Goal: Communication & Community: Answer question/provide support

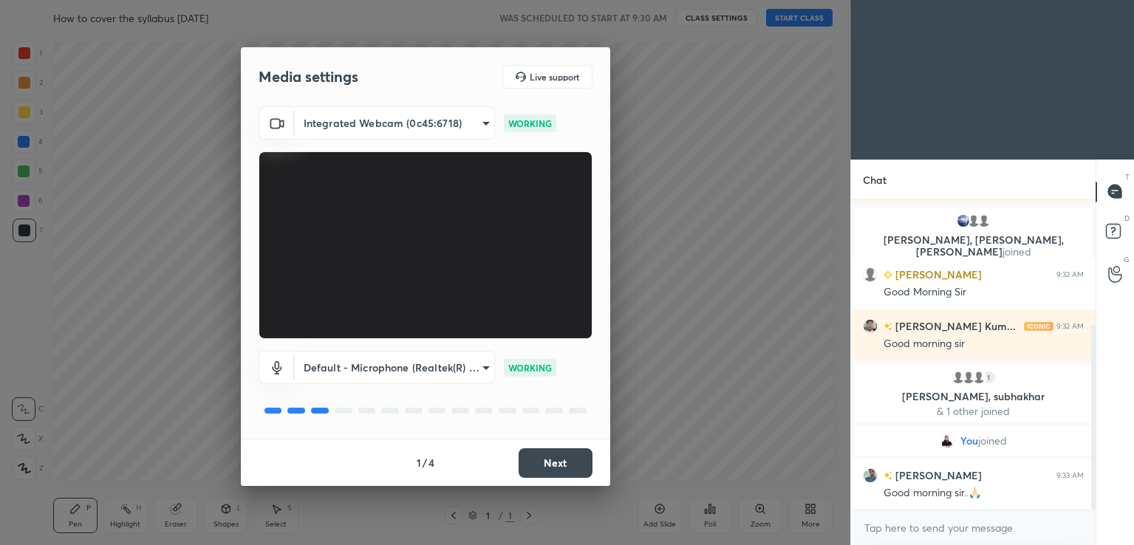
scroll to position [210, 0]
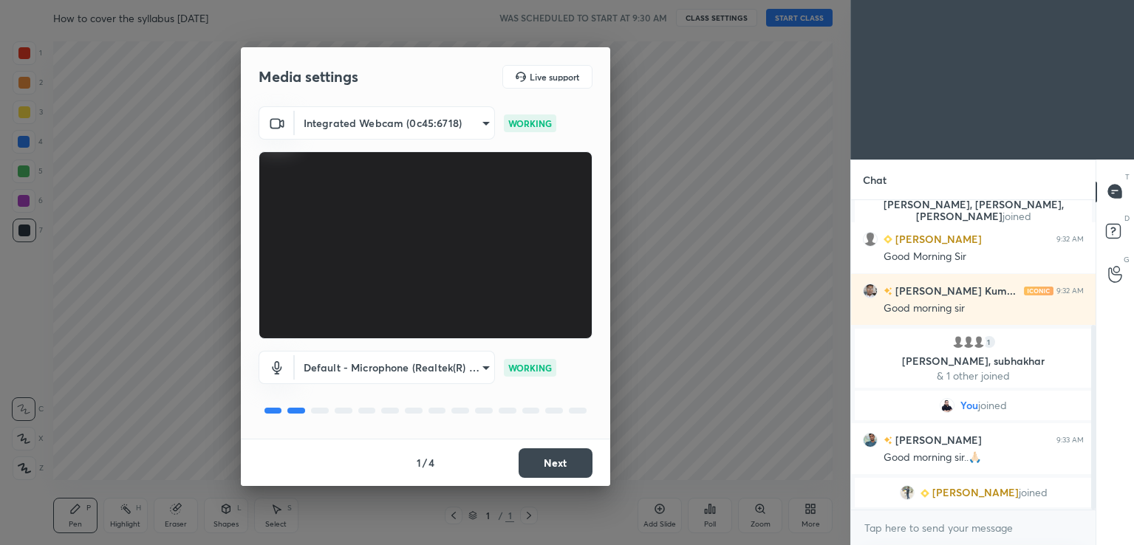
click at [542, 458] on button "Next" at bounding box center [556, 464] width 74 height 30
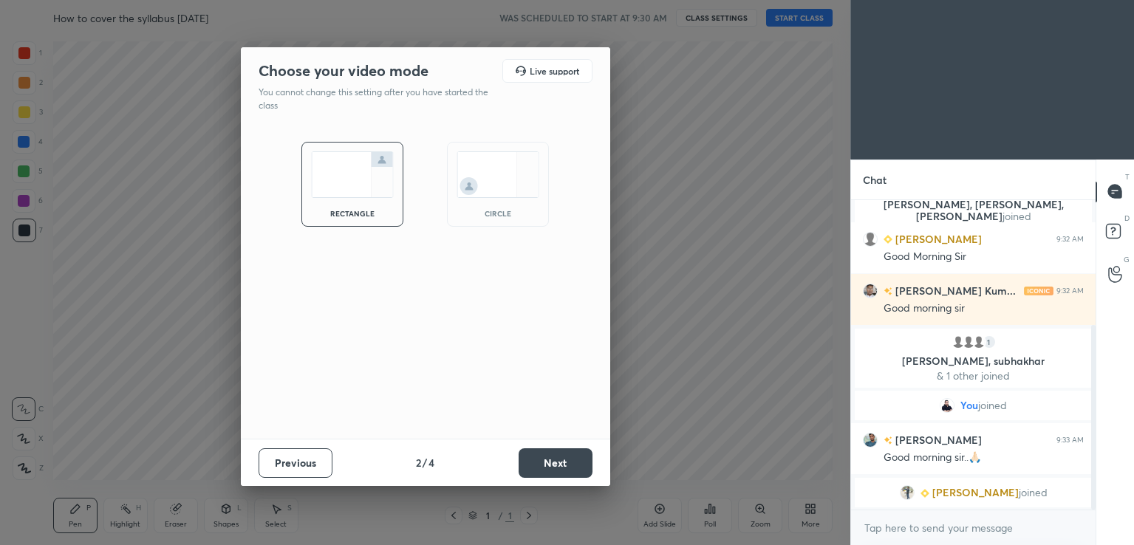
click at [542, 458] on button "Next" at bounding box center [556, 464] width 74 height 30
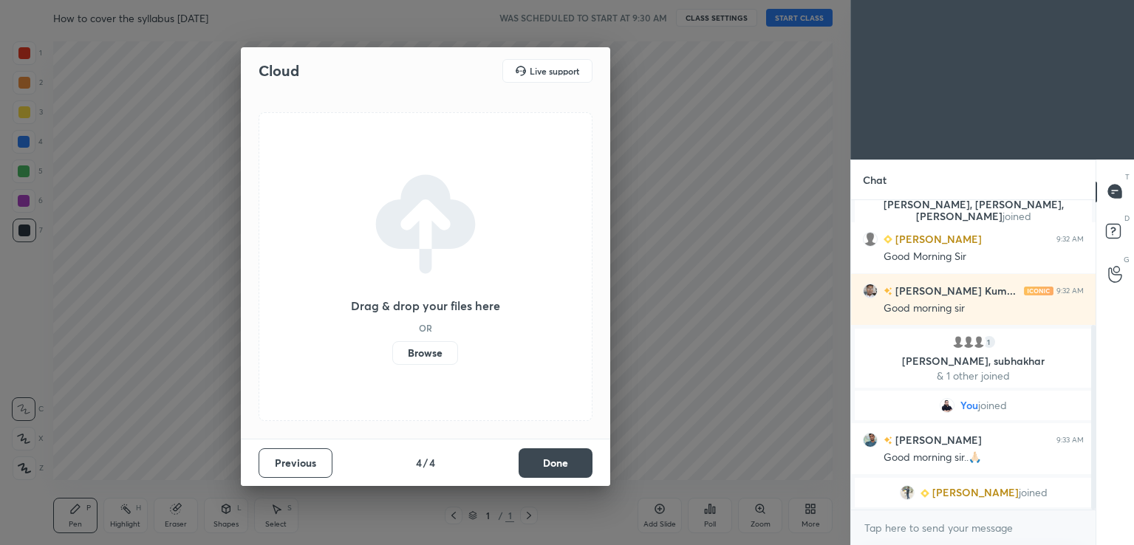
click at [542, 458] on button "Done" at bounding box center [556, 464] width 74 height 30
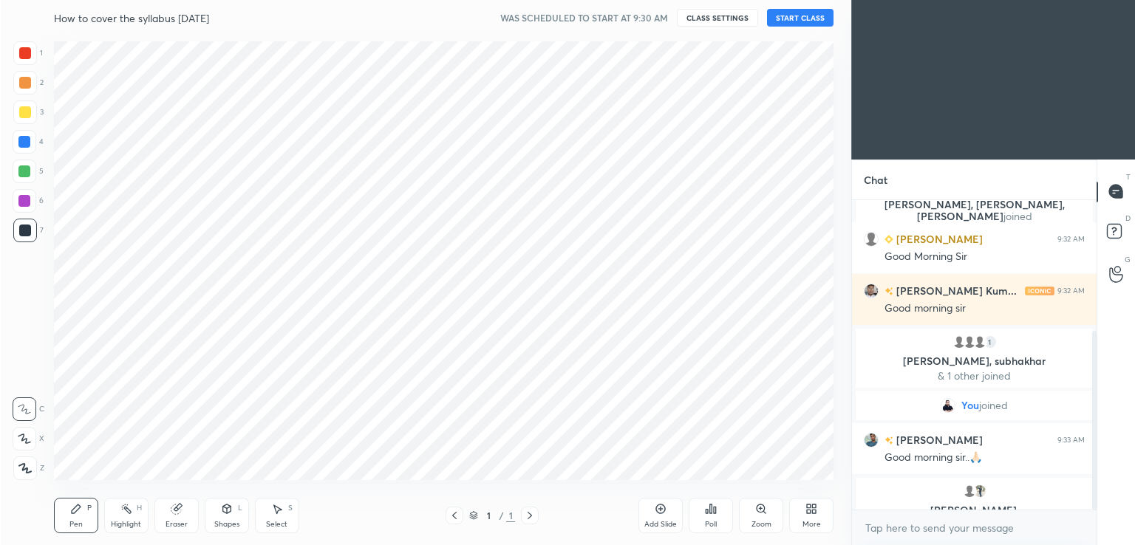
scroll to position [228, 0]
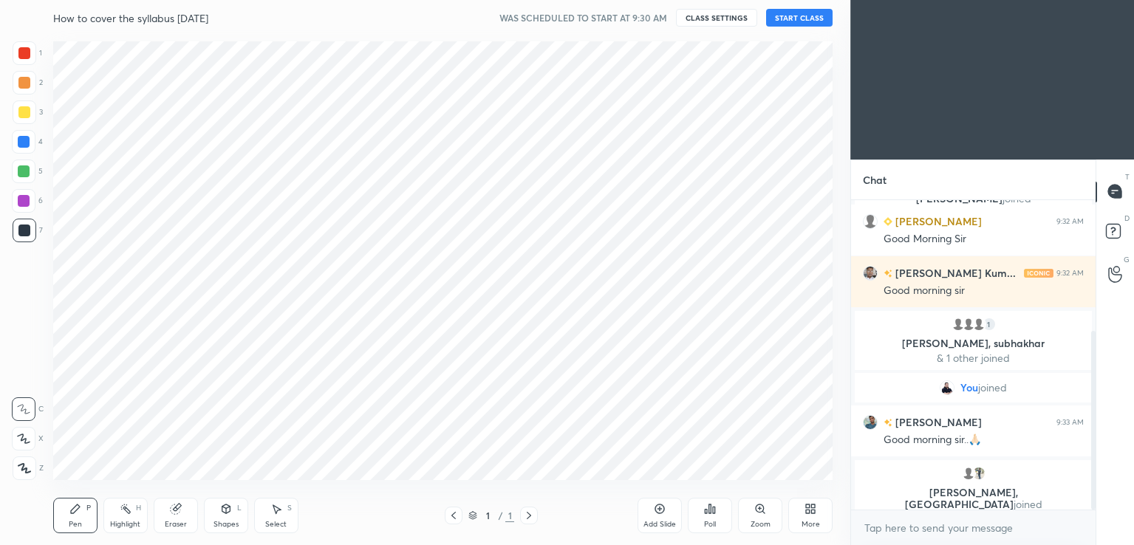
click at [801, 12] on button "START CLASS" at bounding box center [799, 18] width 67 height 18
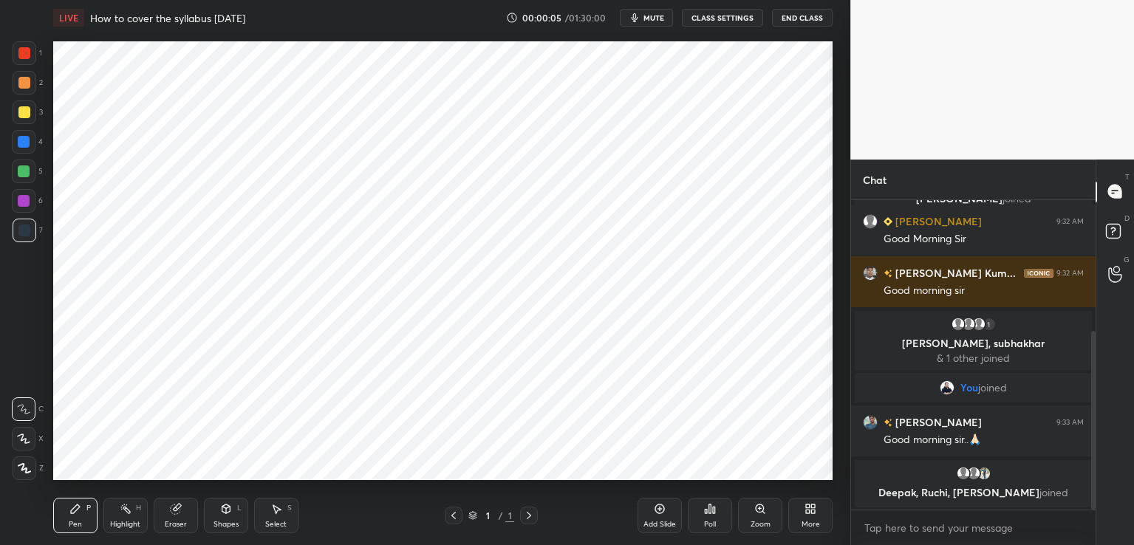
click at [657, 516] on div "Add Slide" at bounding box center [660, 515] width 44 height 35
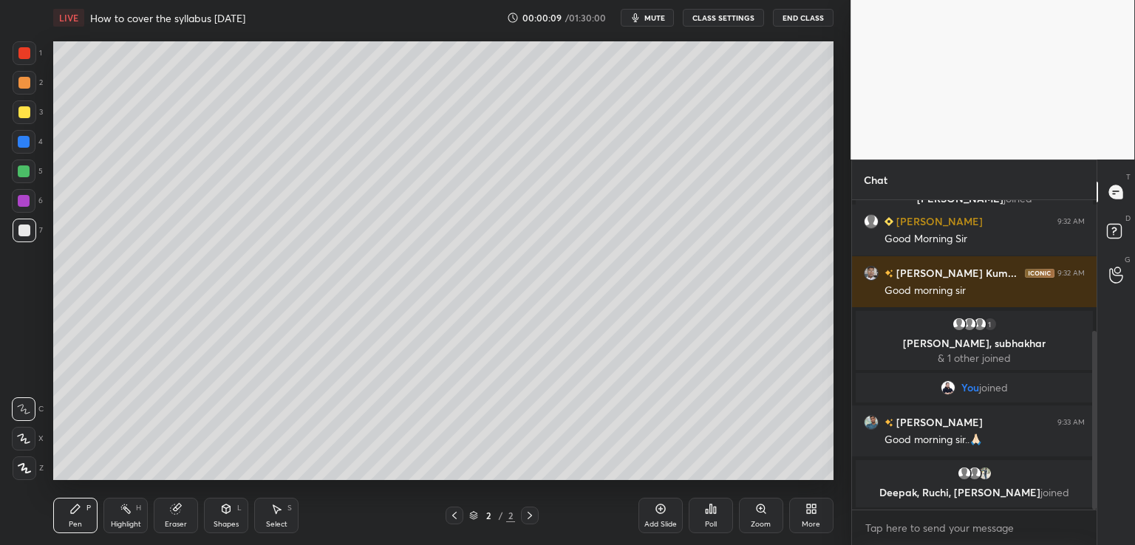
scroll to position [5, 4]
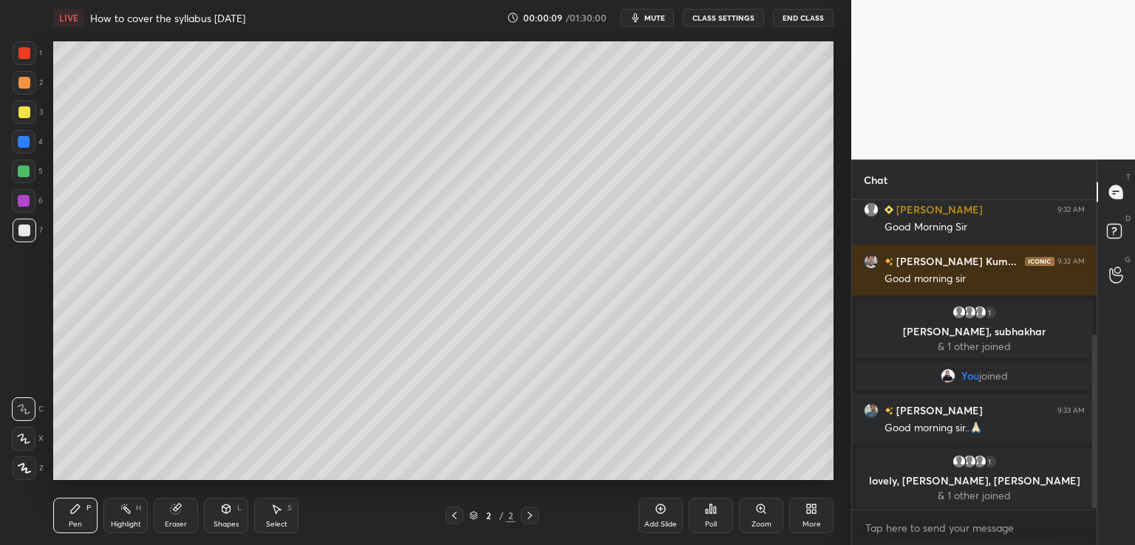
type textarea "x"
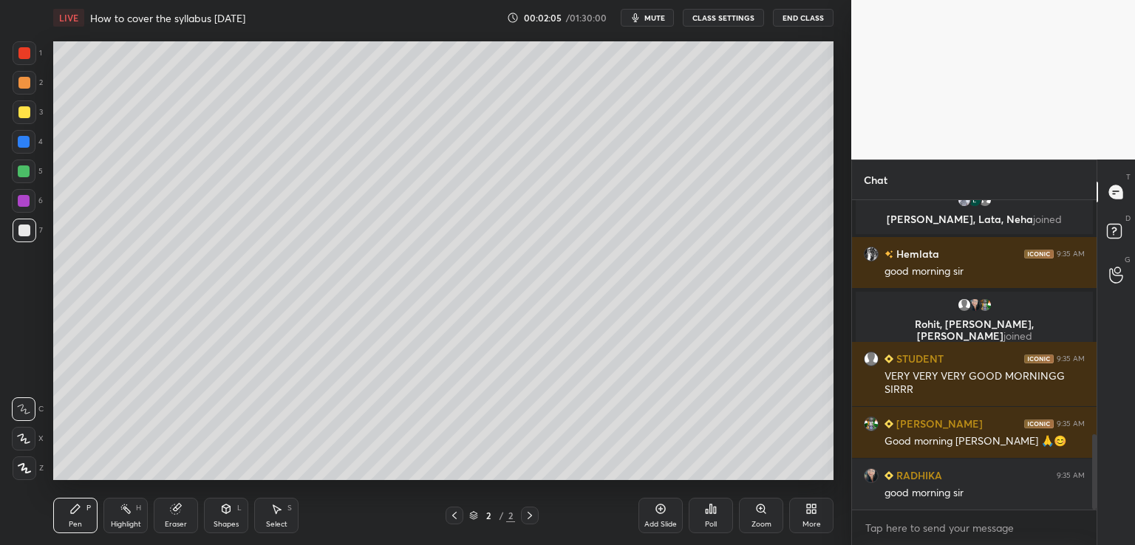
scroll to position [1001, 0]
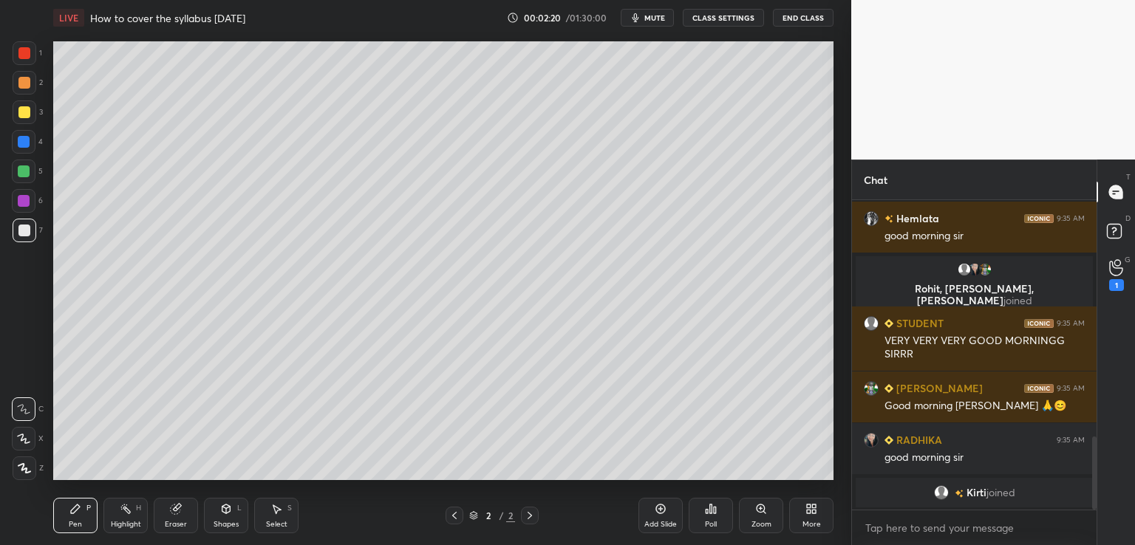
click at [21, 441] on icon at bounding box center [23, 439] width 13 height 10
click at [23, 109] on div at bounding box center [24, 112] width 12 height 12
click at [729, 18] on button "CLASS SETTINGS" at bounding box center [723, 18] width 81 height 18
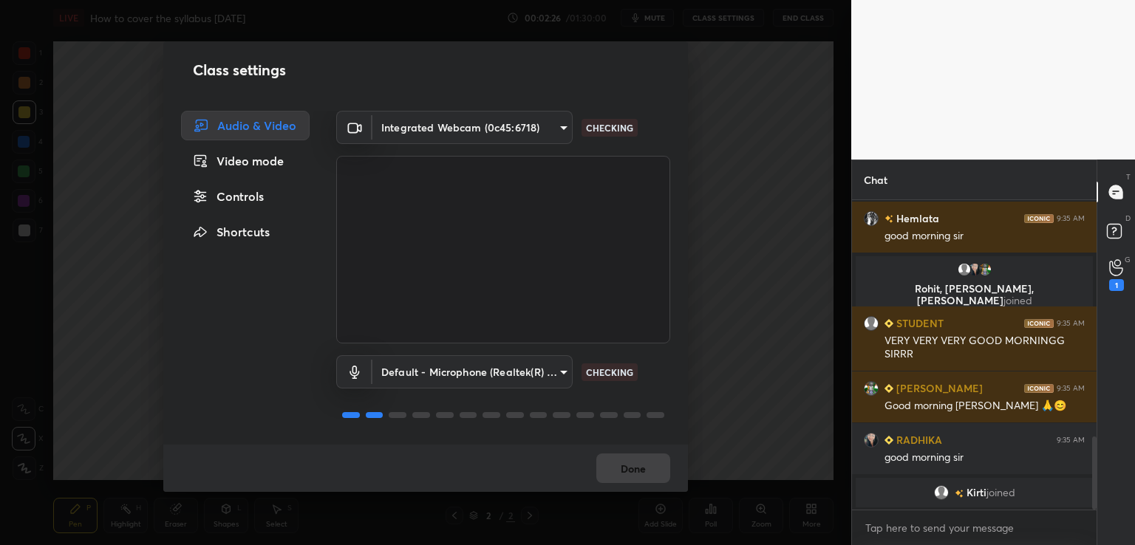
click at [257, 195] on div "Controls" at bounding box center [245, 197] width 129 height 30
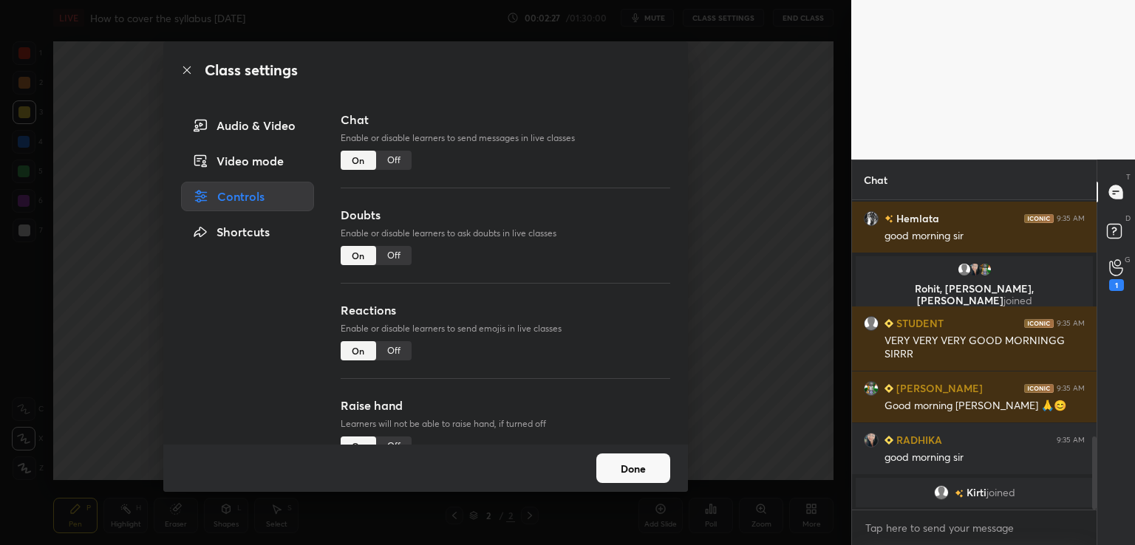
click at [384, 163] on div "Off" at bounding box center [393, 160] width 35 height 19
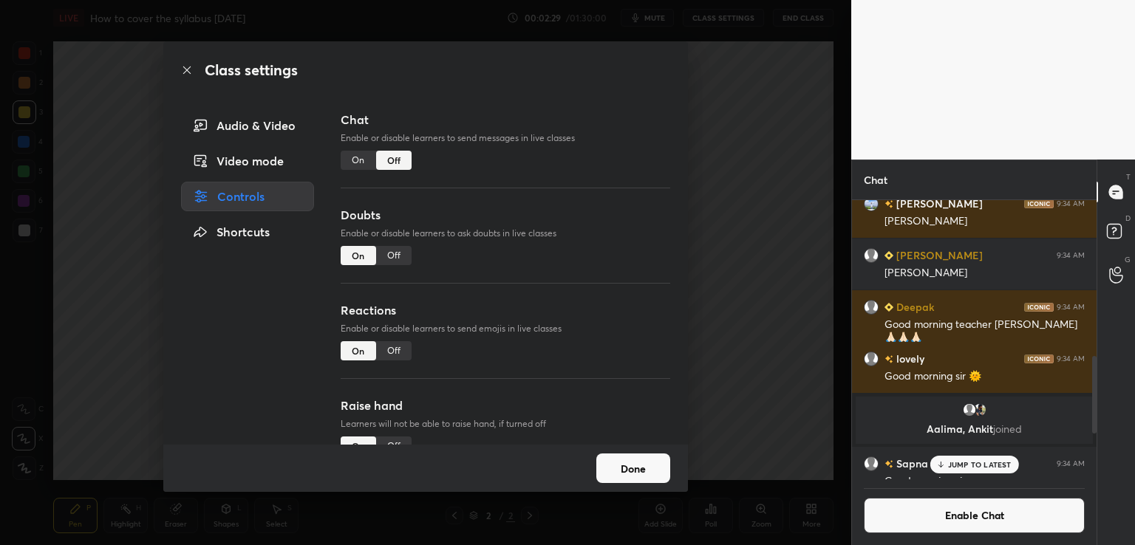
click at [772, 205] on div "Class settings Audio & Video Video mode Controls Shortcuts Chat Enable or disab…" at bounding box center [425, 272] width 851 height 545
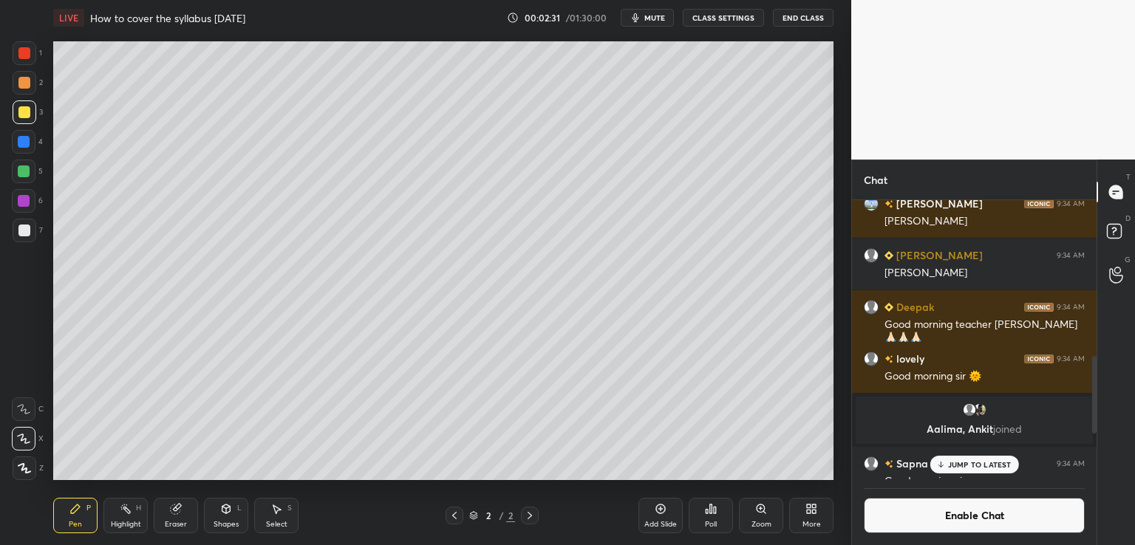
click at [530, 518] on icon at bounding box center [530, 516] width 12 height 12
click at [660, 514] on icon at bounding box center [661, 510] width 10 height 10
click at [944, 466] on icon at bounding box center [941, 464] width 10 height 9
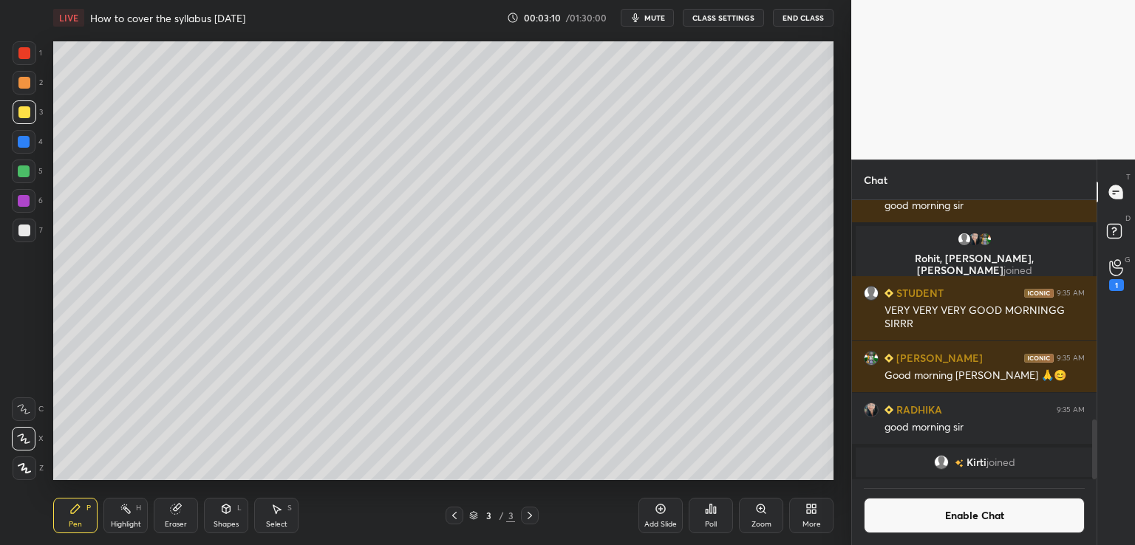
click at [28, 234] on div at bounding box center [24, 231] width 12 height 12
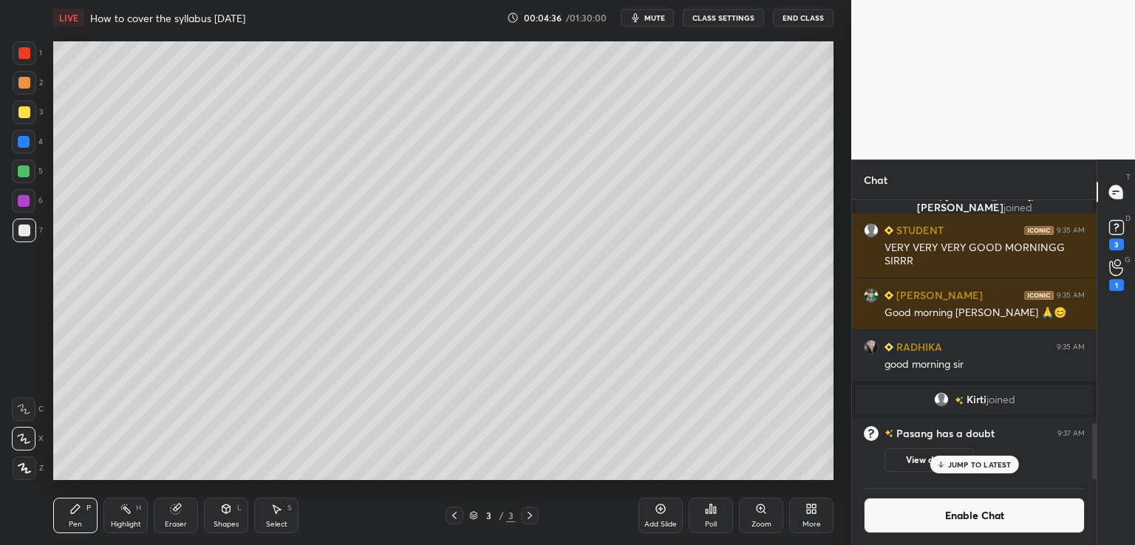
scroll to position [1109, 0]
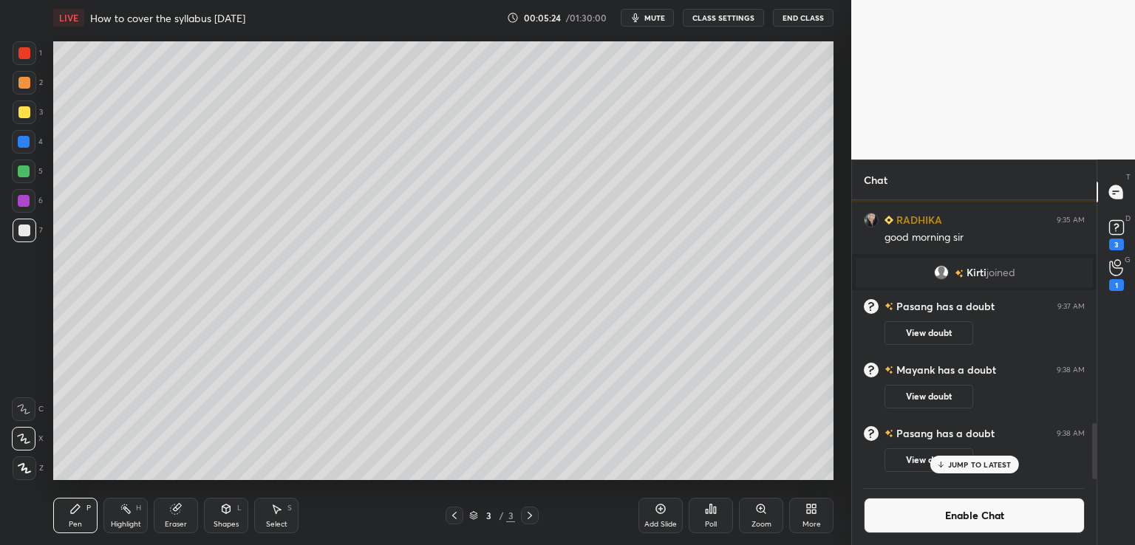
click at [123, 482] on div "Setting up your live class Poll for secs No correct answer Start poll" at bounding box center [443, 260] width 792 height 451
click at [124, 489] on div "LIVE How to cover the syllabus [DATE] 00:05:25 / 01:30:00 mute CLASS SETTINGS E…" at bounding box center [443, 272] width 792 height 545
click at [273, 515] on div "Select S" at bounding box center [276, 515] width 44 height 35
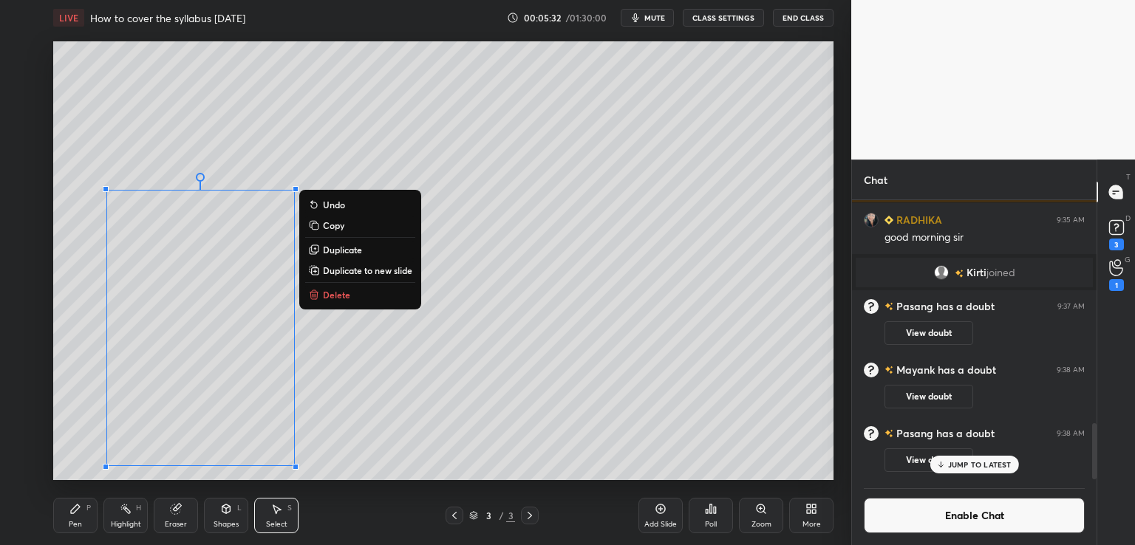
drag, startPoint x: 87, startPoint y: 217, endPoint x: 369, endPoint y: 479, distance: 384.9
click at [369, 479] on div "0 ° Undo Copy Duplicate Duplicate to new slide Delete" at bounding box center [443, 260] width 780 height 439
click at [480, 344] on div "0 ° Undo Copy Duplicate Duplicate to new slide Delete" at bounding box center [443, 260] width 780 height 439
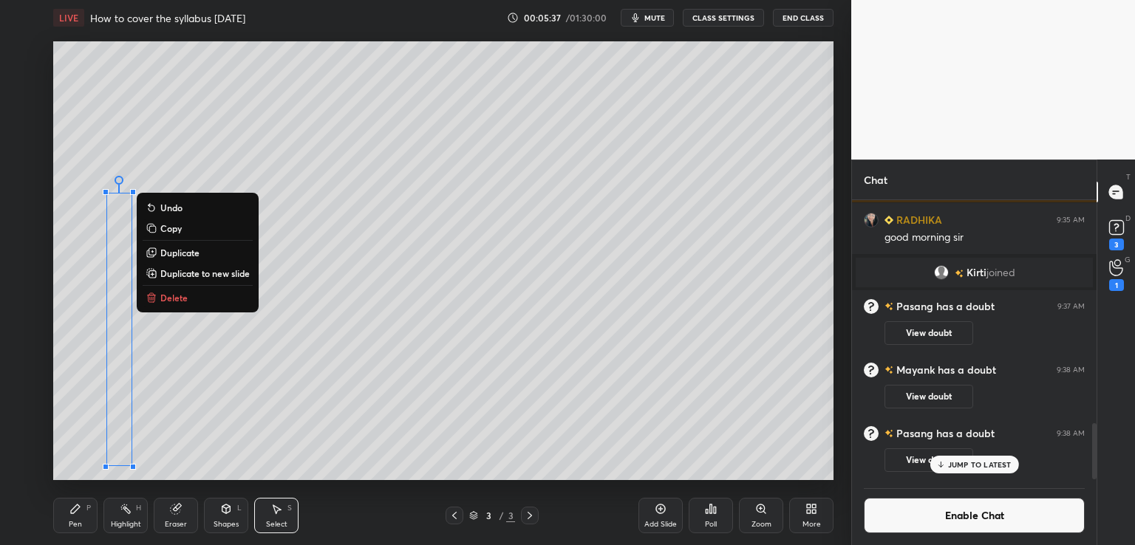
drag, startPoint x: 89, startPoint y: 180, endPoint x: 286, endPoint y: 500, distance: 376.2
click at [286, 500] on div "LIVE How to cover the syllabus [DATE] 00:05:37 / 01:30:00 mute CLASS SETTINGS E…" at bounding box center [443, 272] width 792 height 545
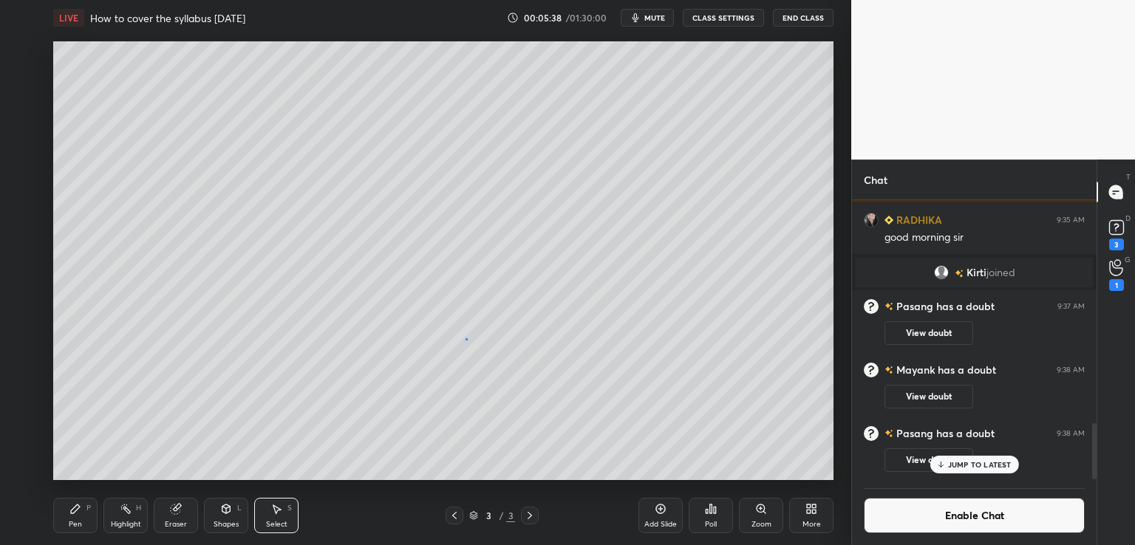
click at [466, 339] on div "0 ° Undo Copy Duplicate Duplicate to new slide Delete" at bounding box center [443, 260] width 780 height 439
click at [101, 190] on div "0 ° Undo Copy Duplicate Duplicate to new slide Delete" at bounding box center [443, 260] width 780 height 439
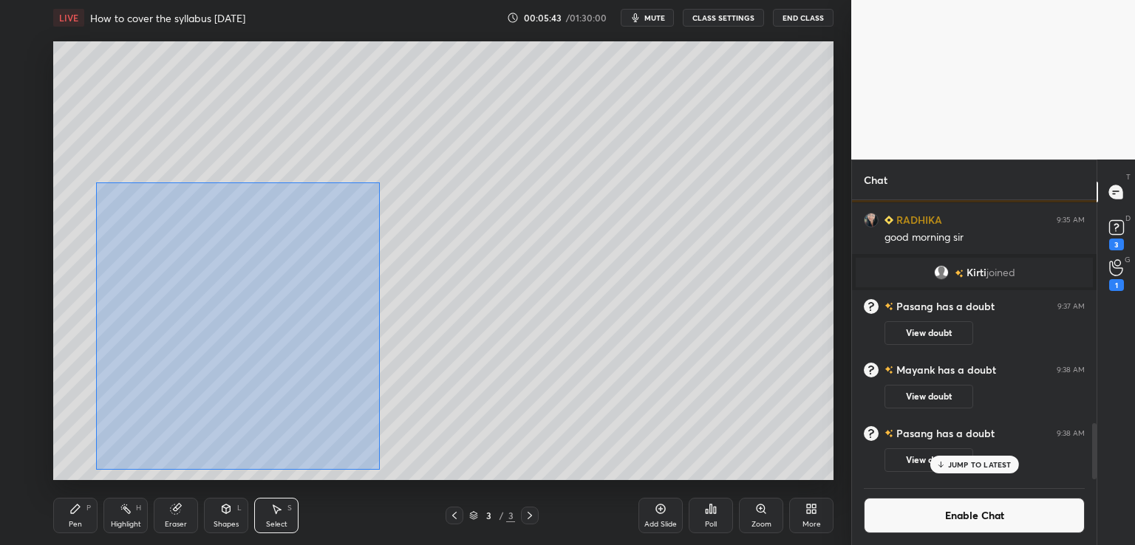
drag, startPoint x: 96, startPoint y: 181, endPoint x: 377, endPoint y: 465, distance: 399.3
click at [378, 469] on div "0 ° Undo Copy Duplicate Duplicate to new slide Delete" at bounding box center [443, 260] width 780 height 439
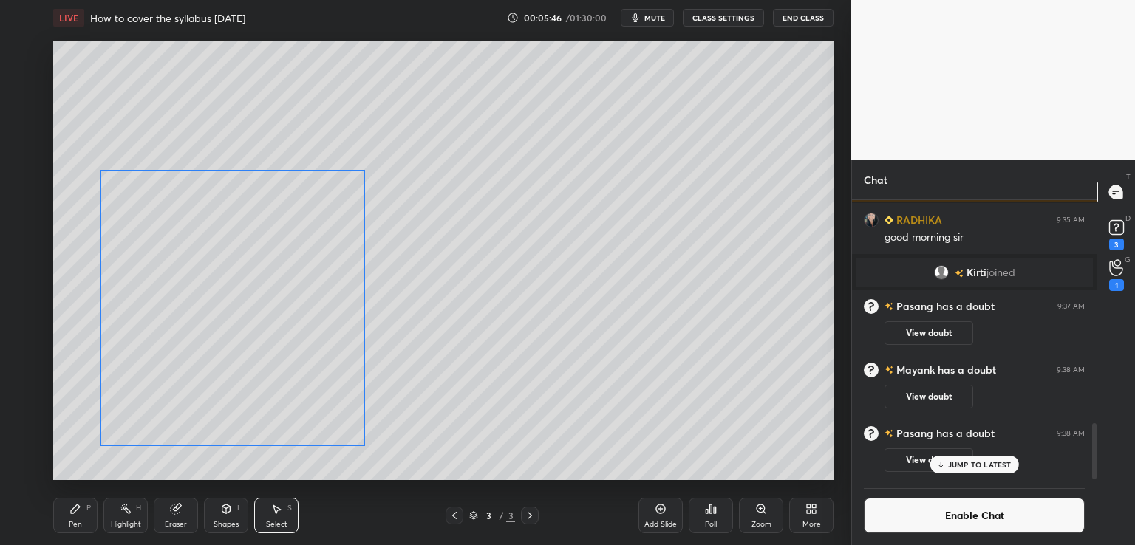
drag, startPoint x: 282, startPoint y: 228, endPoint x: 285, endPoint y: 203, distance: 25.2
click at [278, 208] on div "0 ° Undo Copy Duplicate Duplicate to new slide Delete" at bounding box center [443, 260] width 780 height 439
drag, startPoint x: 365, startPoint y: 449, endPoint x: 336, endPoint y: 395, distance: 61.2
click at [322, 398] on div at bounding box center [325, 400] width 6 height 6
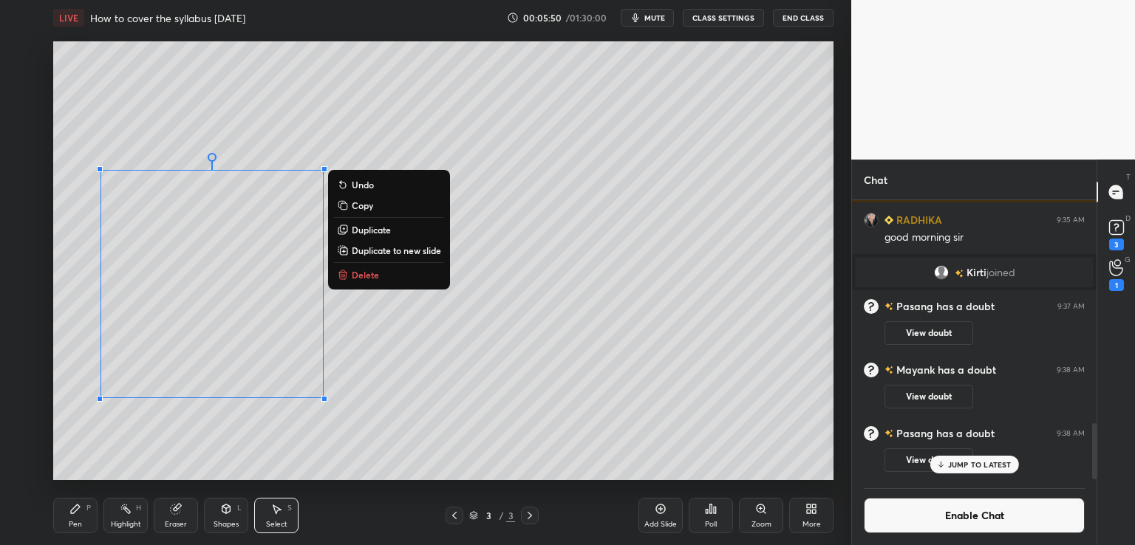
click at [381, 369] on div "0 ° Undo Copy Duplicate Duplicate to new slide Delete" at bounding box center [443, 260] width 780 height 439
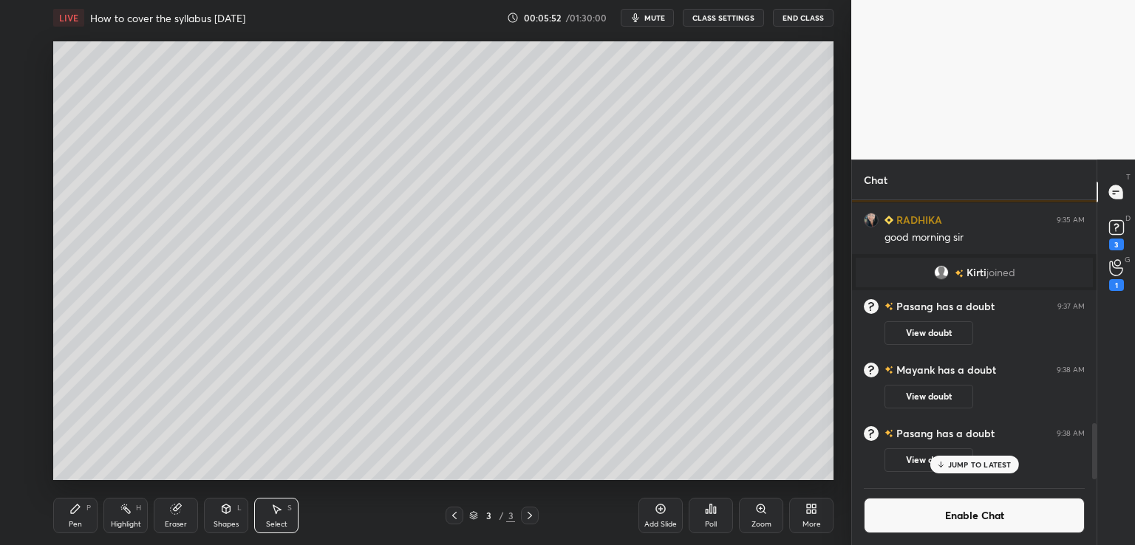
click at [72, 510] on icon at bounding box center [75, 509] width 9 height 9
click at [171, 513] on icon at bounding box center [176, 509] width 12 height 12
drag, startPoint x: 58, startPoint y: 521, endPoint x: 83, endPoint y: 500, distance: 32.6
click at [59, 521] on div "Pen P" at bounding box center [75, 515] width 44 height 35
click at [177, 515] on icon at bounding box center [176, 509] width 12 height 12
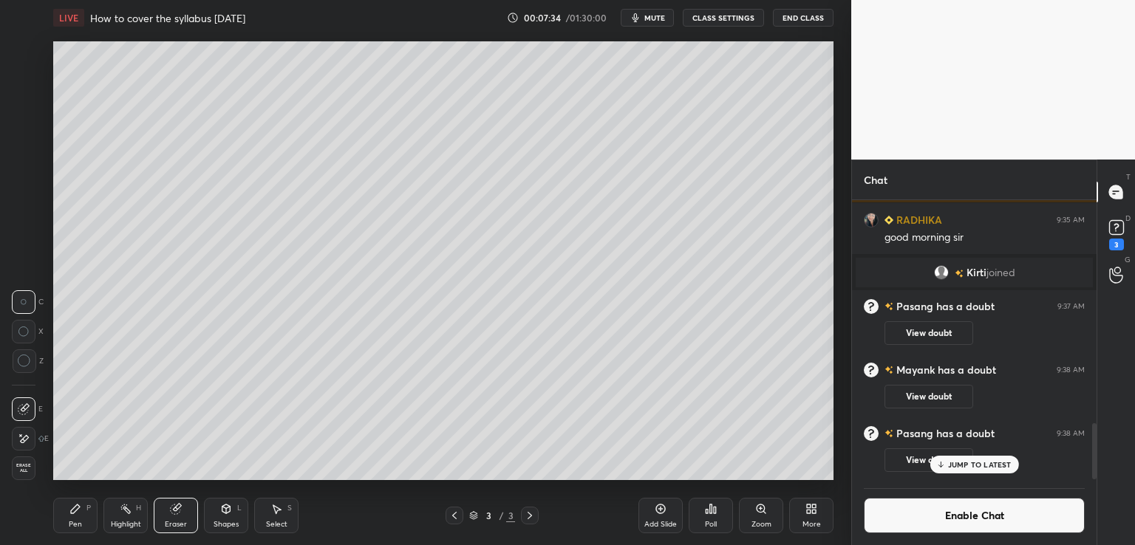
click at [79, 512] on icon at bounding box center [75, 509] width 12 height 12
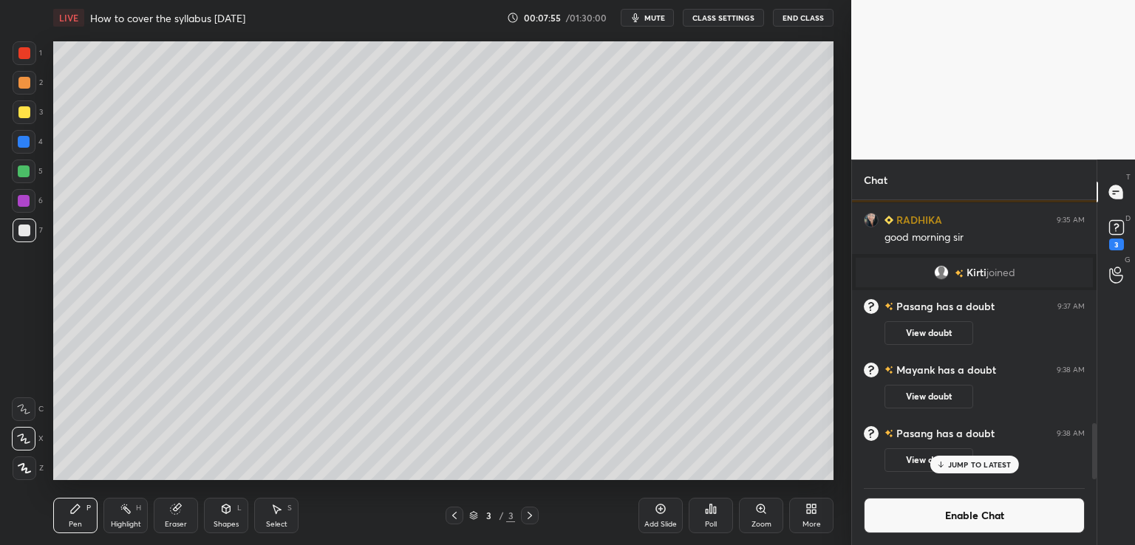
click at [647, 508] on div "Add Slide" at bounding box center [661, 515] width 44 height 35
click at [656, 508] on icon at bounding box center [661, 509] width 12 height 12
click at [452, 518] on icon at bounding box center [455, 516] width 12 height 12
click at [497, 523] on div "LIVE How to cover the syllabus [DATE] 00:11:23 / 01:30:00 mute CLASS SETTINGS E…" at bounding box center [443, 272] width 792 height 545
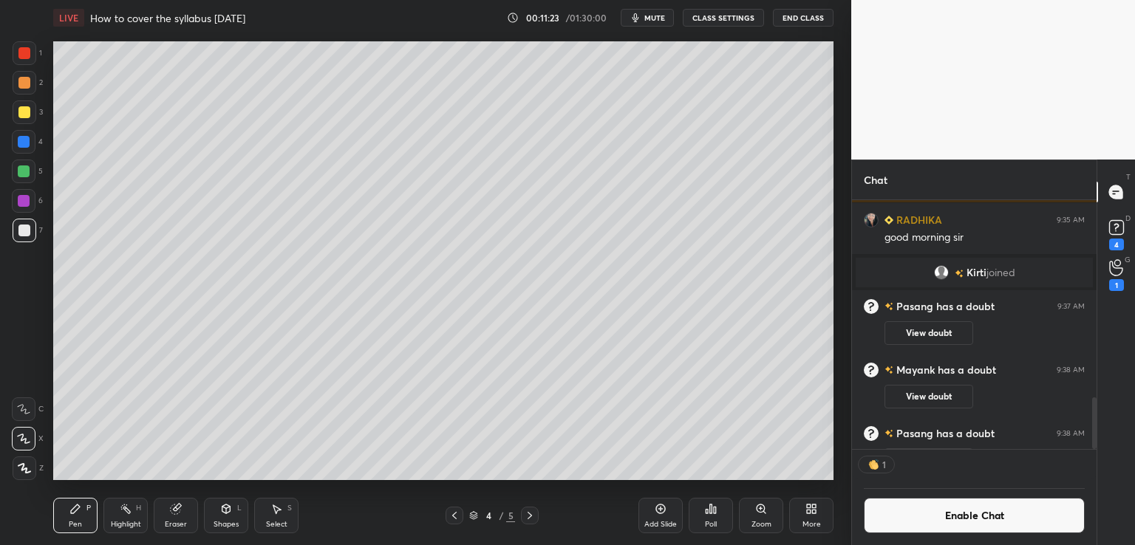
click at [495, 506] on div "Pen P Highlight H Eraser Shapes L Select S 4 / 5 Add Slide Poll Zoom More" at bounding box center [443, 515] width 780 height 59
click at [181, 512] on icon at bounding box center [176, 509] width 12 height 12
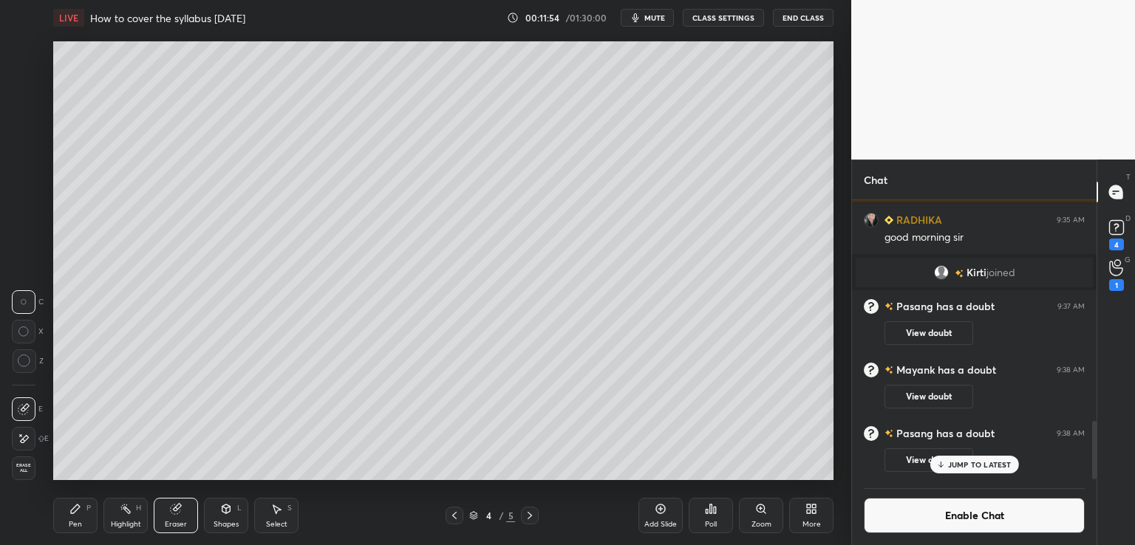
drag, startPoint x: 72, startPoint y: 514, endPoint x: 87, endPoint y: 500, distance: 21.4
click at [75, 512] on icon at bounding box center [75, 509] width 12 height 12
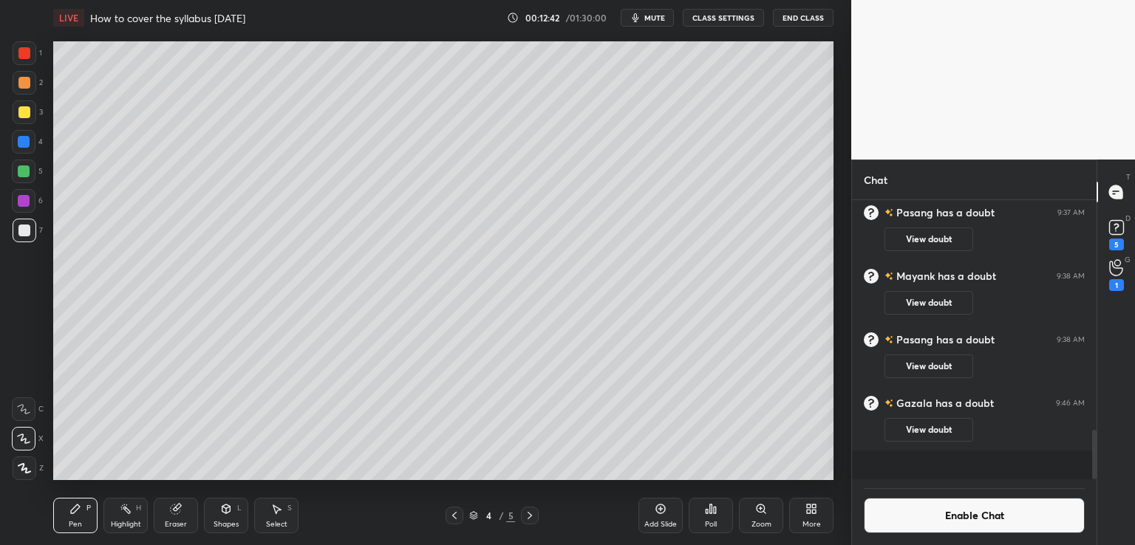
scroll to position [1129, 0]
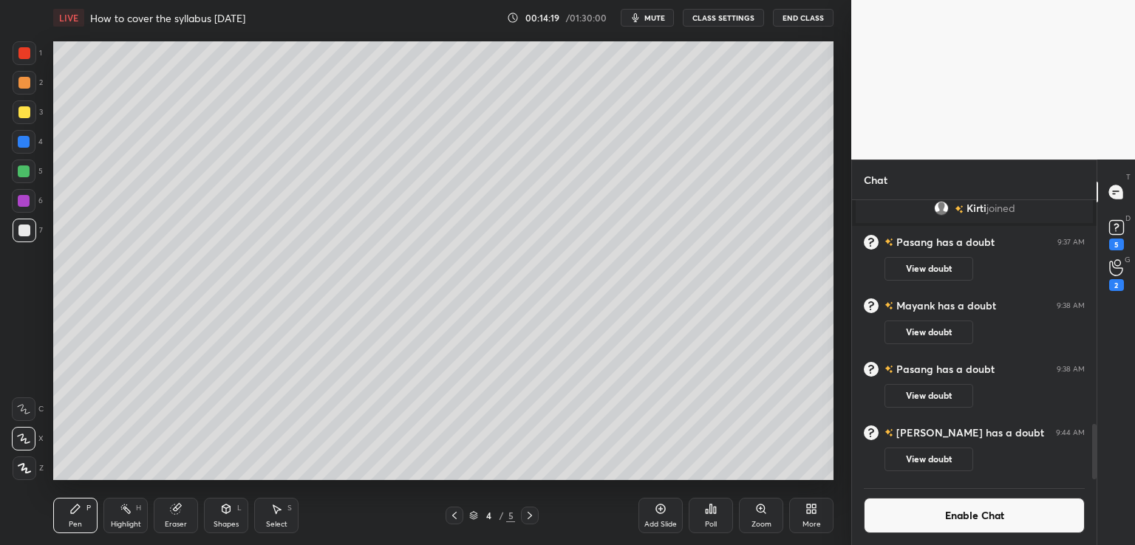
click at [530, 516] on icon at bounding box center [530, 516] width 12 height 12
click at [664, 510] on icon at bounding box center [661, 510] width 10 height 10
drag, startPoint x: 164, startPoint y: 513, endPoint x: 173, endPoint y: 503, distance: 13.6
click at [164, 512] on div "Eraser" at bounding box center [176, 515] width 44 height 35
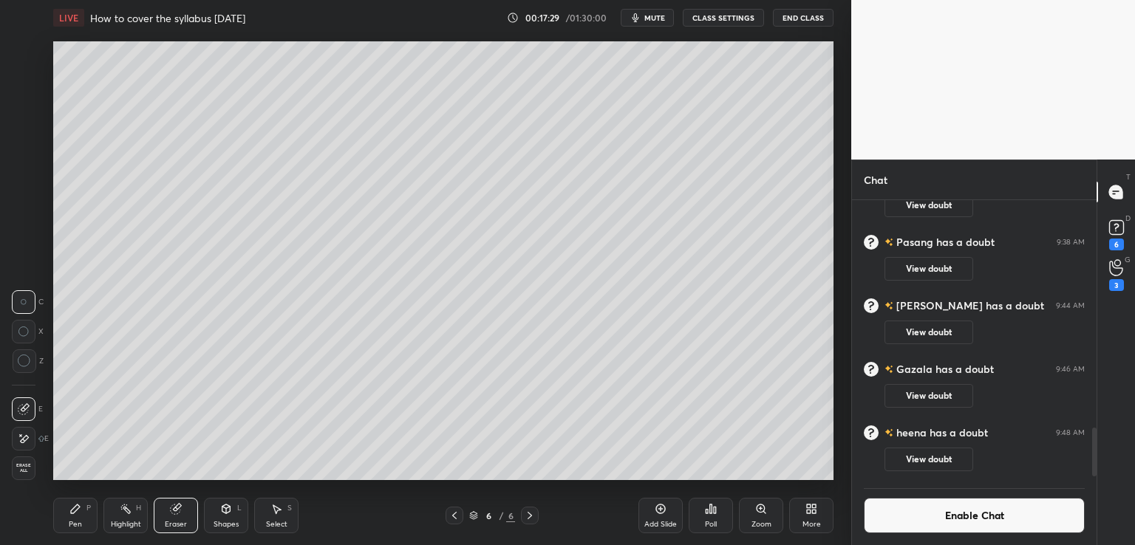
click at [78, 512] on icon at bounding box center [75, 509] width 12 height 12
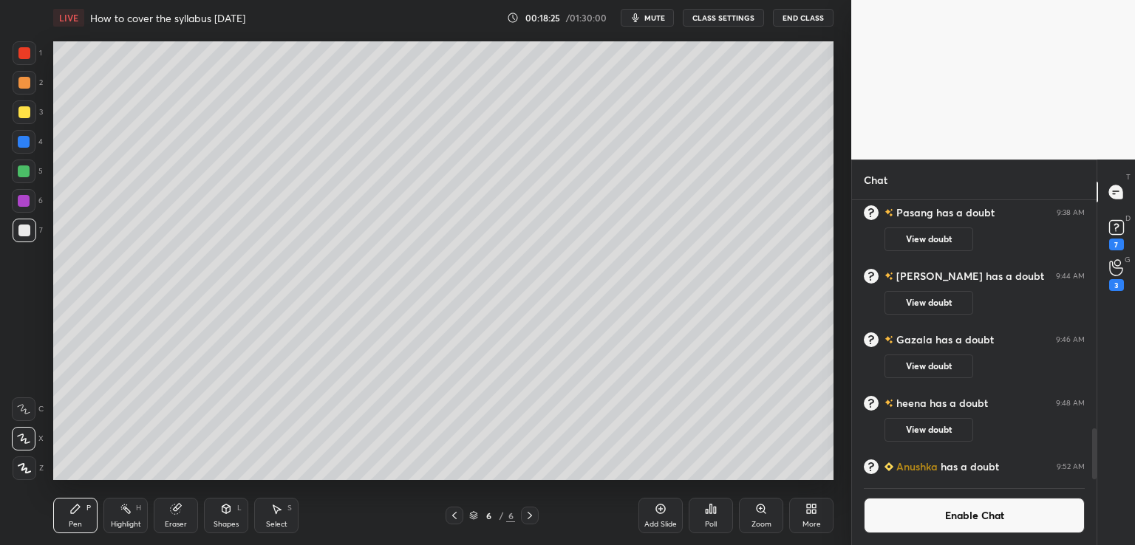
scroll to position [1259, 0]
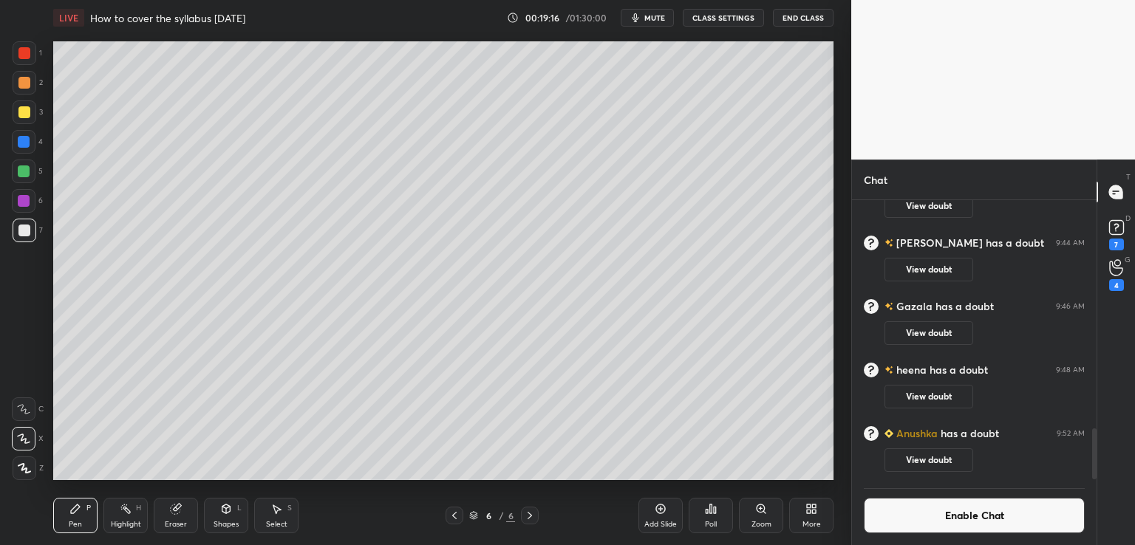
drag, startPoint x: 177, startPoint y: 520, endPoint x: 183, endPoint y: 506, distance: 15.0
click at [177, 521] on div "Eraser" at bounding box center [176, 524] width 22 height 7
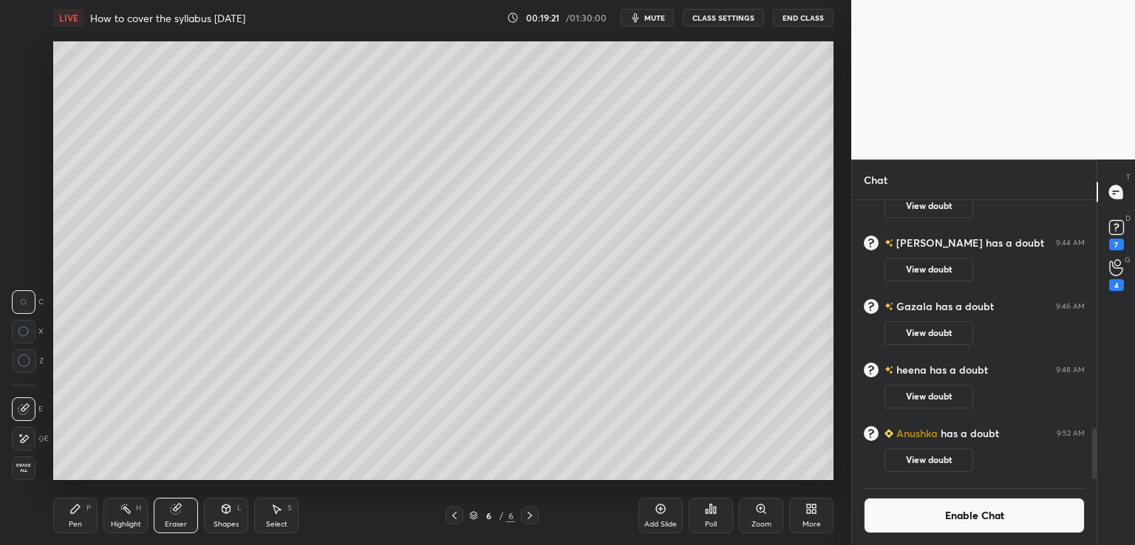
click at [72, 513] on div "Pen P" at bounding box center [75, 515] width 44 height 35
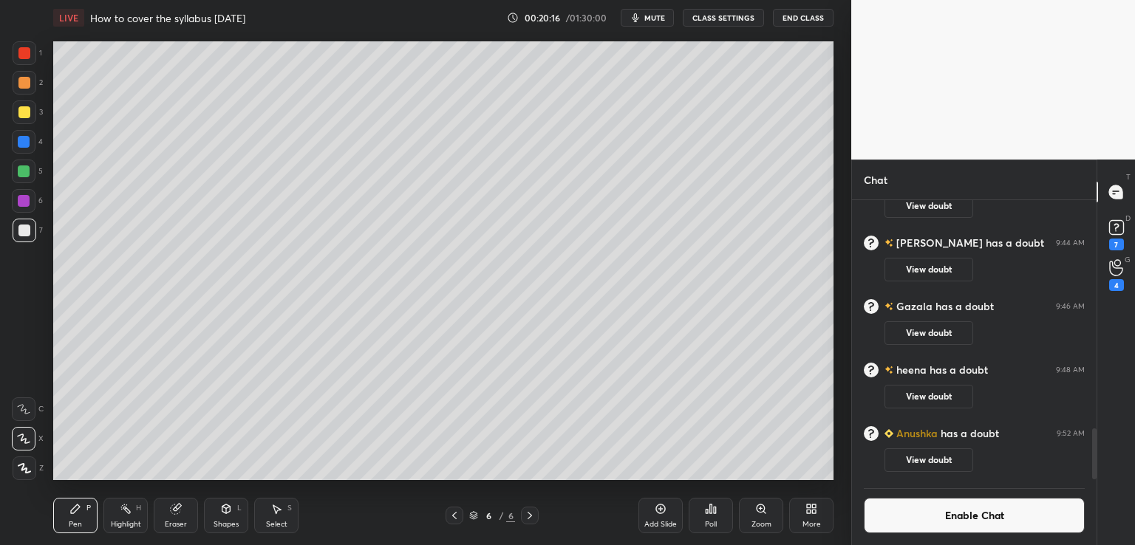
scroll to position [1324, 0]
click at [704, 47] on div "Setting up your live class Poll for secs No correct answer Start poll" at bounding box center [443, 260] width 792 height 451
click at [1117, 286] on div "4" at bounding box center [1116, 285] width 15 height 12
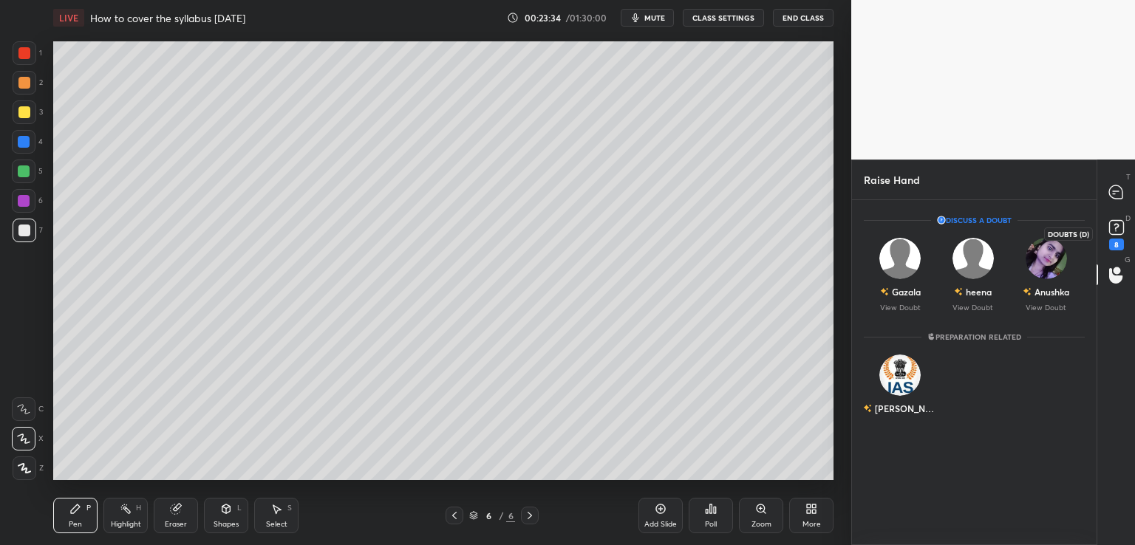
click at [1118, 245] on div "8" at bounding box center [1116, 245] width 15 height 12
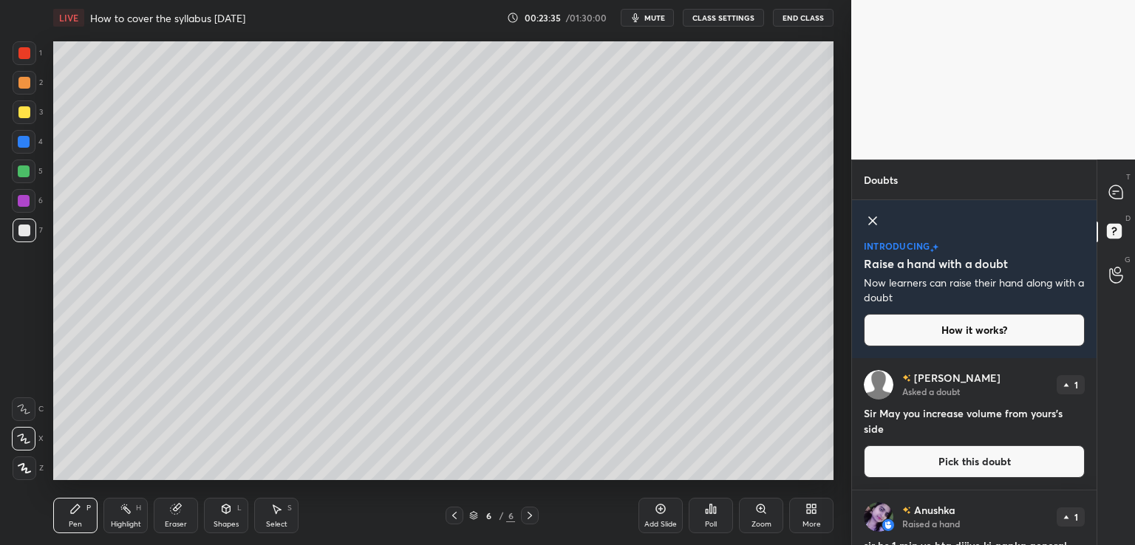
click at [877, 224] on icon at bounding box center [873, 221] width 18 height 18
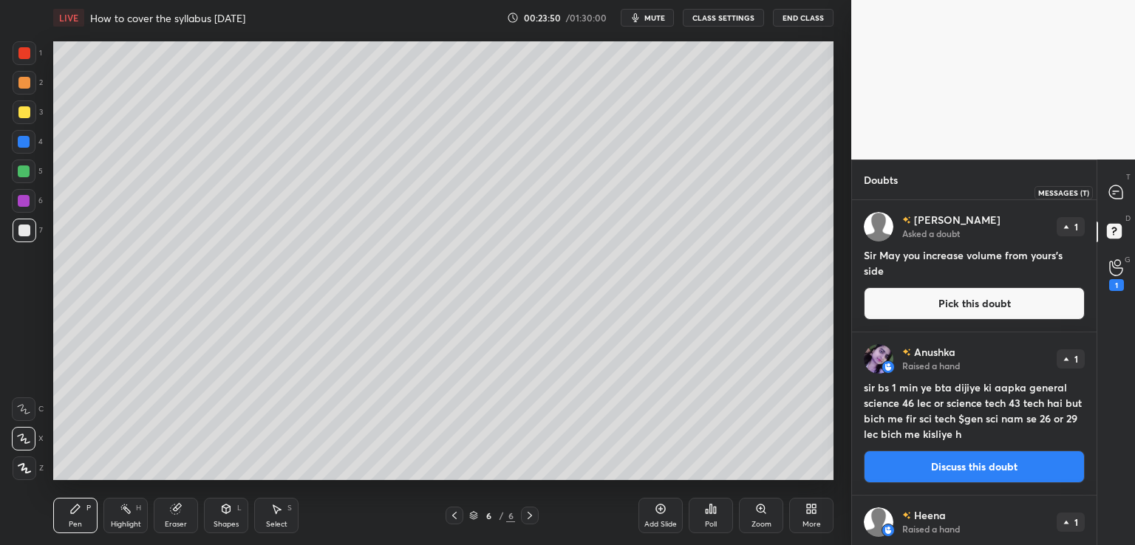
click at [1115, 195] on icon at bounding box center [1115, 192] width 13 height 13
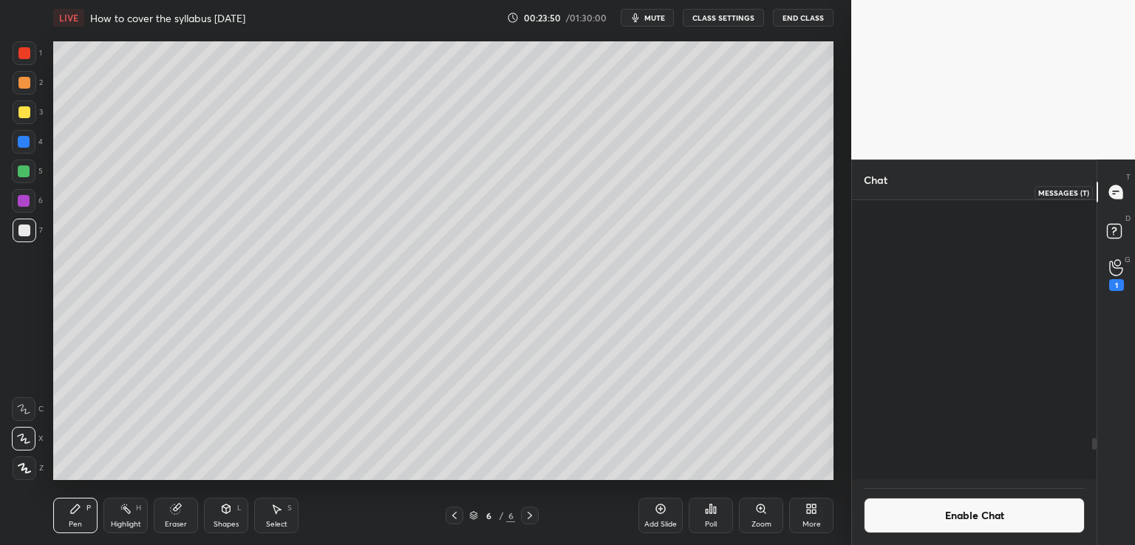
scroll to position [276, 240]
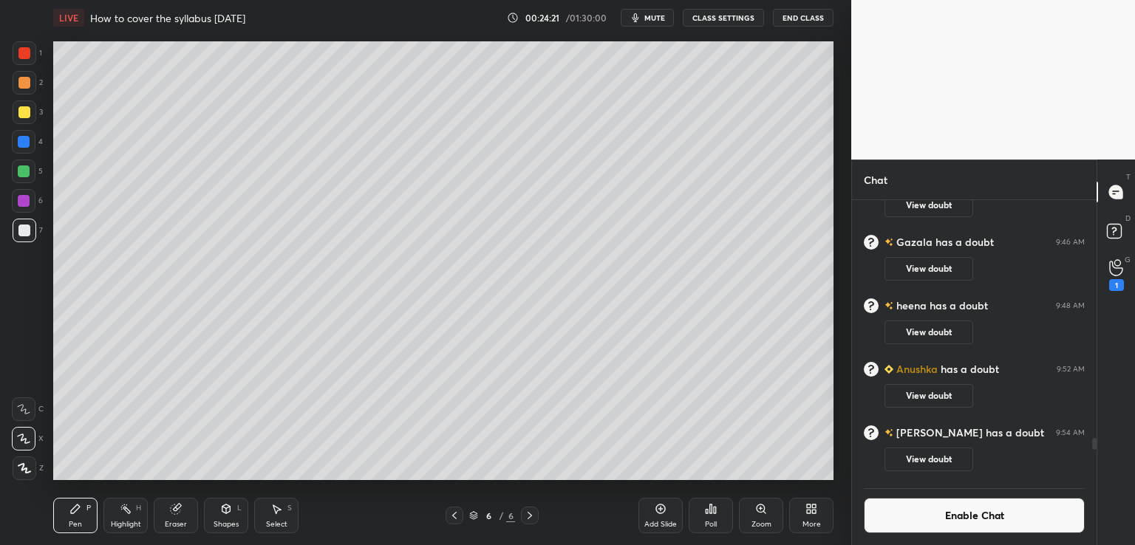
click at [664, 514] on icon at bounding box center [661, 509] width 12 height 12
drag, startPoint x: 662, startPoint y: 514, endPoint x: 685, endPoint y: 511, distance: 23.1
click at [666, 513] on icon at bounding box center [661, 509] width 12 height 12
click at [905, 520] on button "Enable Chat" at bounding box center [974, 515] width 221 height 35
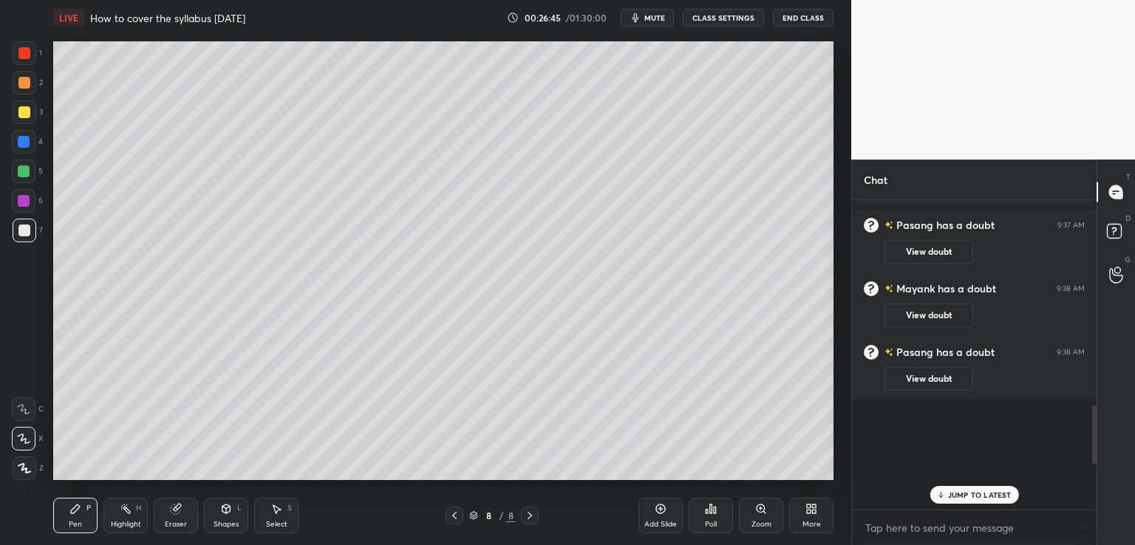
scroll to position [305, 240]
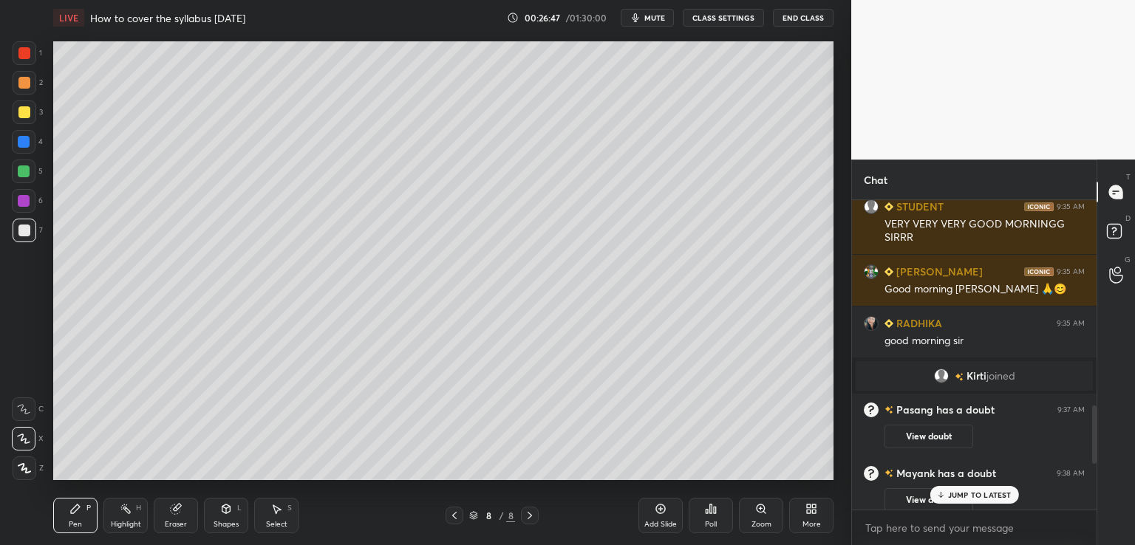
click at [979, 503] on div "[PERSON_NAME] 9:34 AM Good Morning [PERSON_NAME] 9:34 AM [PERSON_NAME] 9:34 AM …" at bounding box center [974, 355] width 245 height 310
drag, startPoint x: 659, startPoint y: 18, endPoint x: 681, endPoint y: 19, distance: 22.2
click at [659, 21] on span "mute" at bounding box center [654, 18] width 21 height 10
click at [792, 19] on button "End Class" at bounding box center [803, 18] width 61 height 18
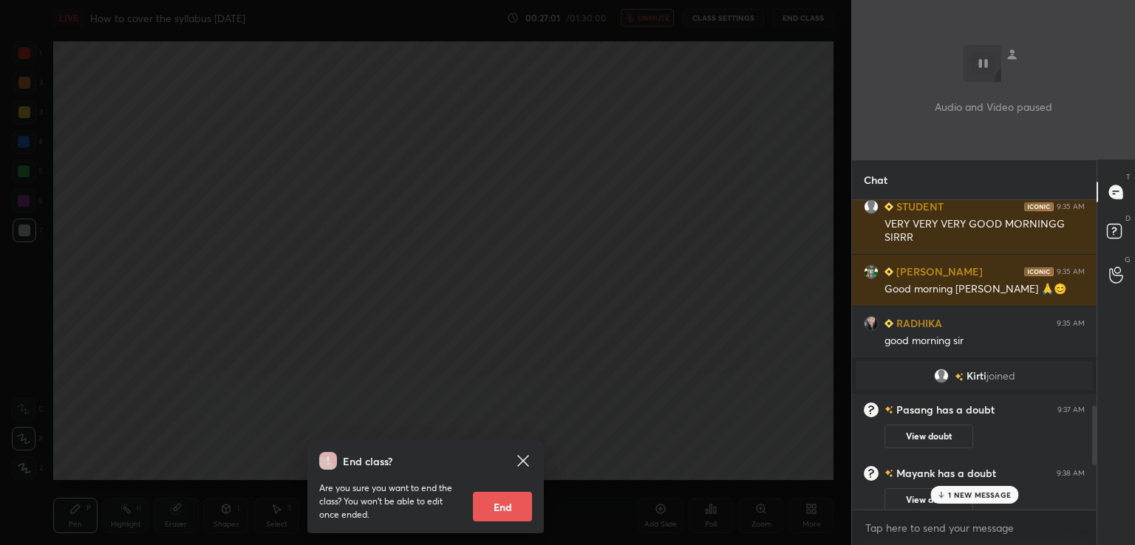
click at [684, 218] on div "End class? Are you sure you want to end the class? You won’t be able to edit on…" at bounding box center [425, 272] width 851 height 545
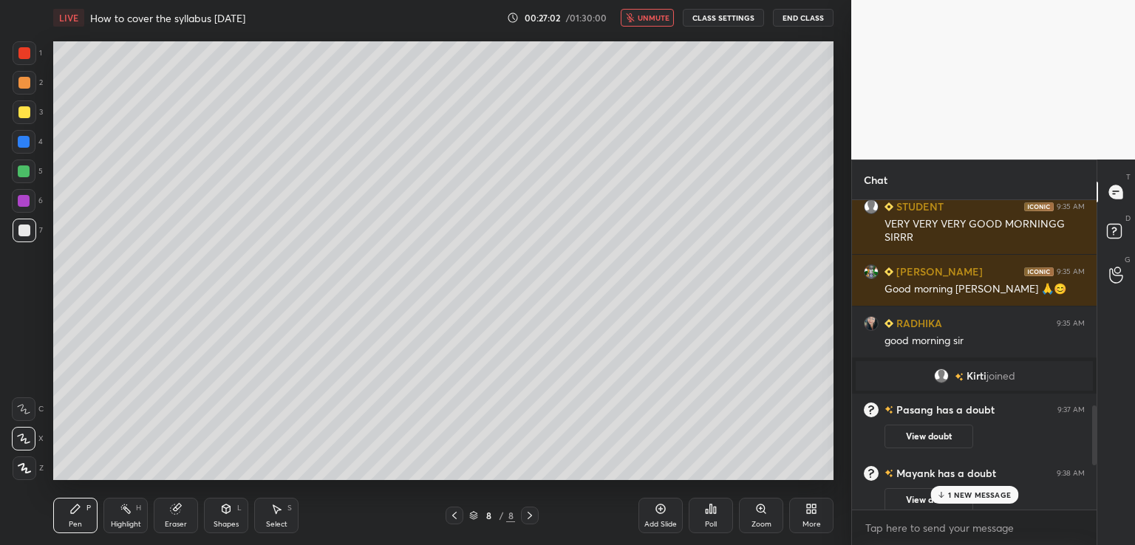
click at [644, 15] on span "unmute" at bounding box center [654, 18] width 32 height 10
click at [955, 491] on p "1 NEW MESSAGE" at bounding box center [979, 495] width 63 height 9
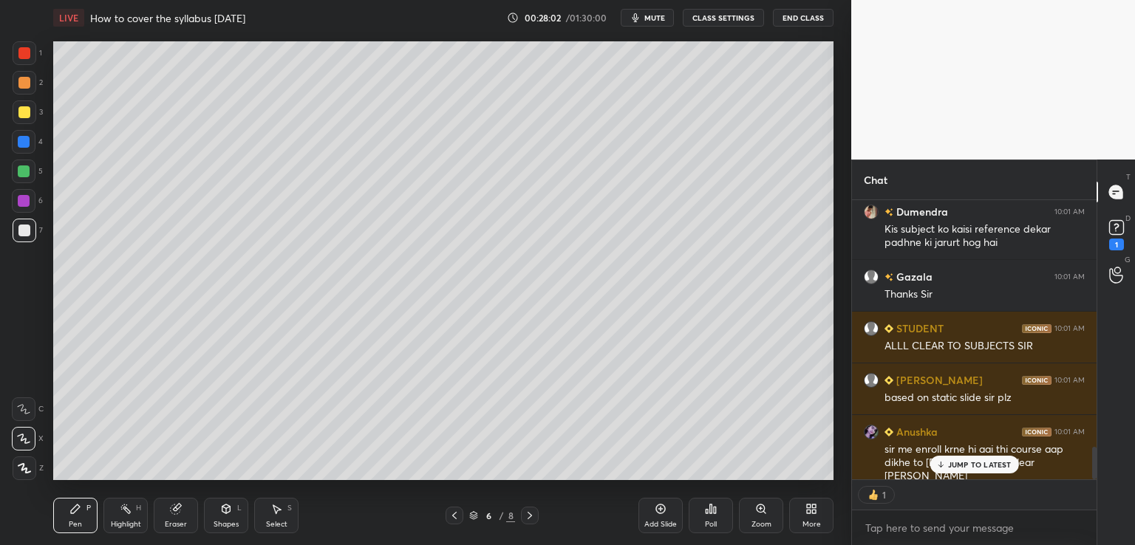
scroll to position [2105, 0]
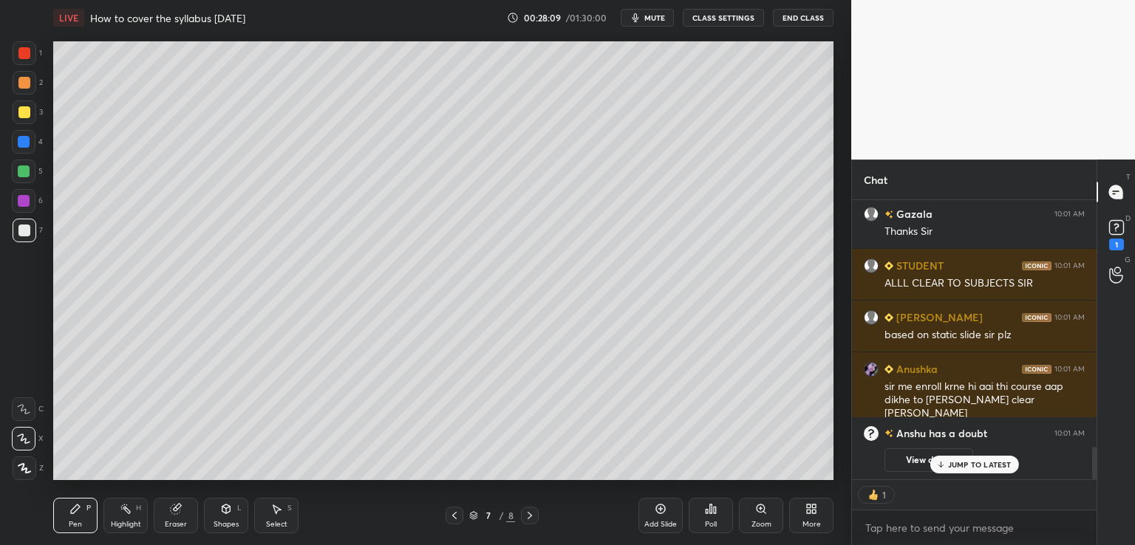
type textarea "x"
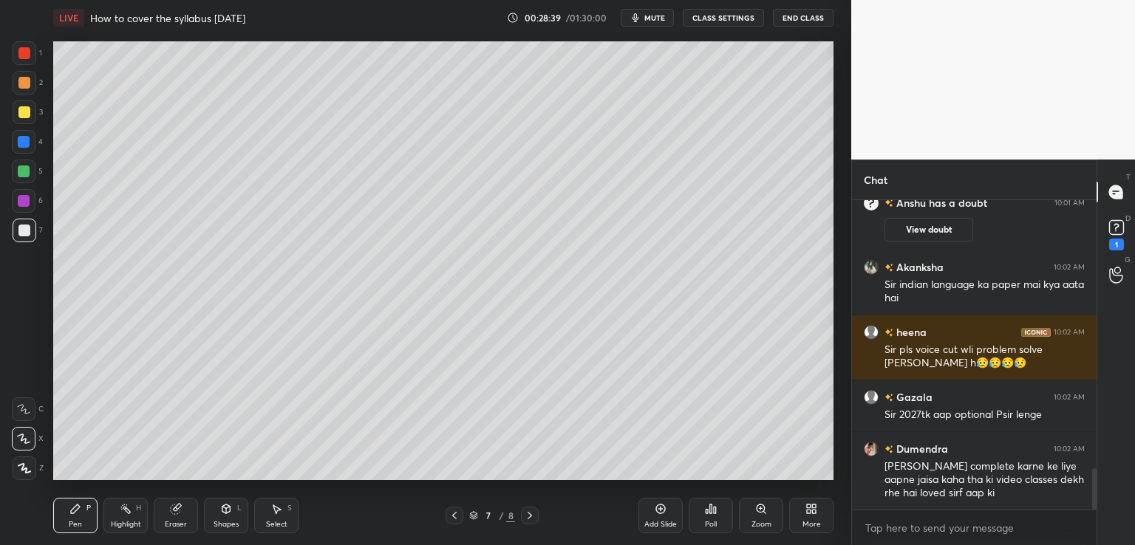
scroll to position [2030, 0]
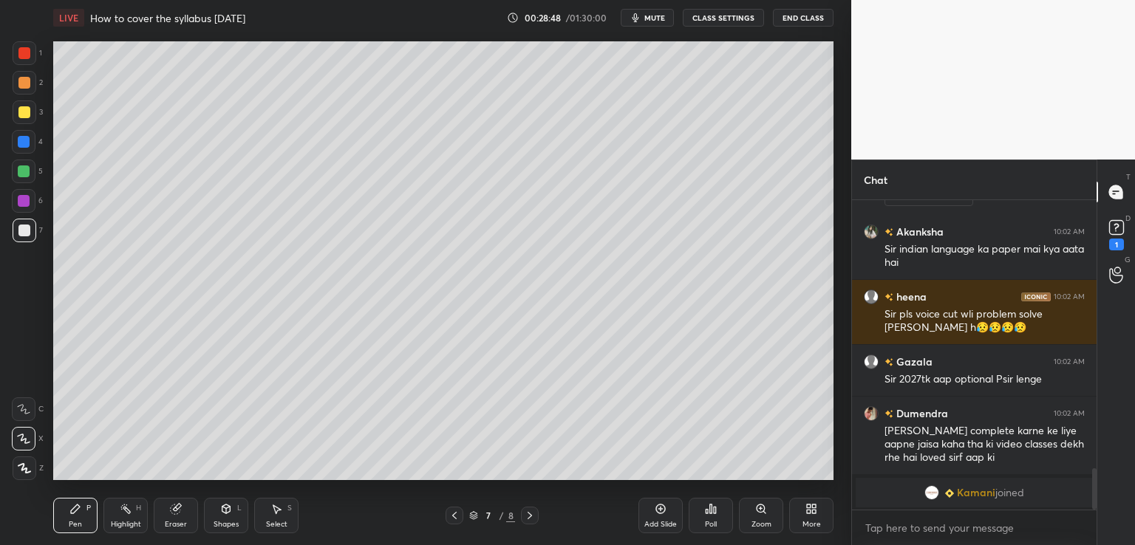
click at [529, 516] on icon at bounding box center [530, 516] width 12 height 12
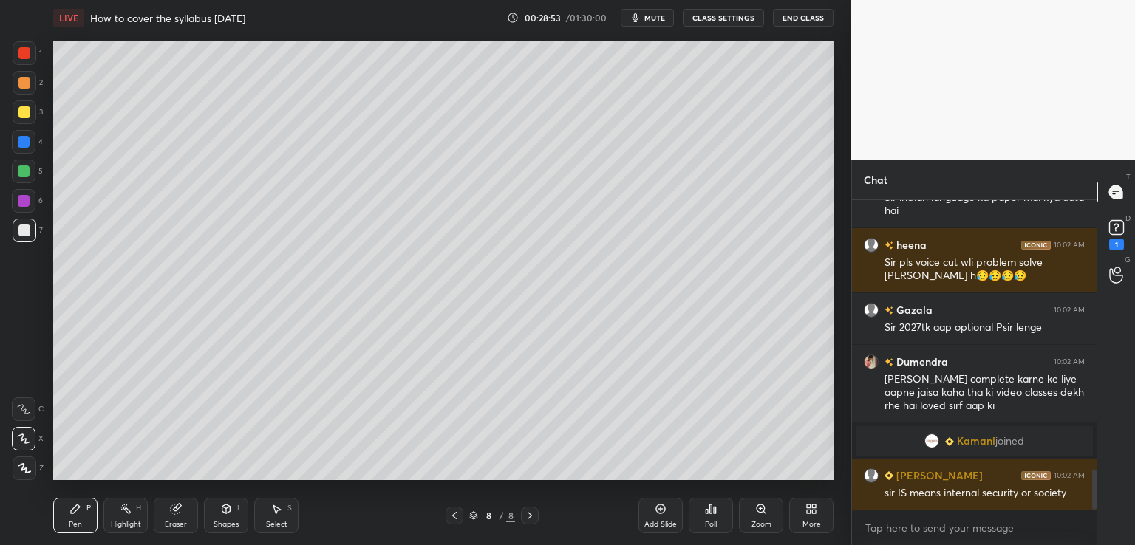
scroll to position [2093, 0]
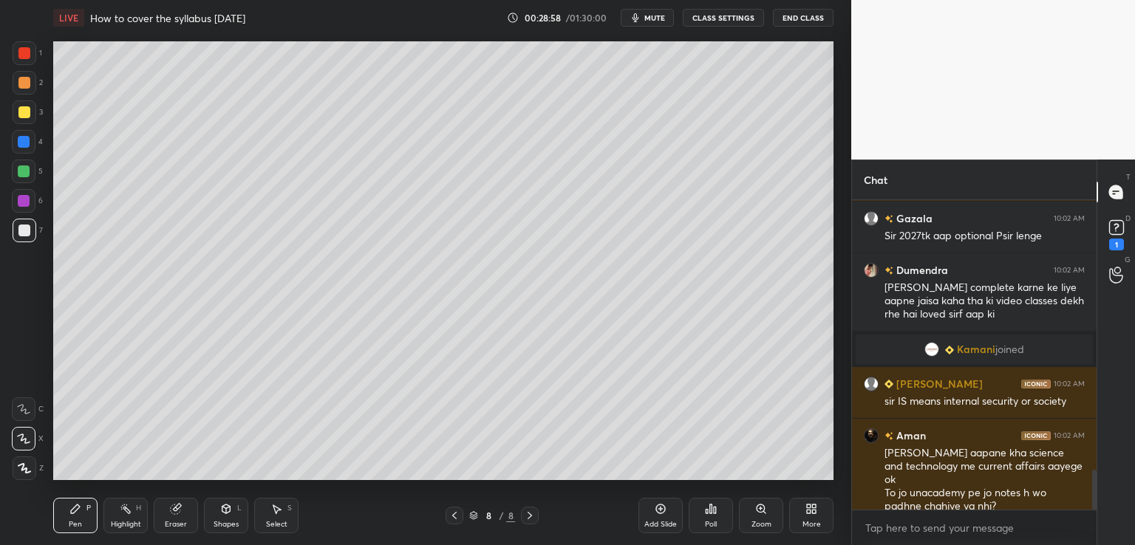
click at [456, 517] on icon at bounding box center [455, 516] width 12 height 12
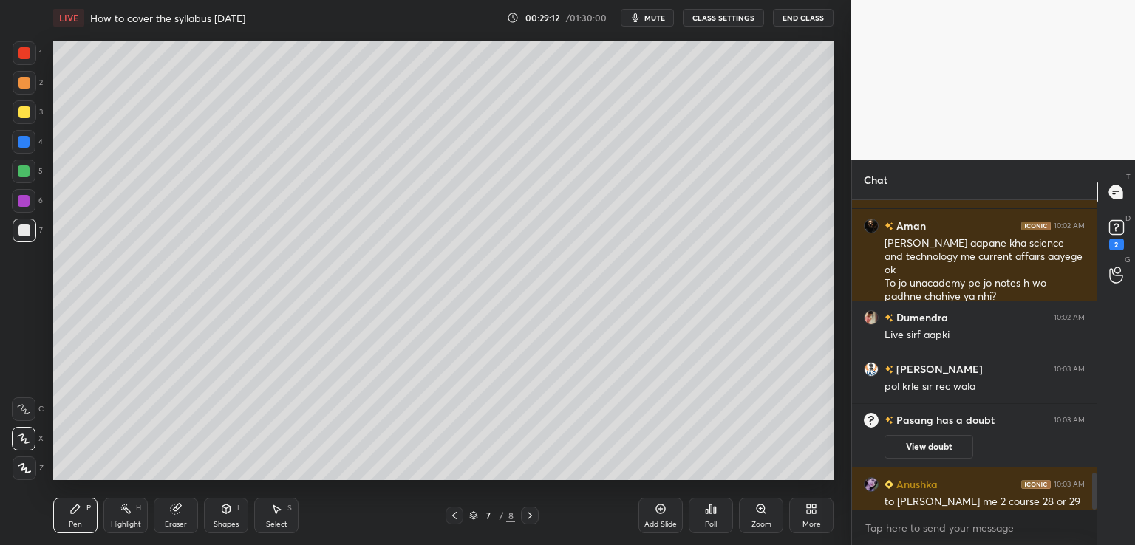
scroll to position [2296, 0]
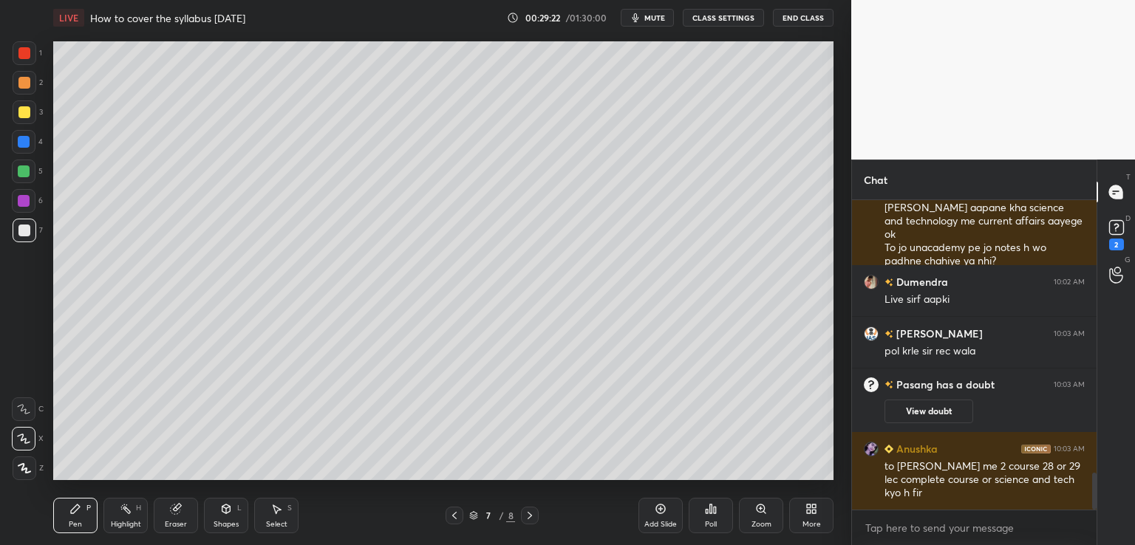
click at [663, 515] on icon at bounding box center [661, 509] width 12 height 12
click at [715, 18] on button "CLASS SETTINGS" at bounding box center [723, 18] width 81 height 18
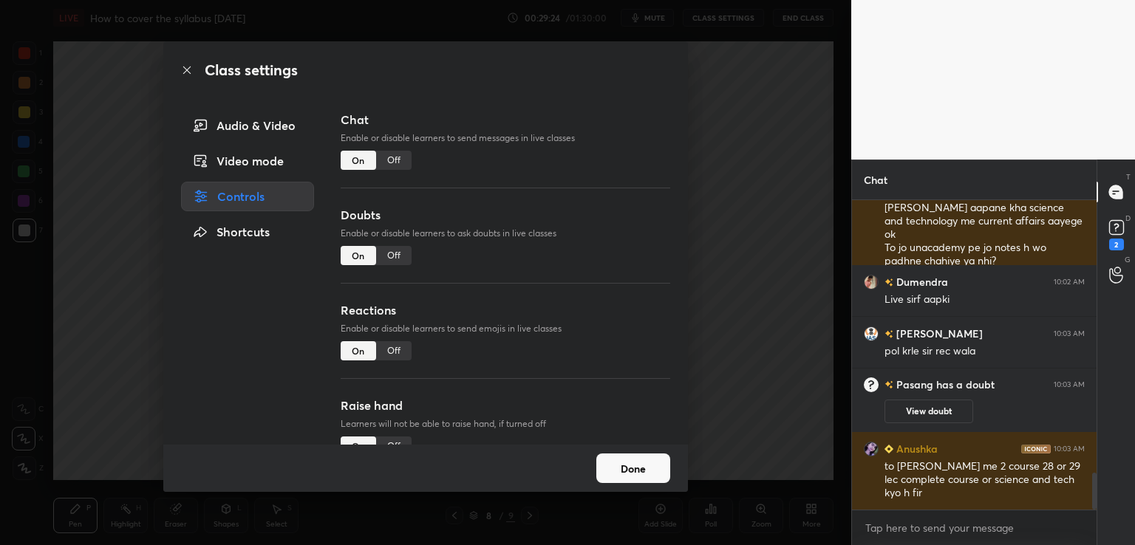
click at [393, 160] on div "Off" at bounding box center [393, 160] width 35 height 19
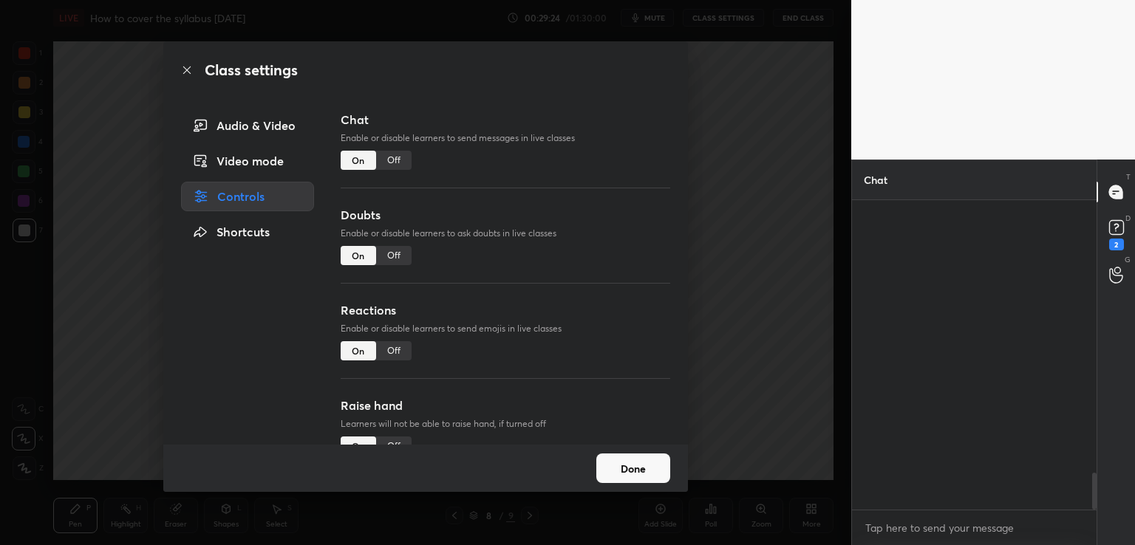
scroll to position [5, 4]
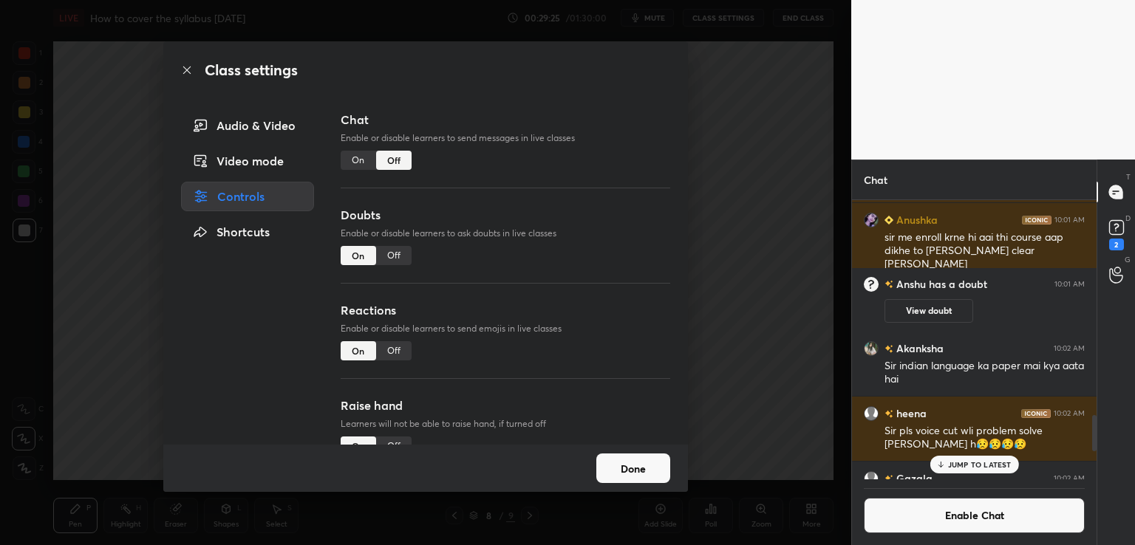
click at [715, 231] on div "Class settings Audio & Video Video mode Controls Shortcuts Chat Enable or disab…" at bounding box center [425, 272] width 851 height 545
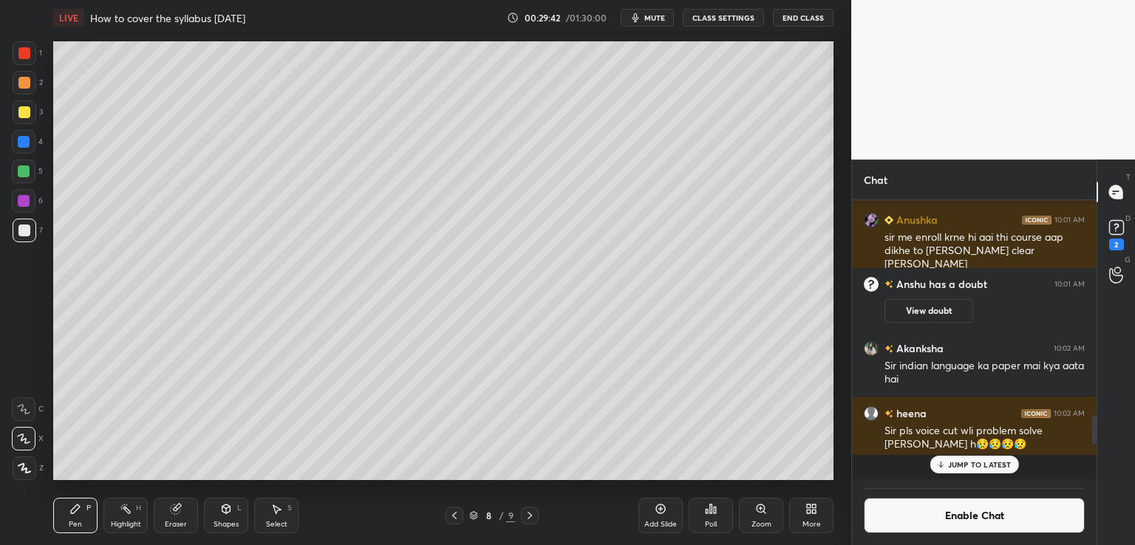
scroll to position [276, 240]
click at [659, 509] on icon at bounding box center [661, 509] width 4 height 4
click at [949, 467] on p "1 NEW MESSAGE" at bounding box center [979, 464] width 63 height 9
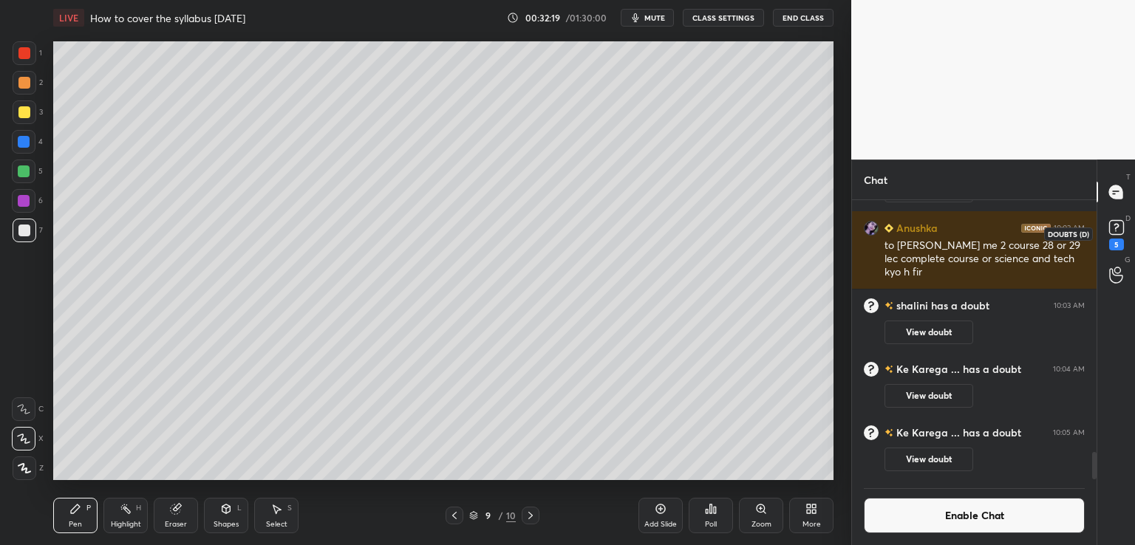
click at [1117, 237] on icon at bounding box center [1117, 228] width 22 height 22
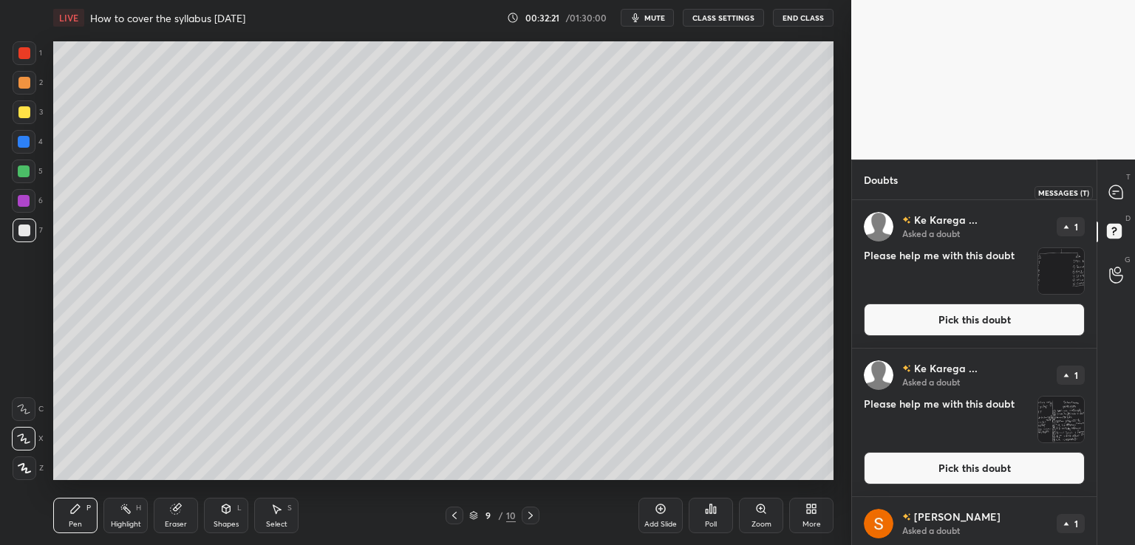
click at [1117, 193] on icon at bounding box center [1115, 192] width 13 height 13
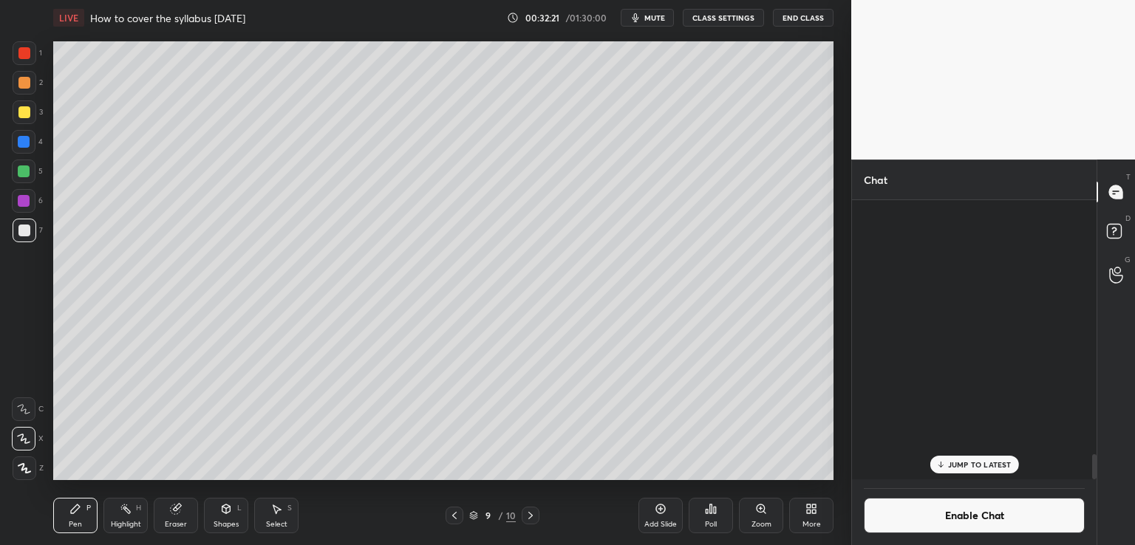
scroll to position [276, 240]
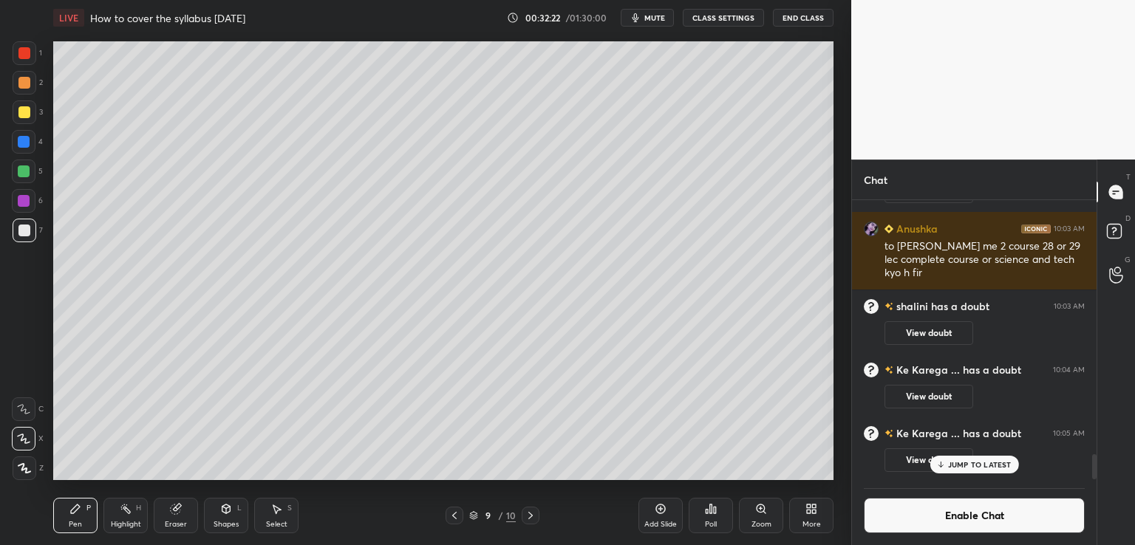
click at [989, 464] on p "JUMP TO LATEST" at bounding box center [980, 464] width 64 height 9
click at [528, 517] on icon at bounding box center [531, 516] width 12 height 12
click at [914, 514] on button "Enable Chat" at bounding box center [974, 515] width 221 height 35
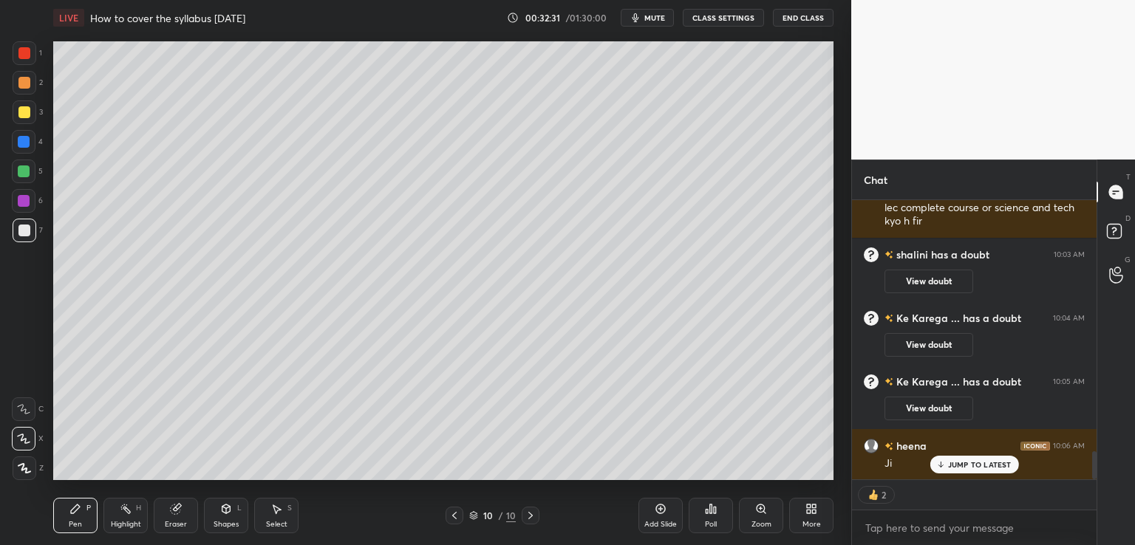
scroll to position [2592, 0]
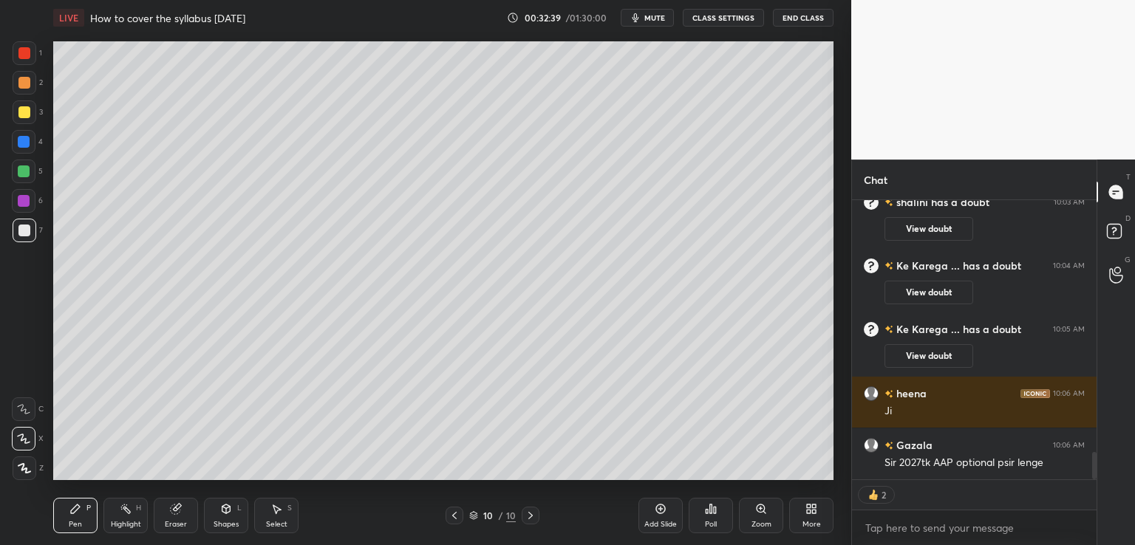
type textarea "x"
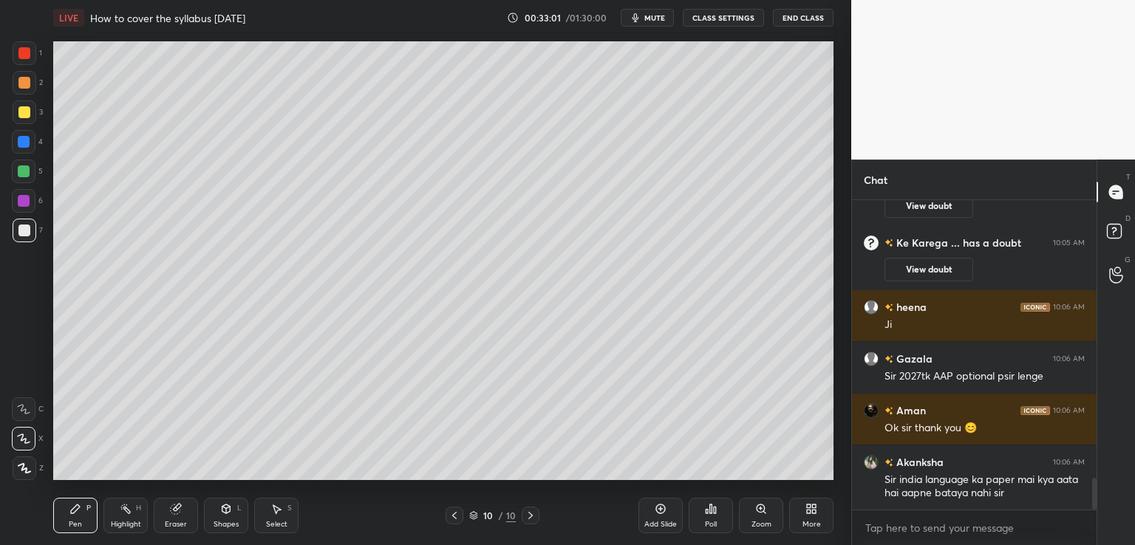
scroll to position [2730, 0]
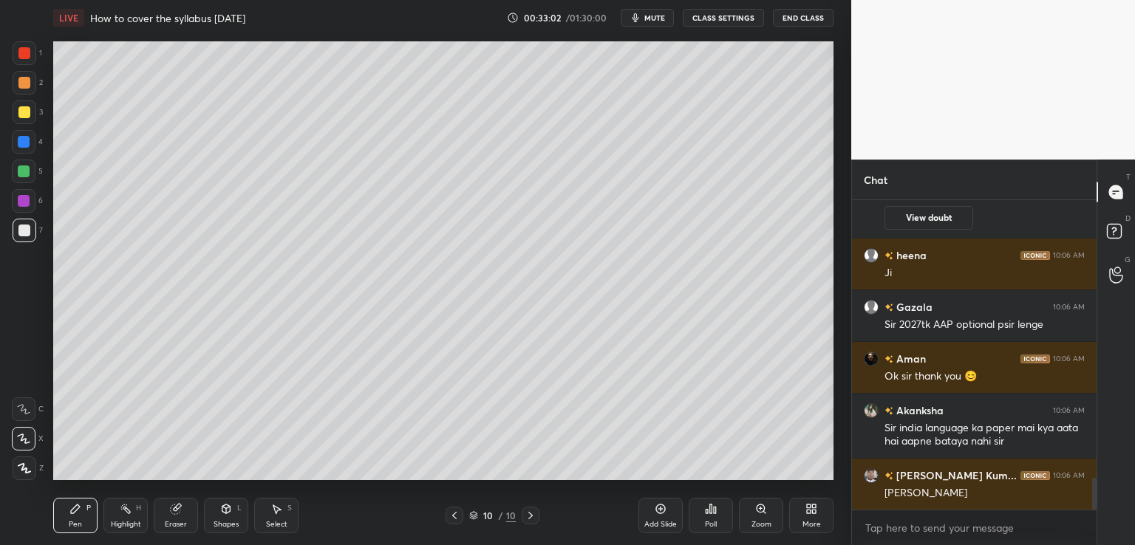
click at [726, 19] on button "CLASS SETTINGS" at bounding box center [723, 18] width 81 height 18
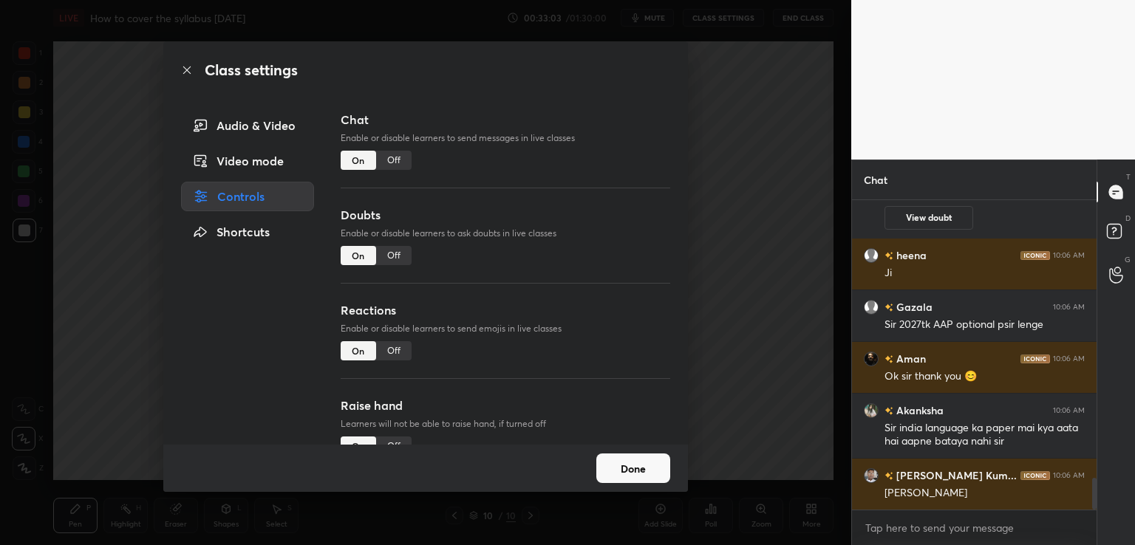
click at [390, 160] on div "Off" at bounding box center [393, 160] width 35 height 19
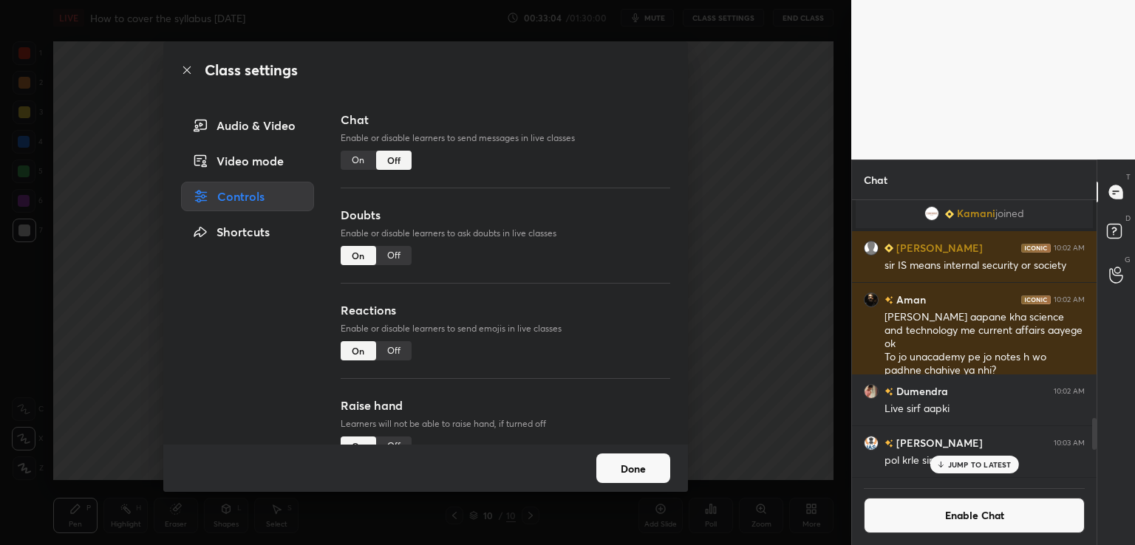
click at [755, 234] on div "Class settings Audio & Video Video mode Controls Shortcuts Chat Enable or disab…" at bounding box center [425, 272] width 851 height 545
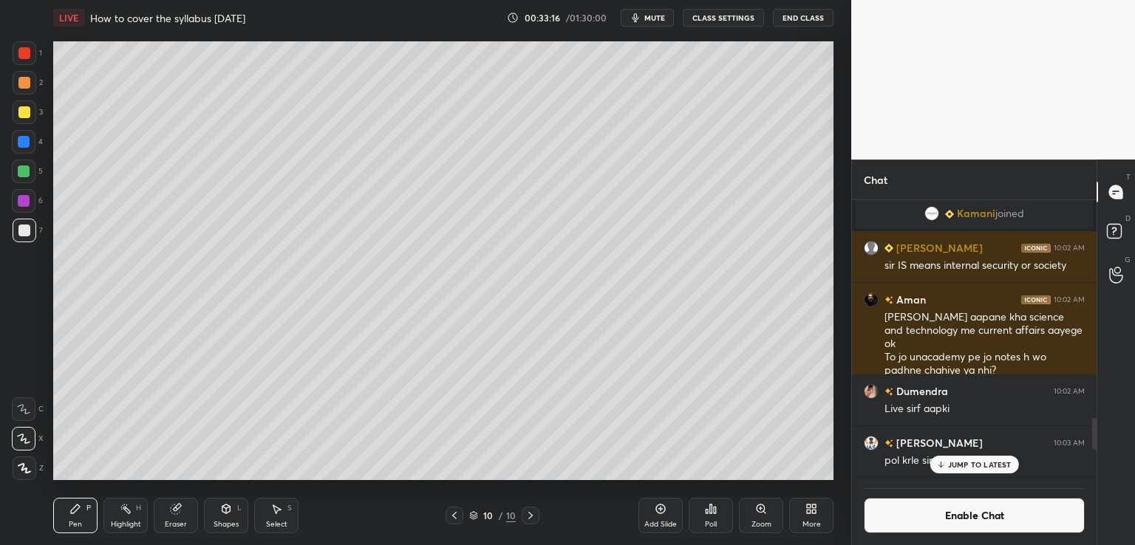
click at [809, 518] on div "More" at bounding box center [811, 515] width 44 height 35
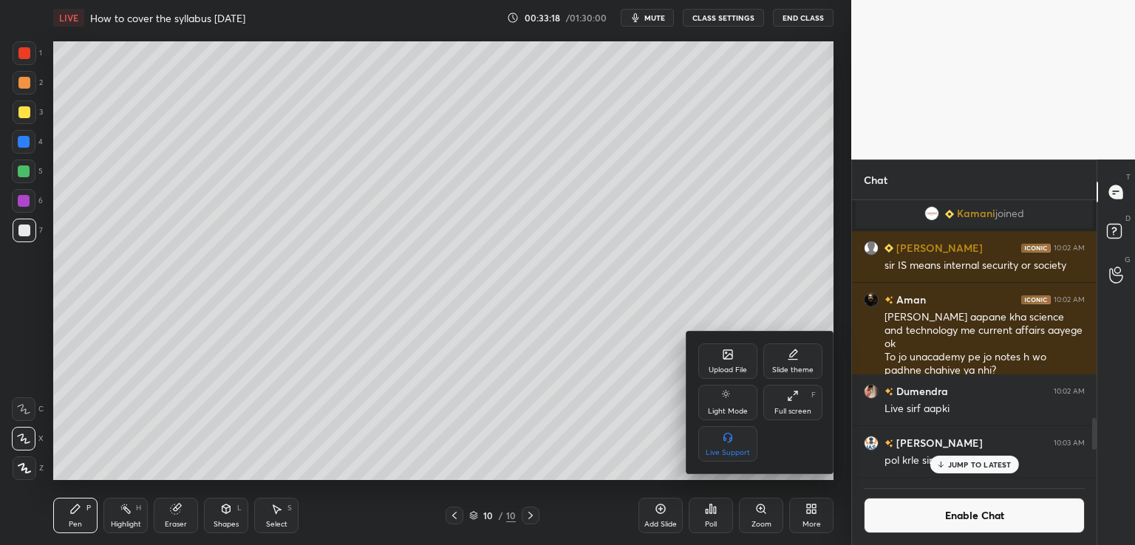
click at [736, 359] on div "Upload File" at bounding box center [727, 361] width 59 height 35
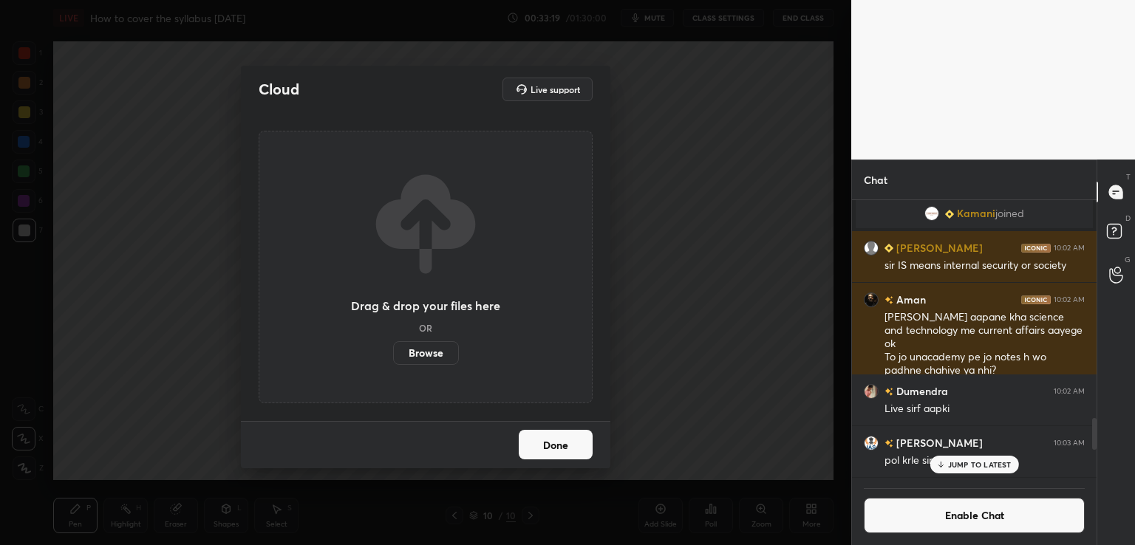
click at [426, 350] on label "Browse" at bounding box center [426, 353] width 66 height 24
click at [393, 350] on input "Browse" at bounding box center [393, 353] width 0 height 24
click at [420, 353] on label "Browse" at bounding box center [426, 353] width 66 height 24
click at [393, 353] on input "Browse" at bounding box center [393, 353] width 0 height 24
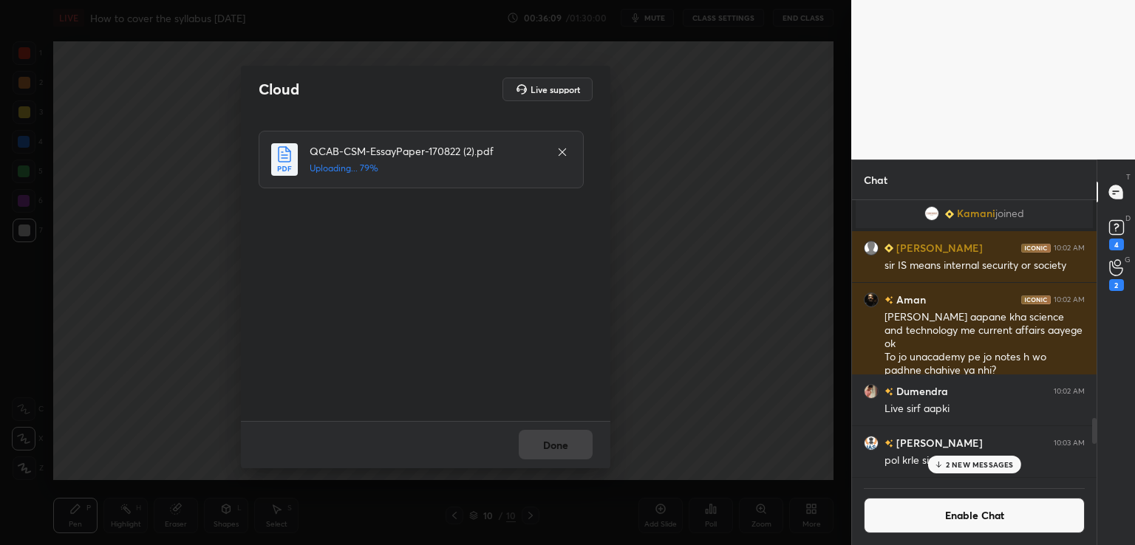
click at [945, 463] on div "2 NEW MESSAGES" at bounding box center [974, 465] width 93 height 18
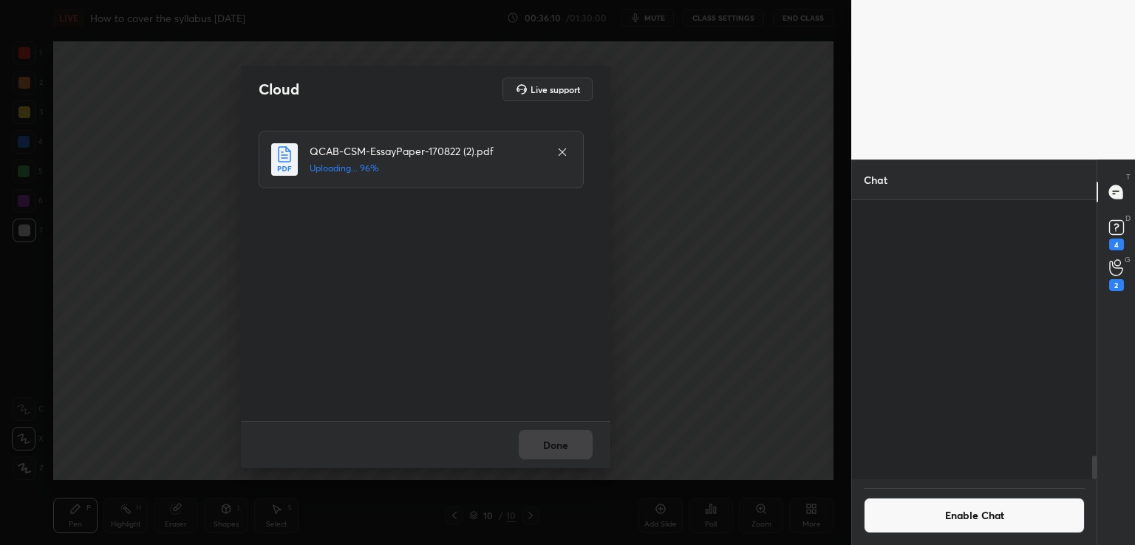
scroll to position [2985, 0]
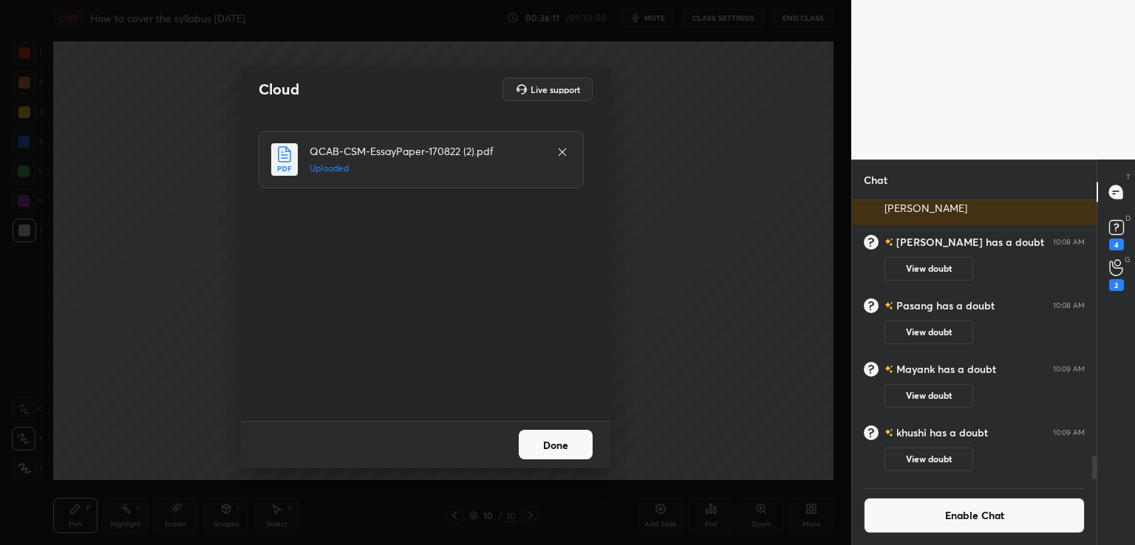
click at [554, 444] on button "Done" at bounding box center [556, 445] width 74 height 30
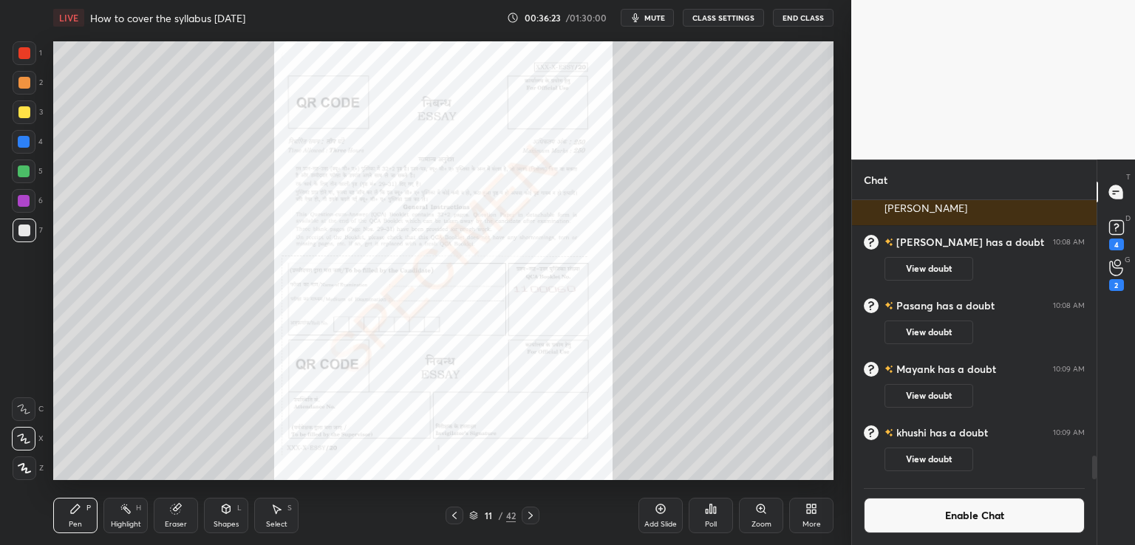
click at [762, 519] on div "Zoom" at bounding box center [761, 515] width 44 height 35
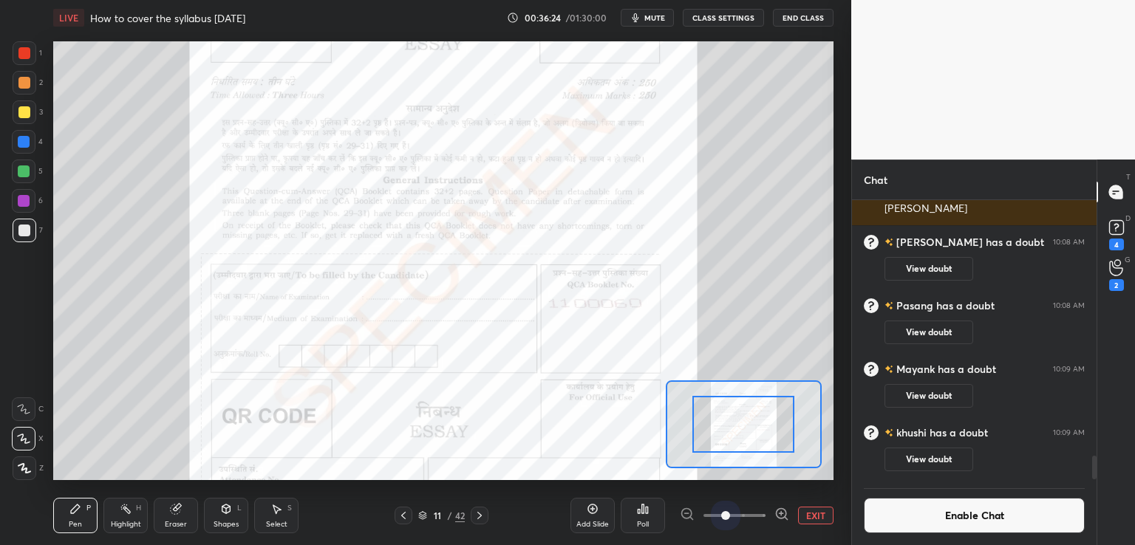
drag, startPoint x: 724, startPoint y: 514, endPoint x: 786, endPoint y: 500, distance: 63.5
click at [797, 509] on div "EXIT" at bounding box center [757, 516] width 154 height 18
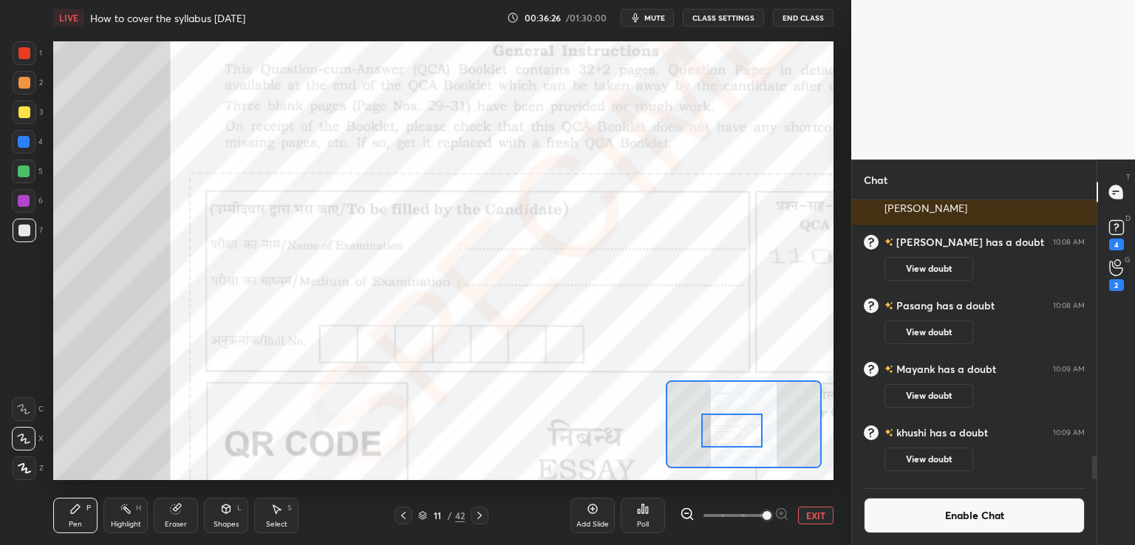
drag, startPoint x: 745, startPoint y: 421, endPoint x: 730, endPoint y: 421, distance: 14.8
click at [734, 427] on div at bounding box center [731, 431] width 61 height 34
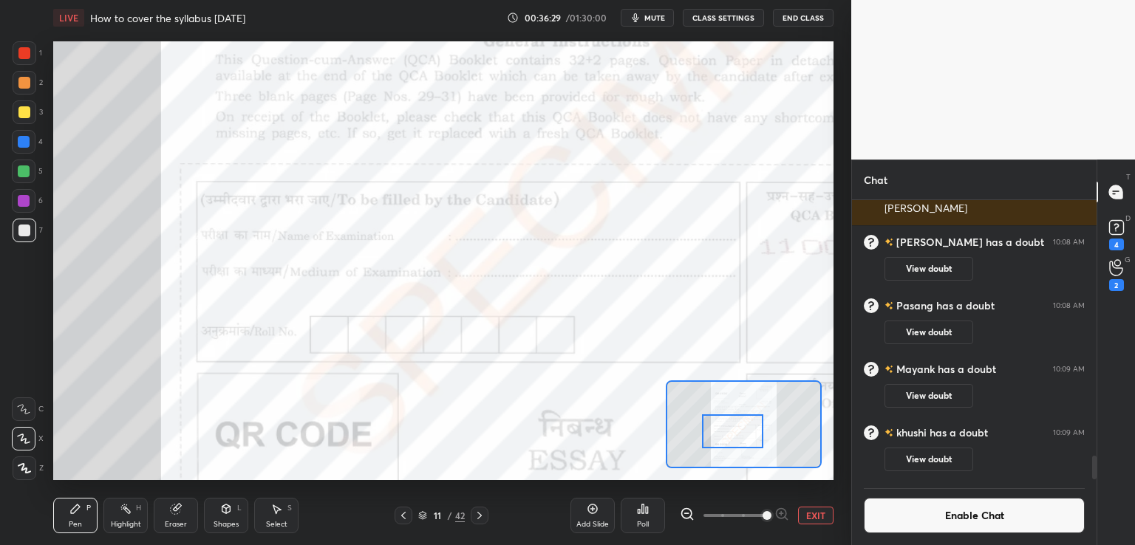
click at [19, 140] on div at bounding box center [24, 142] width 12 height 12
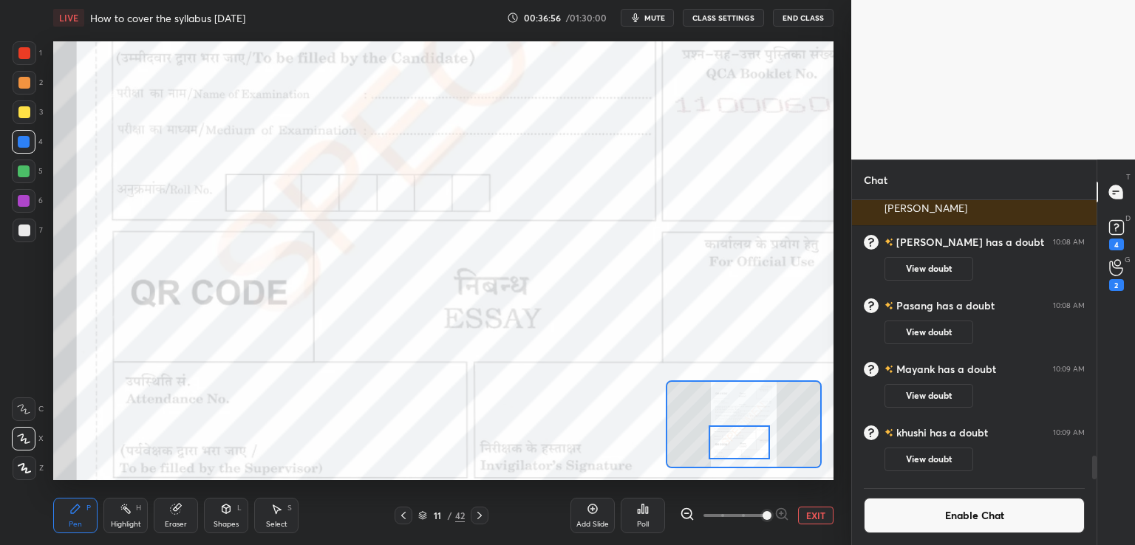
drag, startPoint x: 718, startPoint y: 426, endPoint x: 729, endPoint y: 435, distance: 13.7
click at [729, 427] on div at bounding box center [739, 443] width 61 height 34
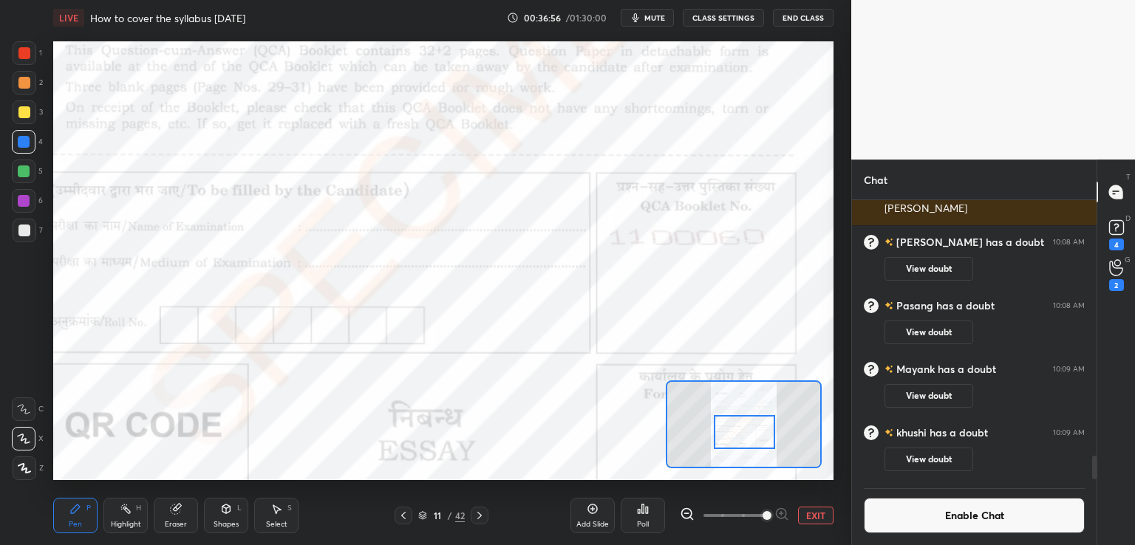
click at [820, 519] on button "EXIT" at bounding box center [815, 516] width 35 height 18
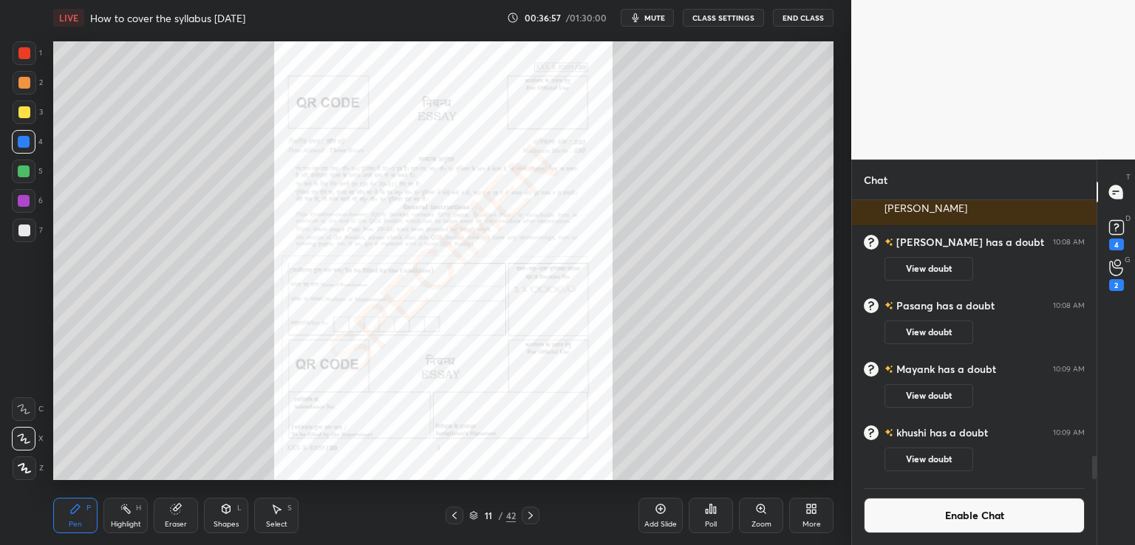
click at [536, 516] on div at bounding box center [531, 516] width 18 height 18
click at [767, 515] on div "Zoom" at bounding box center [761, 515] width 44 height 35
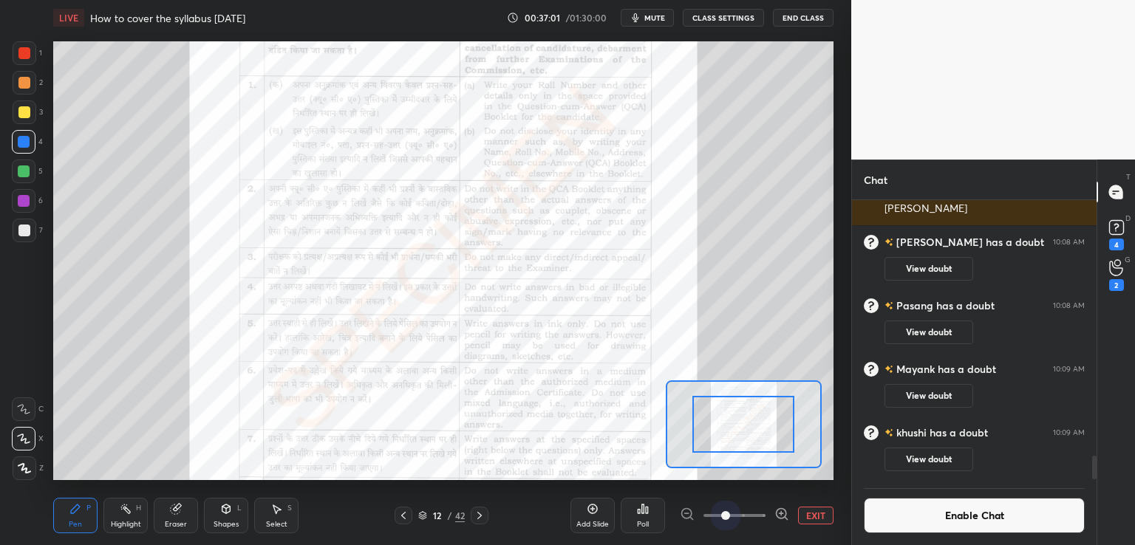
drag, startPoint x: 724, startPoint y: 516, endPoint x: 780, endPoint y: 503, distance: 58.3
click at [809, 528] on div "Add Slide Poll EXIT" at bounding box center [702, 515] width 263 height 83
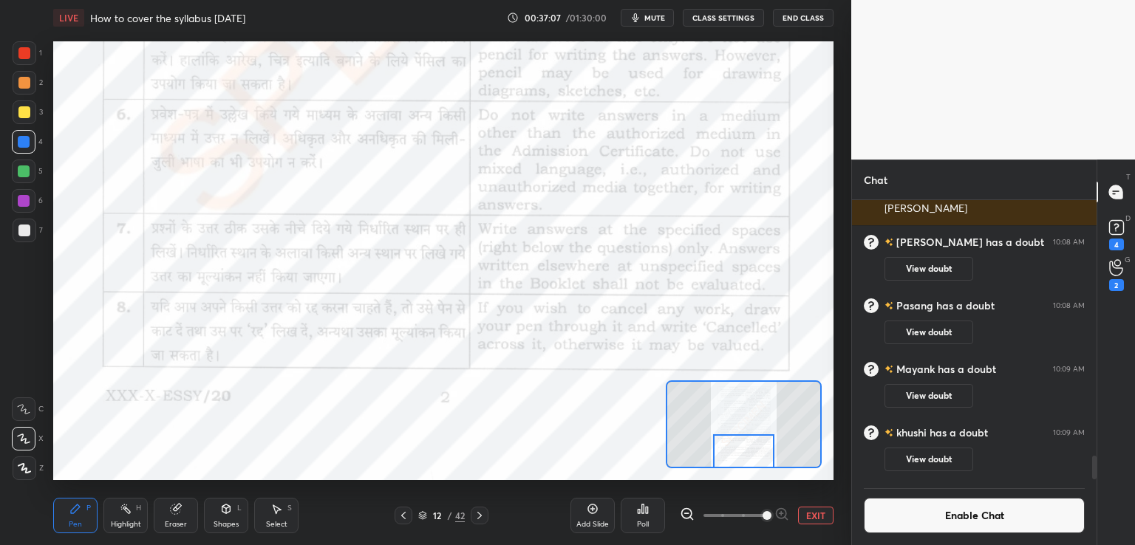
click at [753, 472] on div "Setting up your live class Poll for secs No correct answer Start poll" at bounding box center [443, 260] width 780 height 439
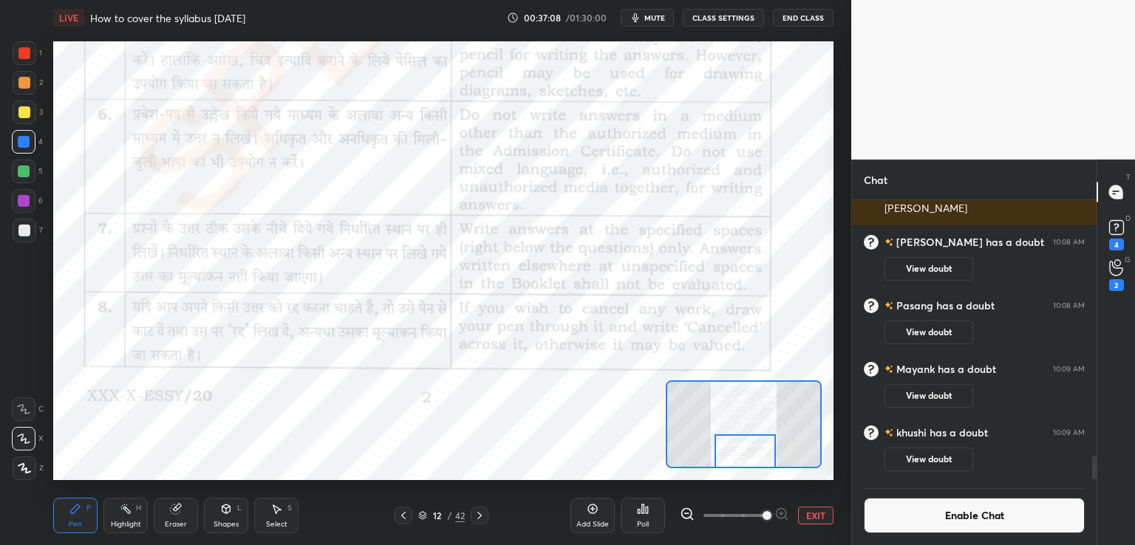
click at [480, 517] on icon at bounding box center [480, 516] width 12 height 12
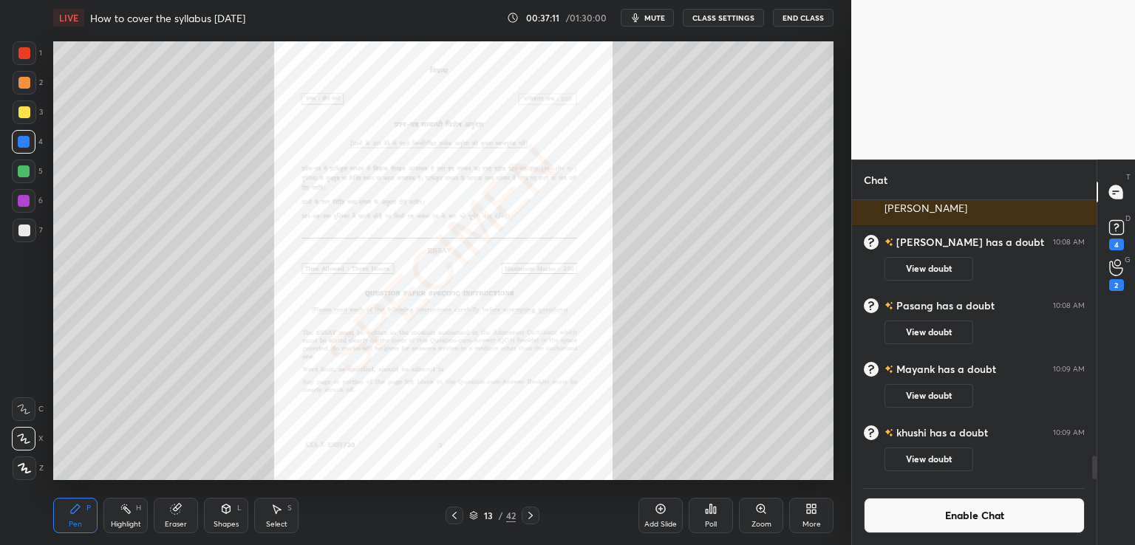
click at [528, 517] on icon at bounding box center [531, 516] width 12 height 12
click at [760, 517] on div "Zoom" at bounding box center [761, 515] width 44 height 35
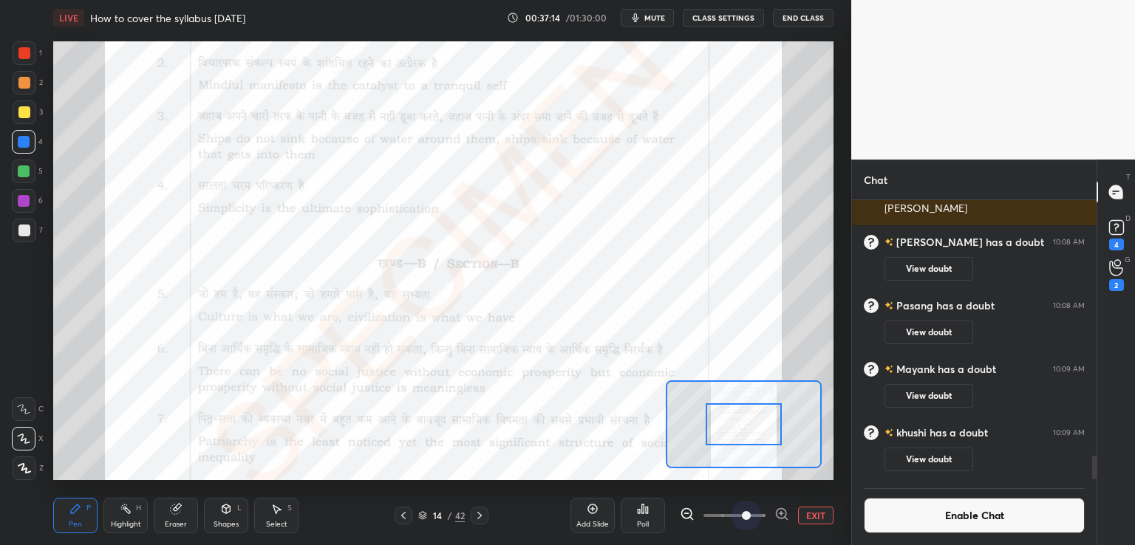
drag, startPoint x: 739, startPoint y: 515, endPoint x: 809, endPoint y: 520, distance: 70.4
click at [809, 520] on div "EXIT" at bounding box center [757, 516] width 154 height 18
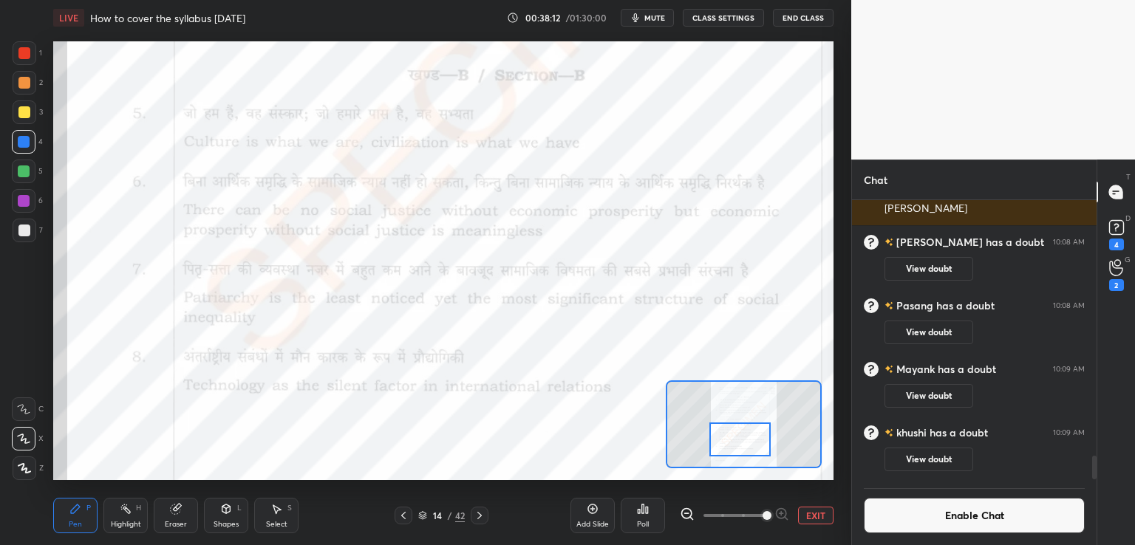
drag, startPoint x: 737, startPoint y: 426, endPoint x: 727, endPoint y: 449, distance: 25.5
click at [734, 443] on div at bounding box center [740, 440] width 61 height 34
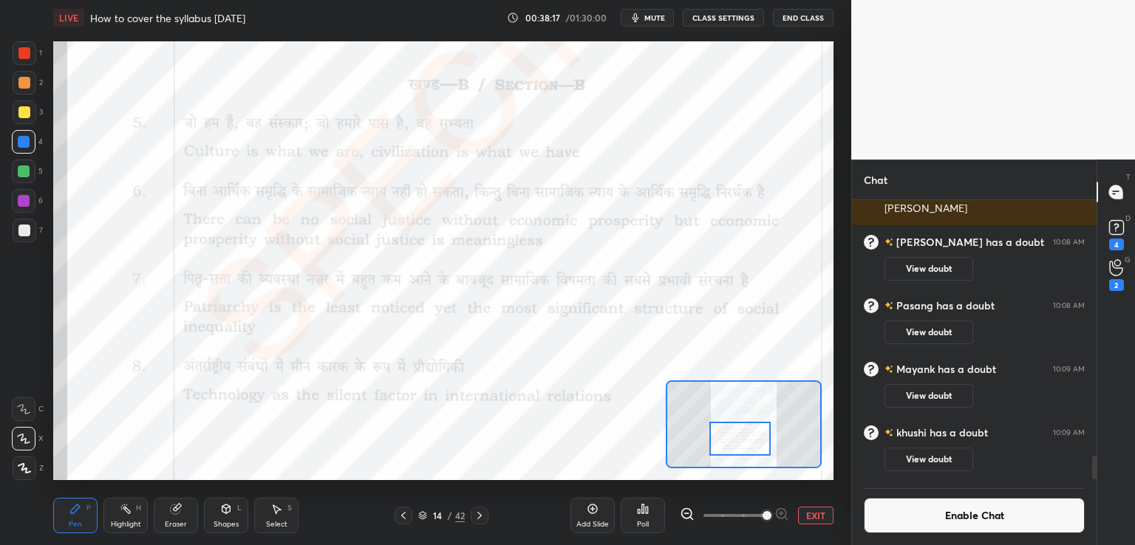
click at [481, 515] on icon at bounding box center [480, 516] width 12 height 12
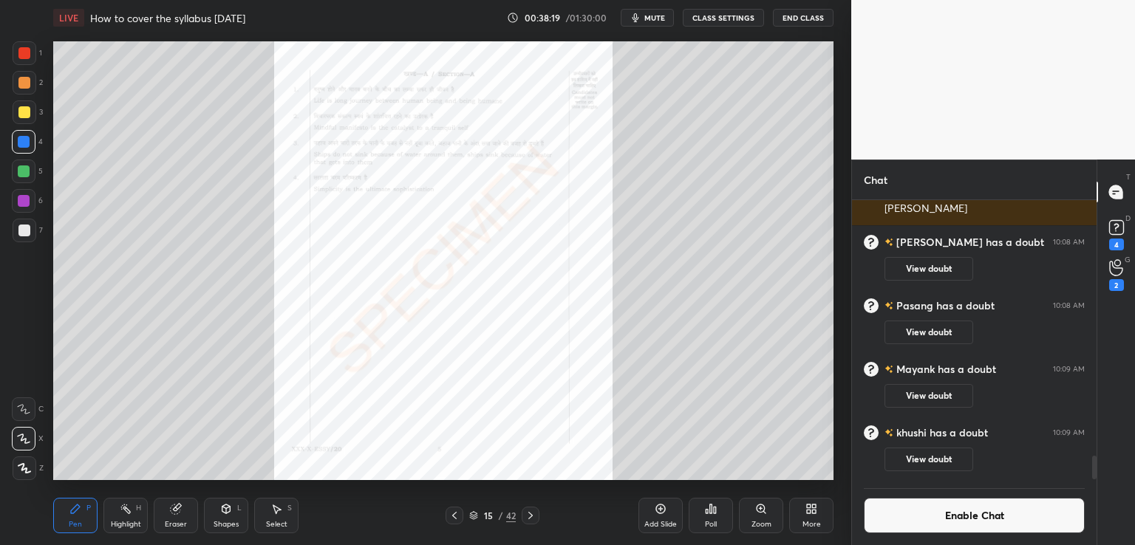
click at [763, 516] on div "Zoom" at bounding box center [761, 515] width 44 height 35
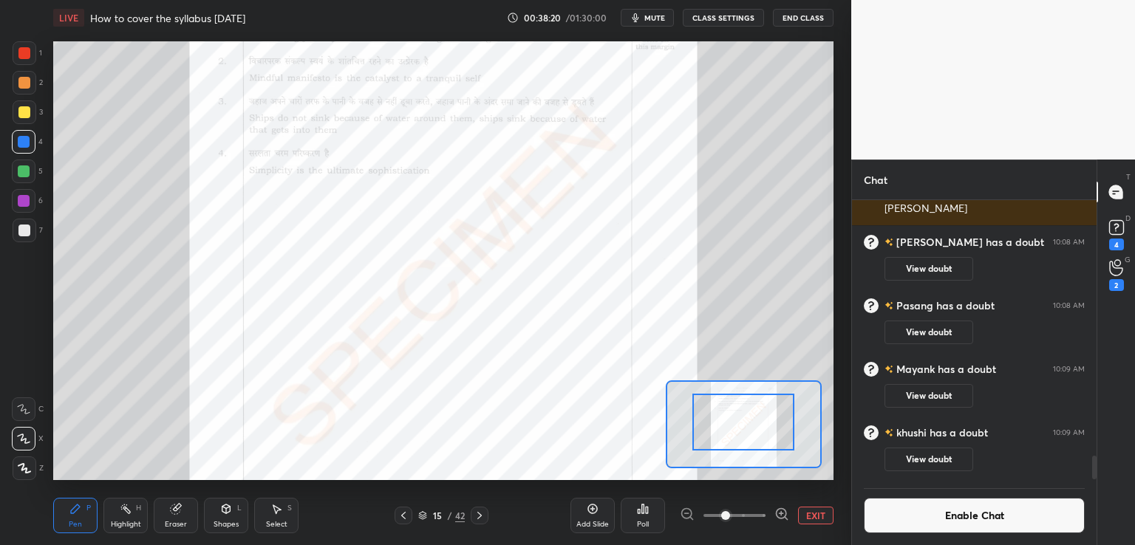
drag, startPoint x: 744, startPoint y: 412, endPoint x: 746, endPoint y: 389, distance: 22.2
click at [746, 394] on div at bounding box center [744, 422] width 102 height 57
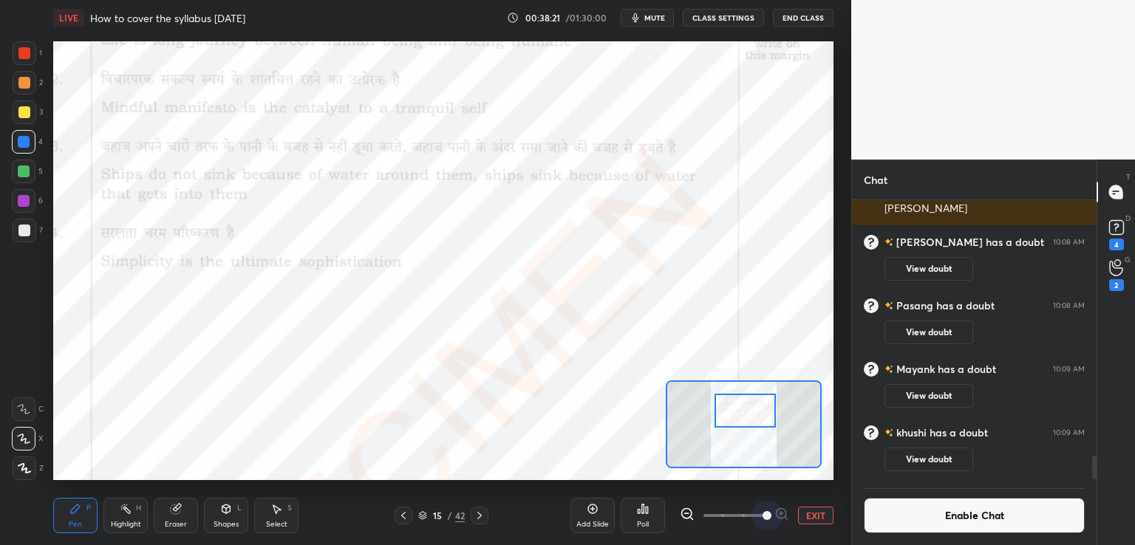
drag, startPoint x: 727, startPoint y: 514, endPoint x: 785, endPoint y: 498, distance: 59.9
click at [810, 520] on div "EXIT" at bounding box center [757, 516] width 154 height 18
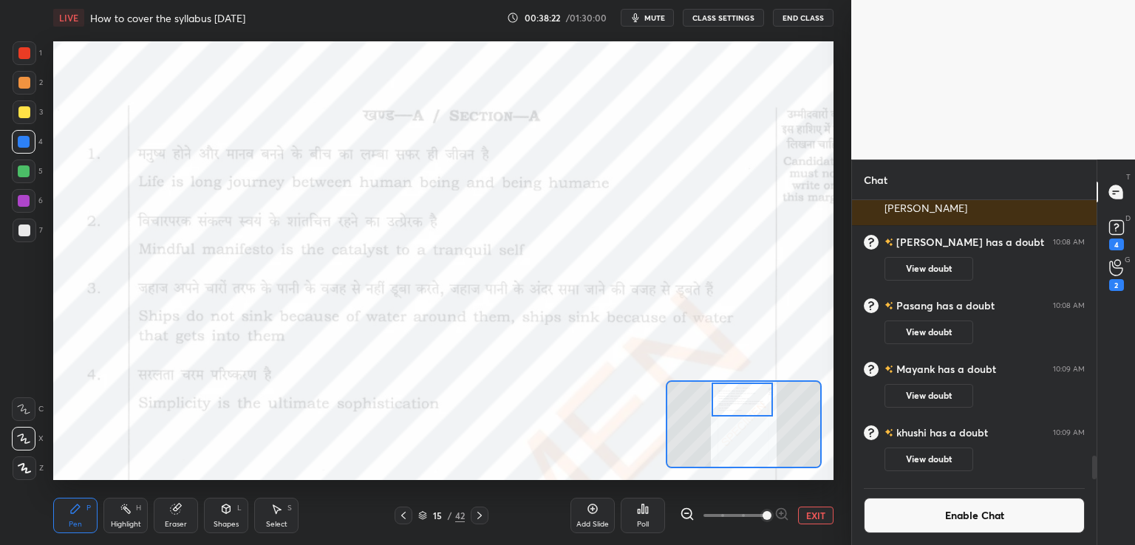
click at [736, 407] on div at bounding box center [742, 400] width 61 height 34
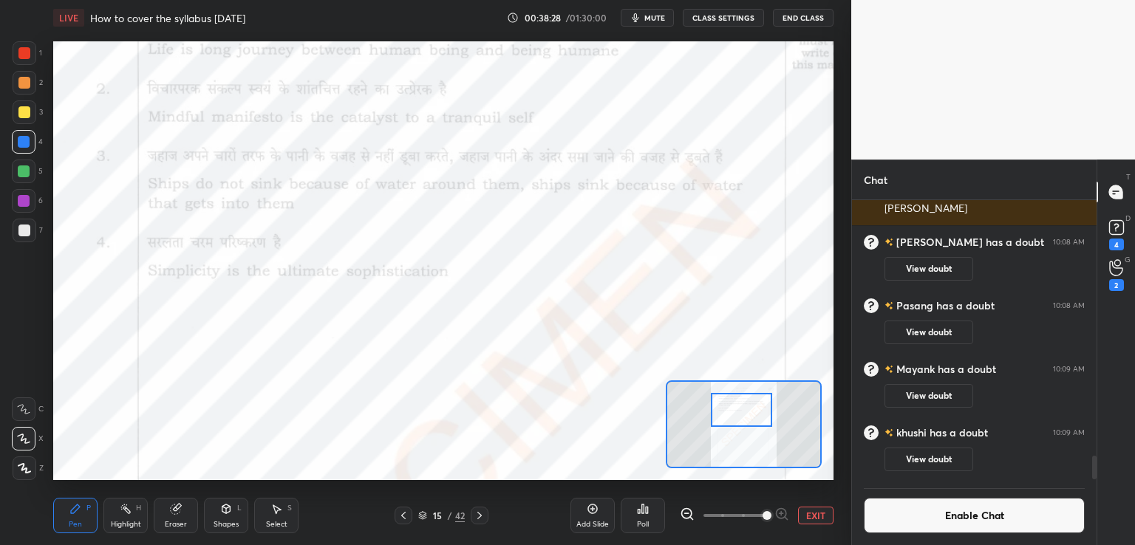
drag, startPoint x: 741, startPoint y: 403, endPoint x: 741, endPoint y: 412, distance: 9.6
click at [741, 412] on div at bounding box center [741, 410] width 61 height 34
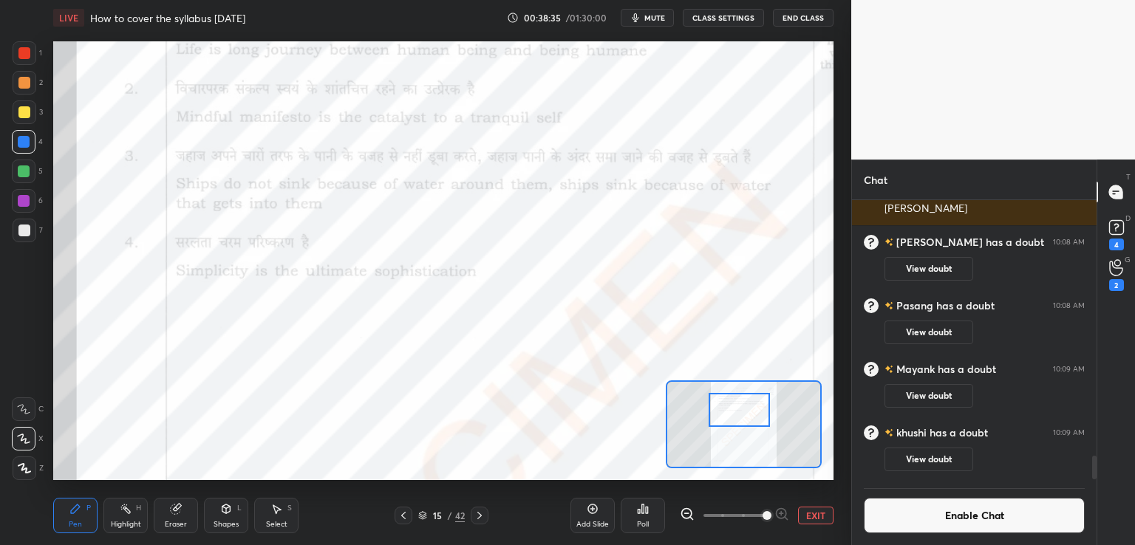
click at [745, 413] on div at bounding box center [739, 410] width 61 height 34
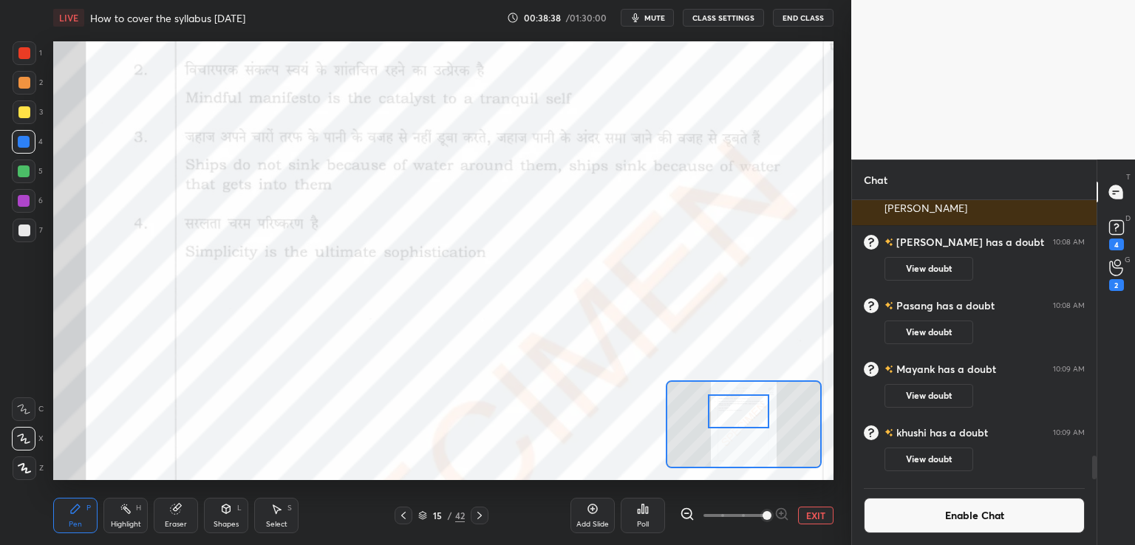
click at [483, 524] on div at bounding box center [480, 516] width 18 height 18
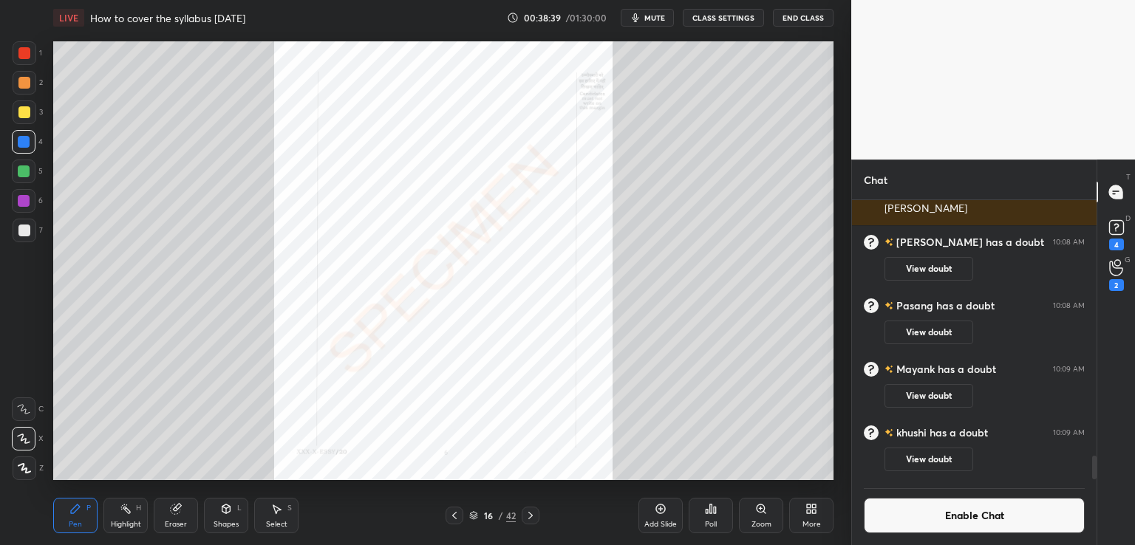
scroll to position [3048, 0]
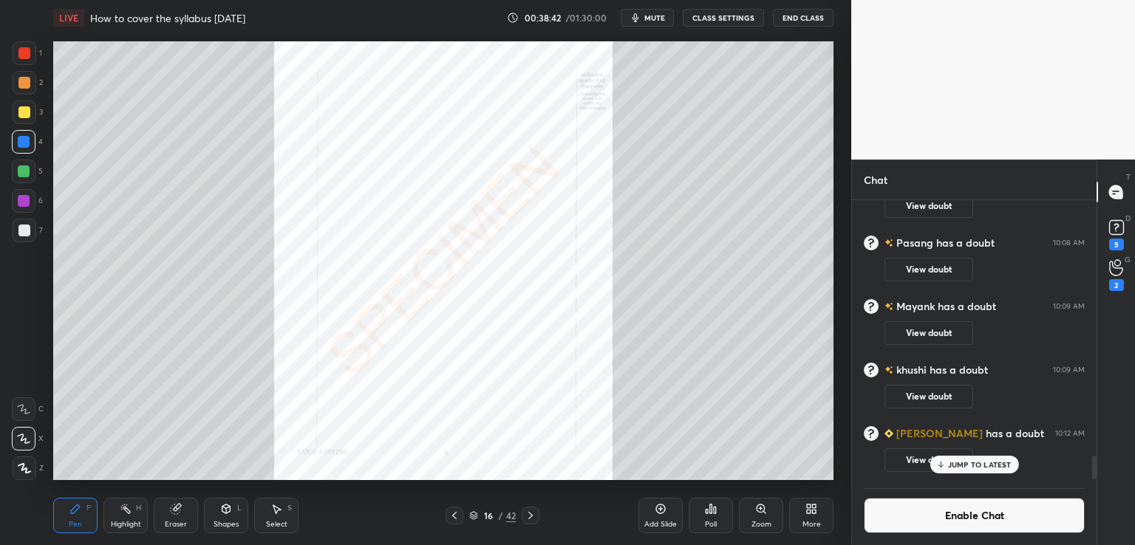
click at [527, 515] on icon at bounding box center [531, 516] width 12 height 12
click at [531, 517] on icon at bounding box center [530, 515] width 4 height 7
click at [531, 514] on icon at bounding box center [531, 516] width 12 height 12
click at [527, 515] on icon at bounding box center [531, 516] width 12 height 12
click at [533, 514] on icon at bounding box center [531, 516] width 12 height 12
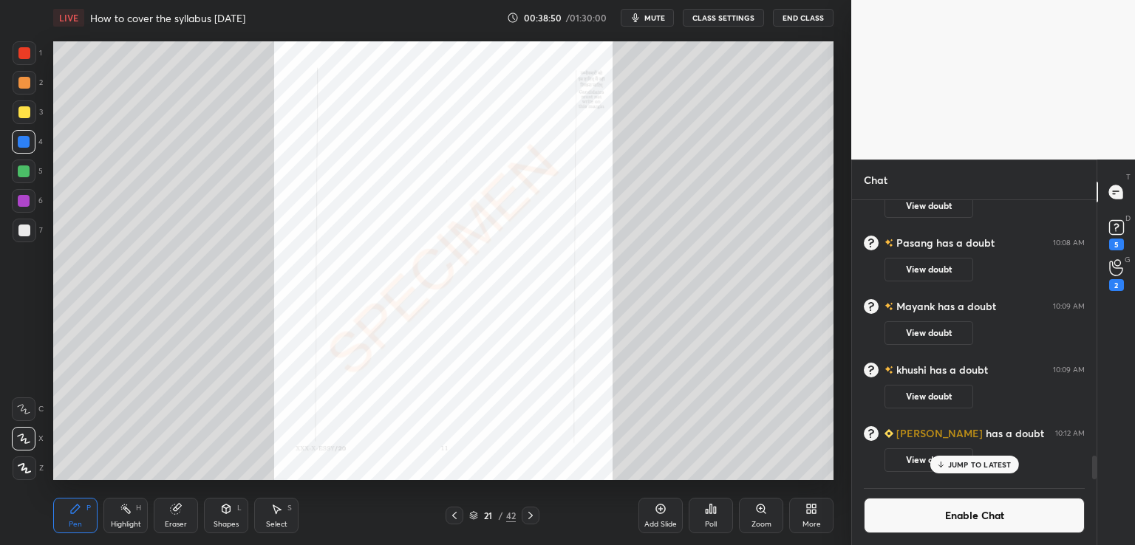
click at [526, 515] on icon at bounding box center [531, 516] width 12 height 12
click at [531, 514] on icon at bounding box center [530, 515] width 4 height 7
click at [528, 514] on icon at bounding box center [531, 516] width 12 height 12
click at [531, 517] on icon at bounding box center [531, 516] width 12 height 12
click at [529, 515] on icon at bounding box center [531, 516] width 12 height 12
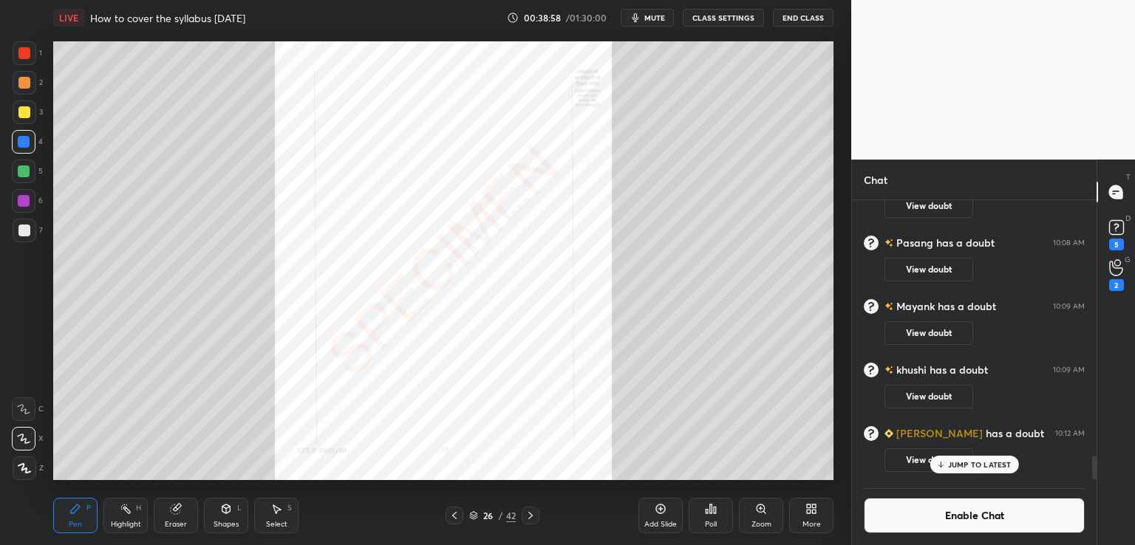
click at [531, 518] on icon at bounding box center [531, 516] width 12 height 12
click at [755, 508] on icon at bounding box center [761, 509] width 12 height 12
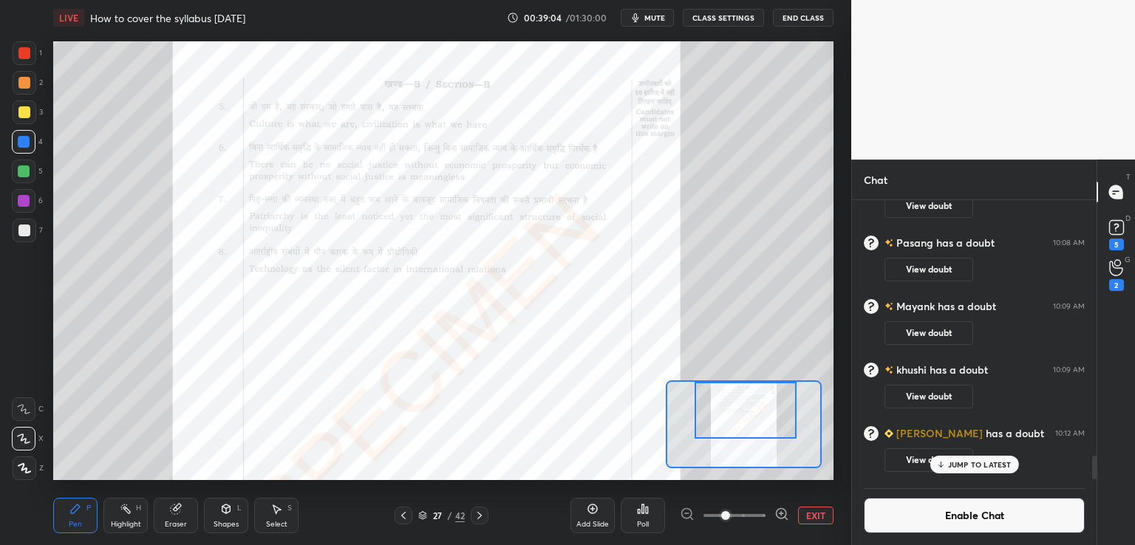
click at [746, 379] on div "Setting up your live class Poll for secs No correct answer Start poll" at bounding box center [443, 260] width 780 height 439
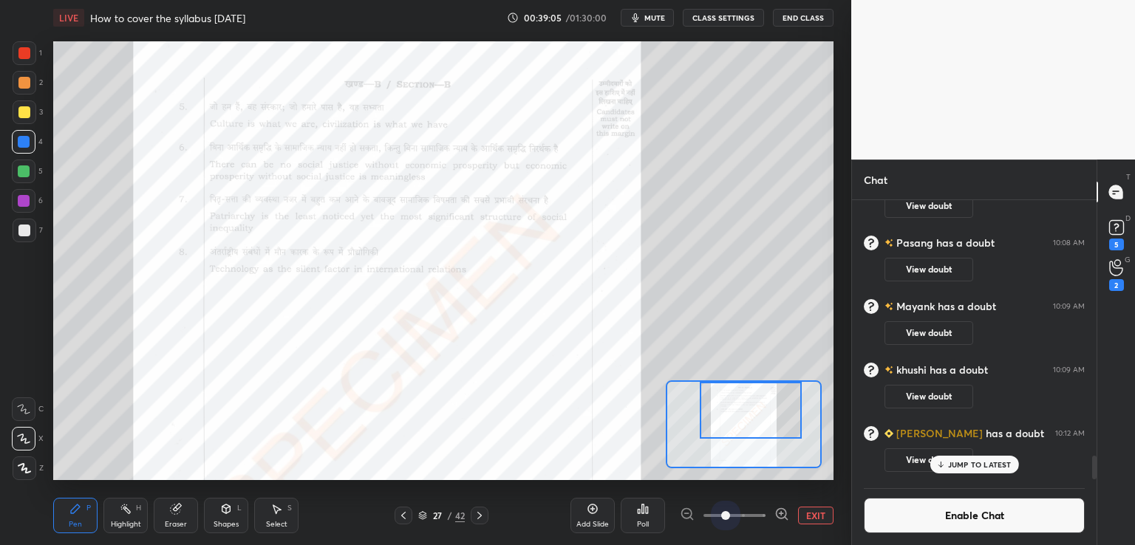
drag, startPoint x: 727, startPoint y: 516, endPoint x: 812, endPoint y: 491, distance: 87.7
click at [823, 505] on div "Add Slide Poll EXIT" at bounding box center [702, 515] width 263 height 83
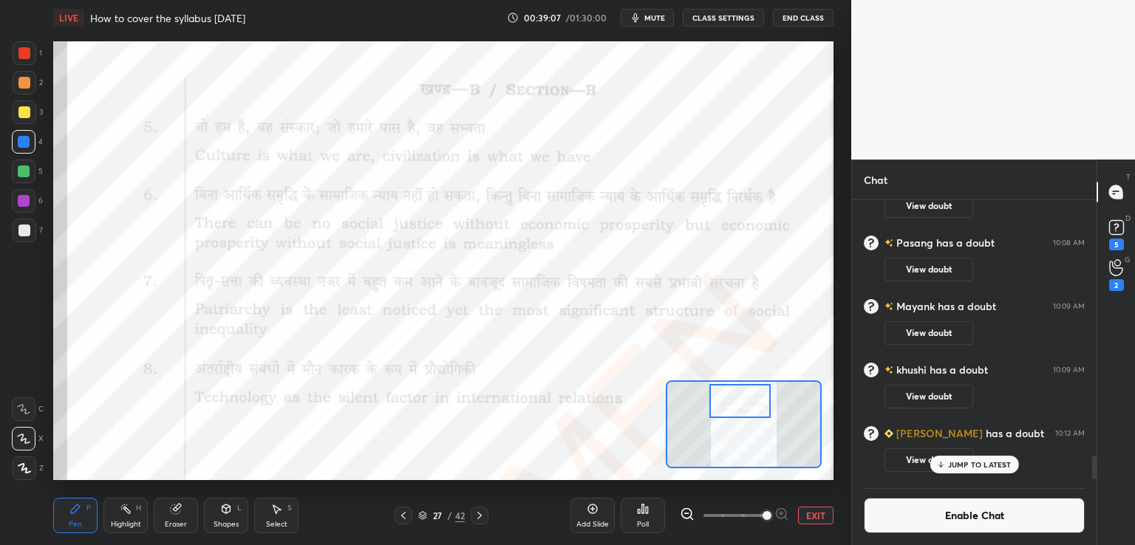
drag, startPoint x: 744, startPoint y: 412, endPoint x: 735, endPoint y: 403, distance: 12.5
click at [736, 403] on div at bounding box center [740, 401] width 61 height 34
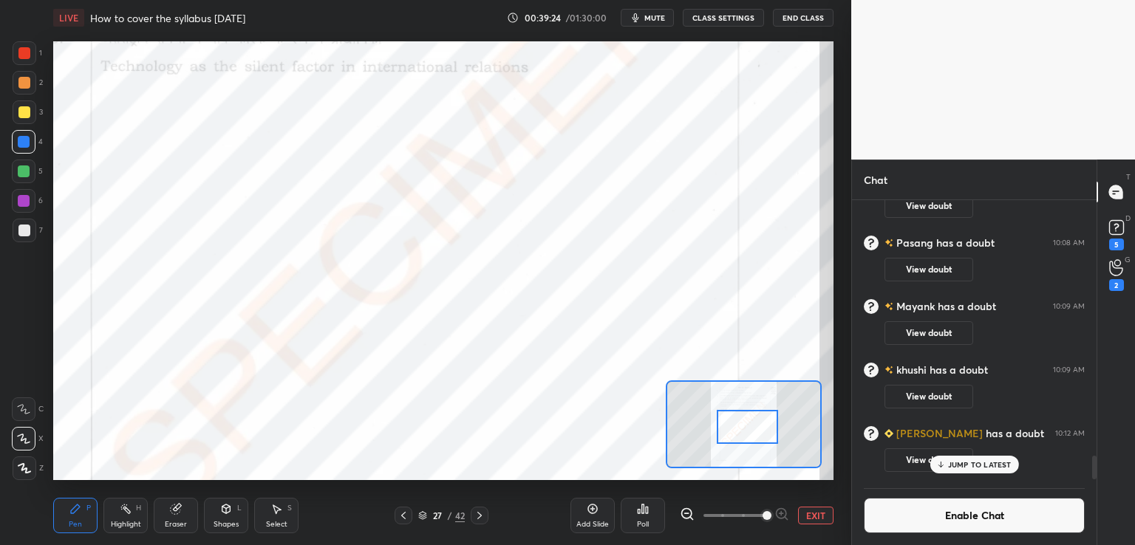
drag, startPoint x: 746, startPoint y: 398, endPoint x: 820, endPoint y: 486, distance: 114.9
click at [756, 426] on div at bounding box center [747, 427] width 61 height 34
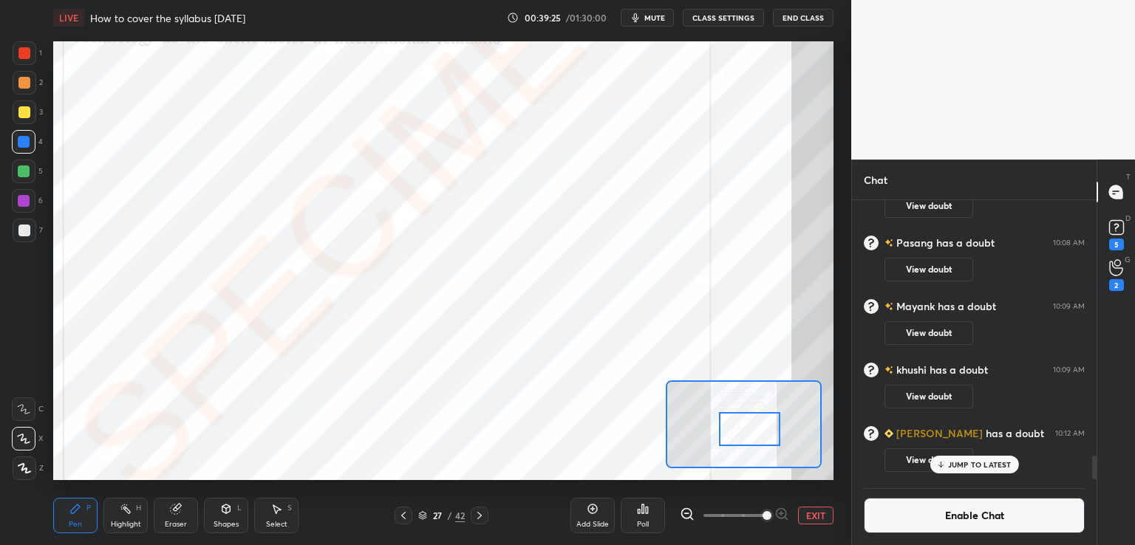
click at [818, 517] on button "EXIT" at bounding box center [815, 516] width 35 height 18
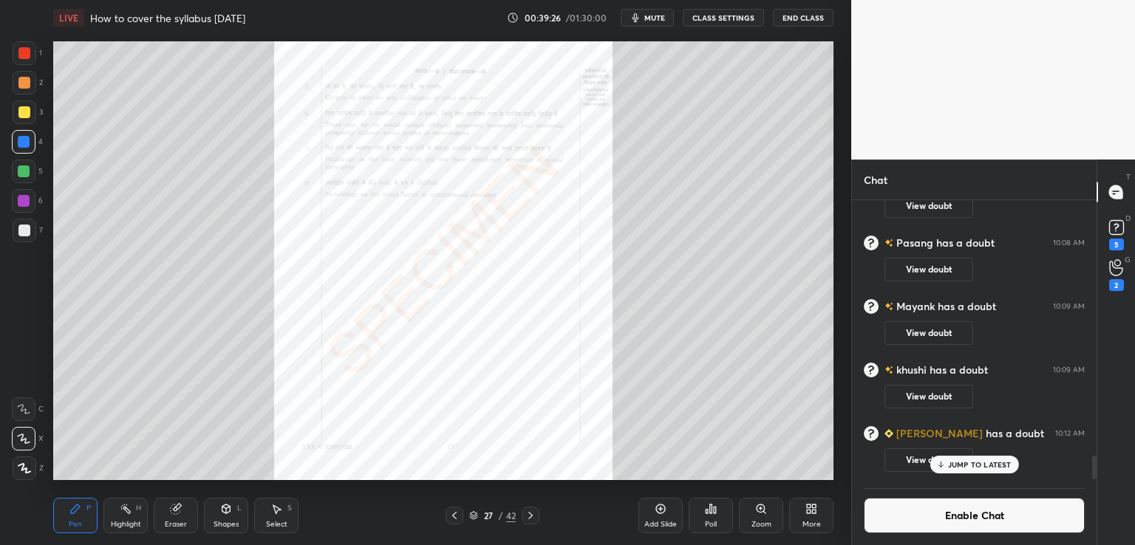
click at [532, 518] on icon at bounding box center [531, 516] width 12 height 12
click at [533, 518] on icon at bounding box center [531, 516] width 12 height 12
click at [532, 518] on icon at bounding box center [531, 516] width 12 height 12
click at [529, 515] on icon at bounding box center [531, 516] width 12 height 12
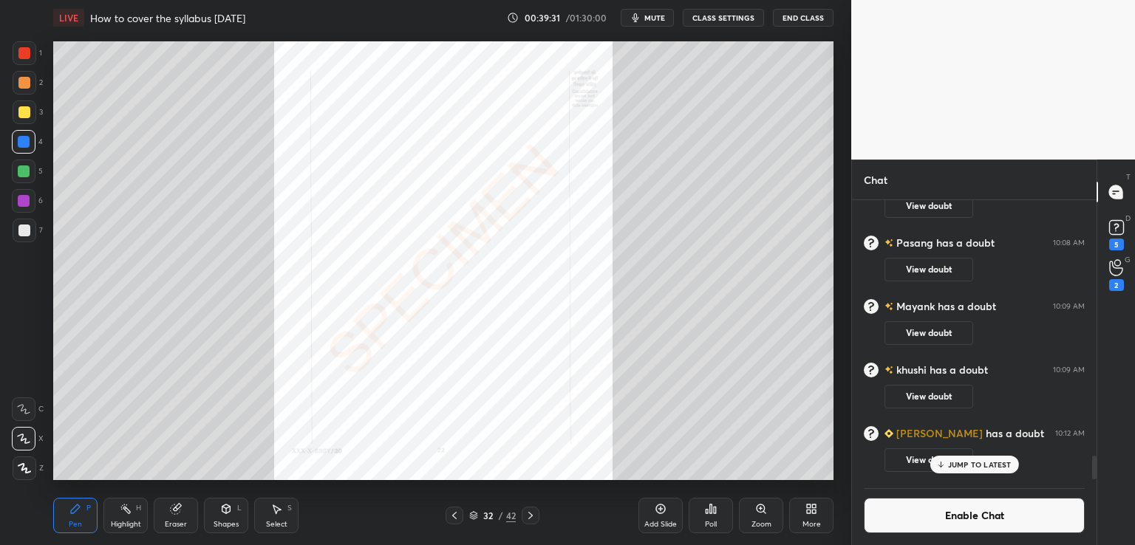
click at [529, 515] on icon at bounding box center [531, 516] width 12 height 12
click at [532, 516] on icon at bounding box center [530, 515] width 4 height 7
click at [526, 514] on icon at bounding box center [531, 516] width 12 height 12
click at [530, 517] on icon at bounding box center [530, 515] width 4 height 7
click at [528, 514] on icon at bounding box center [531, 516] width 12 height 12
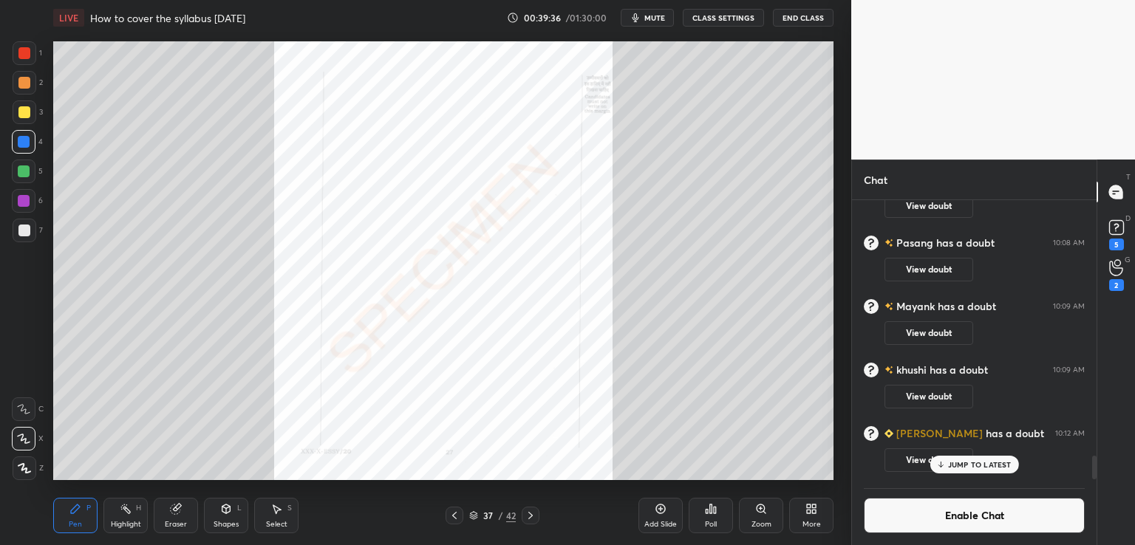
click at [529, 514] on icon at bounding box center [530, 515] width 4 height 7
click at [534, 511] on icon at bounding box center [531, 516] width 12 height 12
click at [531, 514] on icon at bounding box center [530, 515] width 4 height 7
click at [451, 514] on icon at bounding box center [455, 516] width 12 height 12
click at [455, 514] on icon at bounding box center [455, 516] width 12 height 12
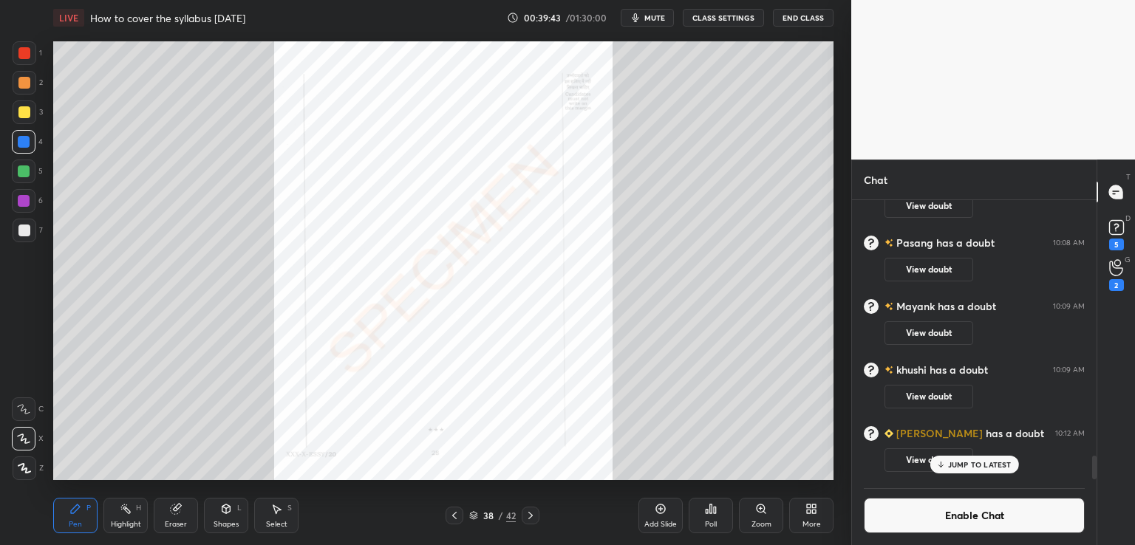
click at [529, 512] on icon at bounding box center [531, 516] width 12 height 12
drag, startPoint x: 531, startPoint y: 513, endPoint x: 531, endPoint y: 497, distance: 15.5
click at [532, 511] on icon at bounding box center [531, 516] width 12 height 12
click at [531, 517] on icon at bounding box center [531, 516] width 12 height 12
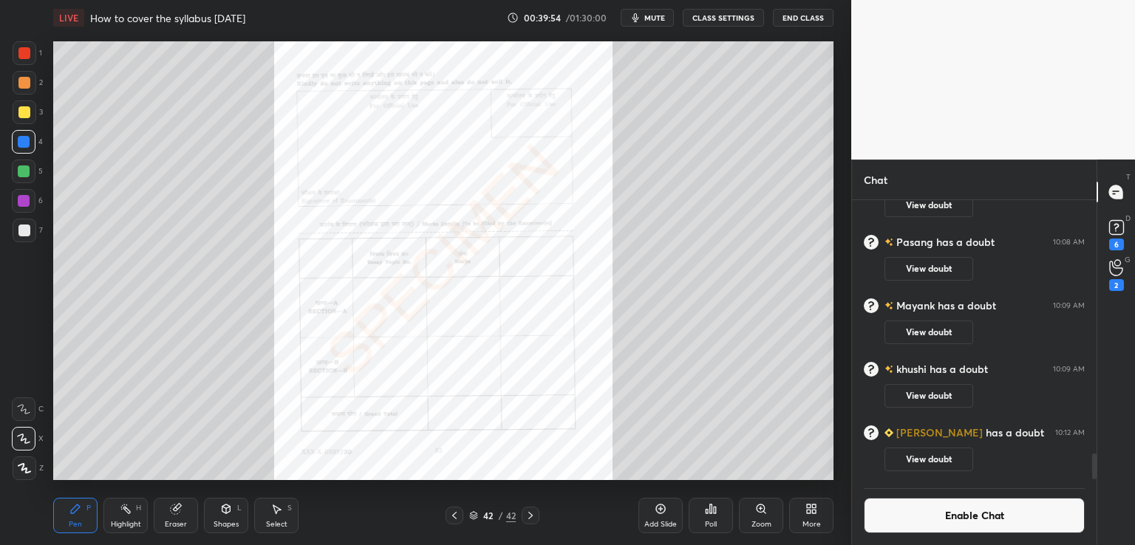
scroll to position [2711, 0]
click at [752, 519] on div "Zoom" at bounding box center [761, 515] width 44 height 35
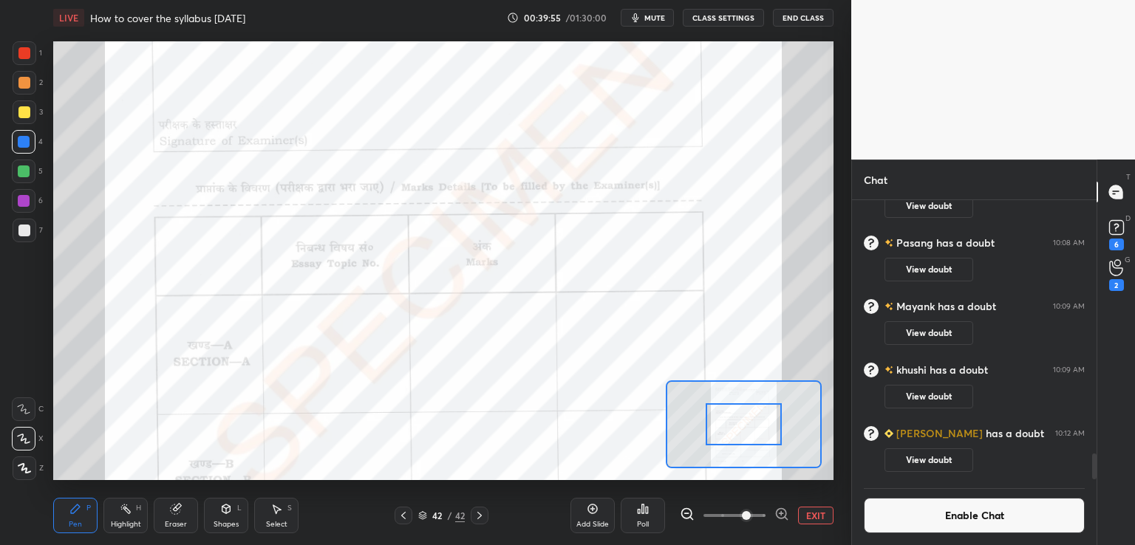
drag, startPoint x: 730, startPoint y: 518, endPoint x: 775, endPoint y: 518, distance: 45.1
click at [751, 520] on span at bounding box center [746, 515] width 9 height 9
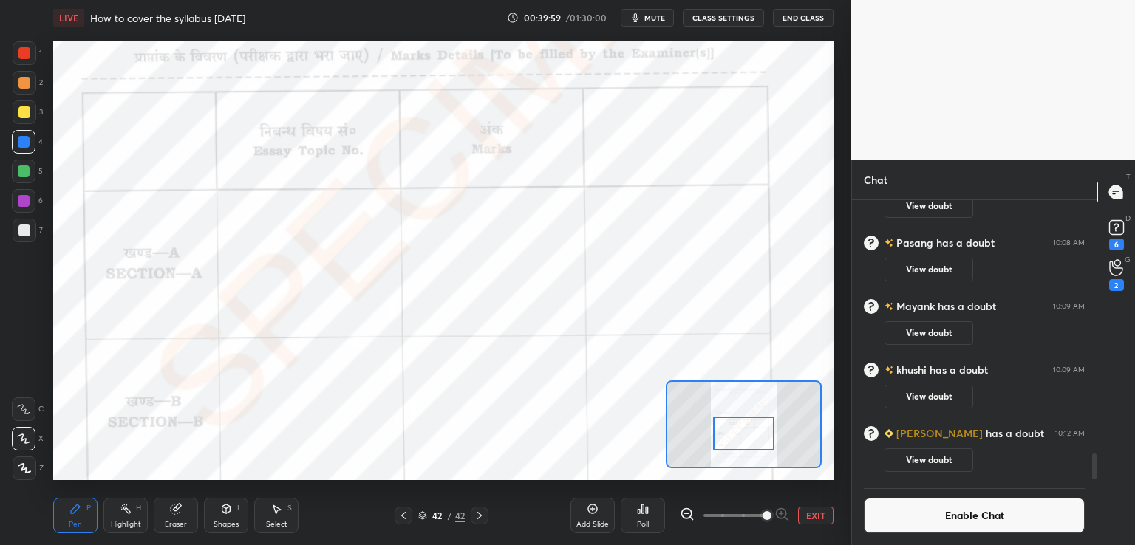
drag, startPoint x: 742, startPoint y: 429, endPoint x: 737, endPoint y: 438, distance: 9.6
click at [742, 439] on div at bounding box center [743, 434] width 61 height 34
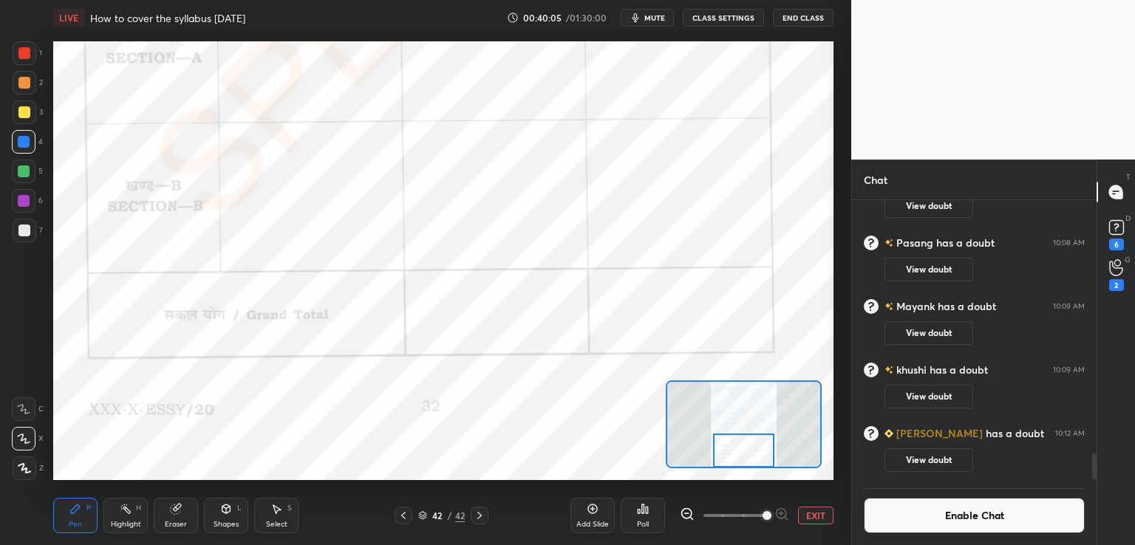
drag, startPoint x: 756, startPoint y: 438, endPoint x: 756, endPoint y: 453, distance: 14.8
click at [756, 455] on div at bounding box center [743, 451] width 61 height 34
click at [815, 518] on button "EXIT" at bounding box center [815, 516] width 35 height 18
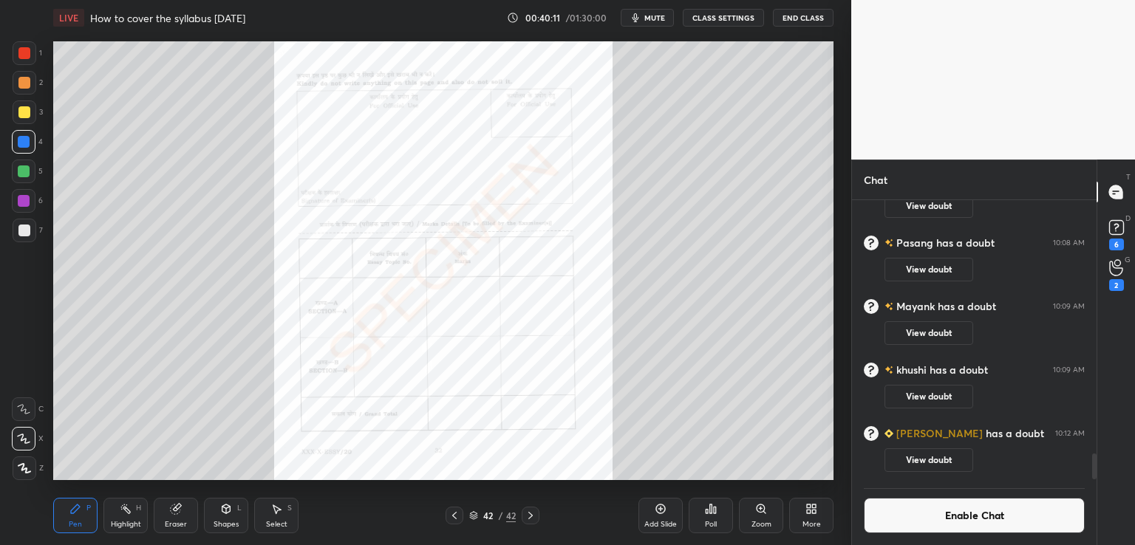
click at [528, 517] on icon at bounding box center [531, 516] width 12 height 12
click at [529, 513] on icon at bounding box center [531, 516] width 12 height 12
click at [807, 515] on div "More" at bounding box center [811, 515] width 44 height 35
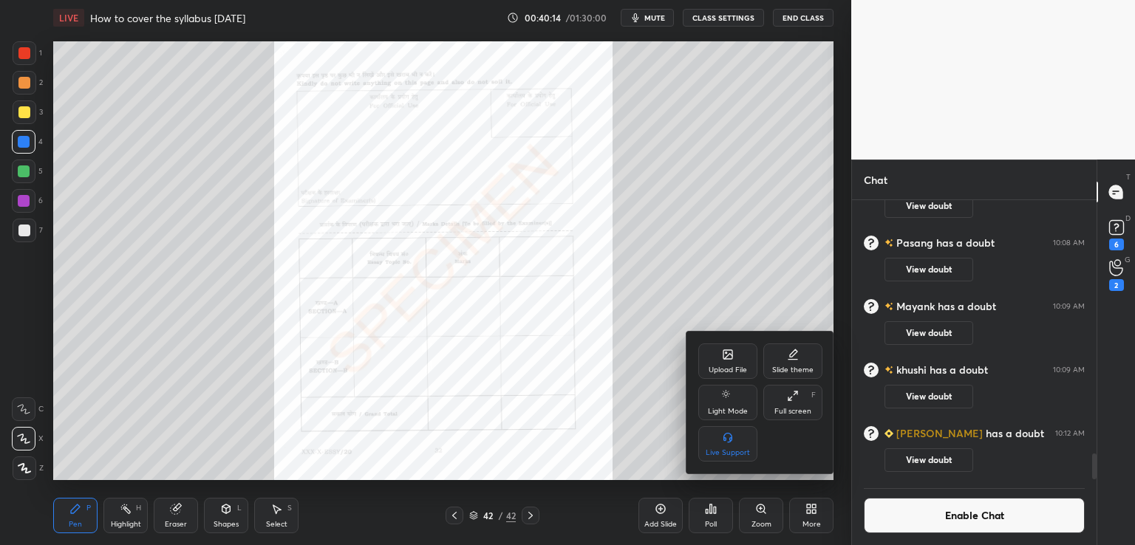
click at [733, 367] on div "Upload File" at bounding box center [728, 370] width 38 height 7
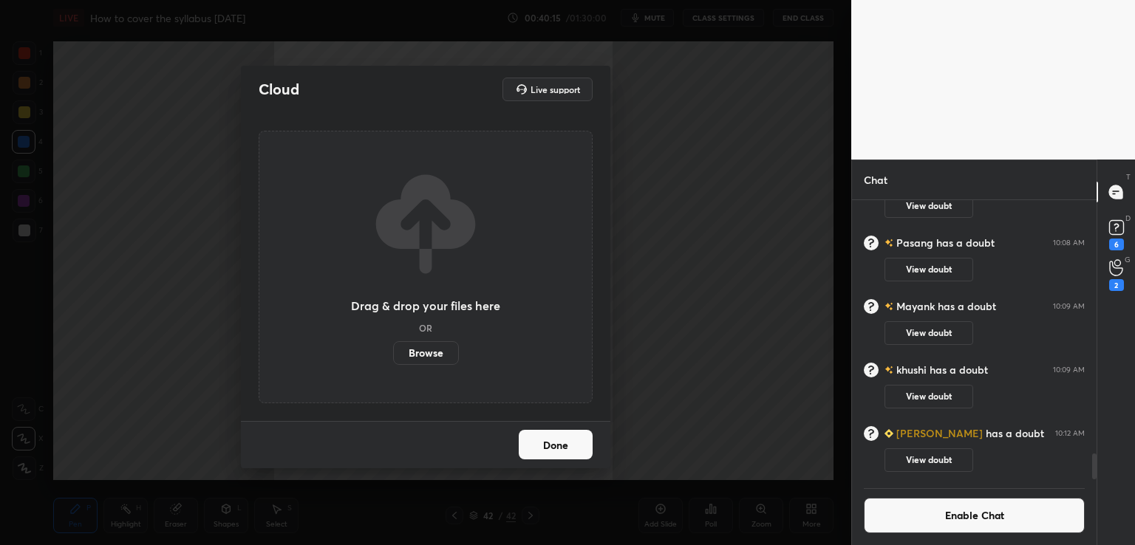
click at [426, 352] on label "Browse" at bounding box center [426, 353] width 66 height 24
click at [393, 352] on input "Browse" at bounding box center [393, 353] width 0 height 24
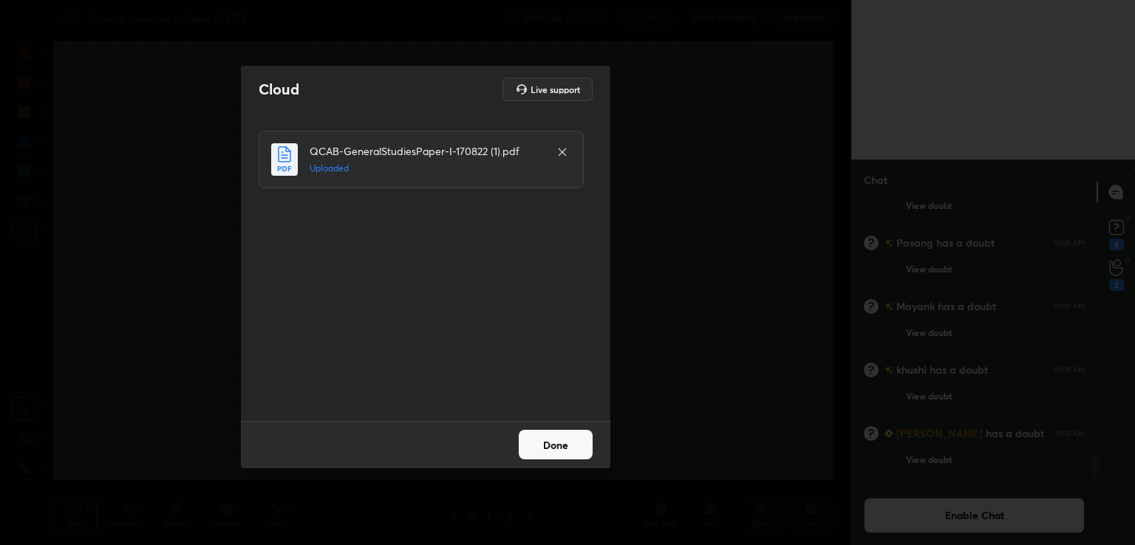
click at [565, 446] on button "Done" at bounding box center [556, 445] width 74 height 30
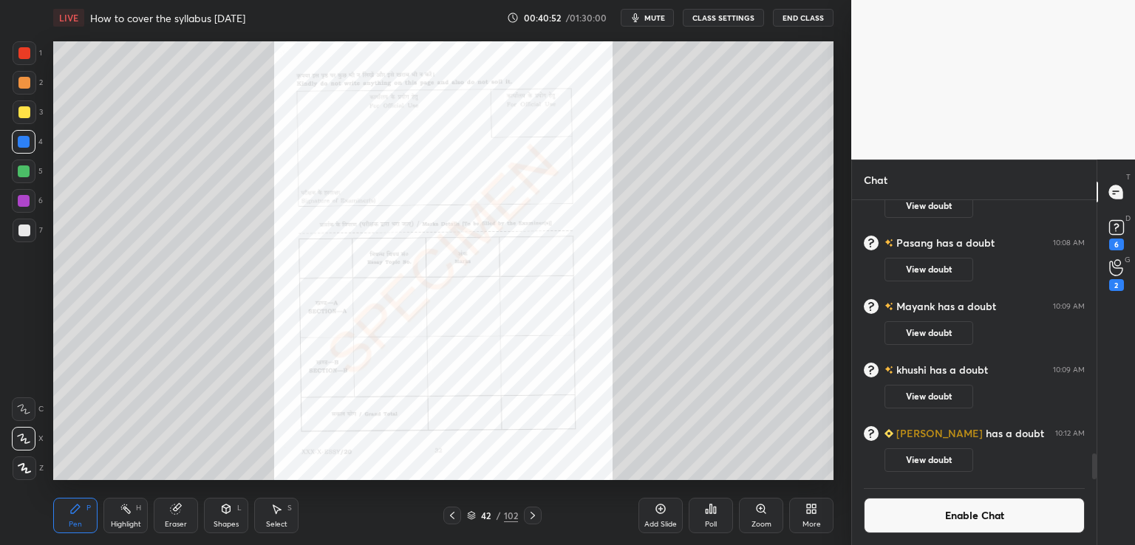
click at [532, 511] on icon at bounding box center [533, 516] width 12 height 12
click at [532, 520] on icon at bounding box center [533, 516] width 12 height 12
click at [533, 512] on icon at bounding box center [533, 516] width 12 height 12
click at [762, 512] on icon at bounding box center [761, 509] width 8 height 8
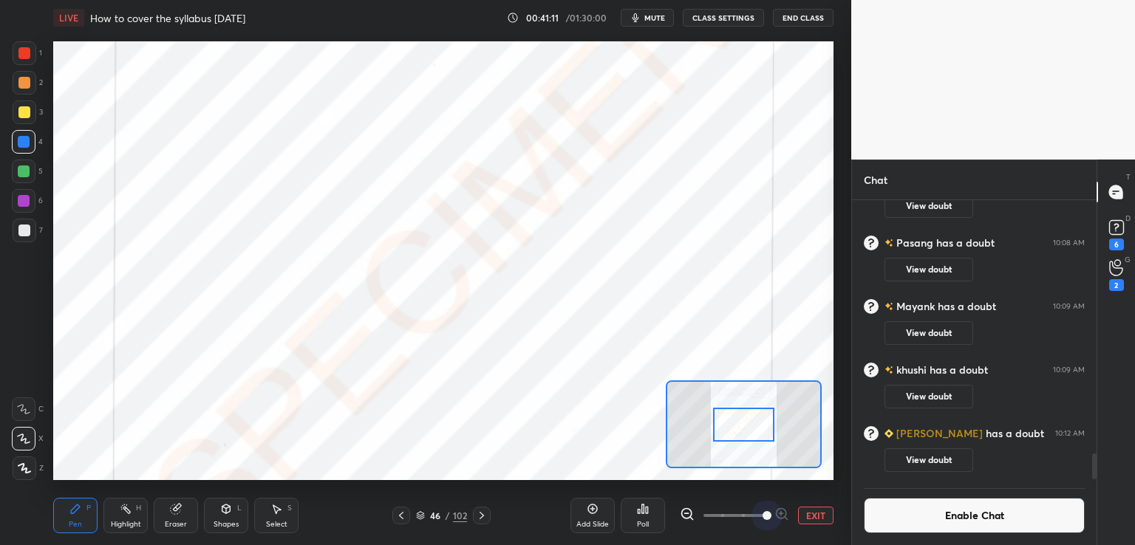
drag, startPoint x: 759, startPoint y: 520, endPoint x: 826, endPoint y: 496, distance: 71.3
click at [847, 518] on div "1 2 3 4 5 6 7 C X Z C X Z E E Erase all H H LIVE How to cover the syllabus [DAT…" at bounding box center [425, 272] width 851 height 545
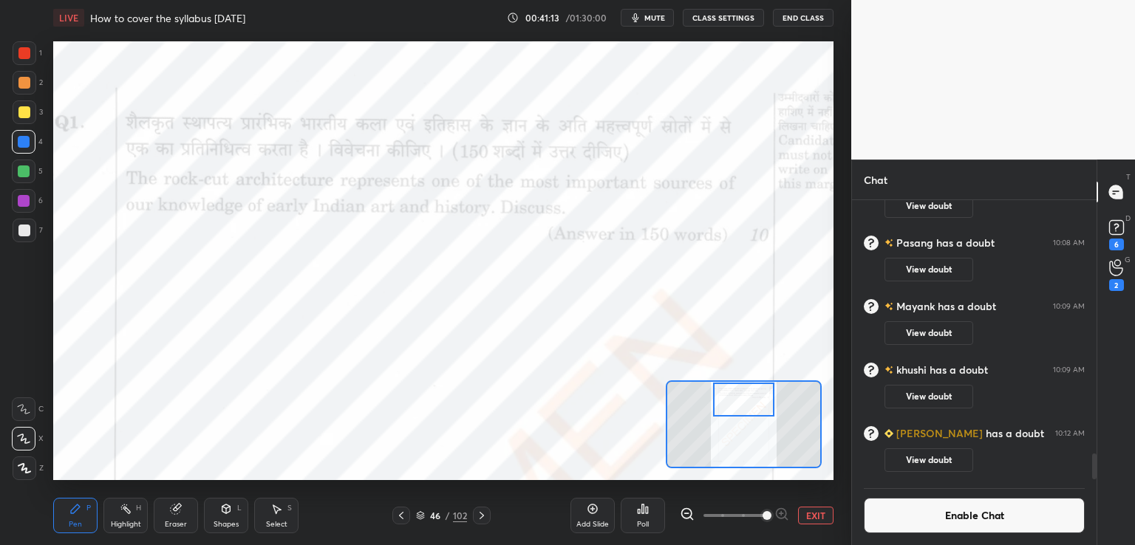
drag, startPoint x: 739, startPoint y: 418, endPoint x: 734, endPoint y: 391, distance: 27.8
click at [738, 394] on div at bounding box center [743, 400] width 61 height 34
click at [819, 514] on button "EXIT" at bounding box center [815, 516] width 35 height 18
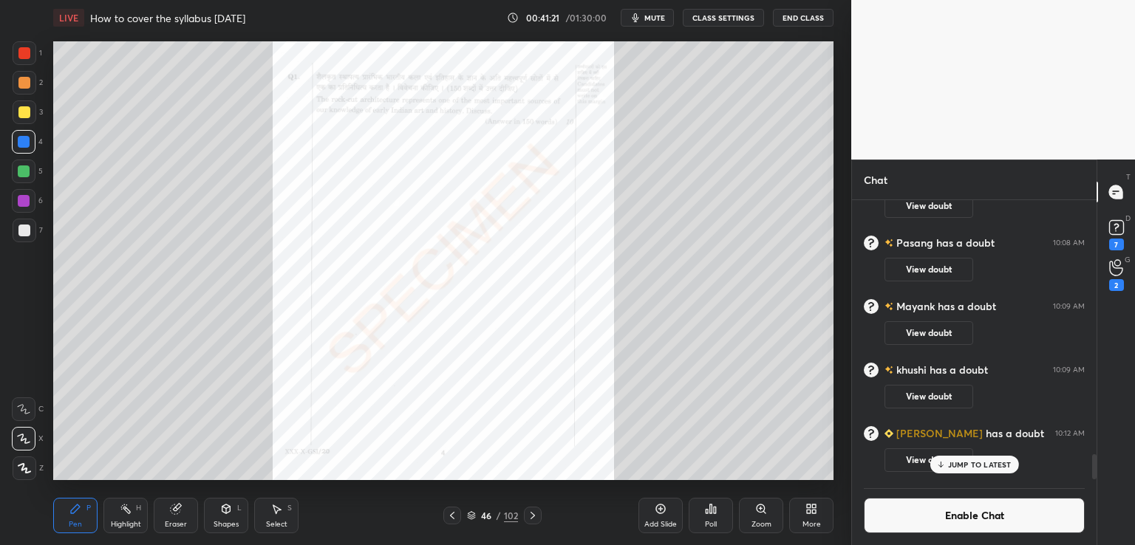
scroll to position [2838, 0]
click at [534, 514] on icon at bounding box center [533, 516] width 12 height 12
click at [532, 516] on icon at bounding box center [533, 516] width 12 height 12
click at [533, 516] on icon at bounding box center [533, 516] width 12 height 12
click at [529, 518] on icon at bounding box center [533, 516] width 12 height 12
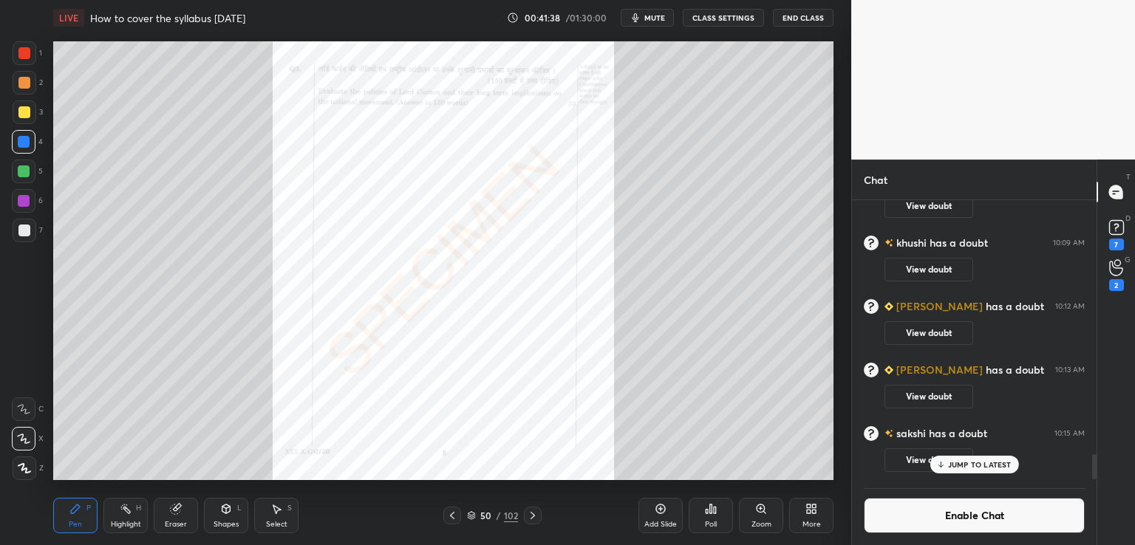
click at [531, 517] on icon at bounding box center [533, 516] width 12 height 12
click at [533, 515] on icon at bounding box center [533, 516] width 12 height 12
click at [534, 516] on icon at bounding box center [533, 516] width 12 height 12
click at [536, 518] on icon at bounding box center [534, 516] width 12 height 12
click at [535, 515] on icon at bounding box center [534, 516] width 12 height 12
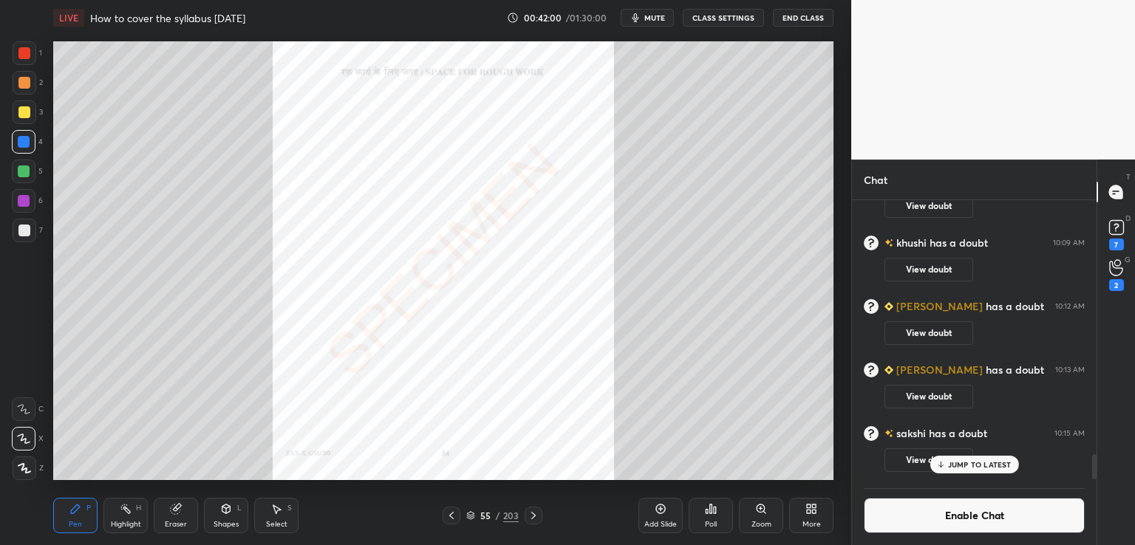
click at [532, 518] on icon at bounding box center [534, 516] width 12 height 12
click at [533, 517] on icon at bounding box center [533, 515] width 4 height 7
click at [534, 517] on icon at bounding box center [534, 516] width 12 height 12
click at [529, 510] on icon at bounding box center [534, 516] width 12 height 12
click at [532, 517] on icon at bounding box center [534, 516] width 12 height 12
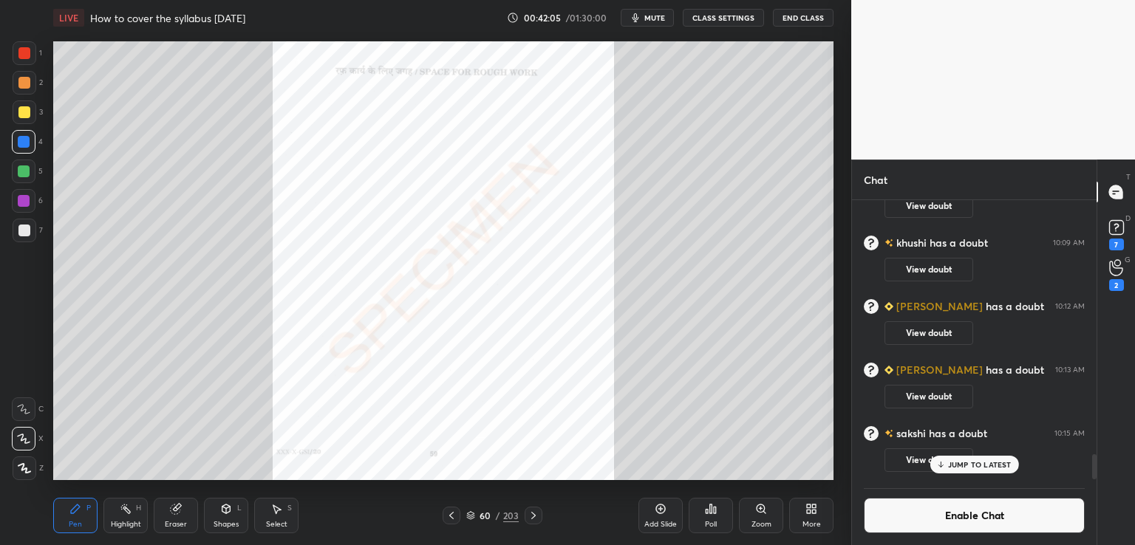
click at [532, 517] on icon at bounding box center [534, 516] width 12 height 12
click at [758, 517] on div "Zoom" at bounding box center [761, 515] width 44 height 35
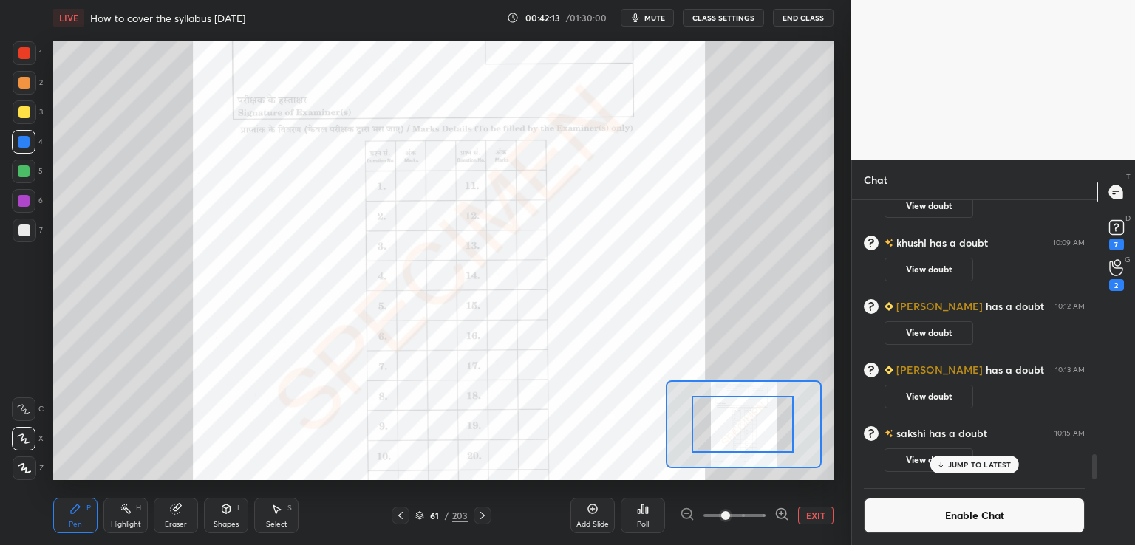
drag, startPoint x: 777, startPoint y: 397, endPoint x: 767, endPoint y: 406, distance: 13.6
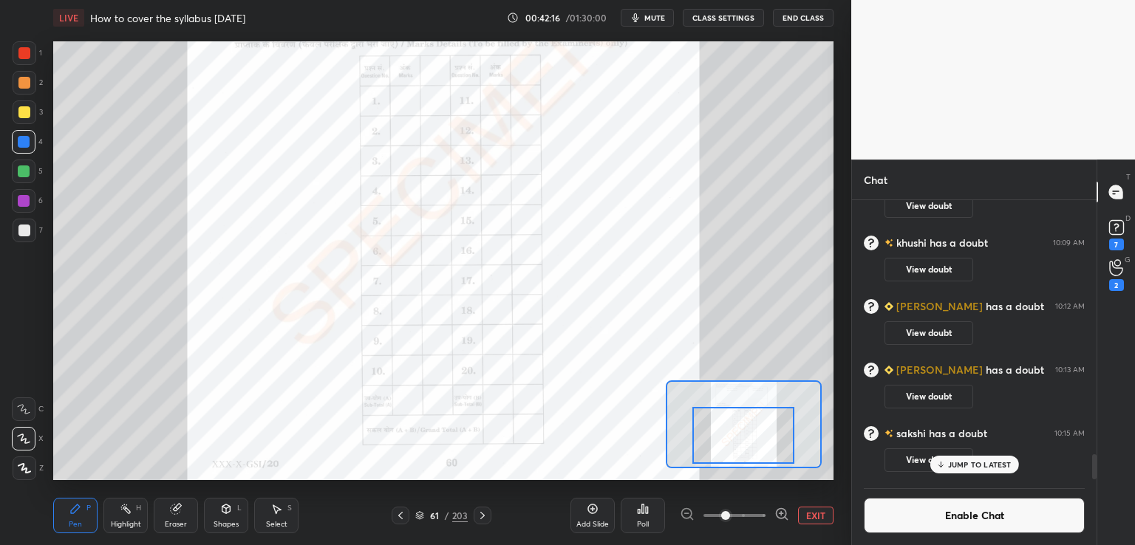
drag, startPoint x: 761, startPoint y: 415, endPoint x: 760, endPoint y: 426, distance: 11.1
click at [762, 426] on div at bounding box center [744, 435] width 102 height 57
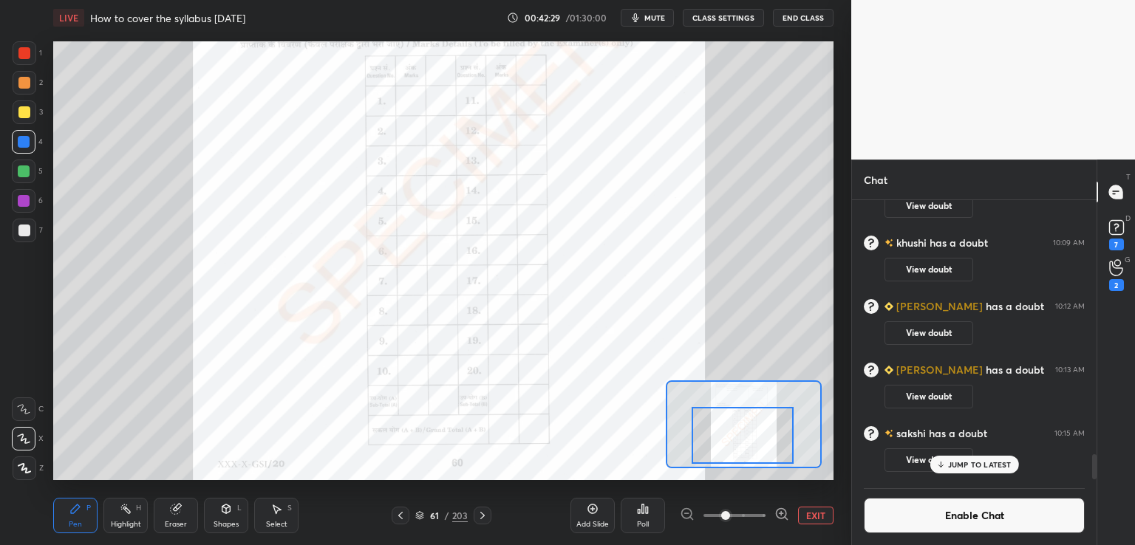
click at [814, 512] on button "EXIT" at bounding box center [815, 516] width 35 height 18
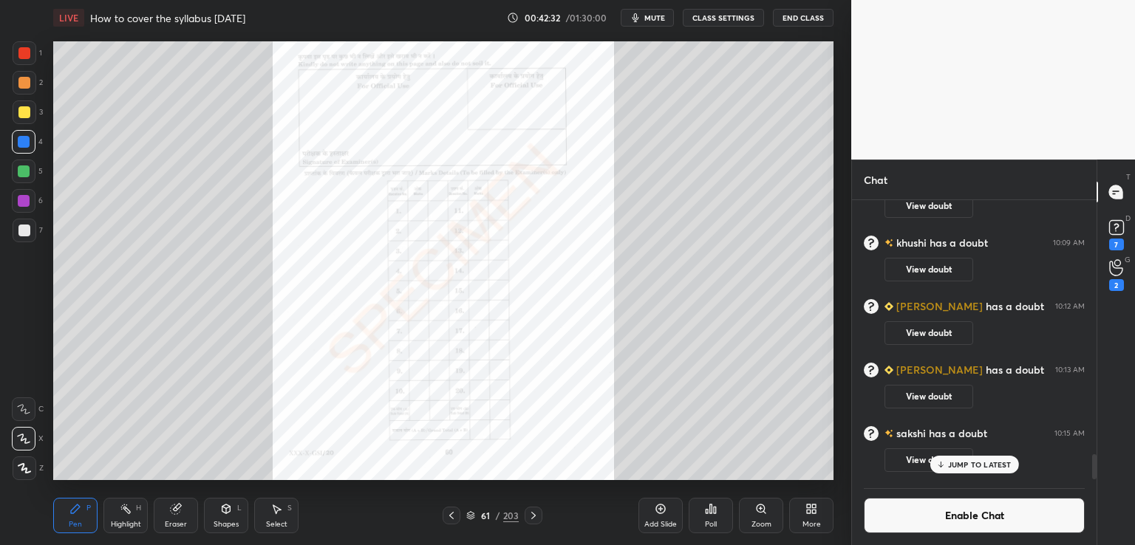
click at [535, 515] on icon at bounding box center [534, 516] width 12 height 12
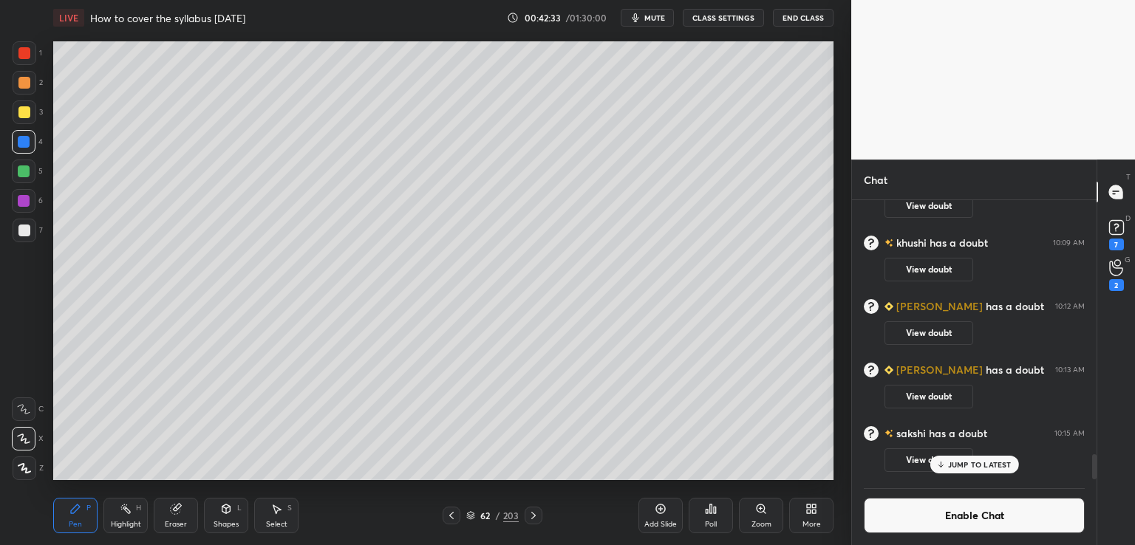
click at [448, 517] on icon at bounding box center [452, 516] width 12 height 12
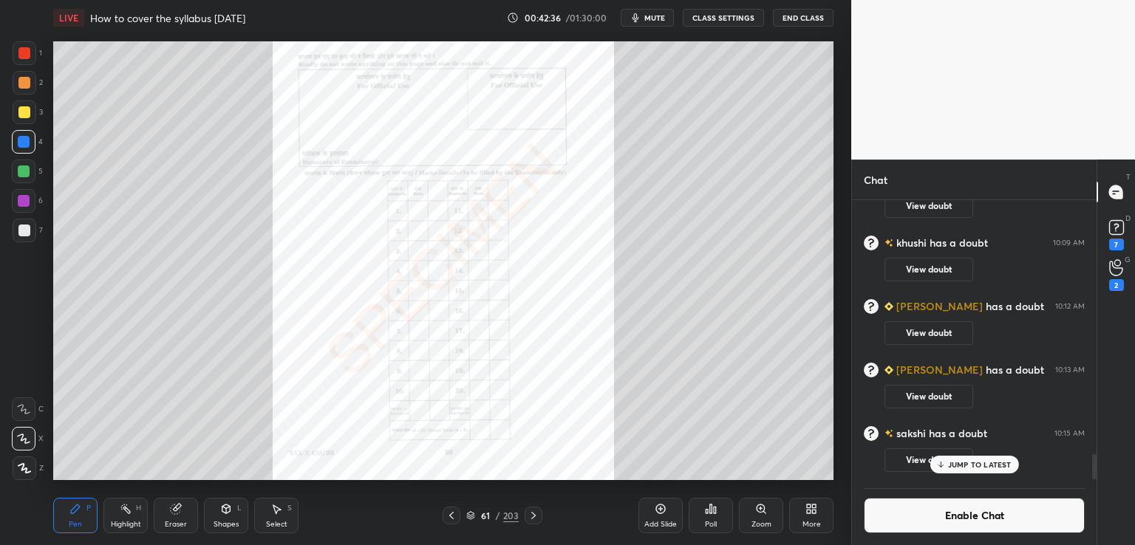
click at [535, 517] on icon at bounding box center [534, 516] width 12 height 12
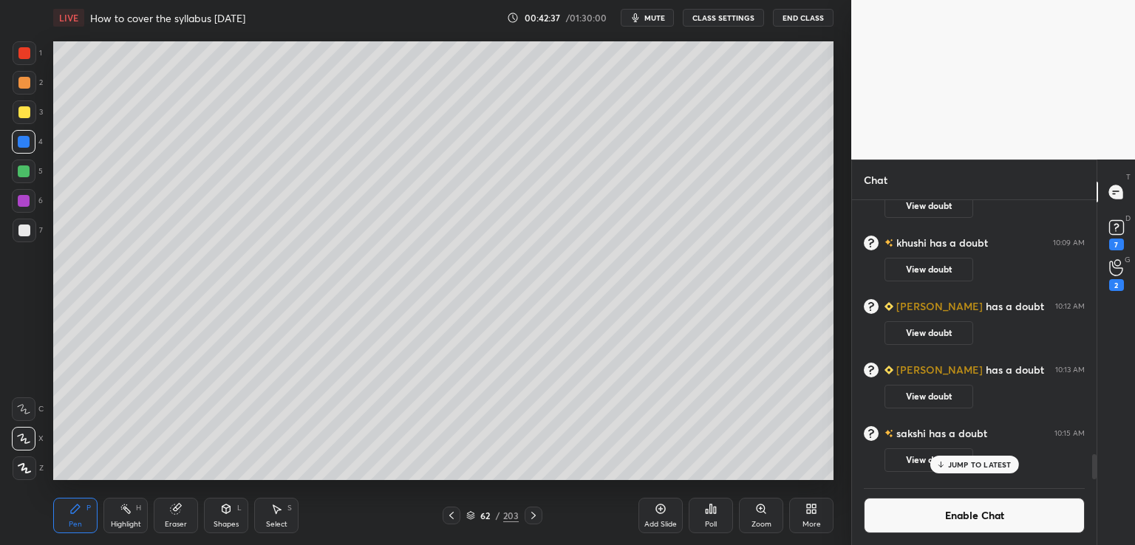
click at [812, 515] on div "More" at bounding box center [811, 515] width 44 height 35
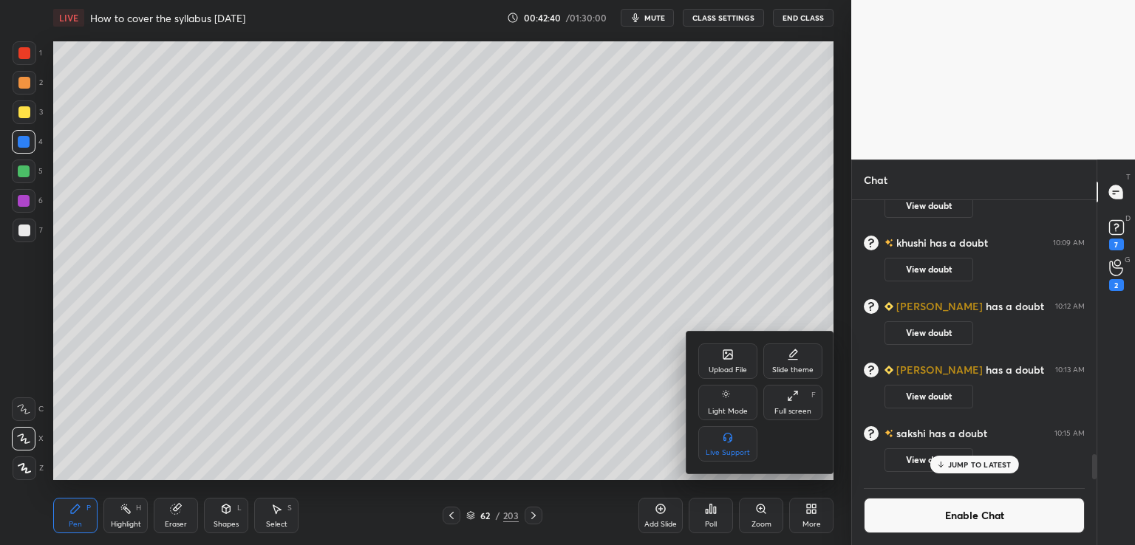
click at [733, 367] on div "Upload File" at bounding box center [728, 370] width 38 height 7
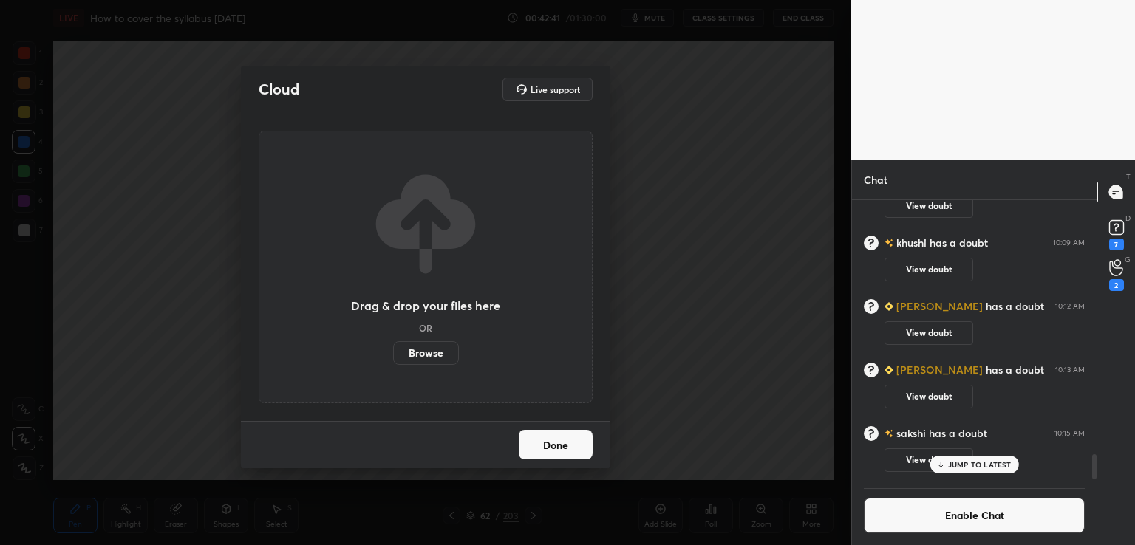
click at [435, 356] on label "Browse" at bounding box center [426, 353] width 66 height 24
click at [393, 356] on input "Browse" at bounding box center [393, 353] width 0 height 24
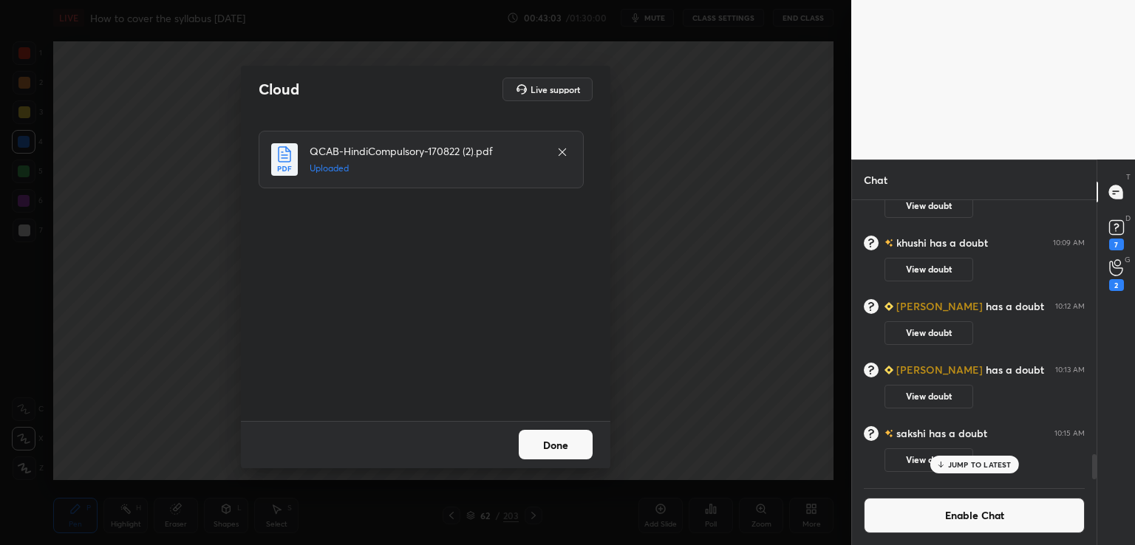
click at [557, 444] on button "Done" at bounding box center [556, 445] width 74 height 30
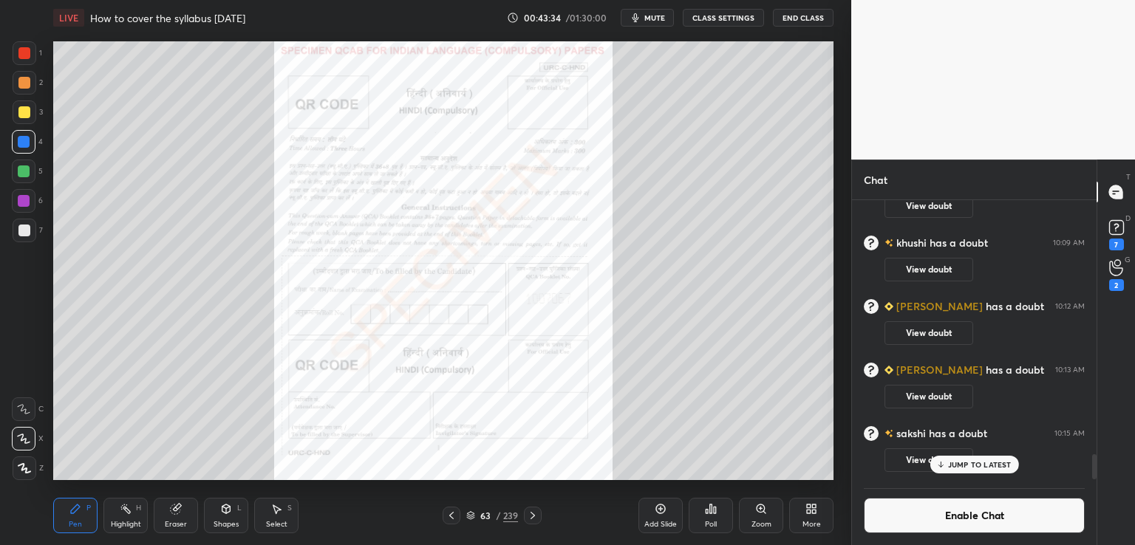
click at [535, 518] on icon at bounding box center [533, 516] width 12 height 12
click at [535, 517] on icon at bounding box center [533, 516] width 12 height 12
click at [537, 517] on icon at bounding box center [533, 516] width 12 height 12
click at [762, 509] on icon at bounding box center [761, 509] width 8 height 8
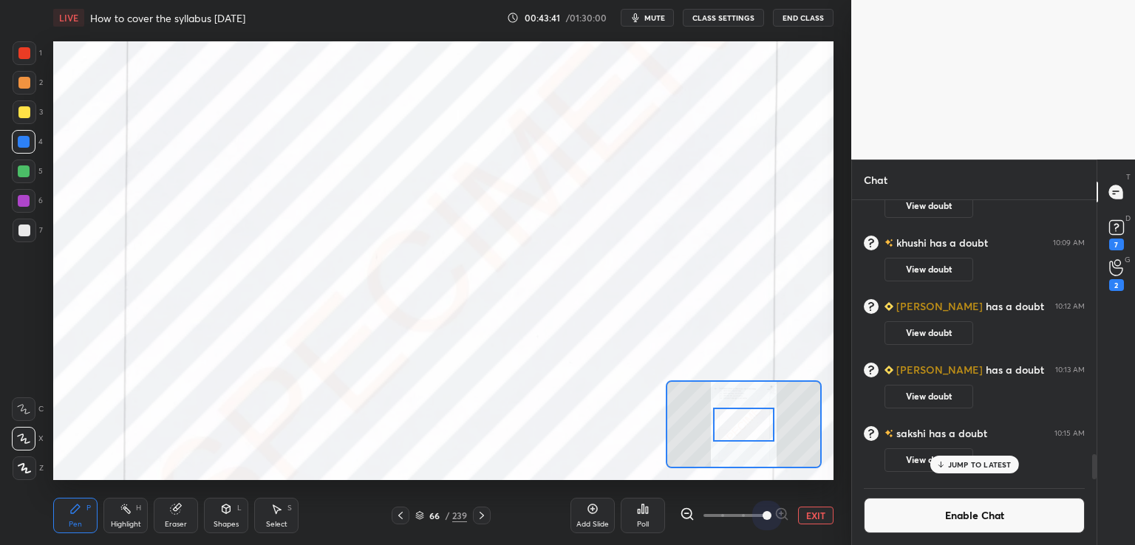
drag, startPoint x: 727, startPoint y: 518, endPoint x: 764, endPoint y: 477, distance: 55.5
click at [810, 505] on div "Add Slide Poll EXIT" at bounding box center [702, 515] width 263 height 83
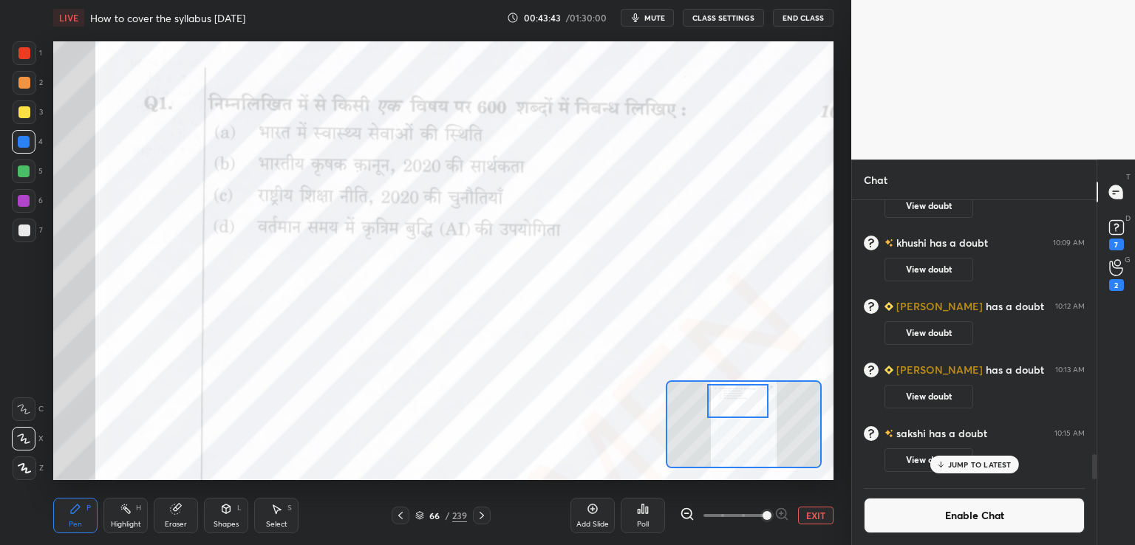
drag, startPoint x: 738, startPoint y: 429, endPoint x: 732, endPoint y: 406, distance: 24.4
click at [732, 406] on div at bounding box center [737, 401] width 61 height 34
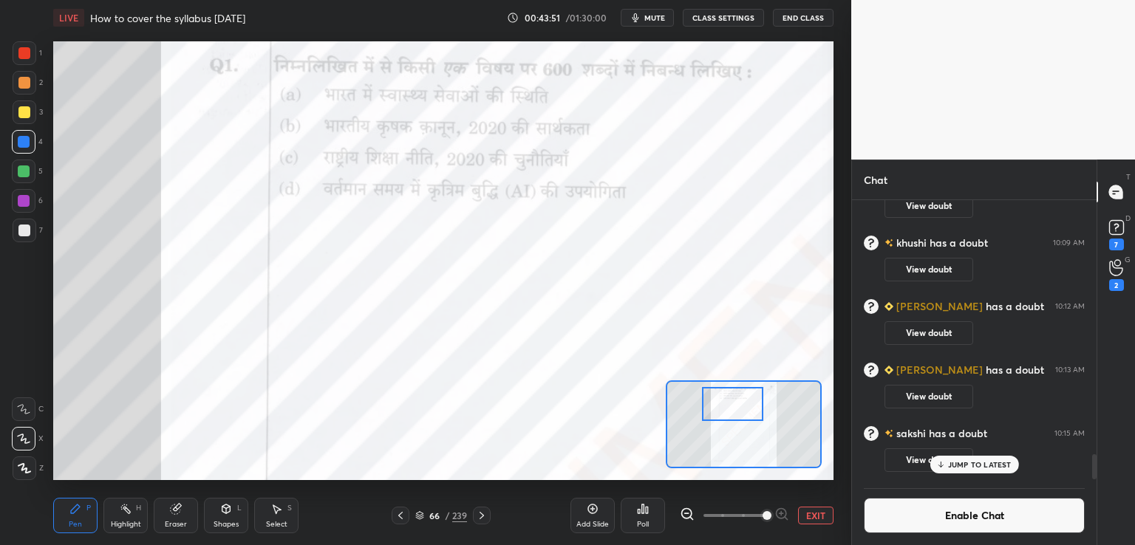
click at [727, 410] on div at bounding box center [732, 404] width 61 height 34
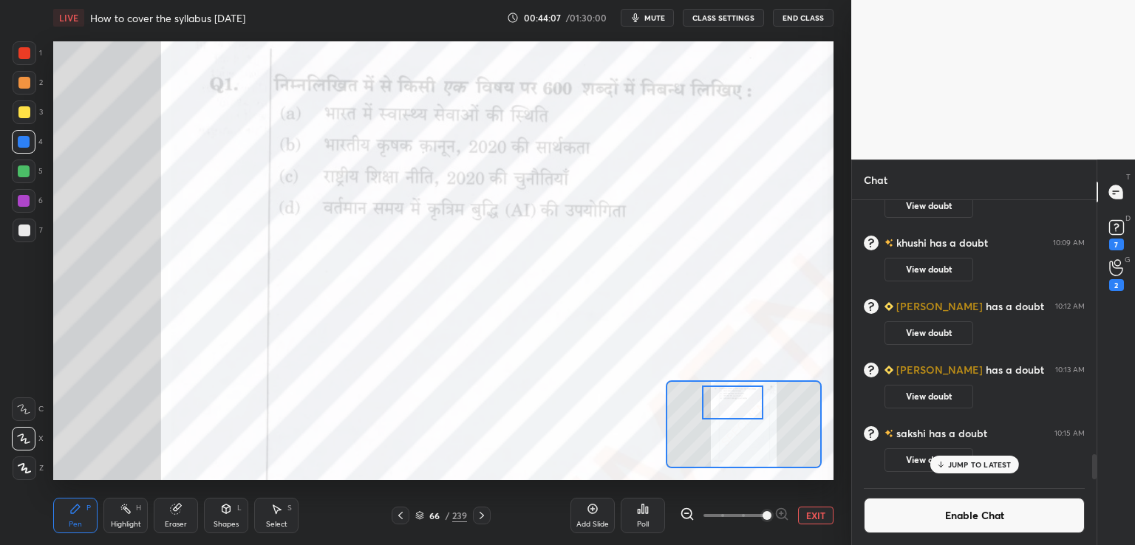
click at [810, 513] on button "EXIT" at bounding box center [815, 516] width 35 height 18
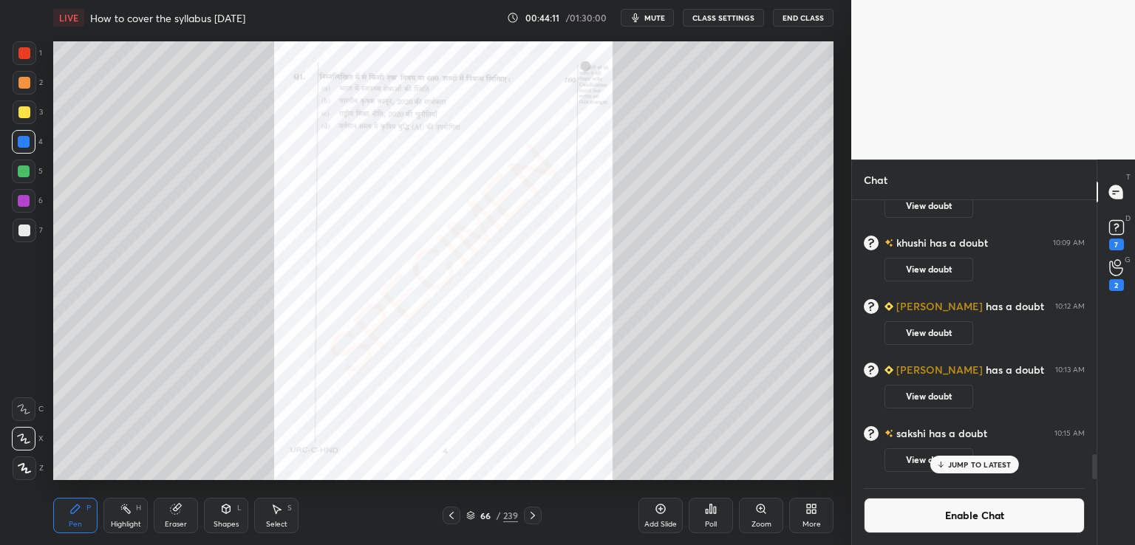
click at [534, 519] on icon at bounding box center [533, 516] width 12 height 12
click at [534, 515] on icon at bounding box center [533, 515] width 4 height 7
click at [534, 514] on icon at bounding box center [533, 516] width 12 height 12
click at [534, 513] on icon at bounding box center [533, 516] width 12 height 12
click at [533, 514] on icon at bounding box center [533, 515] width 4 height 7
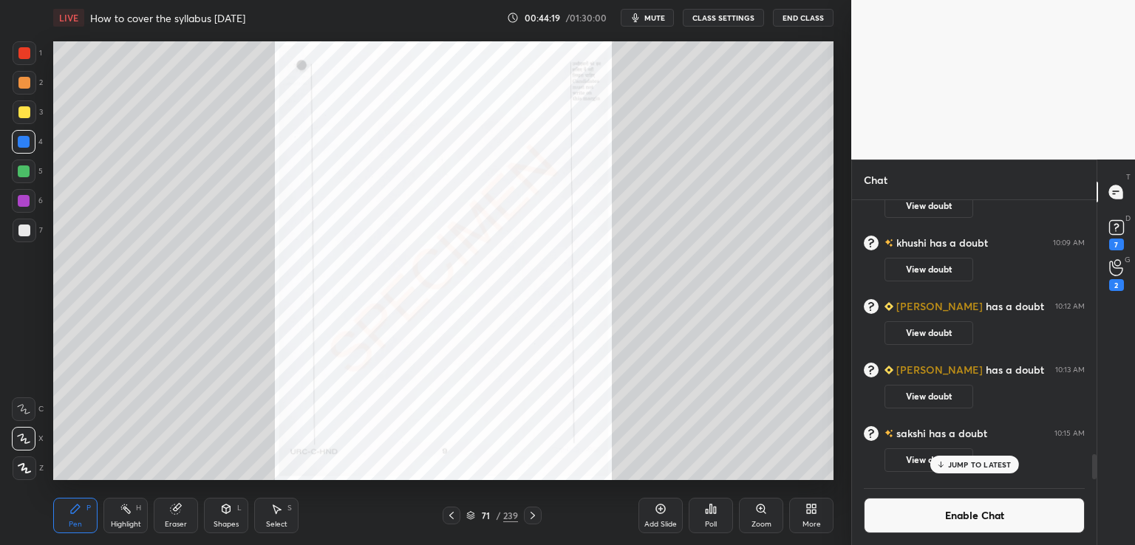
click at [534, 514] on icon at bounding box center [533, 516] width 12 height 12
click at [756, 513] on icon at bounding box center [761, 509] width 12 height 12
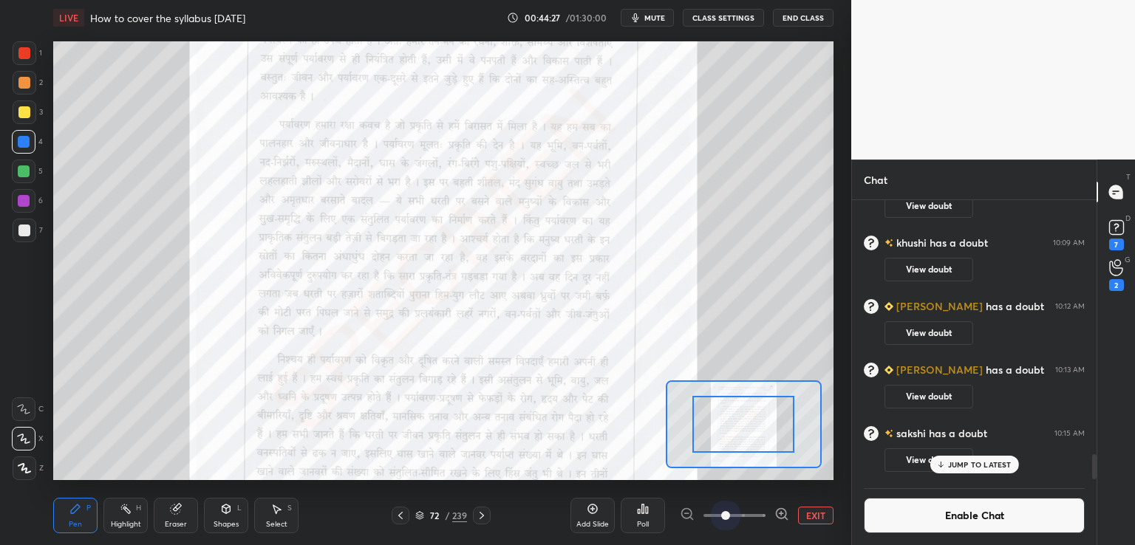
drag, startPoint x: 729, startPoint y: 517, endPoint x: 786, endPoint y: 497, distance: 60.3
click at [812, 514] on div "EXIT" at bounding box center [757, 516] width 154 height 18
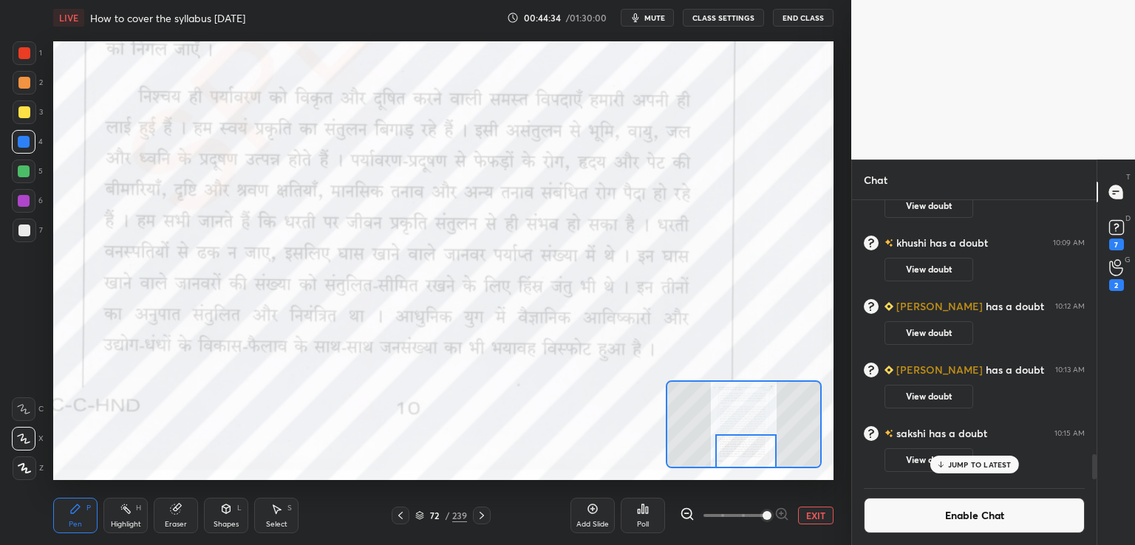
drag, startPoint x: 731, startPoint y: 421, endPoint x: 733, endPoint y: 453, distance: 32.6
click at [733, 453] on div at bounding box center [745, 452] width 61 height 34
click at [482, 518] on icon at bounding box center [482, 516] width 12 height 12
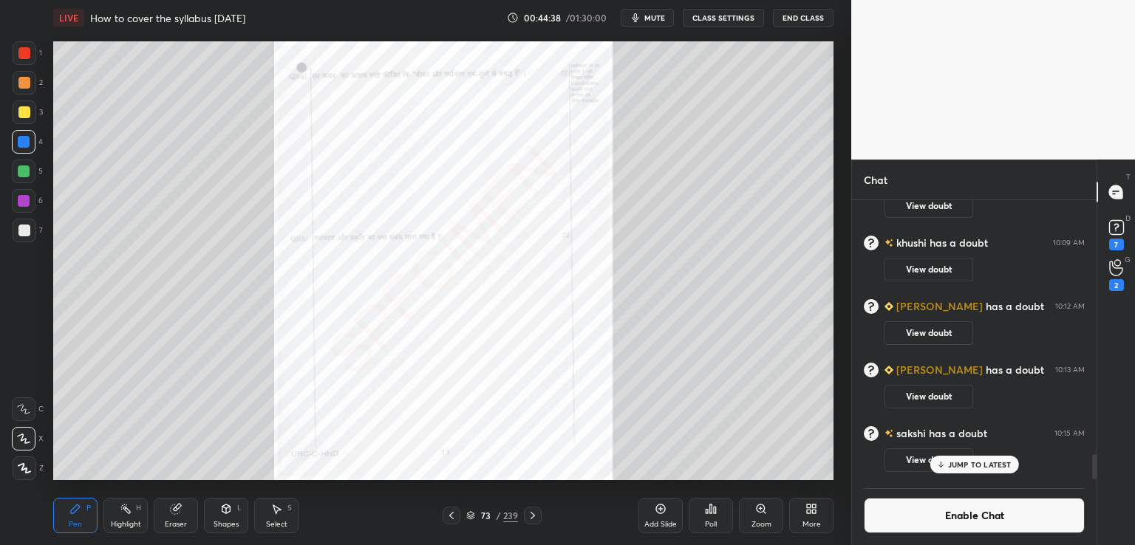
click at [762, 510] on icon at bounding box center [761, 509] width 8 height 8
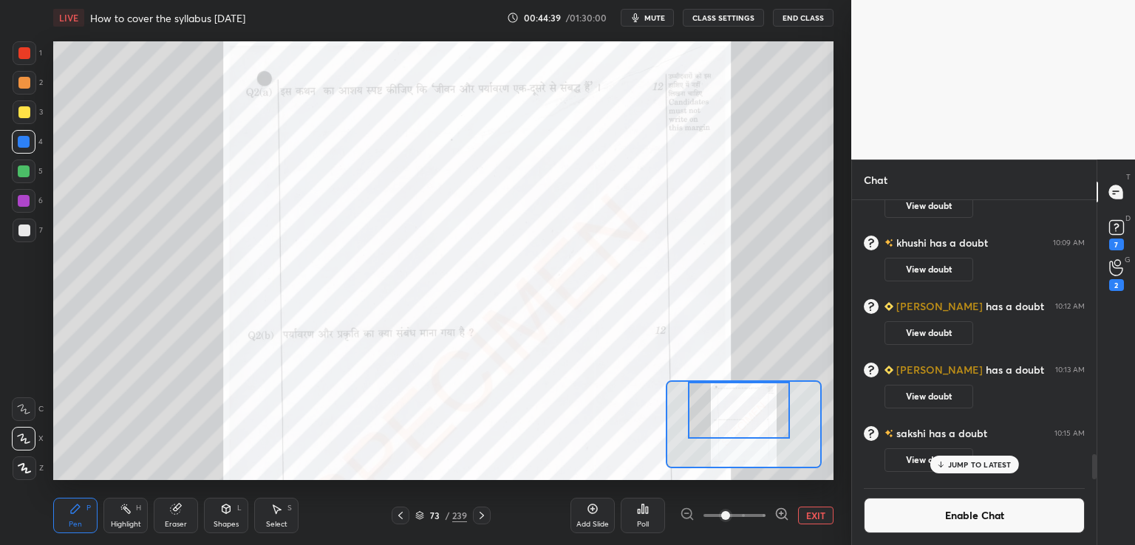
click at [736, 373] on div "Setting up your live class Poll for secs No correct answer Start poll" at bounding box center [443, 260] width 780 height 439
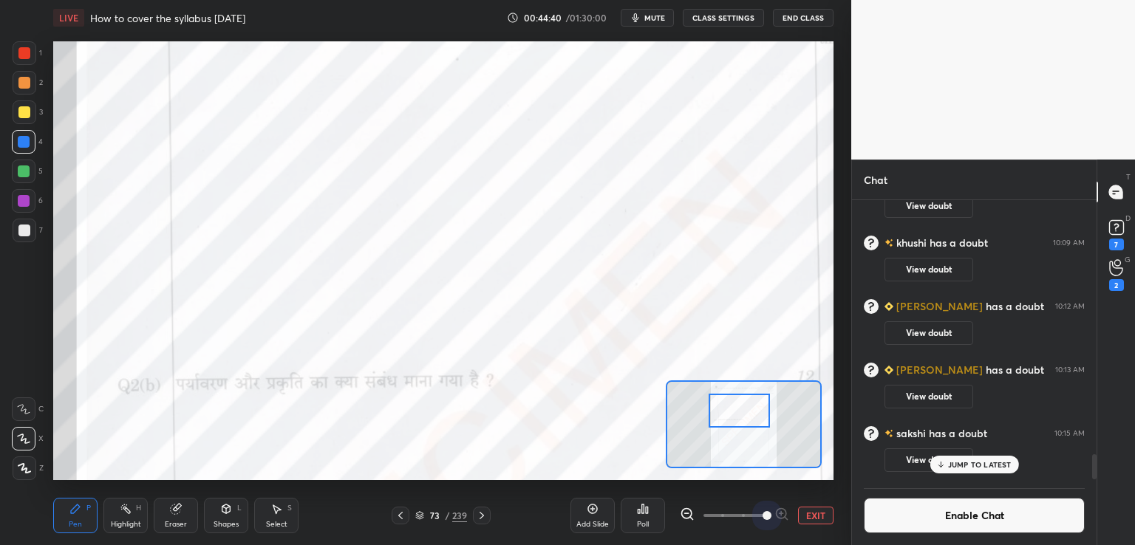
drag, startPoint x: 751, startPoint y: 517, endPoint x: 772, endPoint y: 480, distance: 42.4
click at [801, 515] on div "EXIT" at bounding box center [757, 516] width 154 height 18
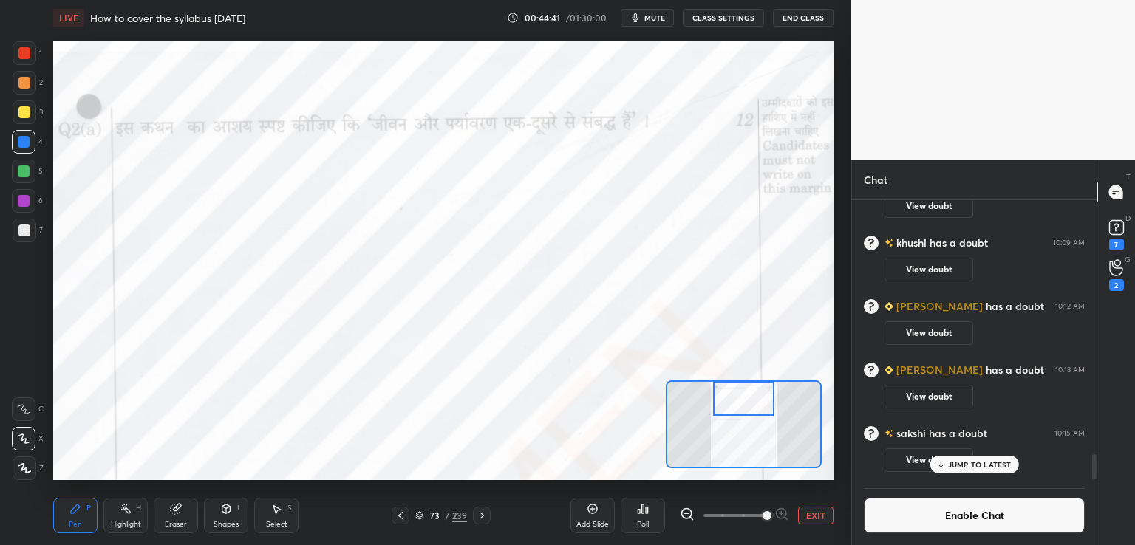
drag, startPoint x: 744, startPoint y: 416, endPoint x: 734, endPoint y: 401, distance: 17.6
click at [748, 401] on div at bounding box center [743, 399] width 61 height 34
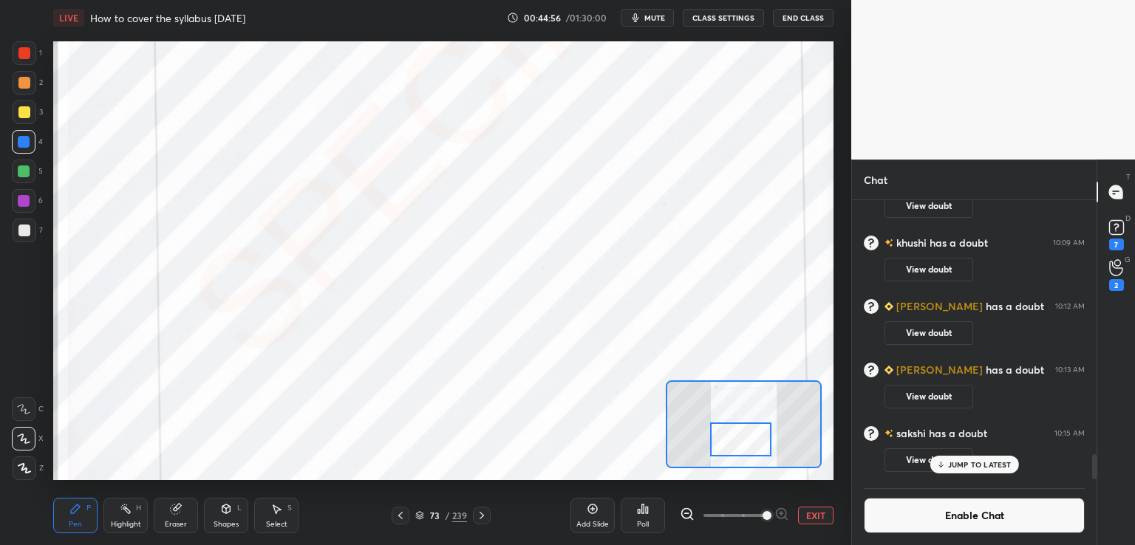
drag, startPoint x: 742, startPoint y: 398, endPoint x: 749, endPoint y: 452, distance: 54.4
click at [740, 441] on div at bounding box center [740, 440] width 61 height 34
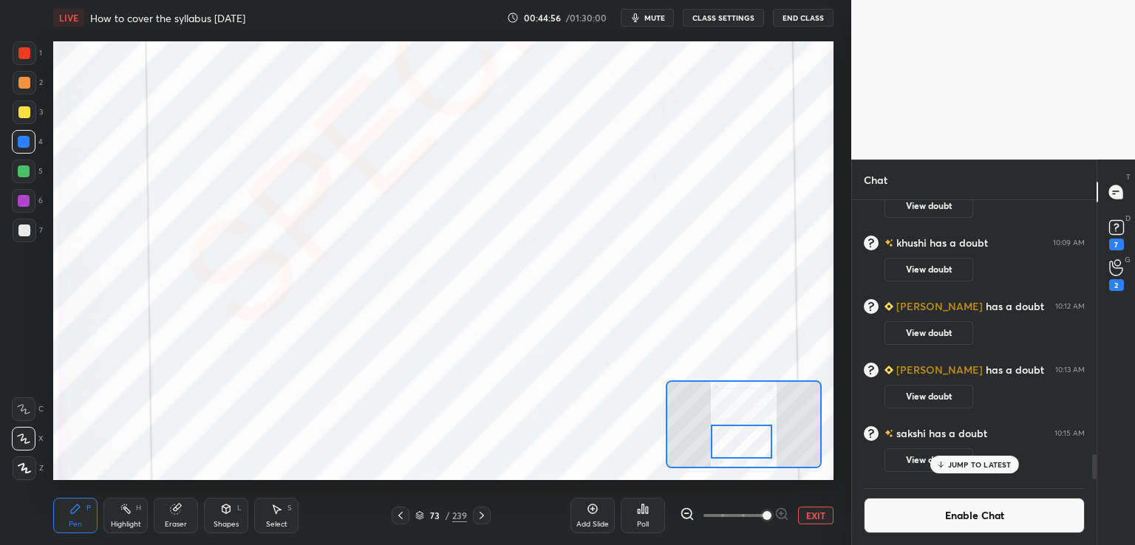
click at [813, 514] on button "EXIT" at bounding box center [815, 516] width 35 height 18
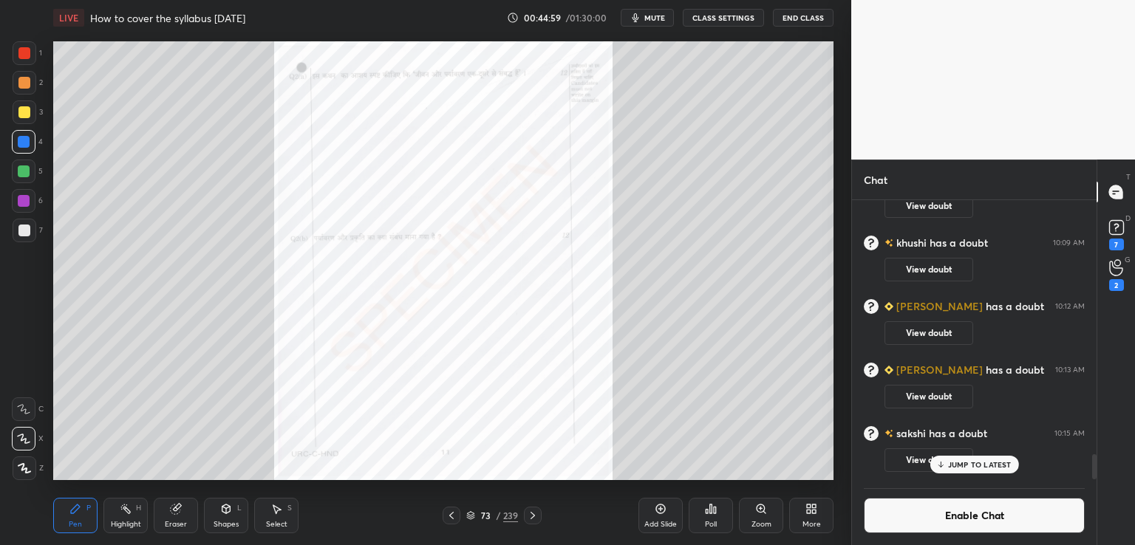
click at [533, 514] on icon at bounding box center [533, 516] width 12 height 12
drag, startPoint x: 533, startPoint y: 519, endPoint x: 532, endPoint y: 509, distance: 9.6
click at [534, 517] on icon at bounding box center [533, 516] width 12 height 12
click at [532, 516] on icon at bounding box center [533, 516] width 12 height 12
click at [762, 515] on div "Zoom" at bounding box center [761, 515] width 44 height 35
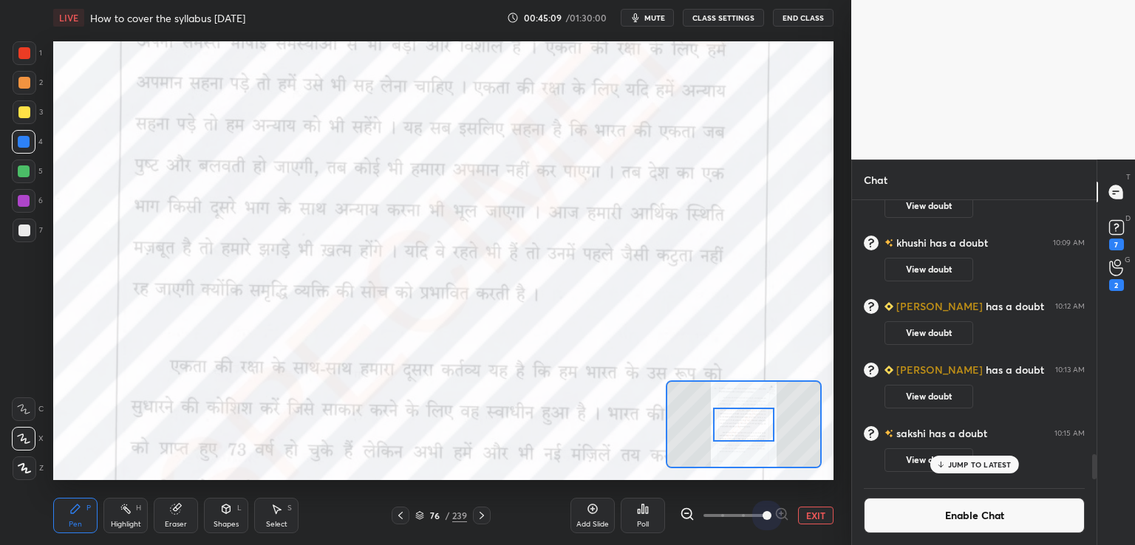
drag, startPoint x: 731, startPoint y: 514, endPoint x: 768, endPoint y: 481, distance: 49.2
click at [791, 511] on div "EXIT" at bounding box center [757, 516] width 154 height 18
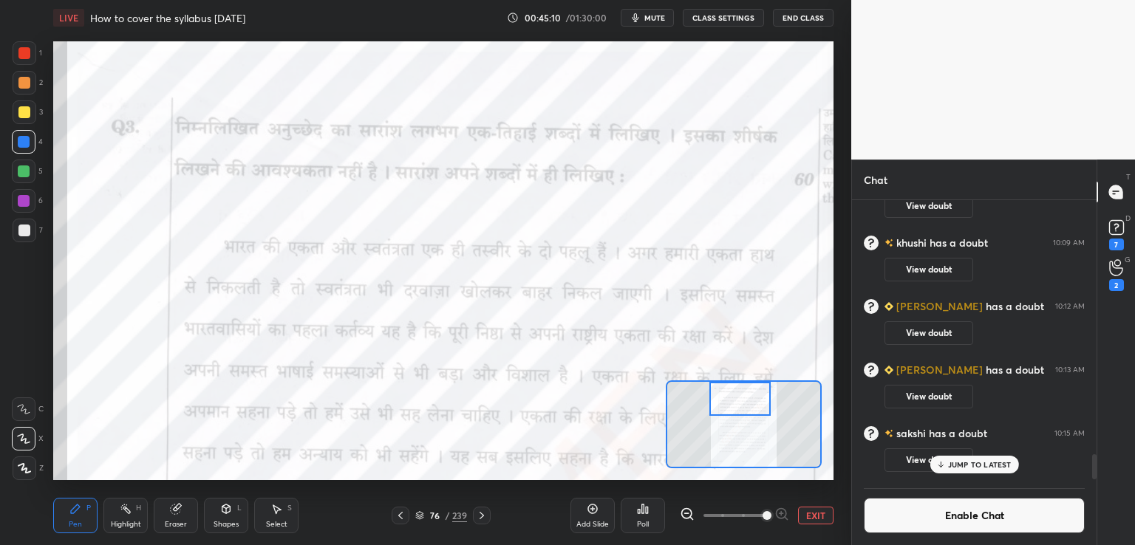
drag, startPoint x: 738, startPoint y: 427, endPoint x: 734, endPoint y: 385, distance: 42.3
click at [734, 385] on div at bounding box center [740, 399] width 61 height 34
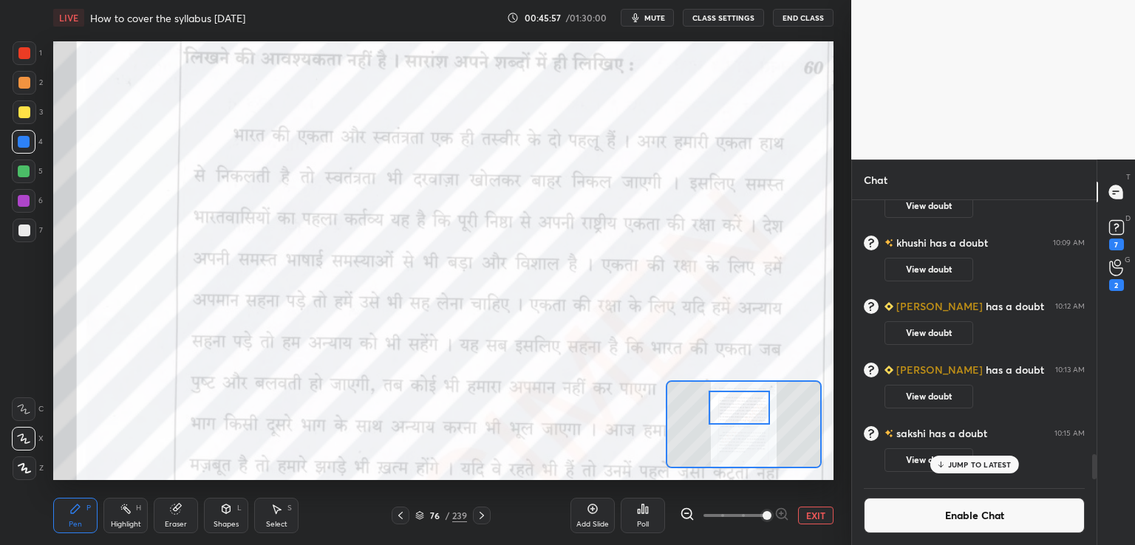
click at [746, 406] on div at bounding box center [739, 408] width 61 height 34
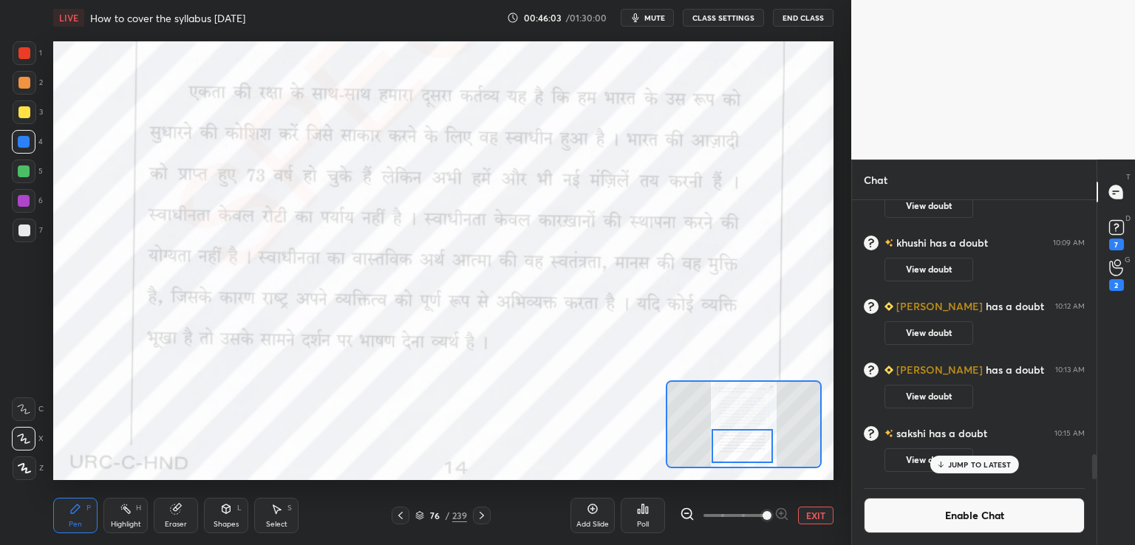
drag, startPoint x: 749, startPoint y: 398, endPoint x: 750, endPoint y: 438, distance: 39.2
click at [750, 438] on div at bounding box center [742, 446] width 61 height 34
click at [486, 516] on icon at bounding box center [482, 516] width 12 height 12
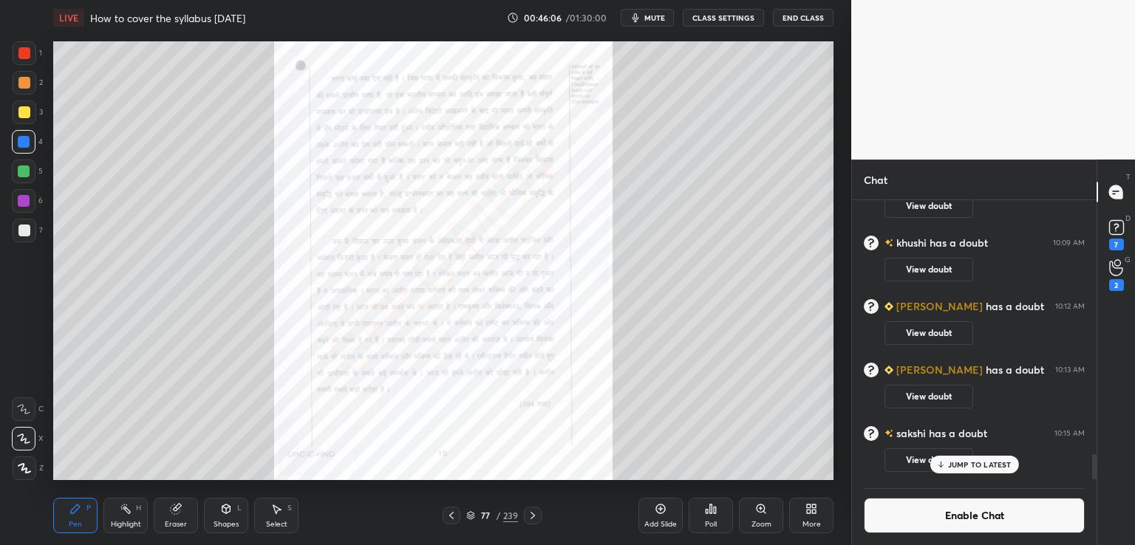
click at [535, 515] on icon at bounding box center [533, 516] width 12 height 12
click at [766, 517] on div "Zoom" at bounding box center [761, 515] width 44 height 35
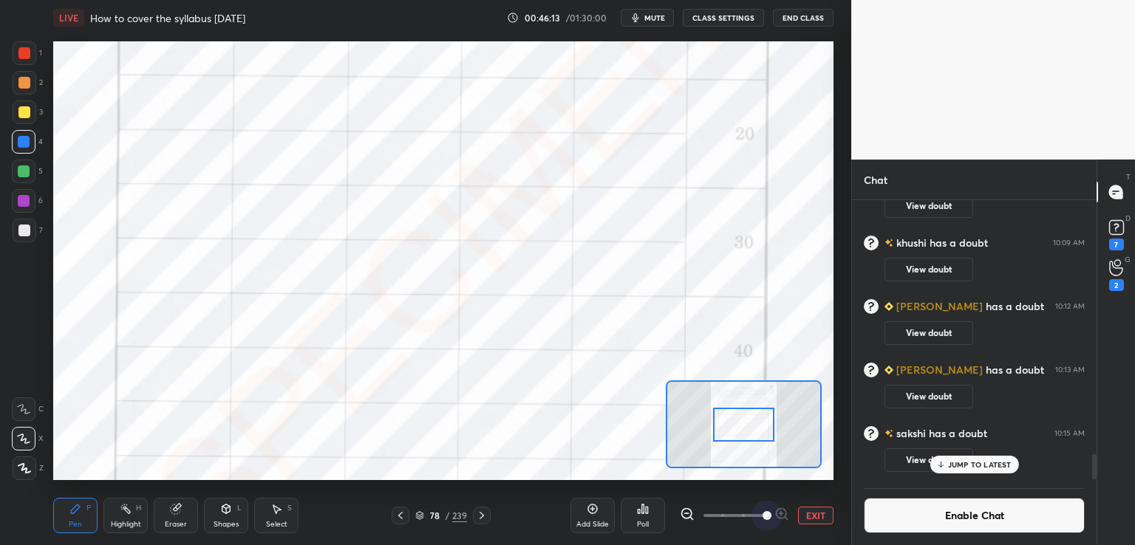
drag, startPoint x: 729, startPoint y: 512, endPoint x: 768, endPoint y: 474, distance: 54.9
click at [807, 523] on div "EXIT" at bounding box center [757, 516] width 154 height 18
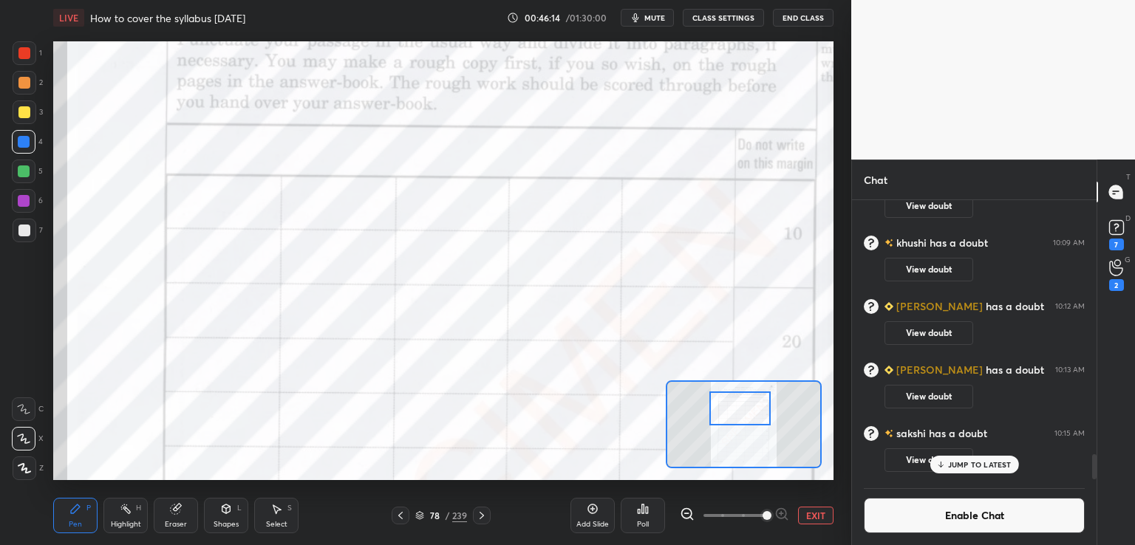
drag, startPoint x: 744, startPoint y: 417, endPoint x: 738, endPoint y: 408, distance: 10.7
click at [740, 408] on div at bounding box center [740, 409] width 61 height 34
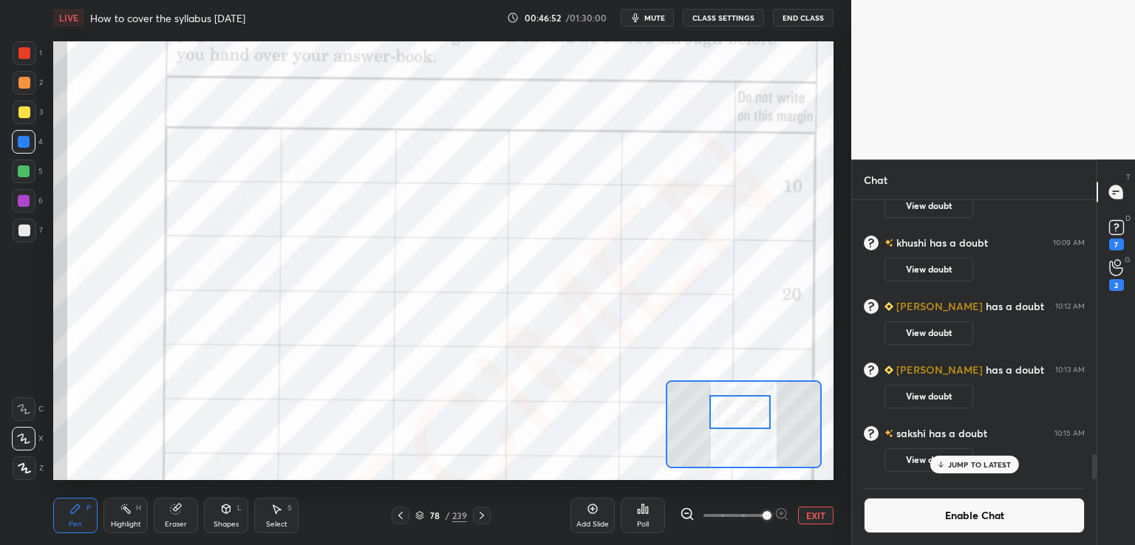
click at [813, 515] on button "EXIT" at bounding box center [815, 516] width 35 height 18
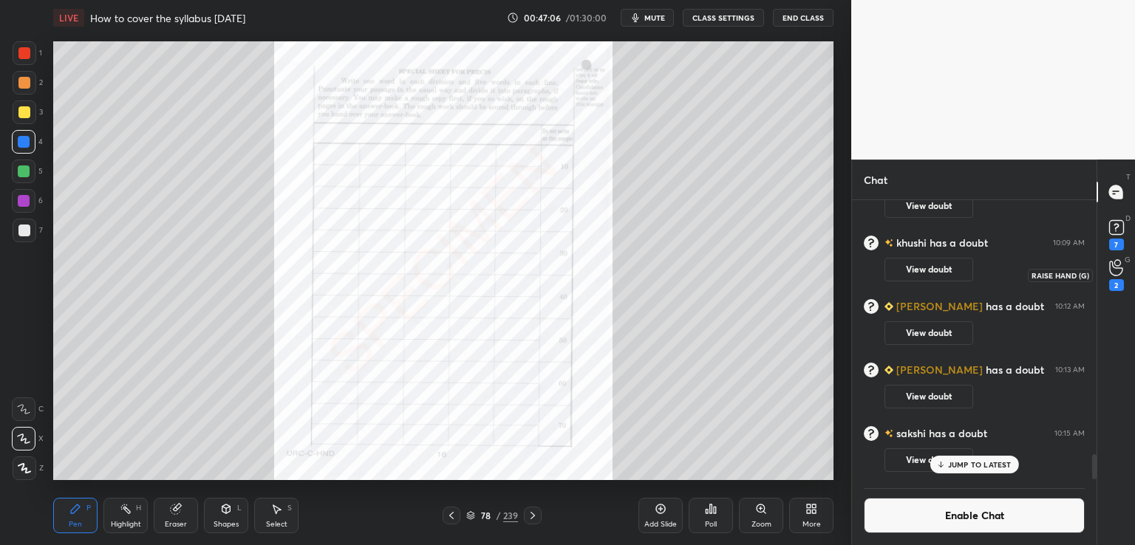
click at [1118, 285] on div "2" at bounding box center [1116, 285] width 15 height 12
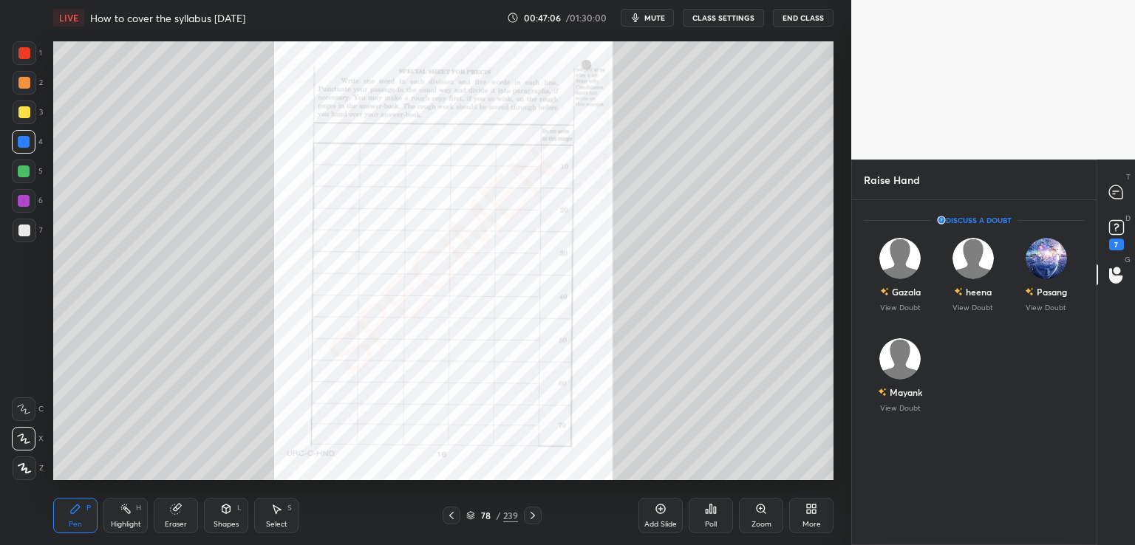
click at [1118, 242] on div "7" at bounding box center [1116, 245] width 15 height 12
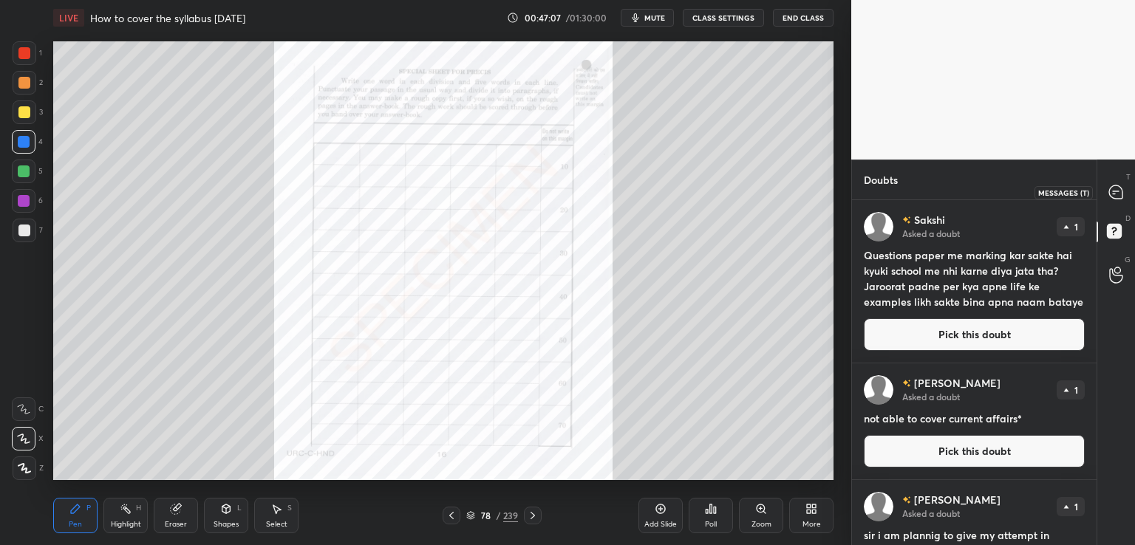
click at [1118, 182] on div at bounding box center [1117, 192] width 30 height 27
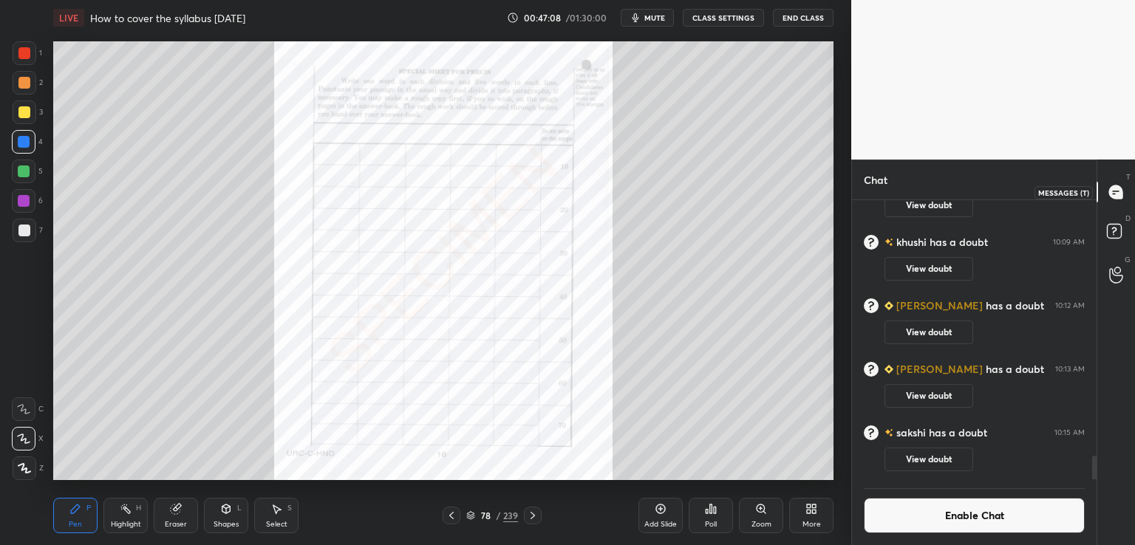
scroll to position [276, 240]
click at [532, 519] on icon at bounding box center [533, 516] width 12 height 12
click at [532, 521] on icon at bounding box center [533, 516] width 12 height 12
click at [449, 521] on icon at bounding box center [452, 516] width 12 height 12
click at [451, 512] on icon at bounding box center [452, 516] width 12 height 12
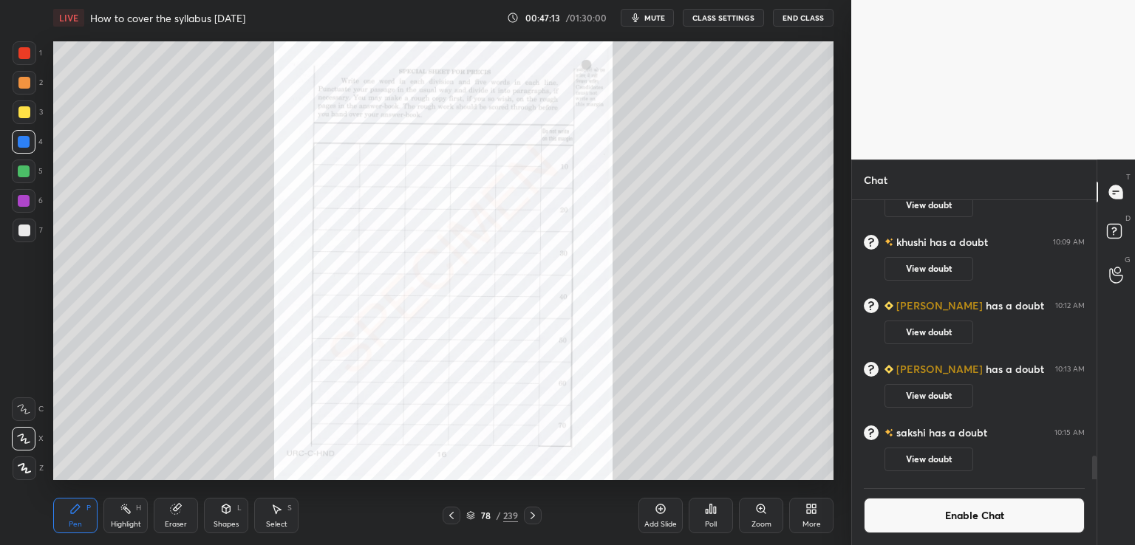
click at [454, 510] on icon at bounding box center [452, 516] width 12 height 12
click at [538, 515] on icon at bounding box center [533, 516] width 12 height 12
click at [534, 510] on icon at bounding box center [533, 516] width 12 height 12
click at [536, 504] on div "Pen P Highlight H Eraser Shapes L Select S 79 / 239 Add Slide Poll Zoom More" at bounding box center [443, 515] width 780 height 59
click at [530, 517] on icon at bounding box center [533, 516] width 12 height 12
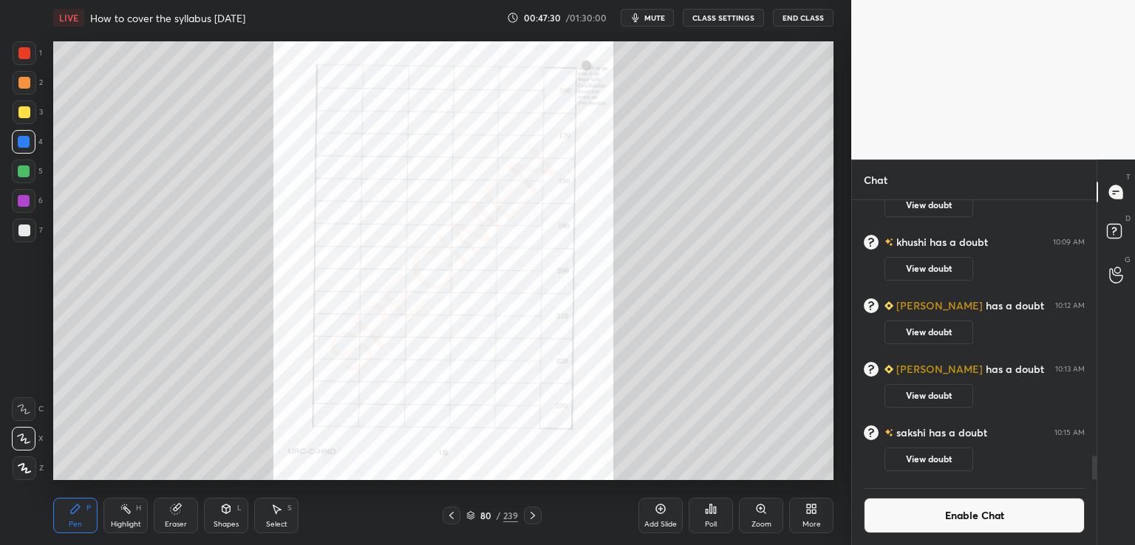
click at [535, 514] on icon at bounding box center [533, 516] width 12 height 12
click at [532, 515] on icon at bounding box center [533, 516] width 12 height 12
drag, startPoint x: 766, startPoint y: 506, endPoint x: 763, endPoint y: 499, distance: 7.6
click at [764, 506] on icon at bounding box center [761, 509] width 12 height 12
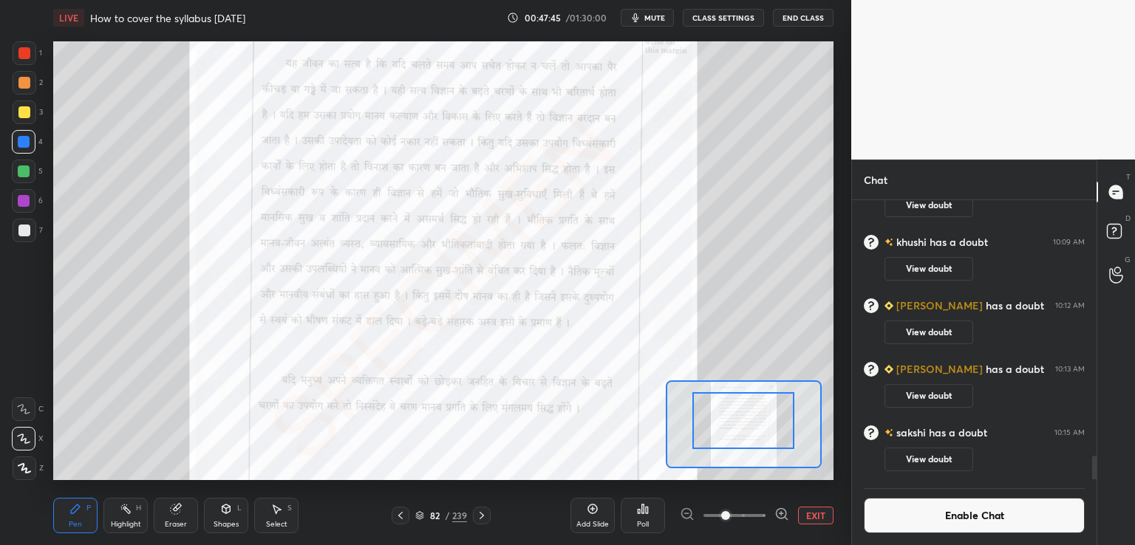
drag, startPoint x: 744, startPoint y: 407, endPoint x: 749, endPoint y: 397, distance: 11.9
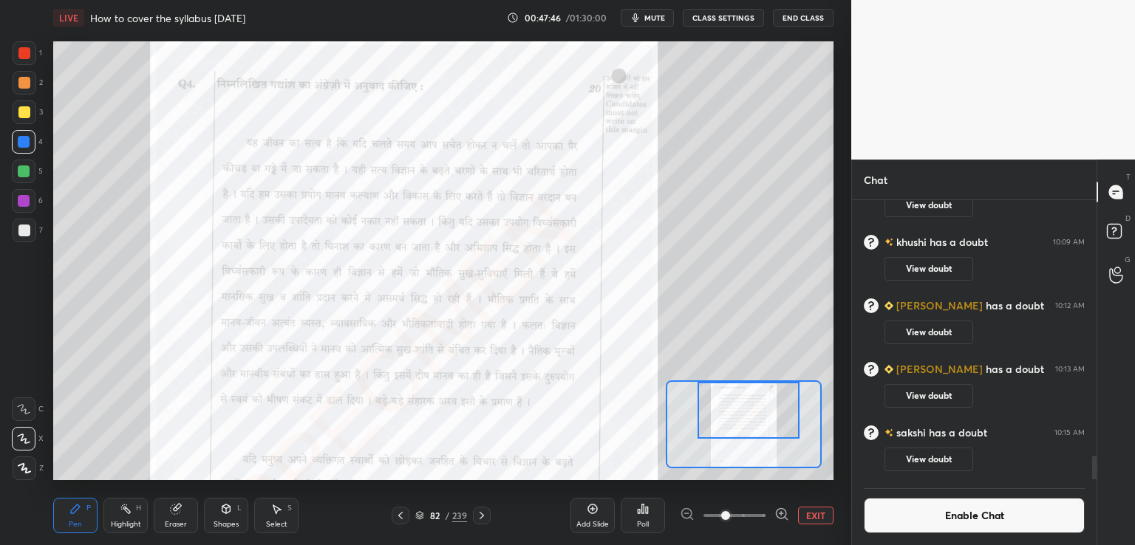
drag, startPoint x: 745, startPoint y: 409, endPoint x: 748, endPoint y: 391, distance: 18.7
click at [750, 395] on div at bounding box center [749, 410] width 102 height 57
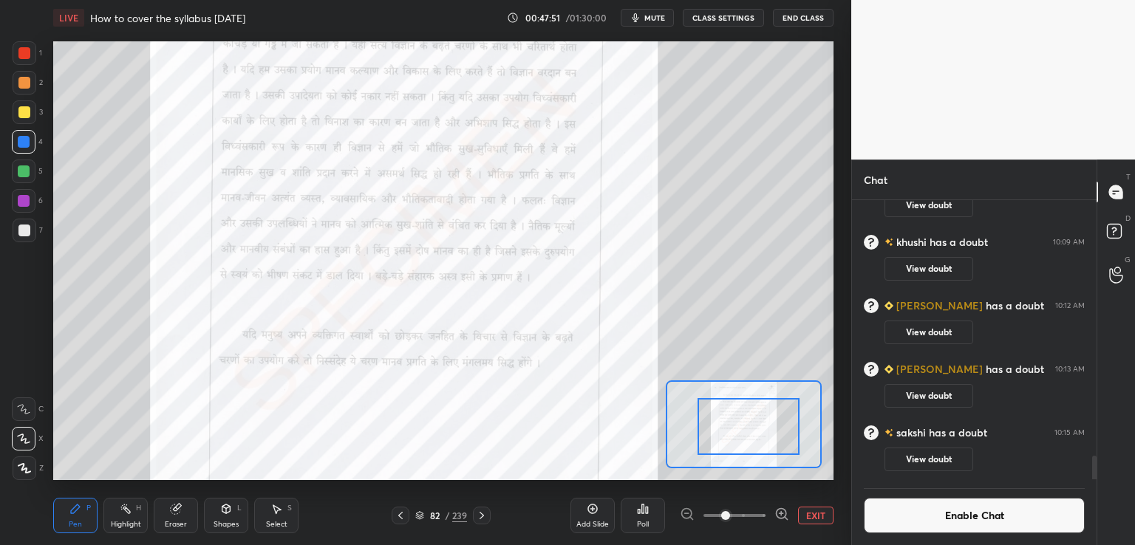
drag, startPoint x: 751, startPoint y: 412, endPoint x: 698, endPoint y: 435, distance: 58.2
click at [751, 426] on div at bounding box center [749, 426] width 102 height 57
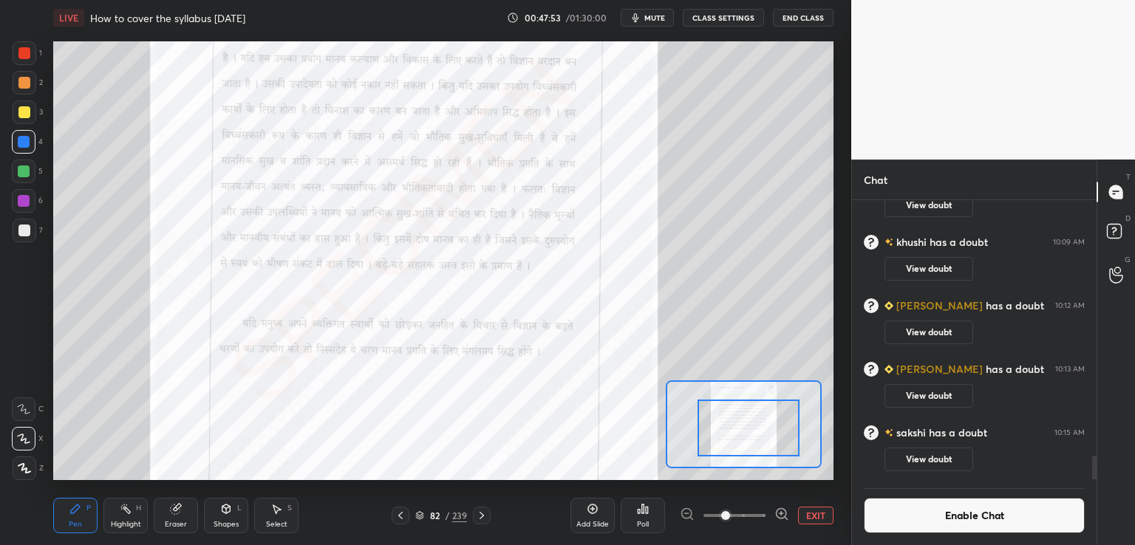
click at [482, 515] on icon at bounding box center [482, 515] width 4 height 7
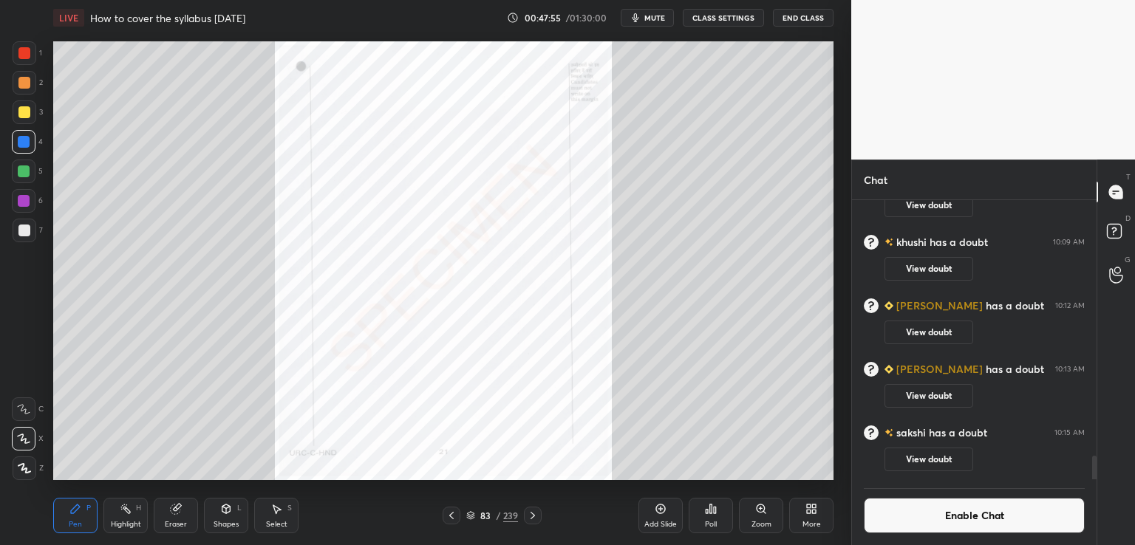
click at [532, 517] on icon at bounding box center [533, 516] width 12 height 12
click at [533, 517] on icon at bounding box center [533, 516] width 12 height 12
click at [759, 514] on icon at bounding box center [761, 509] width 12 height 12
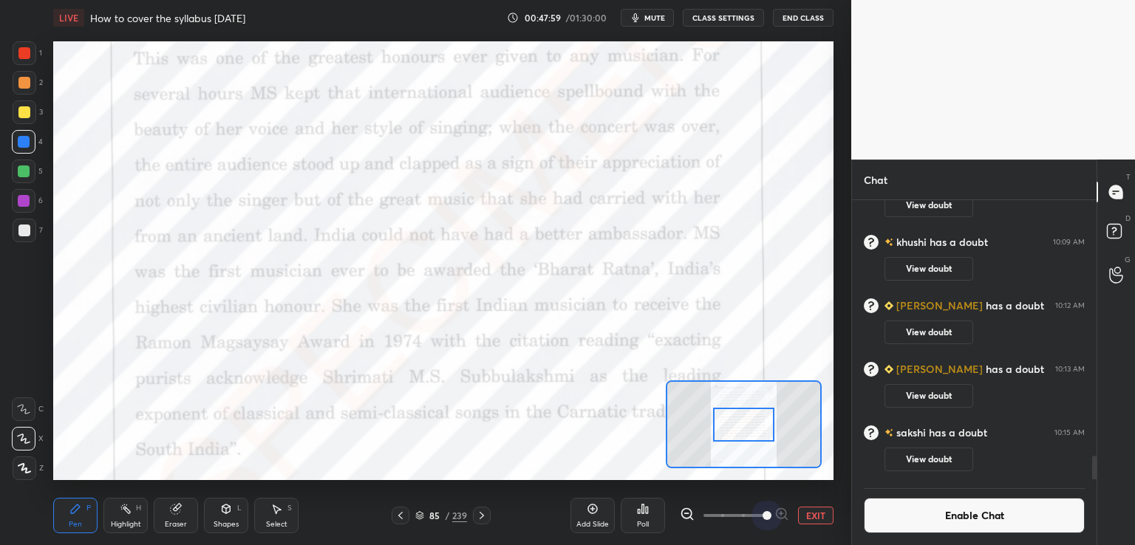
drag, startPoint x: 742, startPoint y: 513, endPoint x: 809, endPoint y: 497, distance: 69.2
click at [820, 510] on div "EXIT" at bounding box center [757, 516] width 154 height 18
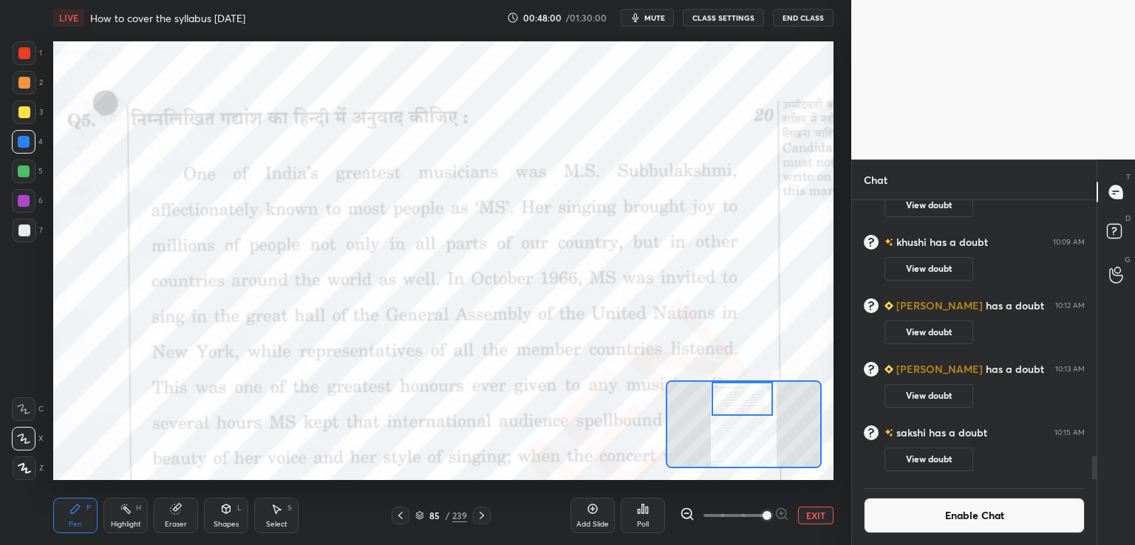
drag, startPoint x: 748, startPoint y: 432, endPoint x: 752, endPoint y: 415, distance: 18.3
click at [748, 409] on div at bounding box center [742, 399] width 61 height 34
drag, startPoint x: 746, startPoint y: 402, endPoint x: 746, endPoint y: 394, distance: 8.2
click at [746, 393] on div at bounding box center [742, 399] width 61 height 34
click at [816, 515] on button "EXIT" at bounding box center [815, 516] width 35 height 18
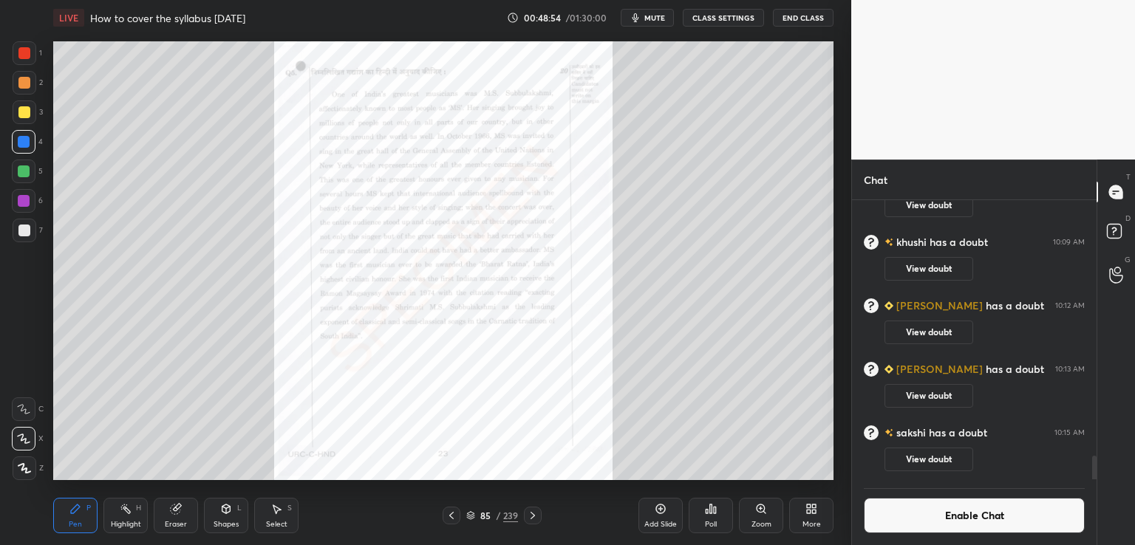
click at [531, 521] on icon at bounding box center [533, 516] width 12 height 12
click at [532, 516] on icon at bounding box center [533, 516] width 12 height 12
click at [532, 514] on icon at bounding box center [533, 516] width 12 height 12
click at [757, 518] on div "Zoom" at bounding box center [761, 515] width 44 height 35
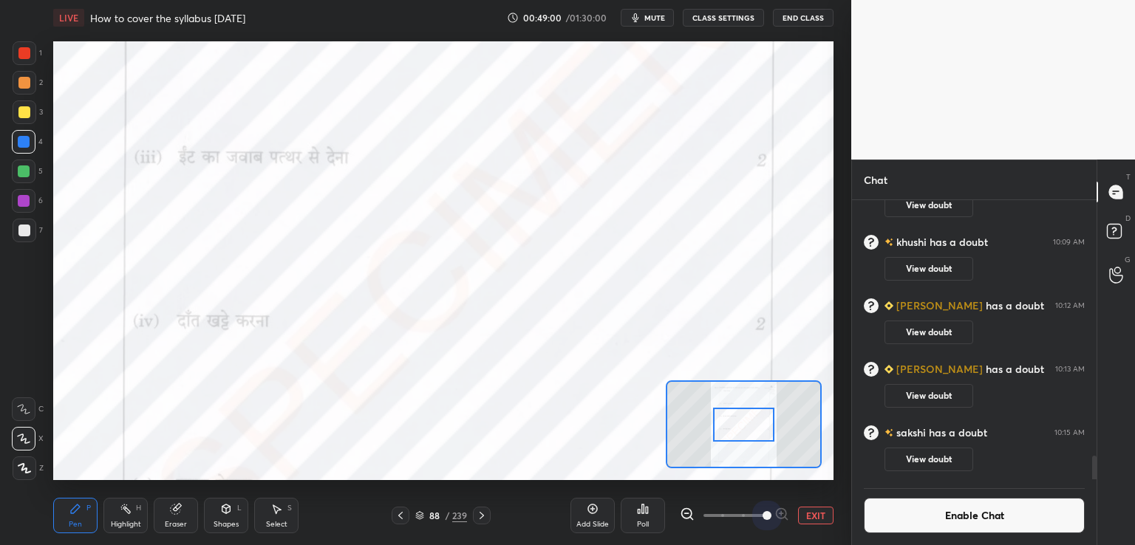
drag, startPoint x: 727, startPoint y: 517, endPoint x: 797, endPoint y: 481, distance: 78.7
click at [817, 509] on div "EXIT" at bounding box center [757, 516] width 154 height 18
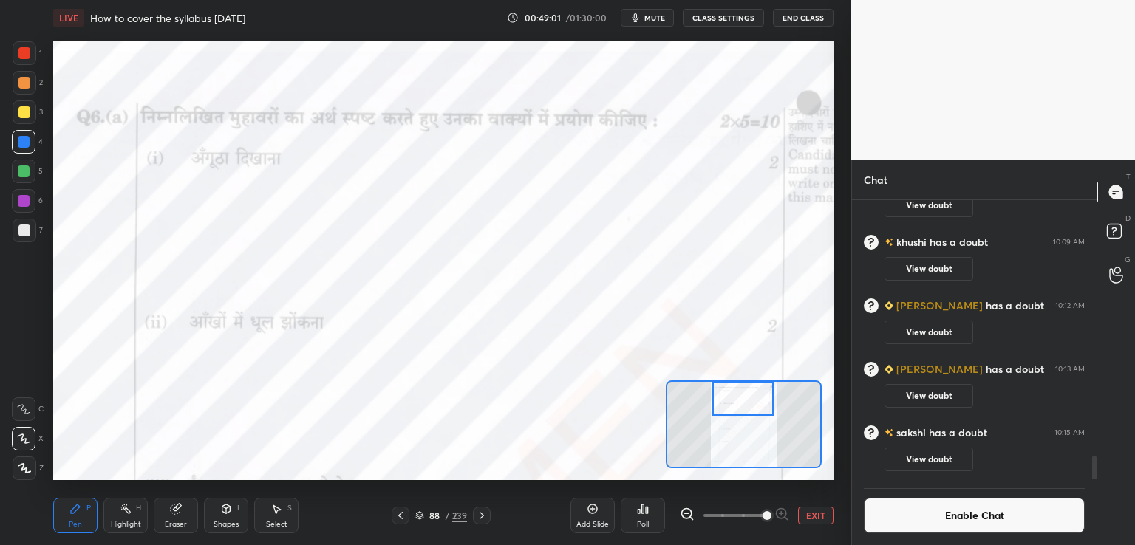
drag, startPoint x: 745, startPoint y: 406, endPoint x: 746, endPoint y: 384, distance: 22.2
click at [746, 384] on div at bounding box center [742, 399] width 61 height 34
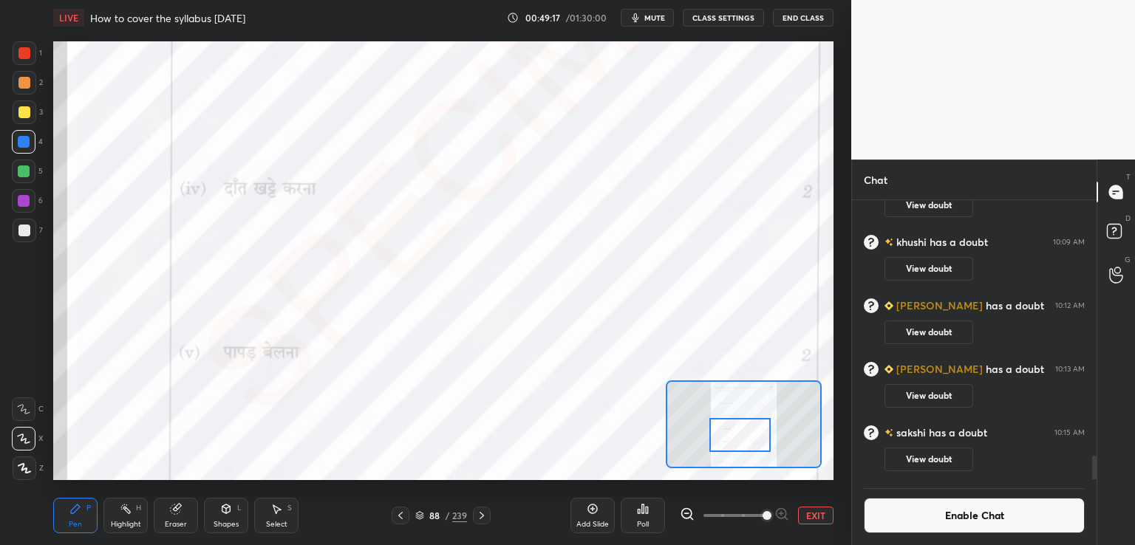
drag, startPoint x: 751, startPoint y: 396, endPoint x: 745, endPoint y: 429, distance: 33.8
click at [747, 432] on div at bounding box center [740, 435] width 61 height 34
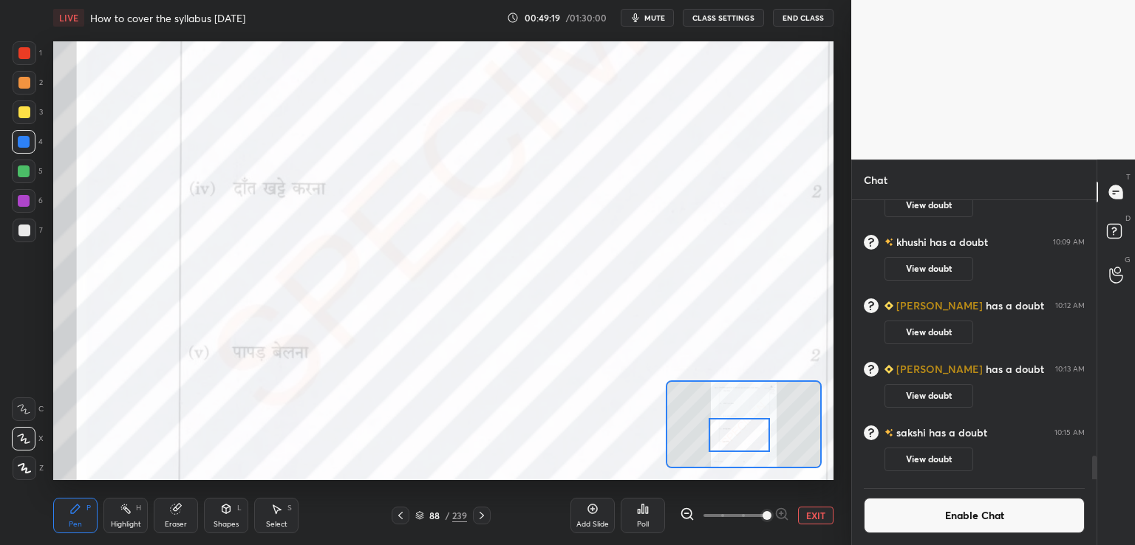
click at [817, 512] on button "EXIT" at bounding box center [815, 516] width 35 height 18
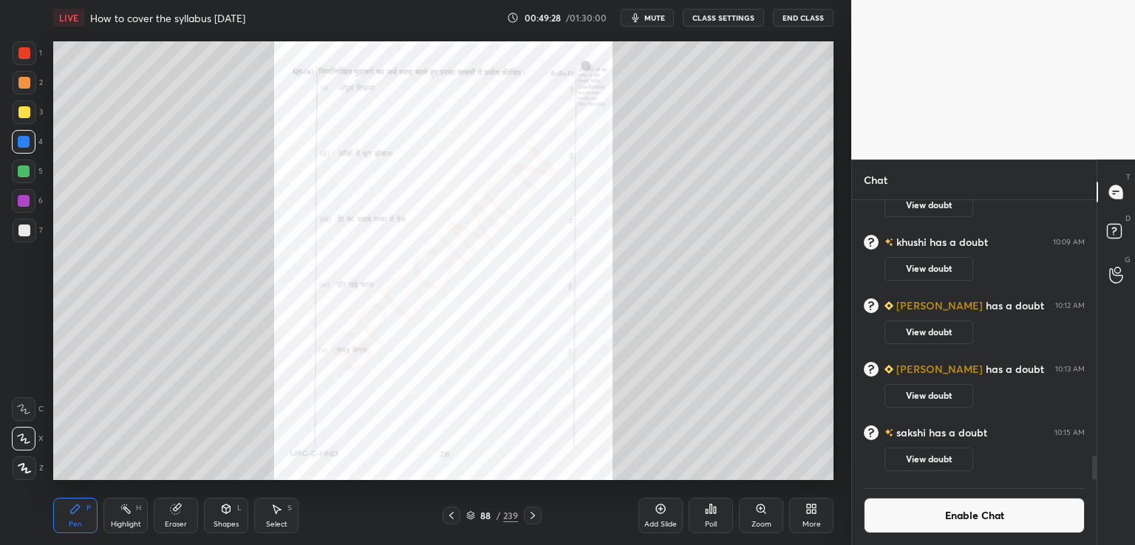
click at [537, 512] on icon at bounding box center [533, 516] width 12 height 12
click at [766, 511] on div "Zoom" at bounding box center [761, 515] width 44 height 35
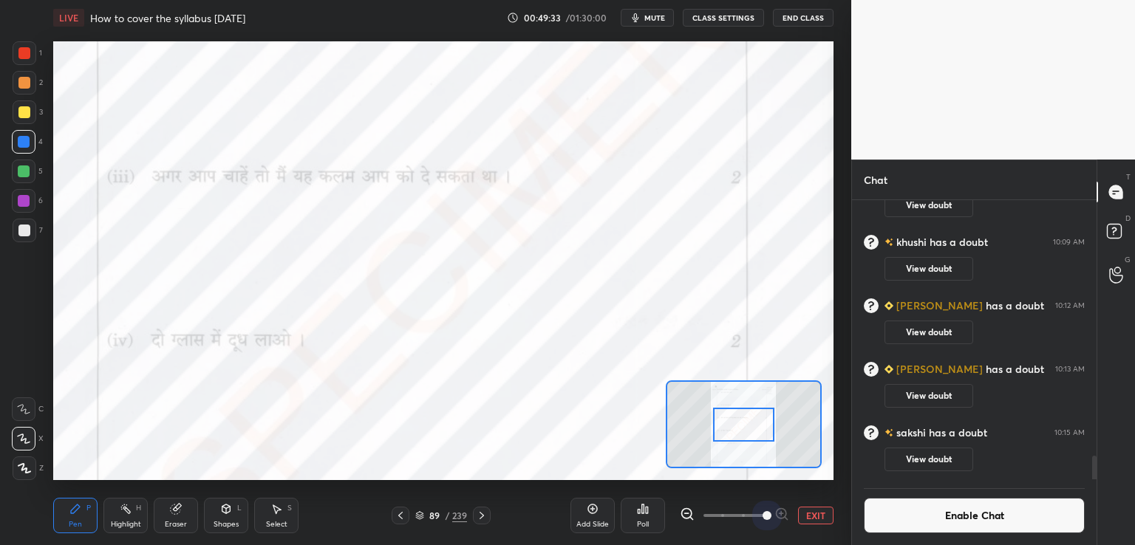
drag, startPoint x: 724, startPoint y: 515, endPoint x: 773, endPoint y: 479, distance: 60.8
click at [797, 515] on div "EXIT" at bounding box center [757, 516] width 154 height 18
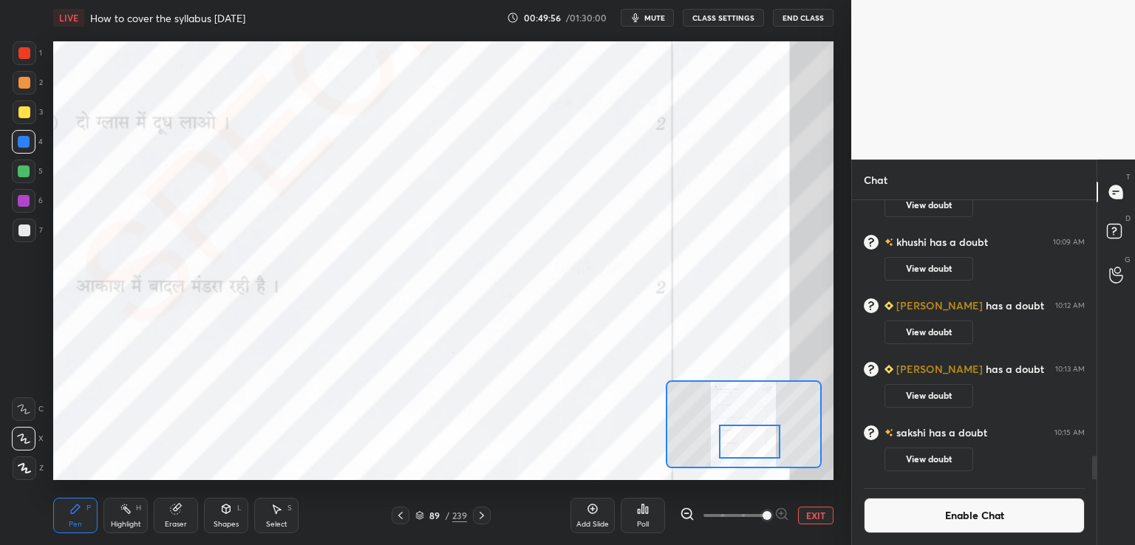
drag, startPoint x: 746, startPoint y: 432, endPoint x: 750, endPoint y: 463, distance: 32.1
click at [752, 459] on div at bounding box center [749, 442] width 61 height 34
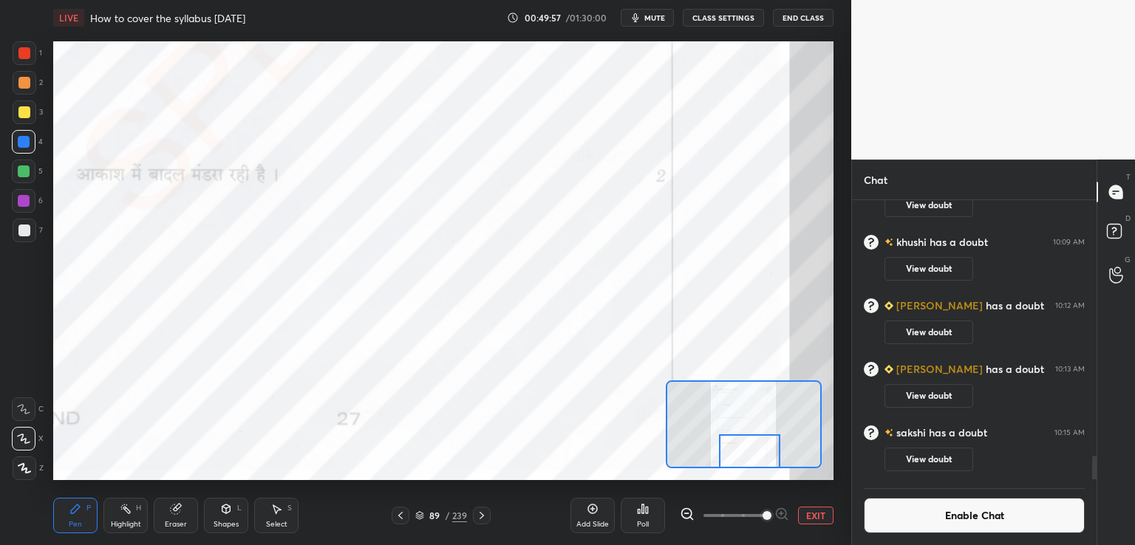
click at [816, 517] on button "EXIT" at bounding box center [815, 516] width 35 height 18
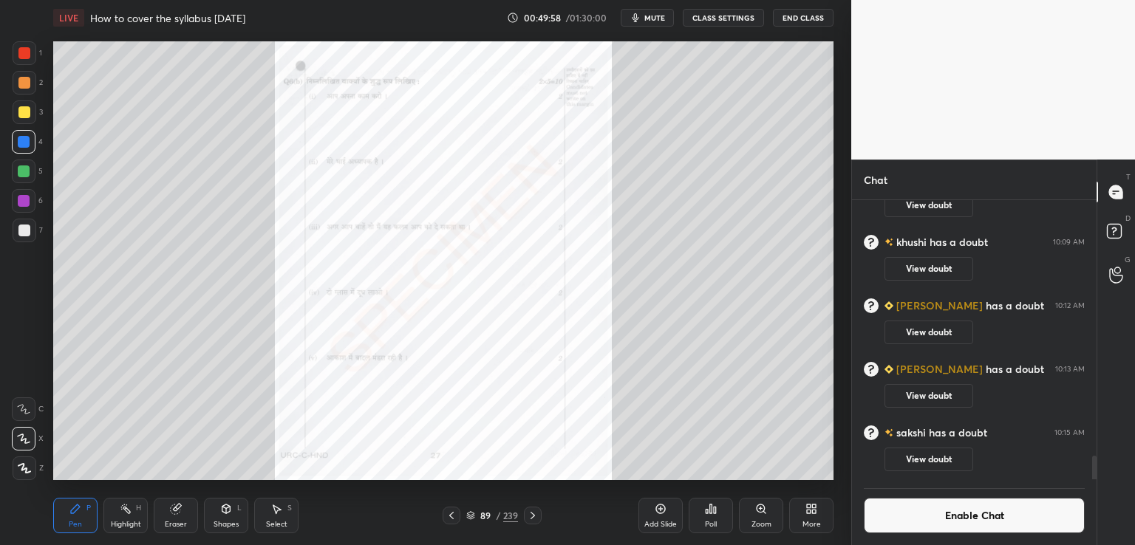
click at [529, 519] on icon at bounding box center [533, 516] width 12 height 12
click at [761, 508] on icon at bounding box center [761, 508] width 0 height 3
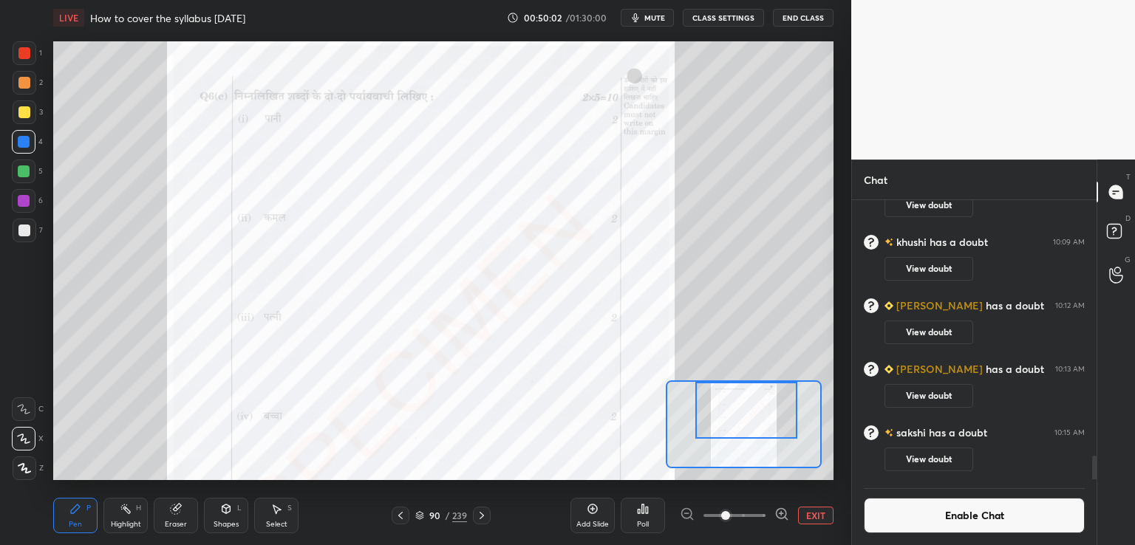
drag, startPoint x: 744, startPoint y: 426, endPoint x: 751, endPoint y: 407, distance: 19.6
click at [752, 390] on div at bounding box center [746, 410] width 102 height 57
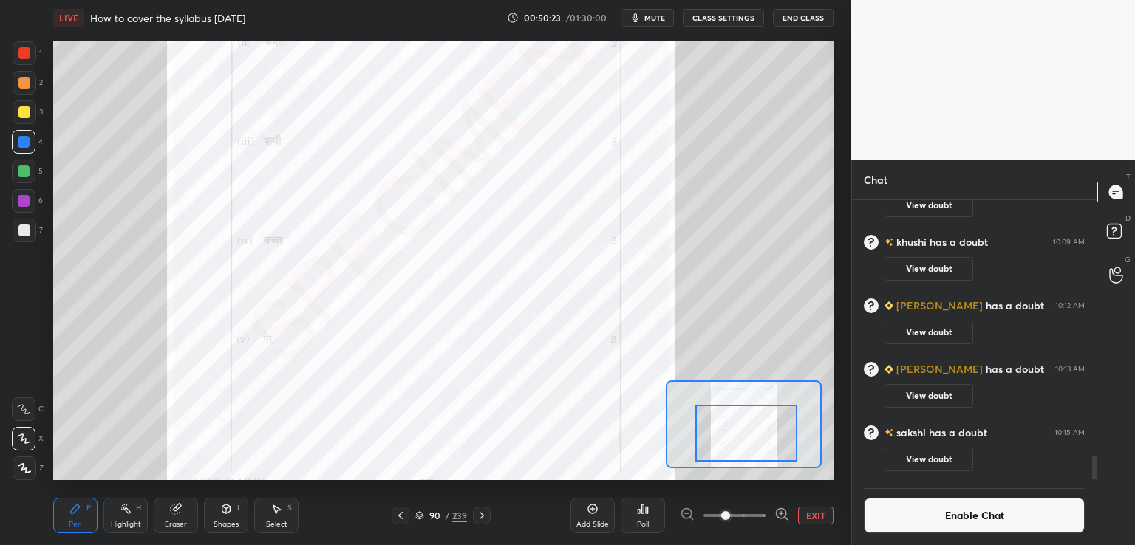
drag, startPoint x: 758, startPoint y: 409, endPoint x: 750, endPoint y: 429, distance: 21.5
click at [757, 432] on div at bounding box center [746, 433] width 102 height 57
click at [809, 520] on button "EXIT" at bounding box center [815, 516] width 35 height 18
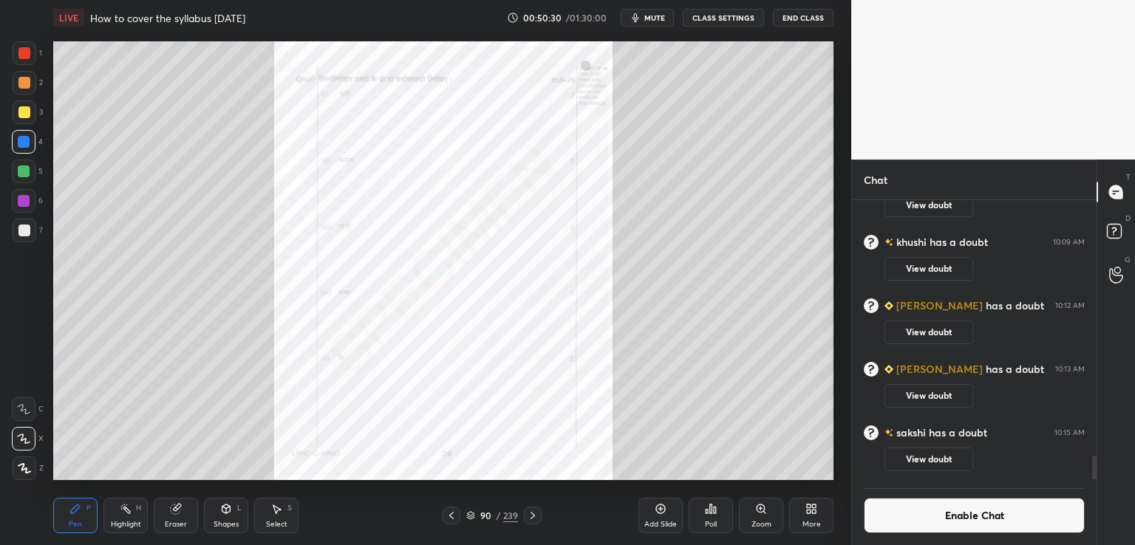
drag, startPoint x: 560, startPoint y: 487, endPoint x: 563, endPoint y: 498, distance: 11.5
click at [563, 494] on div "Pen P Highlight H Eraser Shapes L Select S 90 / 239 Add Slide Poll Zoom More" at bounding box center [443, 515] width 780 height 59
click at [532, 510] on icon at bounding box center [533, 516] width 12 height 12
click at [528, 513] on icon at bounding box center [533, 516] width 12 height 12
click at [529, 515] on icon at bounding box center [533, 516] width 12 height 12
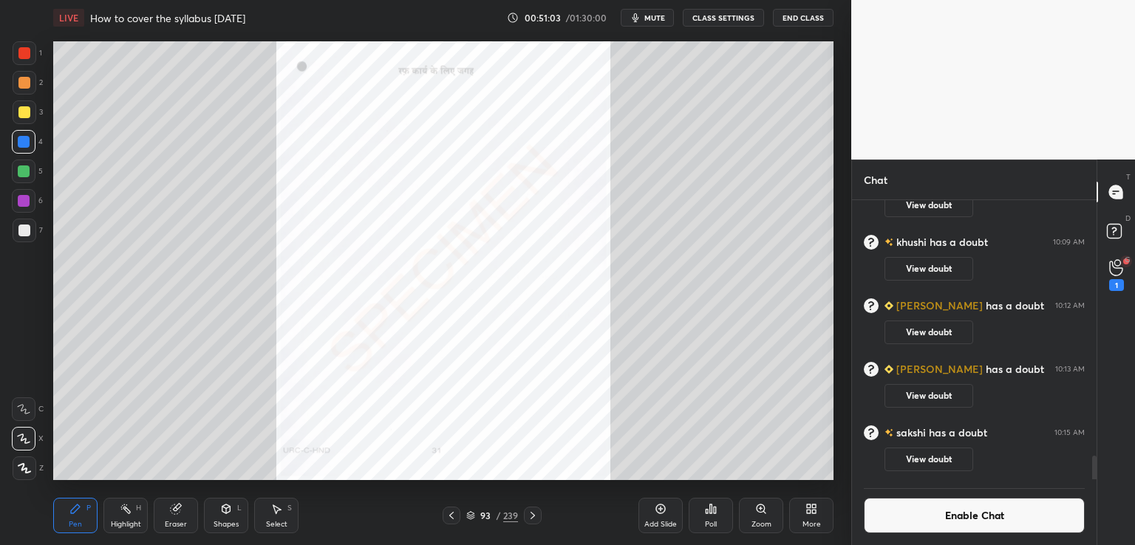
click at [529, 515] on icon at bounding box center [533, 516] width 12 height 12
click at [534, 512] on icon at bounding box center [533, 516] width 12 height 12
click at [528, 513] on icon at bounding box center [533, 516] width 12 height 12
click at [531, 516] on icon at bounding box center [533, 516] width 12 height 12
click at [529, 517] on icon at bounding box center [533, 516] width 12 height 12
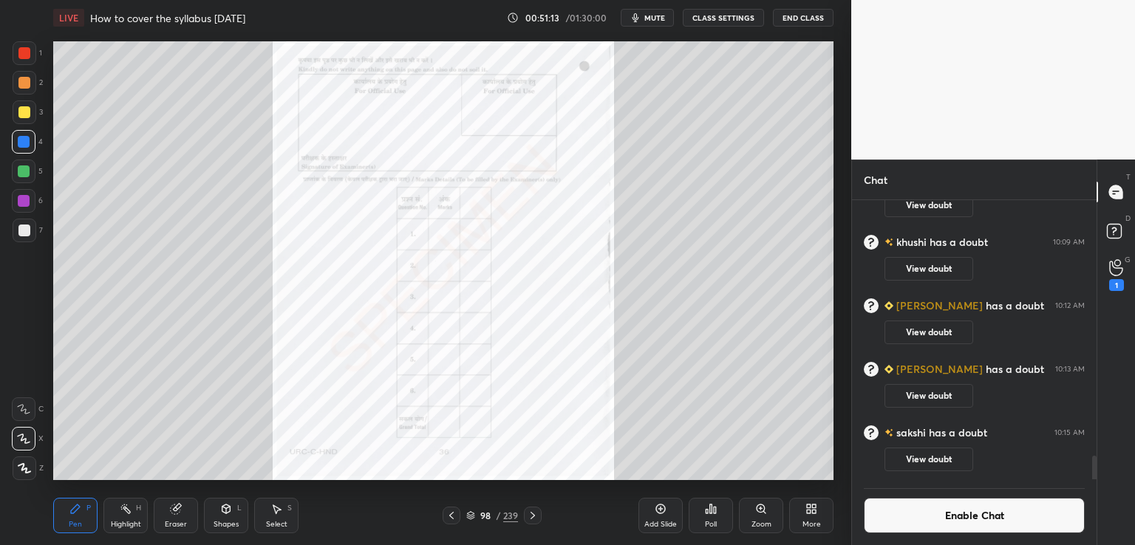
click at [536, 515] on icon at bounding box center [533, 516] width 12 height 12
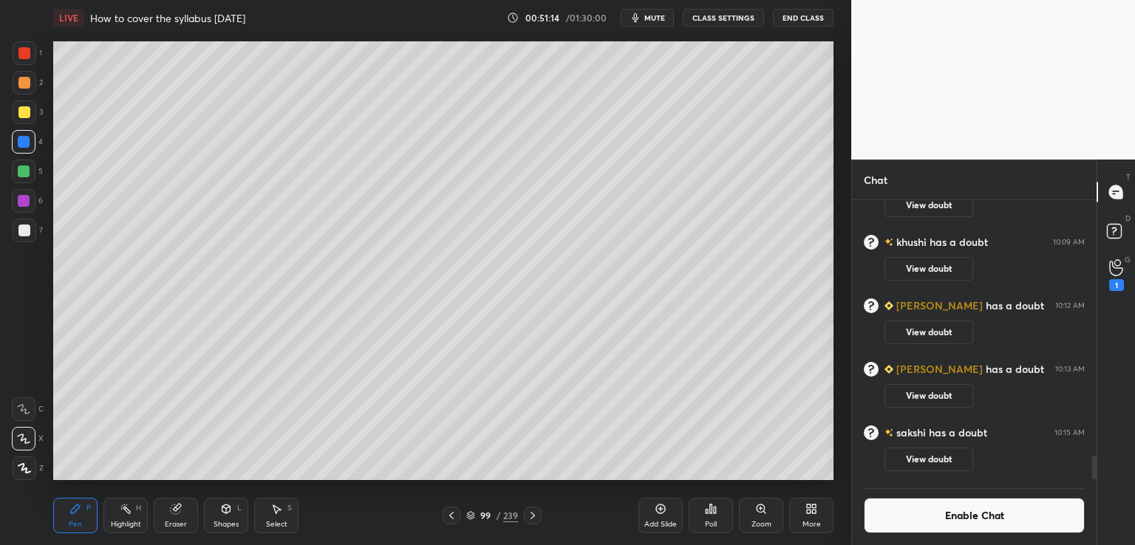
click at [446, 509] on div at bounding box center [452, 516] width 18 height 18
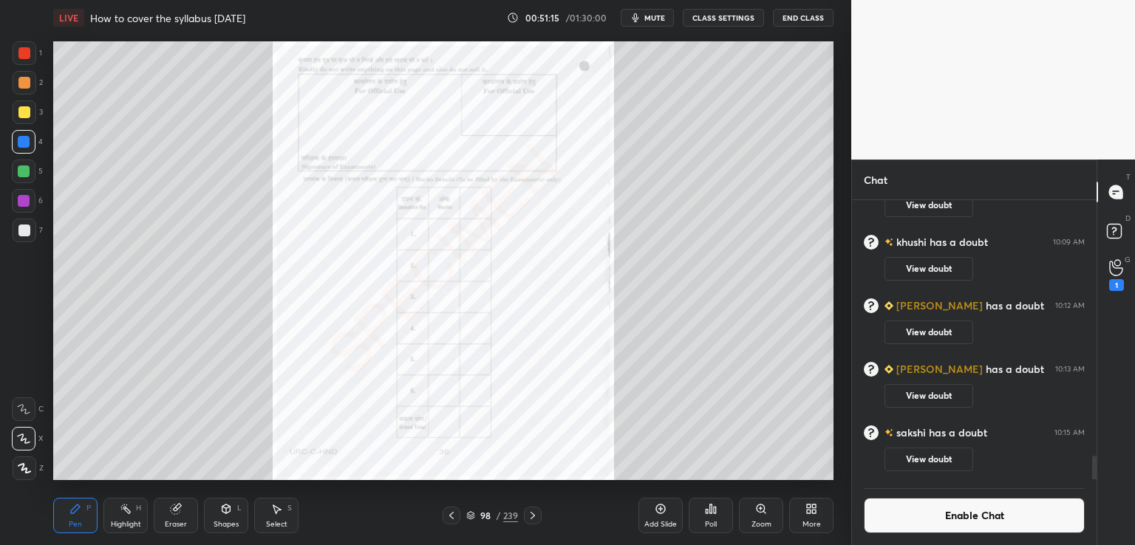
click at [809, 514] on icon at bounding box center [812, 509] width 12 height 12
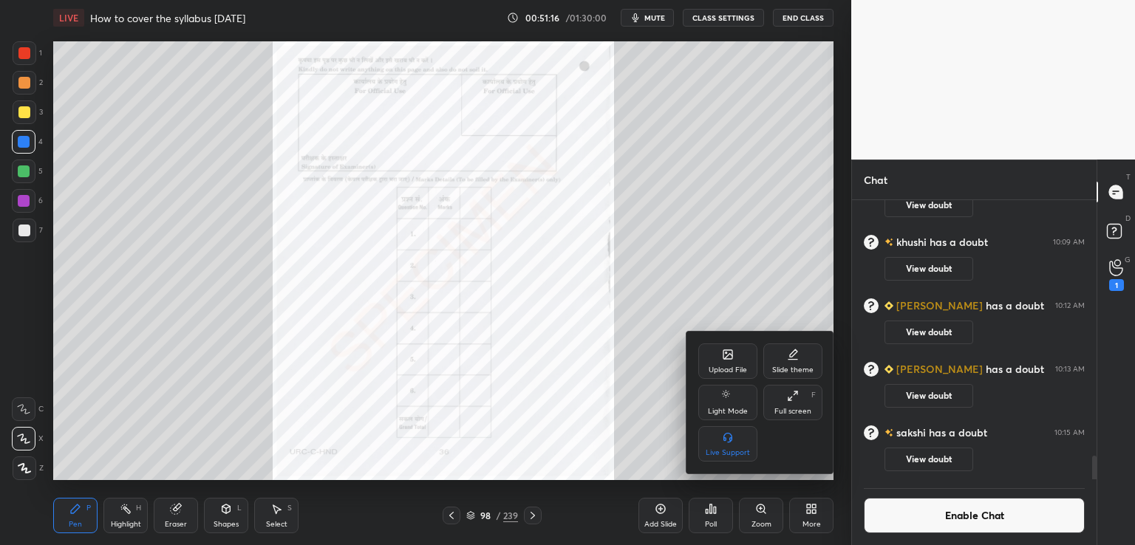
click at [724, 369] on div "Upload File" at bounding box center [728, 370] width 38 height 7
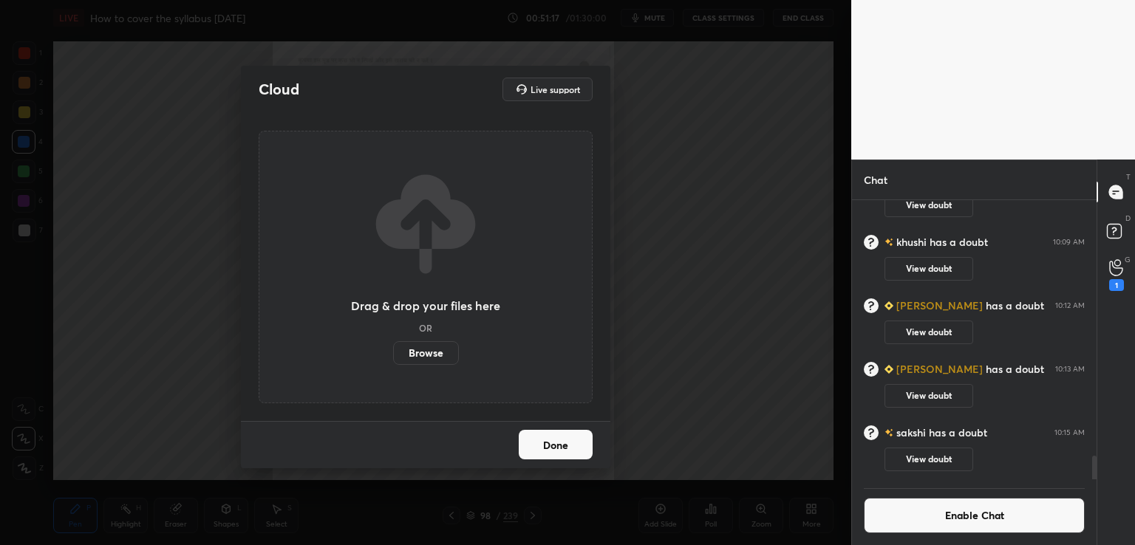
click at [429, 356] on label "Browse" at bounding box center [426, 353] width 66 height 24
click at [393, 356] on input "Browse" at bounding box center [393, 353] width 0 height 24
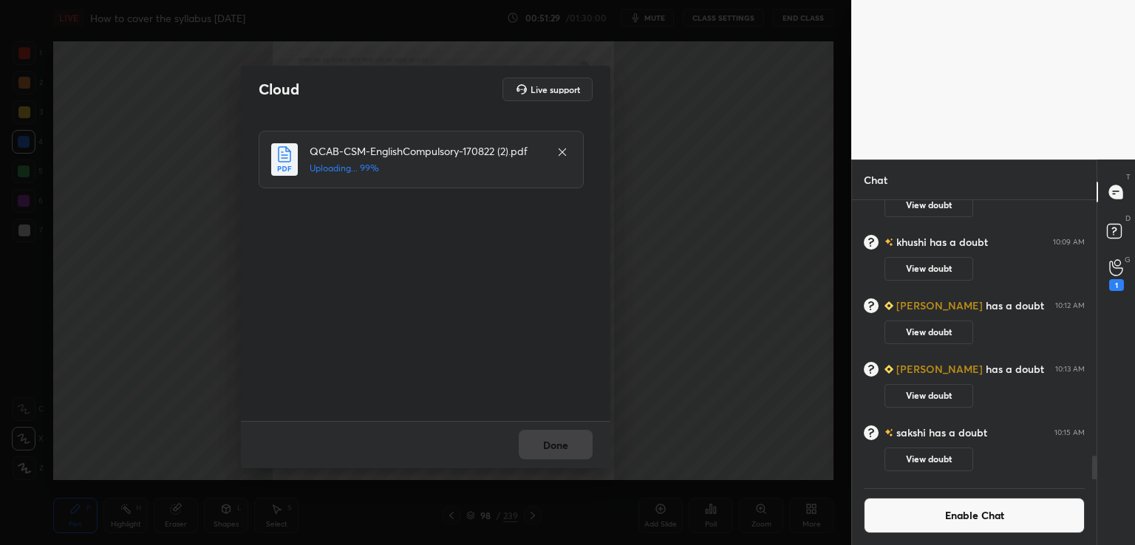
click at [562, 449] on div "Done" at bounding box center [426, 444] width 370 height 47
click at [559, 451] on div "Done" at bounding box center [426, 444] width 370 height 47
click at [562, 447] on button "Done" at bounding box center [556, 445] width 74 height 30
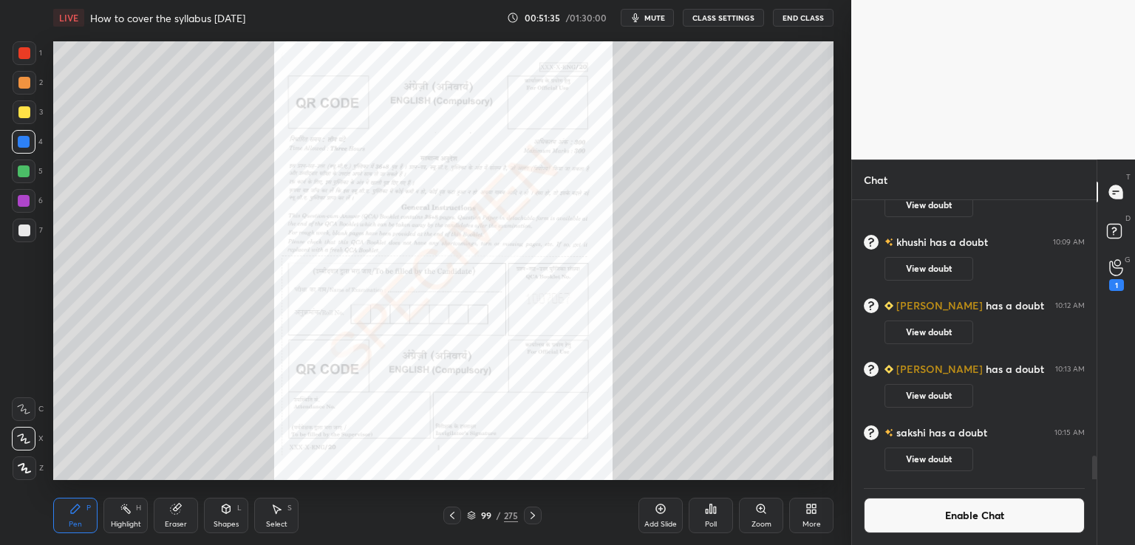
drag, startPoint x: 534, startPoint y: 508, endPoint x: 534, endPoint y: 500, distance: 8.1
click at [534, 506] on div "Pen P Highlight H Eraser Shapes L Select S 99 / 275 Add Slide Poll Zoom More" at bounding box center [443, 515] width 780 height 59
drag, startPoint x: 534, startPoint y: 512, endPoint x: 531, endPoint y: 498, distance: 14.4
click at [534, 512] on icon at bounding box center [533, 516] width 12 height 12
click at [533, 515] on icon at bounding box center [533, 516] width 12 height 12
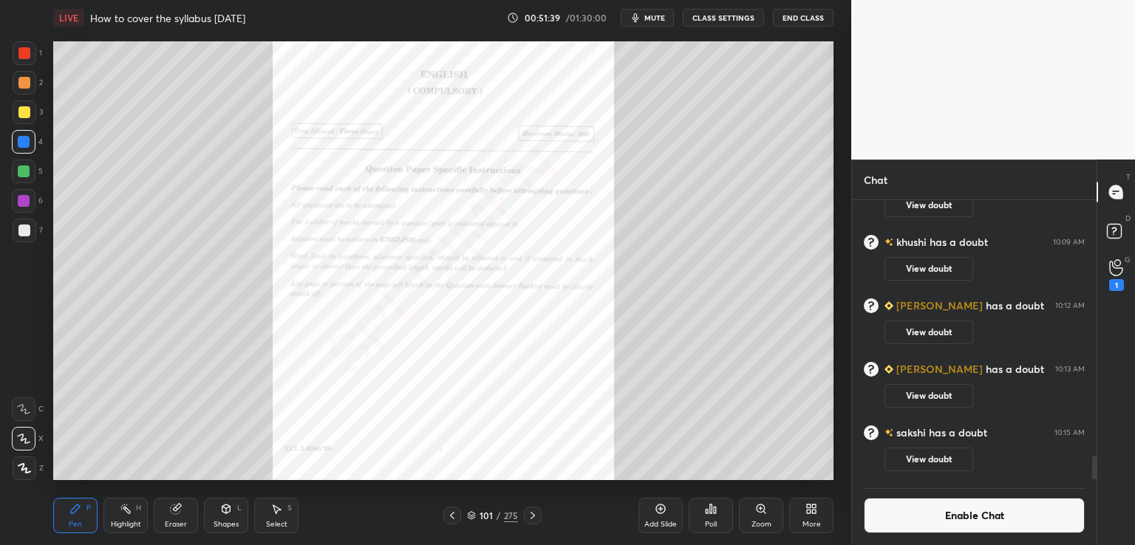
click at [536, 516] on icon at bounding box center [533, 516] width 12 height 12
drag, startPoint x: 760, startPoint y: 515, endPoint x: 755, endPoint y: 480, distance: 35.9
click at [760, 515] on div "Zoom" at bounding box center [761, 515] width 44 height 35
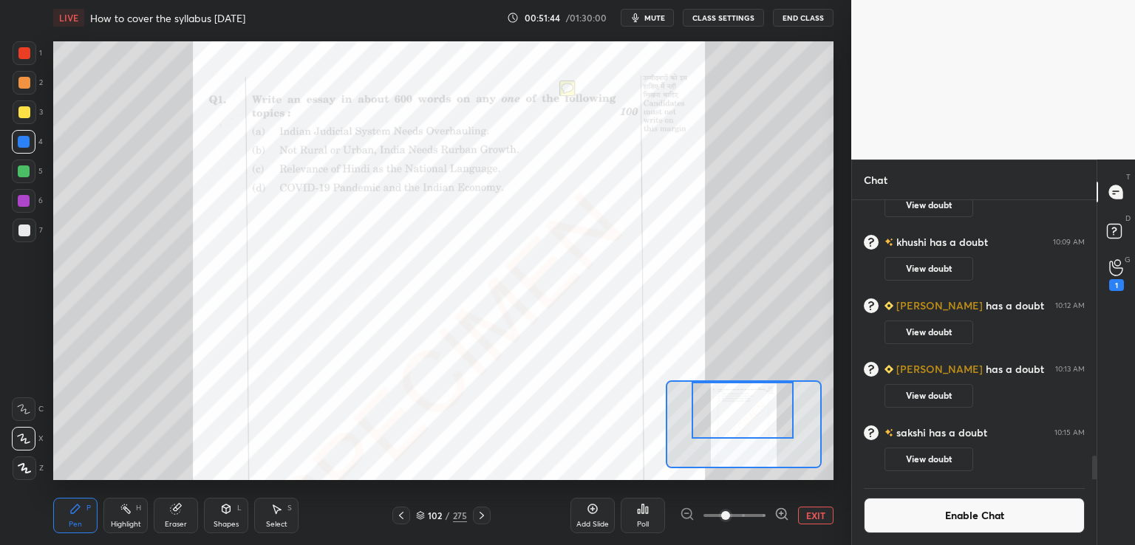
drag, startPoint x: 738, startPoint y: 391, endPoint x: 744, endPoint y: 434, distance: 43.3
click at [739, 383] on div at bounding box center [743, 410] width 102 height 57
drag, startPoint x: 724, startPoint y: 520, endPoint x: 789, endPoint y: 515, distance: 65.2
click at [791, 516] on div "EXIT" at bounding box center [757, 516] width 154 height 18
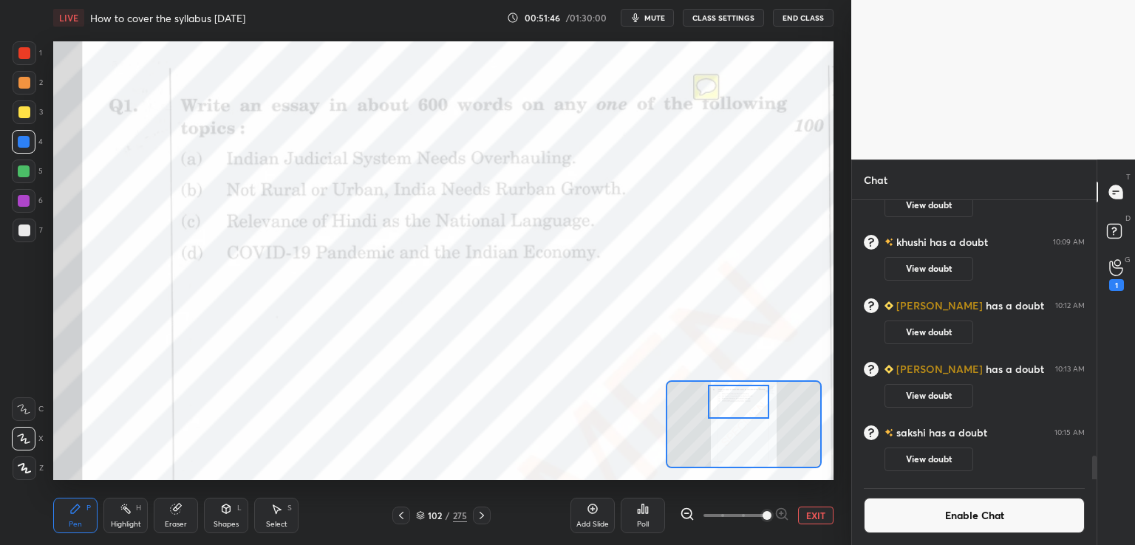
drag, startPoint x: 736, startPoint y: 406, endPoint x: 732, endPoint y: 397, distance: 9.9
click at [732, 397] on div at bounding box center [738, 402] width 61 height 34
click at [483, 518] on icon at bounding box center [482, 516] width 12 height 12
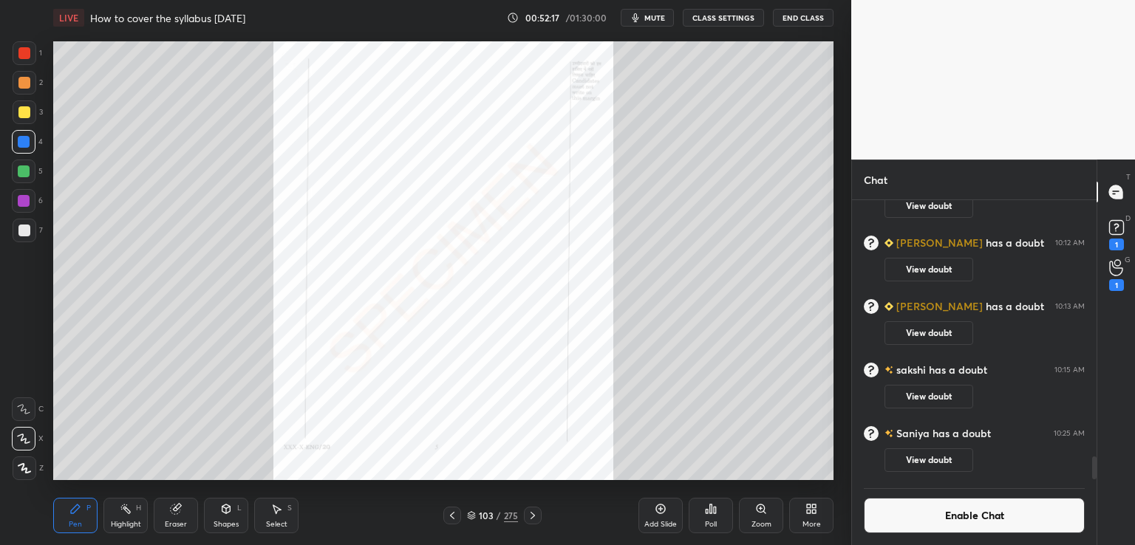
click at [533, 515] on icon at bounding box center [533, 516] width 12 height 12
click at [533, 515] on icon at bounding box center [533, 515] width 4 height 7
click at [528, 512] on icon at bounding box center [533, 516] width 12 height 12
click at [528, 515] on icon at bounding box center [533, 516] width 12 height 12
click at [532, 515] on icon at bounding box center [533, 515] width 4 height 7
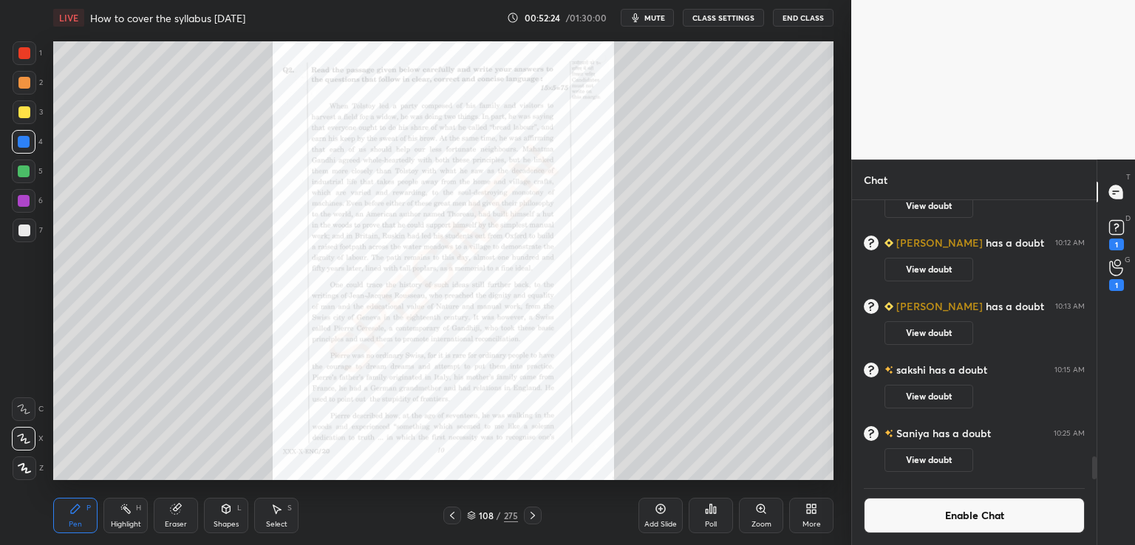
click at [761, 510] on icon at bounding box center [761, 508] width 0 height 3
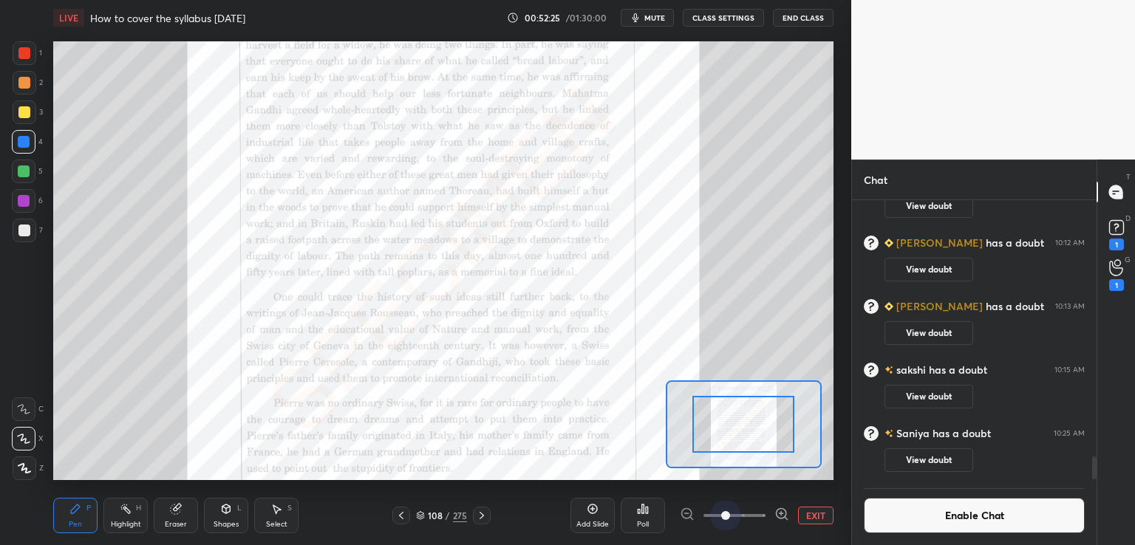
drag, startPoint x: 726, startPoint y: 517, endPoint x: 800, endPoint y: 509, distance: 75.0
click at [800, 509] on div "EXIT" at bounding box center [757, 516] width 154 height 18
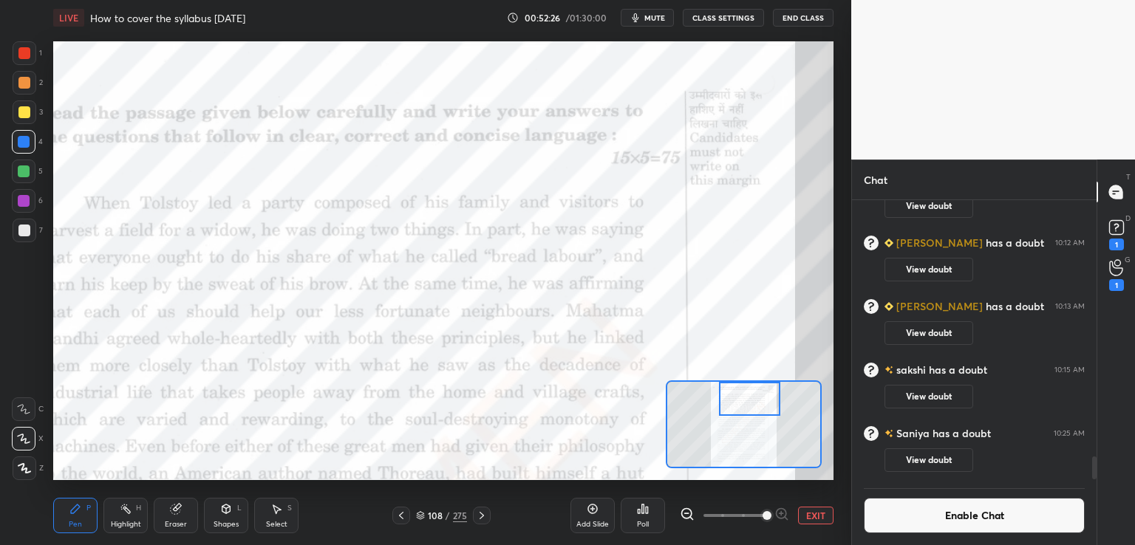
drag, startPoint x: 742, startPoint y: 429, endPoint x: 746, endPoint y: 397, distance: 32.8
click at [747, 398] on div at bounding box center [749, 399] width 61 height 34
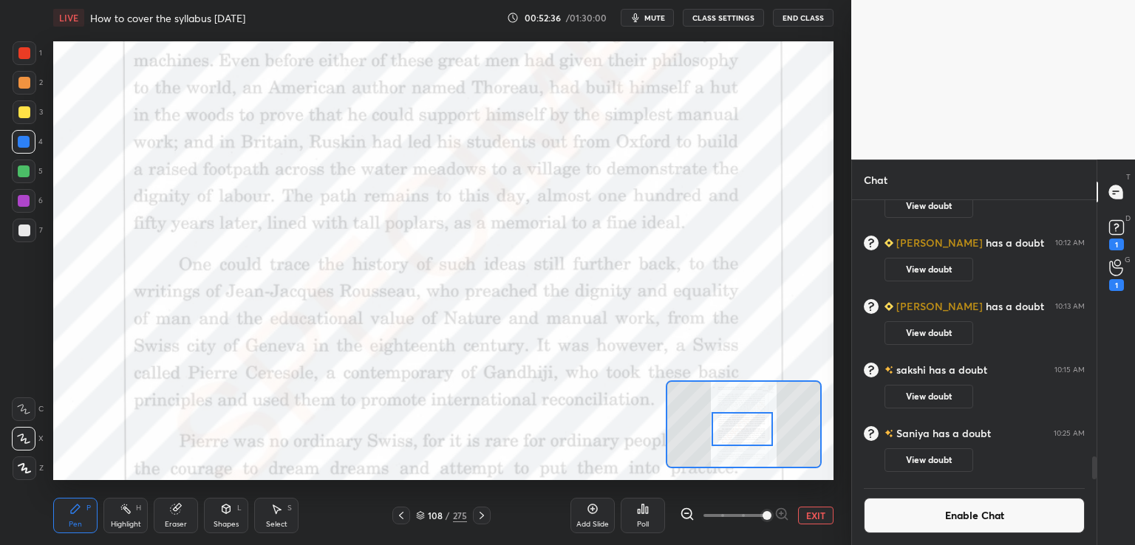
drag, startPoint x: 748, startPoint y: 397, endPoint x: 736, endPoint y: 435, distance: 40.2
click at [741, 429] on div at bounding box center [742, 429] width 61 height 34
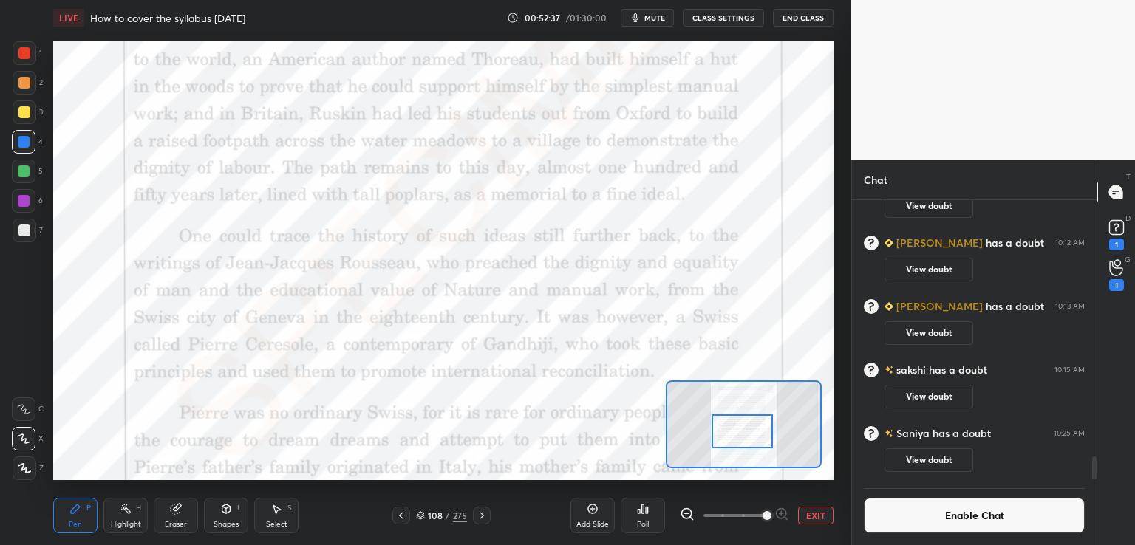
click at [482, 514] on icon at bounding box center [482, 516] width 12 height 12
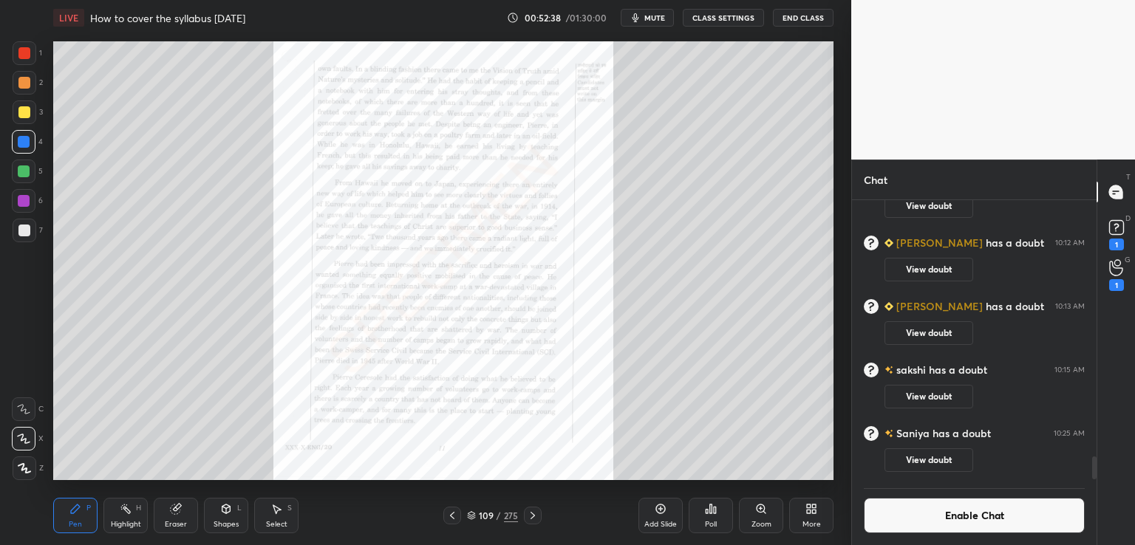
click at [528, 520] on icon at bounding box center [533, 516] width 12 height 12
click at [763, 515] on div "Zoom" at bounding box center [761, 515] width 44 height 35
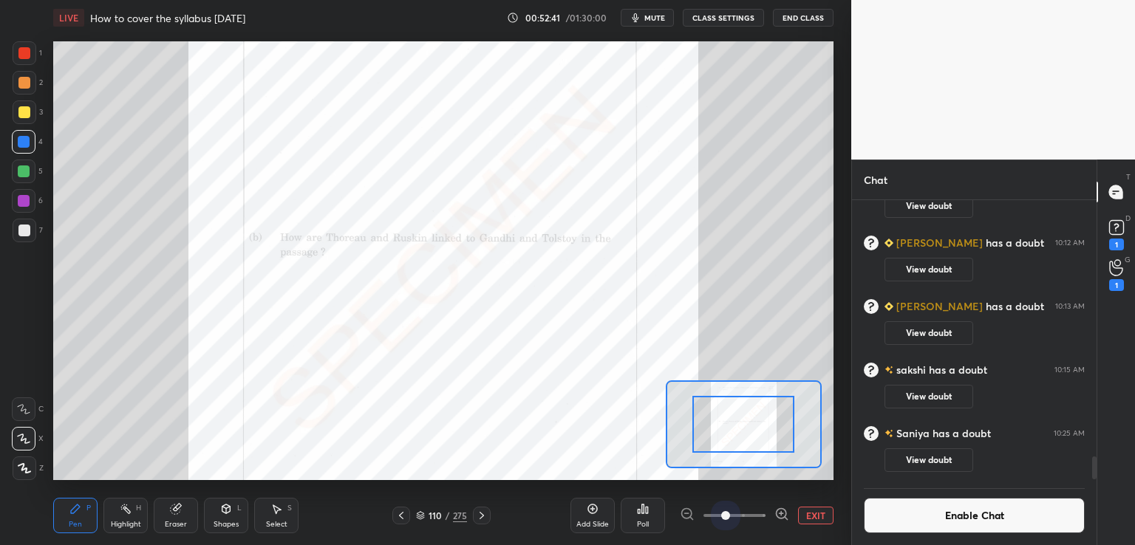
drag, startPoint x: 728, startPoint y: 518, endPoint x: 789, endPoint y: 503, distance: 63.1
click at [809, 518] on div "EXIT" at bounding box center [757, 516] width 154 height 18
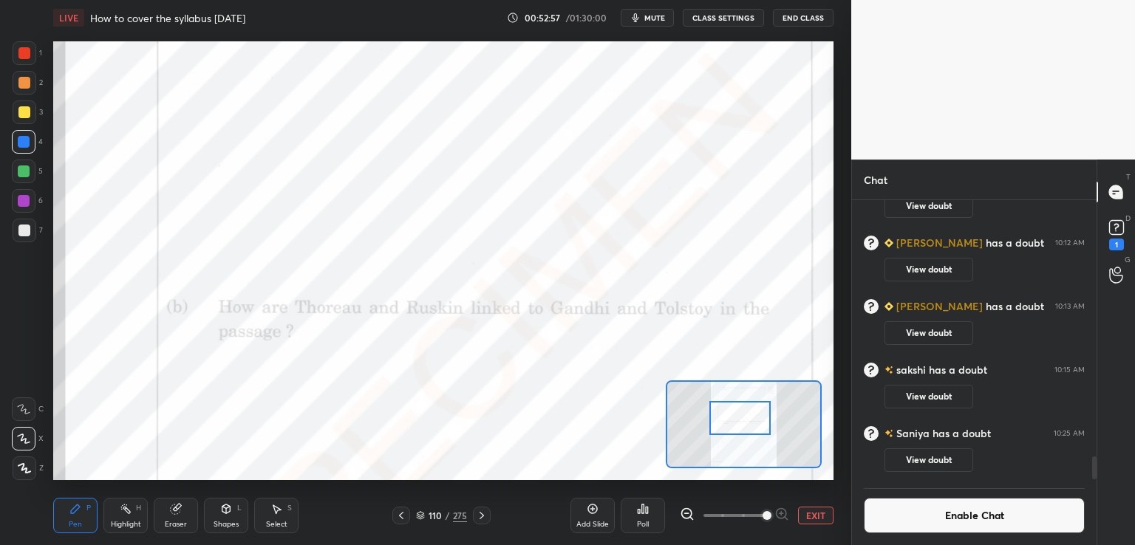
drag, startPoint x: 747, startPoint y: 418, endPoint x: 735, endPoint y: 405, distance: 17.8
click at [744, 410] on div at bounding box center [740, 418] width 61 height 34
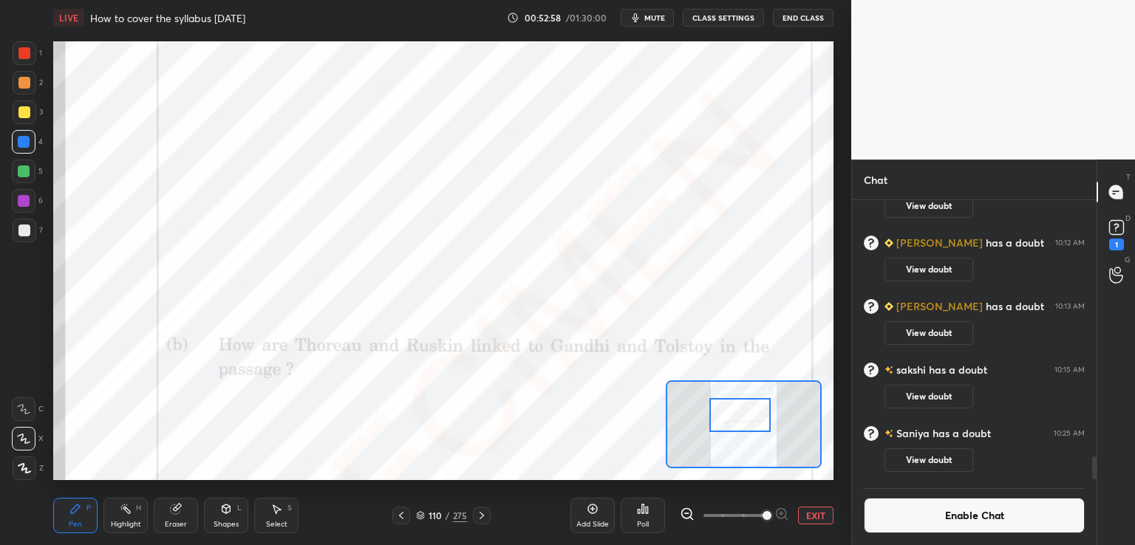
click at [480, 520] on icon at bounding box center [482, 516] width 12 height 12
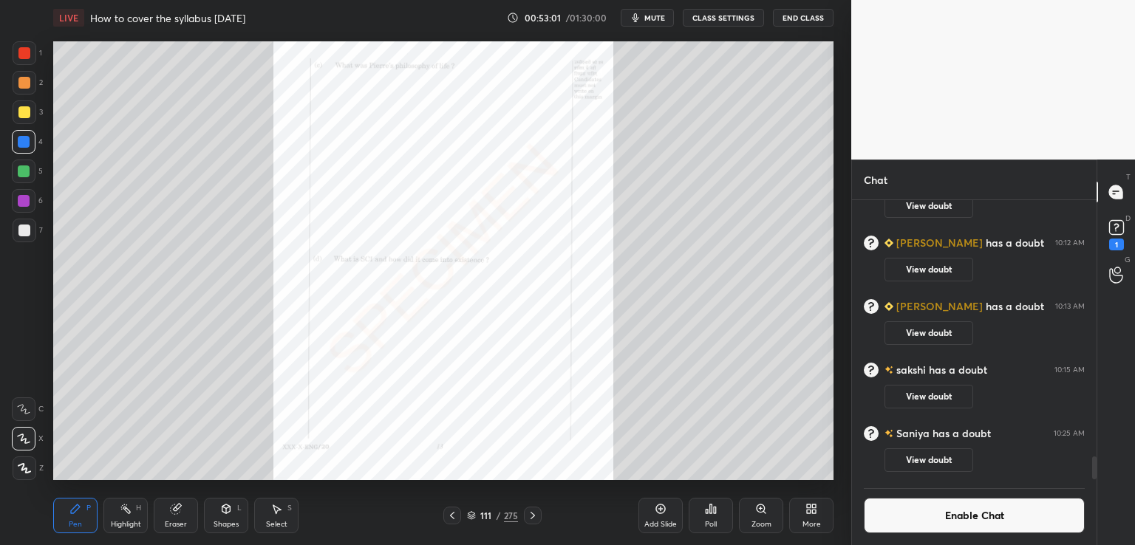
click at [530, 515] on icon at bounding box center [533, 516] width 12 height 12
click at [534, 517] on icon at bounding box center [533, 515] width 4 height 7
click at [533, 515] on icon at bounding box center [533, 516] width 12 height 12
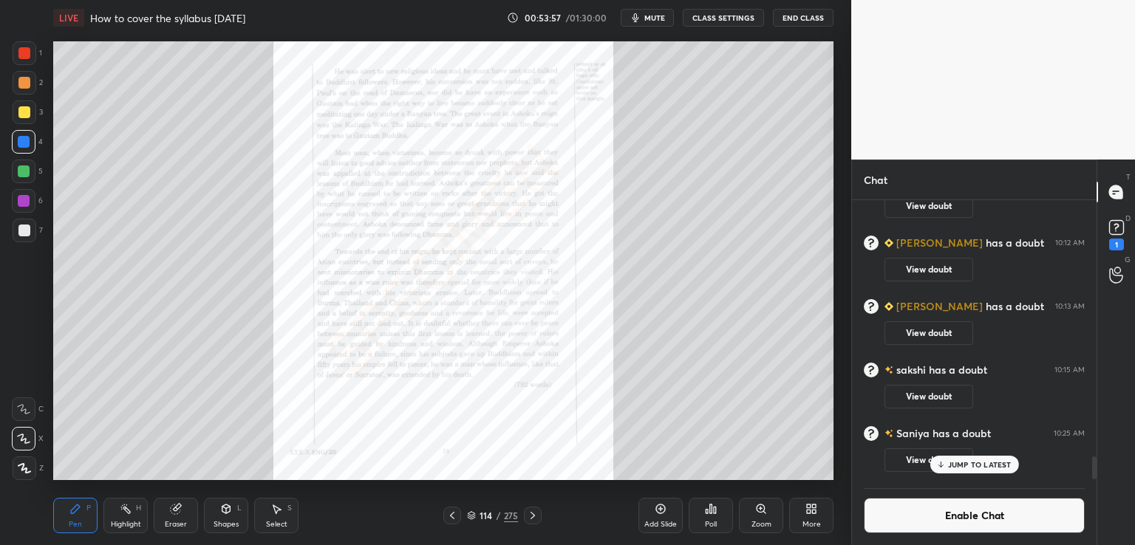
click at [532, 520] on icon at bounding box center [533, 516] width 12 height 12
click at [531, 514] on icon at bounding box center [533, 516] width 12 height 12
click at [536, 517] on icon at bounding box center [533, 516] width 12 height 12
click at [535, 515] on icon at bounding box center [533, 516] width 12 height 12
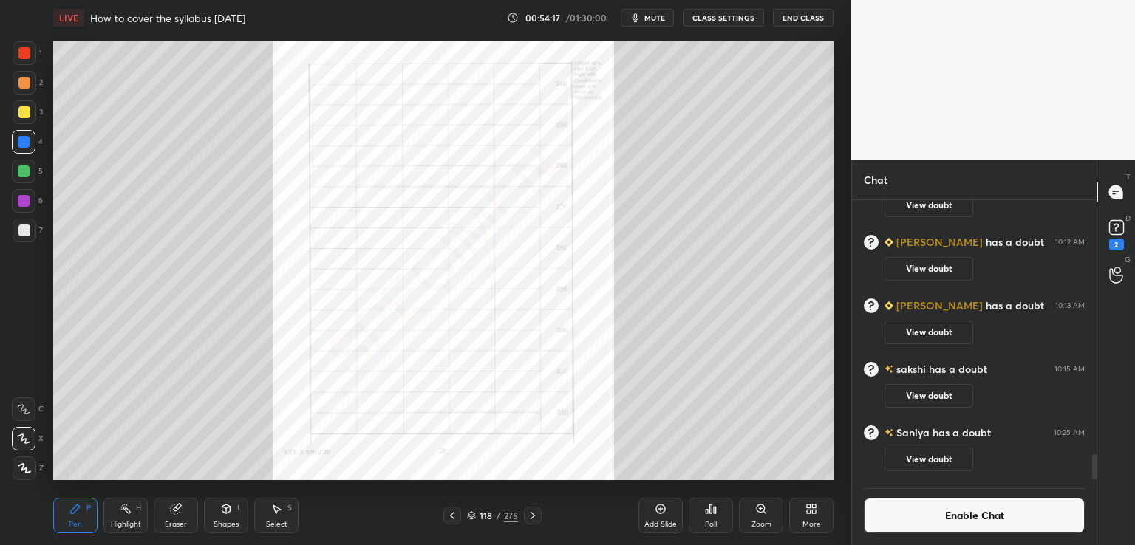
click at [532, 512] on icon at bounding box center [533, 516] width 12 height 12
click at [760, 518] on div "Zoom" at bounding box center [761, 515] width 44 height 35
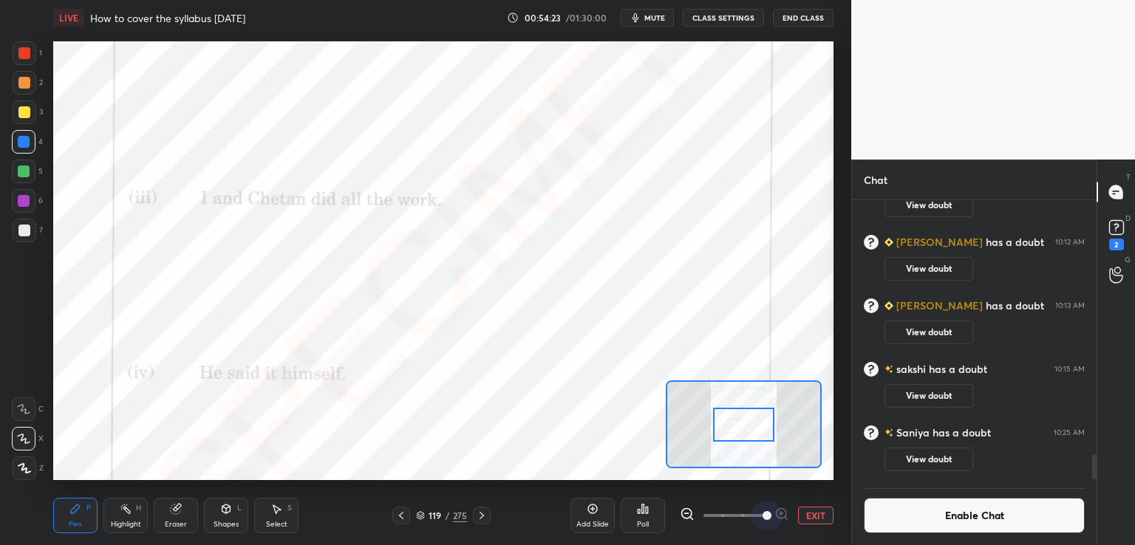
drag, startPoint x: 775, startPoint y: 516, endPoint x: 799, endPoint y: 515, distance: 24.4
click at [800, 517] on div "EXIT" at bounding box center [757, 516] width 154 height 18
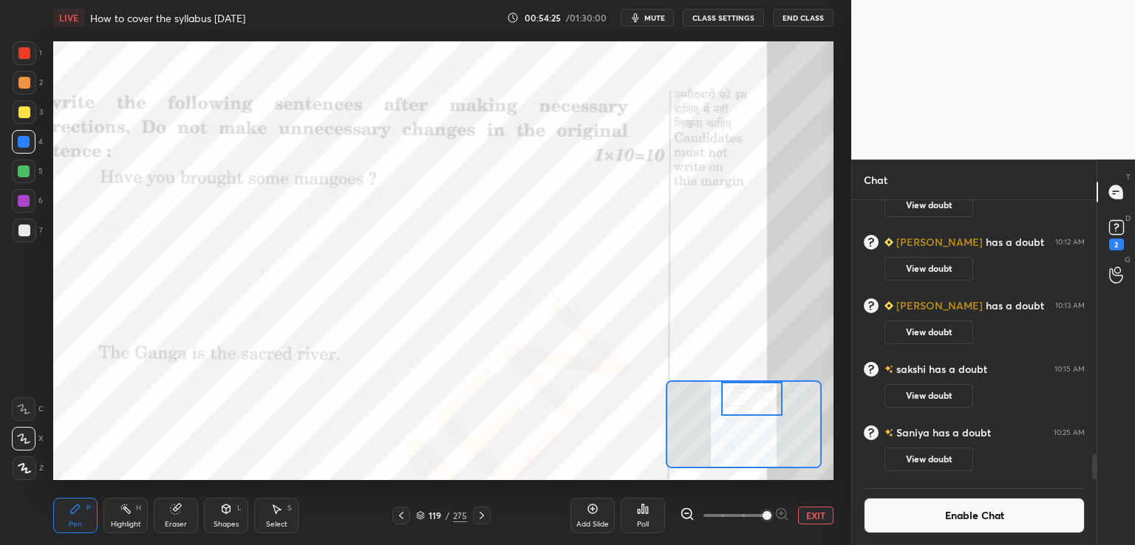
drag, startPoint x: 746, startPoint y: 428, endPoint x: 751, endPoint y: 401, distance: 27.7
click at [755, 401] on div at bounding box center [751, 399] width 61 height 34
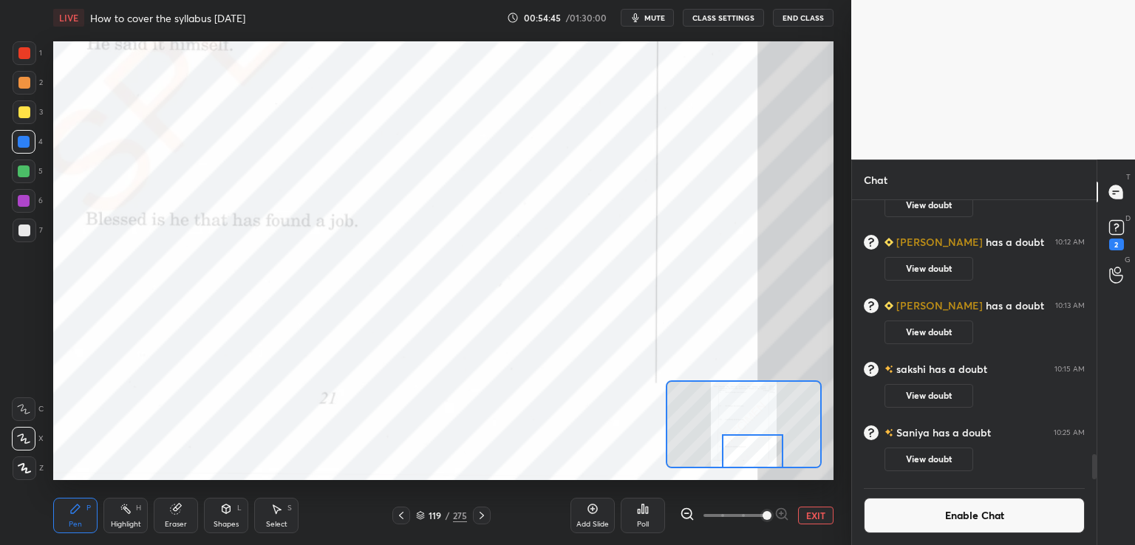
drag, startPoint x: 751, startPoint y: 403, endPoint x: 749, endPoint y: 454, distance: 51.0
click at [751, 453] on div at bounding box center [752, 452] width 61 height 34
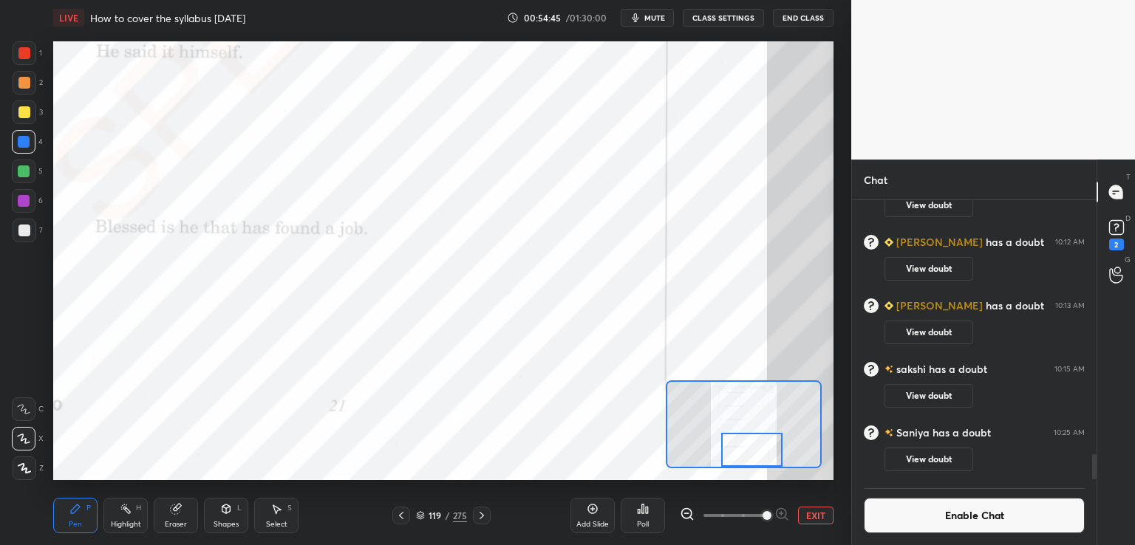
click at [813, 517] on button "EXIT" at bounding box center [815, 516] width 35 height 18
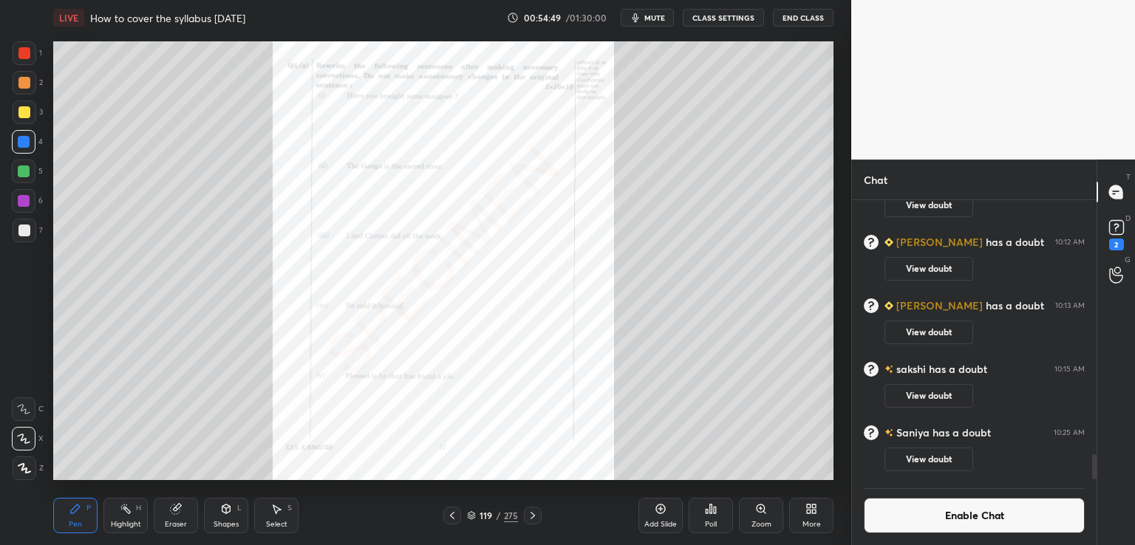
click at [532, 515] on icon at bounding box center [533, 516] width 12 height 12
click at [533, 517] on icon at bounding box center [533, 515] width 4 height 7
click at [763, 514] on div "Zoom" at bounding box center [761, 515] width 44 height 35
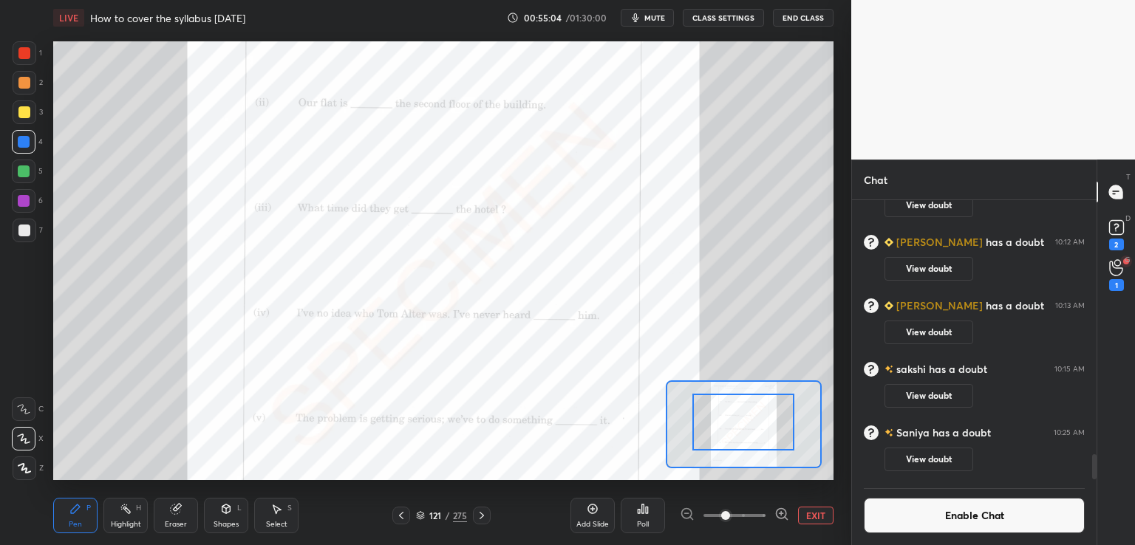
drag, startPoint x: 737, startPoint y: 432, endPoint x: 748, endPoint y: 415, distance: 20.9
drag, startPoint x: 748, startPoint y: 430, endPoint x: 751, endPoint y: 412, distance: 18.0
click at [751, 414] on div at bounding box center [744, 422] width 102 height 57
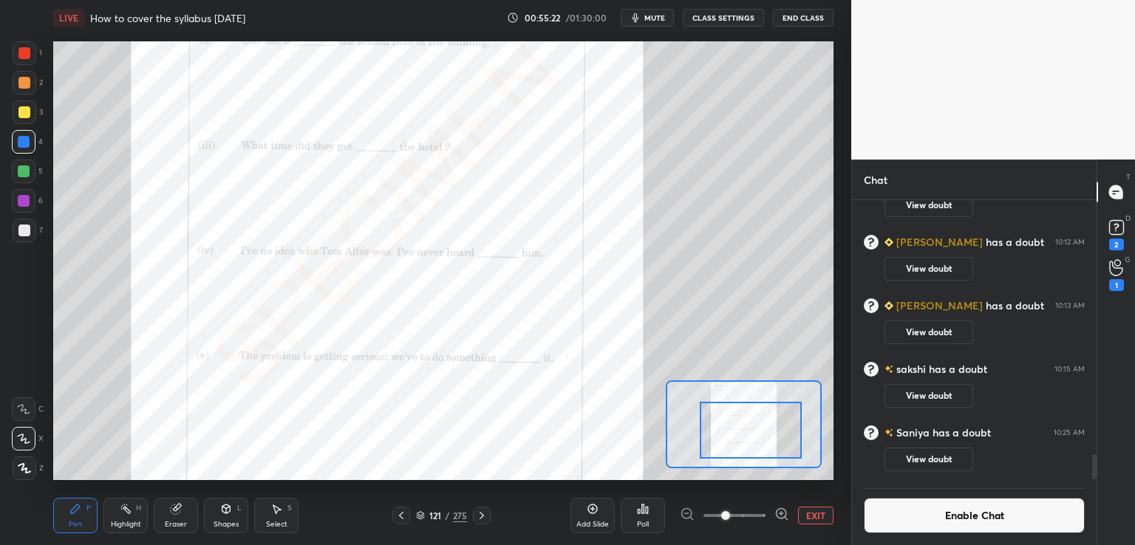
drag, startPoint x: 739, startPoint y: 425, endPoint x: 744, endPoint y: 445, distance: 20.4
click at [744, 445] on div at bounding box center [751, 430] width 102 height 57
click at [815, 512] on button "EXIT" at bounding box center [815, 516] width 35 height 18
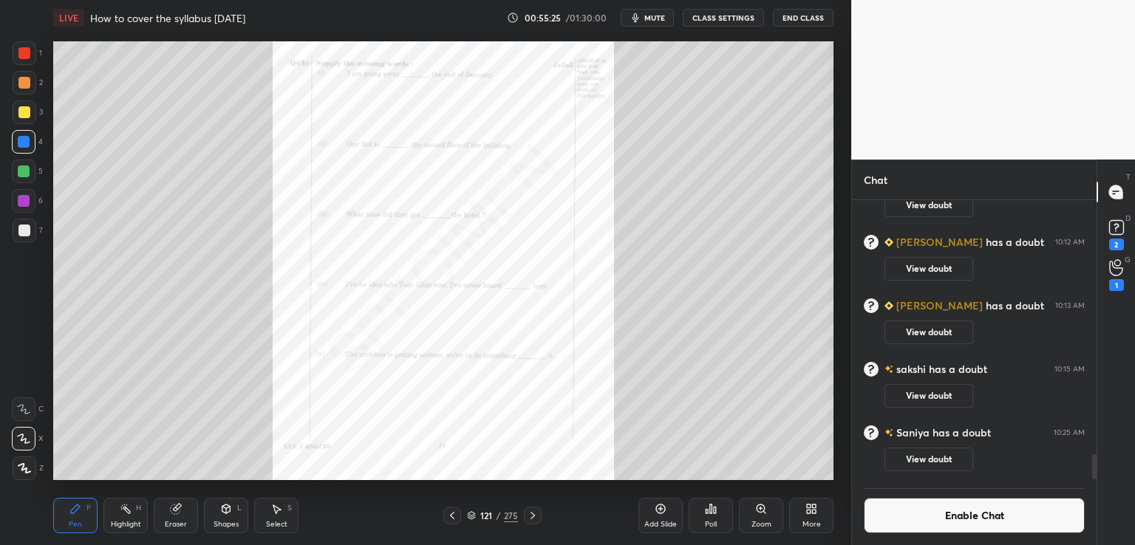
click at [536, 518] on icon at bounding box center [533, 516] width 12 height 12
click at [760, 508] on icon at bounding box center [761, 509] width 12 height 12
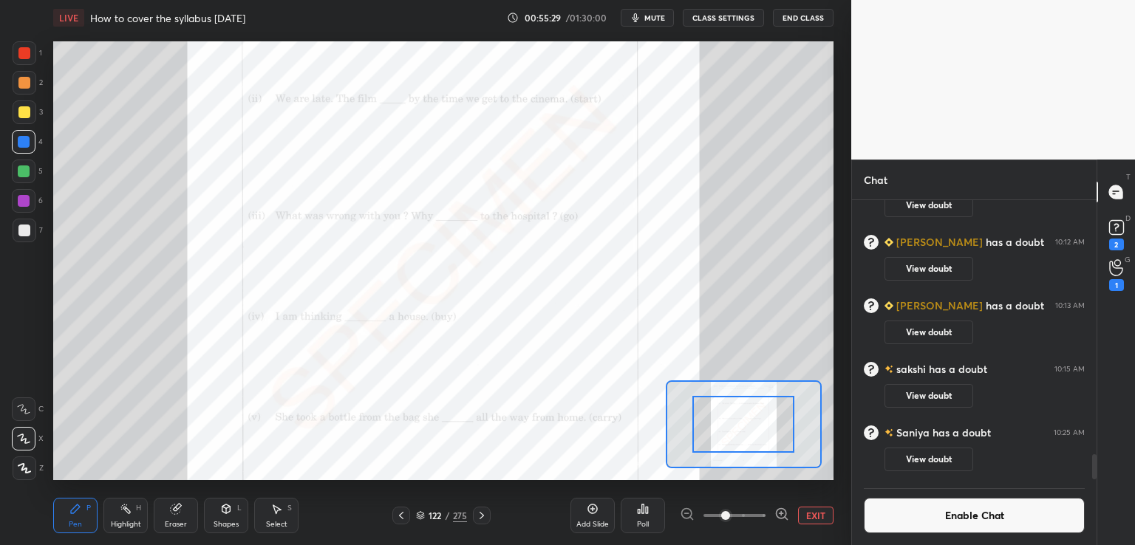
click at [721, 511] on span at bounding box center [725, 515] width 9 height 9
drag, startPoint x: 727, startPoint y: 515, endPoint x: 794, endPoint y: 489, distance: 71.6
click at [814, 504] on div "Add Slide Poll EXIT" at bounding box center [702, 515] width 263 height 83
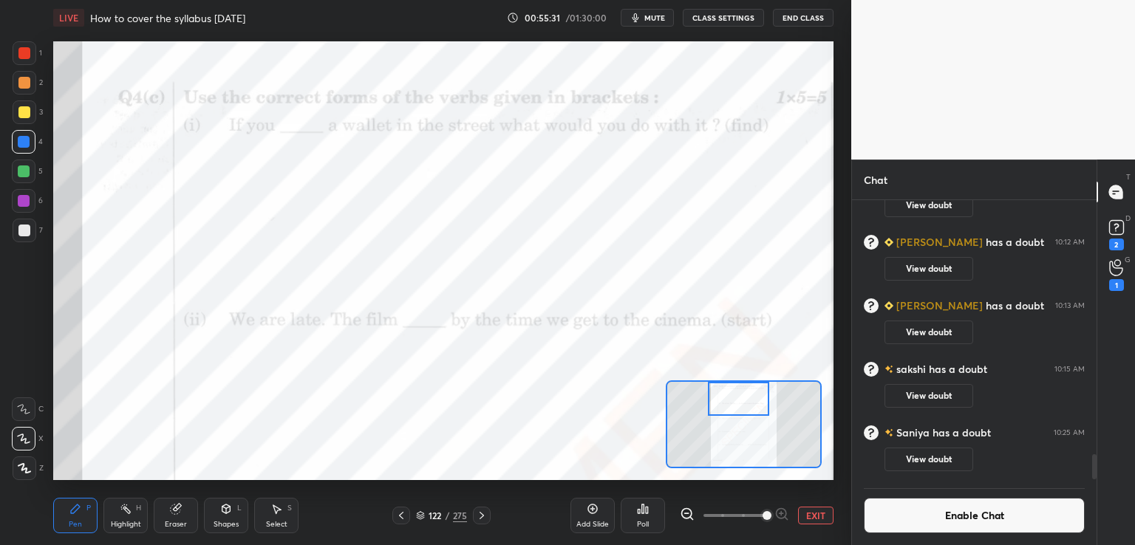
drag, startPoint x: 742, startPoint y: 415, endPoint x: 738, endPoint y: 384, distance: 30.5
click at [738, 384] on div at bounding box center [738, 399] width 61 height 34
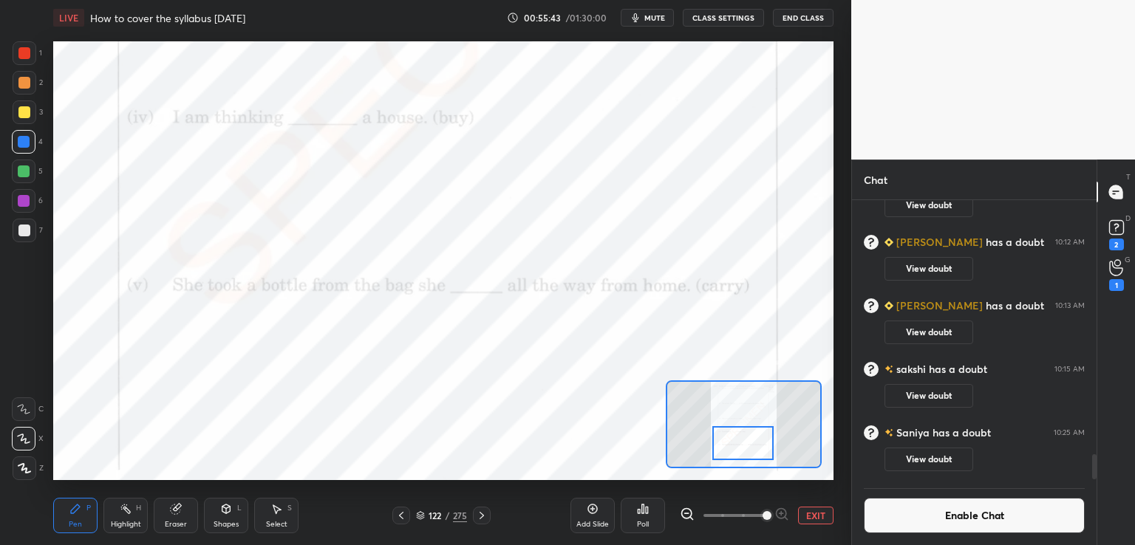
drag, startPoint x: 728, startPoint y: 401, endPoint x: 715, endPoint y: 455, distance: 55.4
click at [732, 445] on div at bounding box center [742, 443] width 61 height 34
click at [483, 517] on icon at bounding box center [482, 516] width 12 height 12
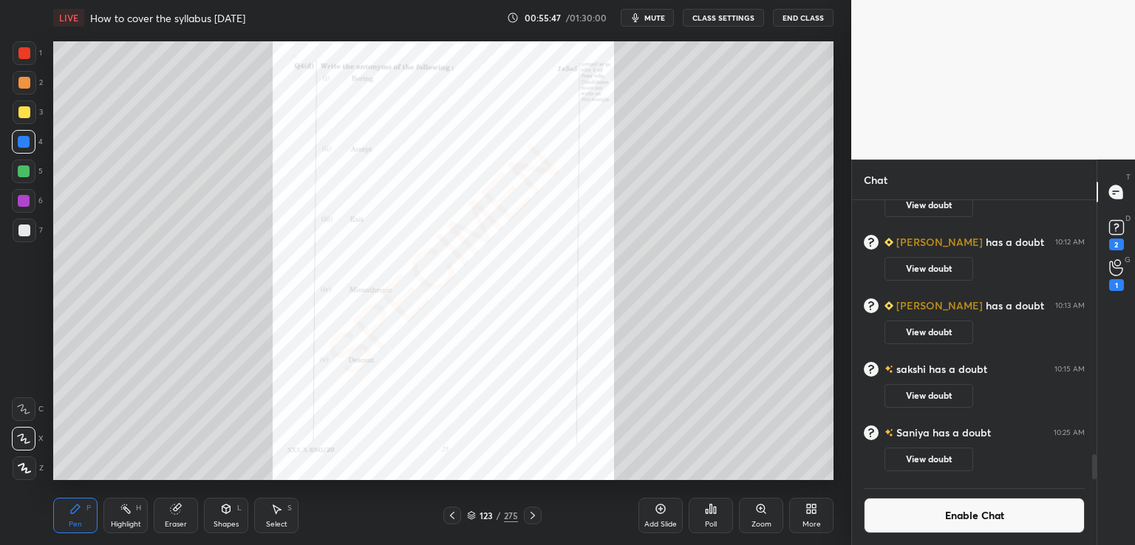
click at [760, 511] on icon at bounding box center [761, 509] width 8 height 8
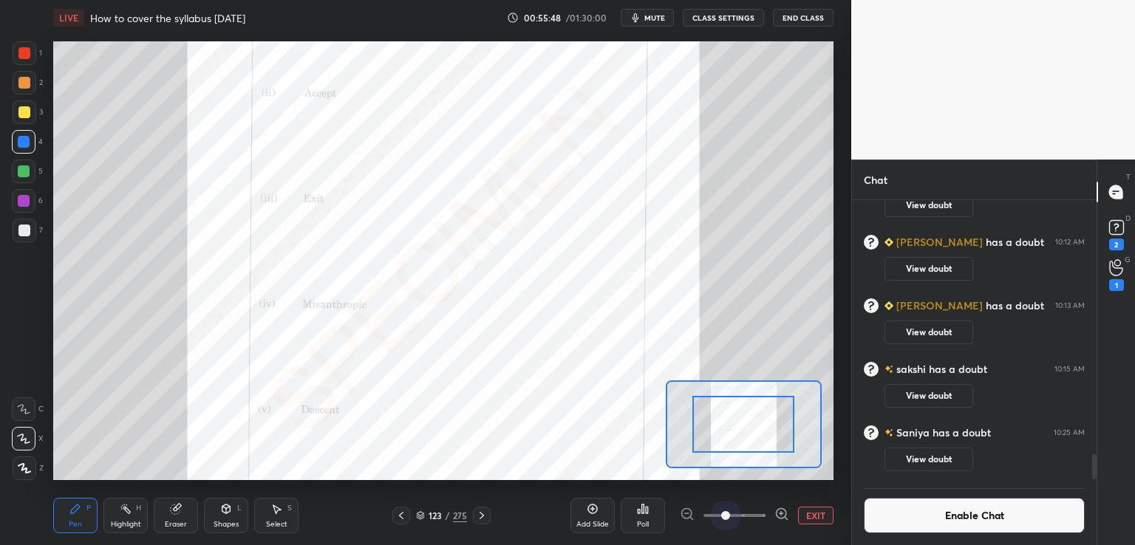
drag, startPoint x: 724, startPoint y: 518, endPoint x: 789, endPoint y: 497, distance: 68.3
click at [813, 512] on div "EXIT" at bounding box center [757, 516] width 154 height 18
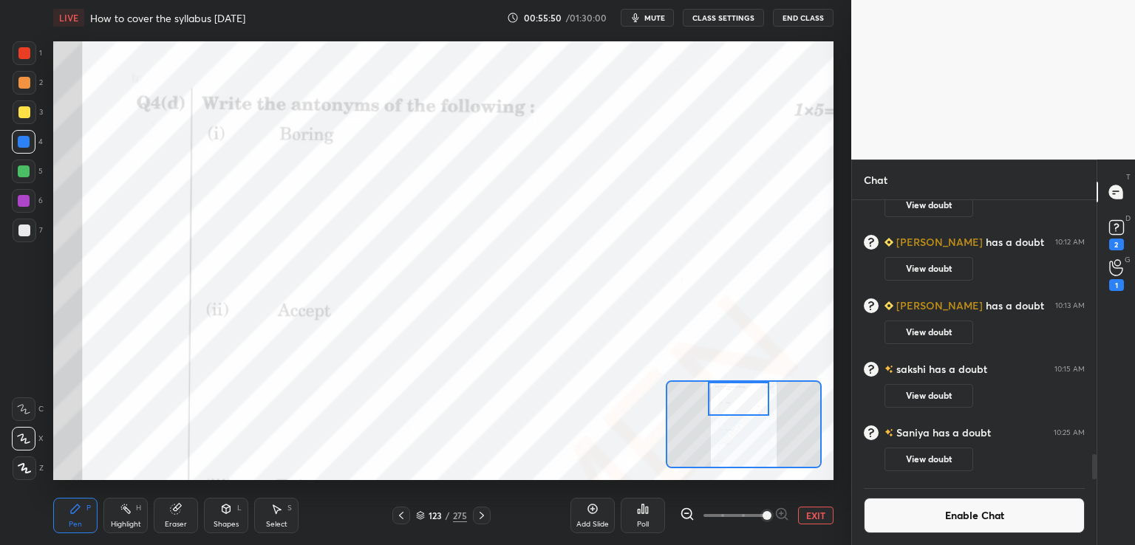
click at [740, 376] on div "Setting up your live class Poll for secs No correct answer Start poll" at bounding box center [443, 260] width 780 height 439
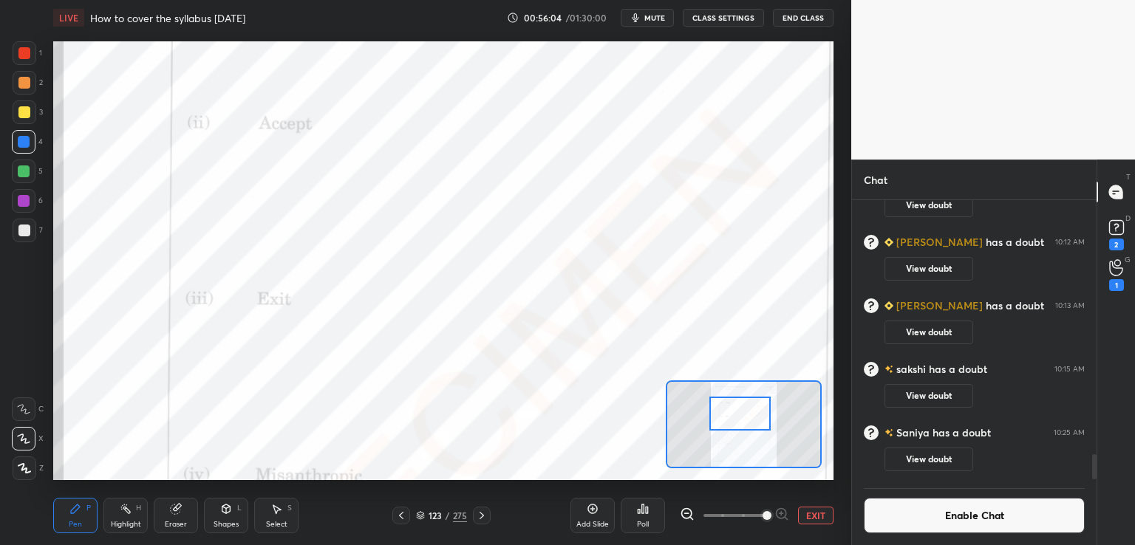
drag, startPoint x: 748, startPoint y: 400, endPoint x: 729, endPoint y: 403, distance: 18.7
click at [751, 409] on div at bounding box center [740, 414] width 61 height 34
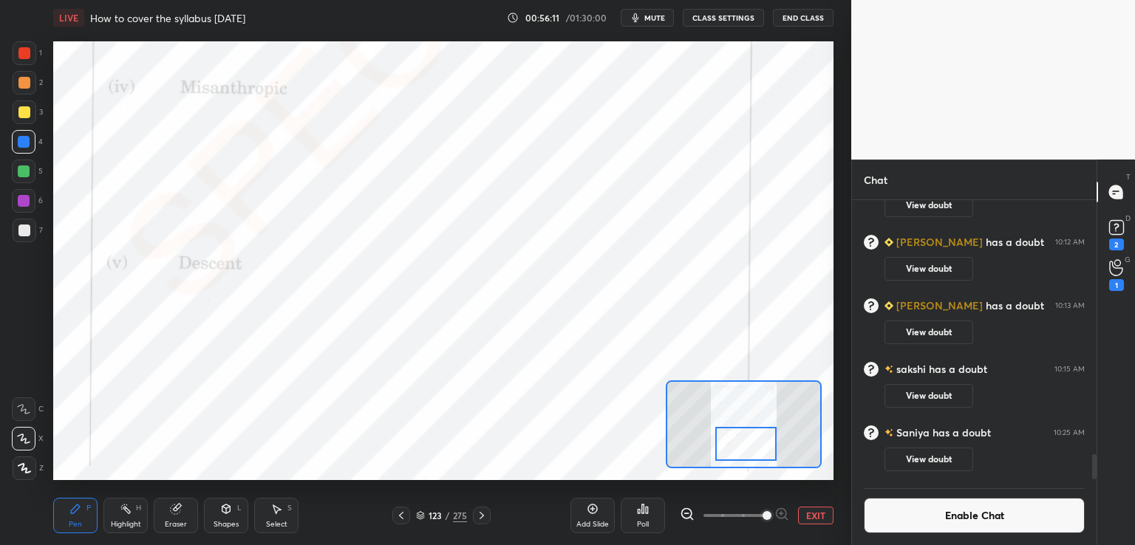
drag, startPoint x: 751, startPoint y: 418, endPoint x: 757, endPoint y: 453, distance: 36.0
click at [754, 450] on div at bounding box center [745, 444] width 61 height 34
click at [814, 517] on button "EXIT" at bounding box center [815, 516] width 35 height 18
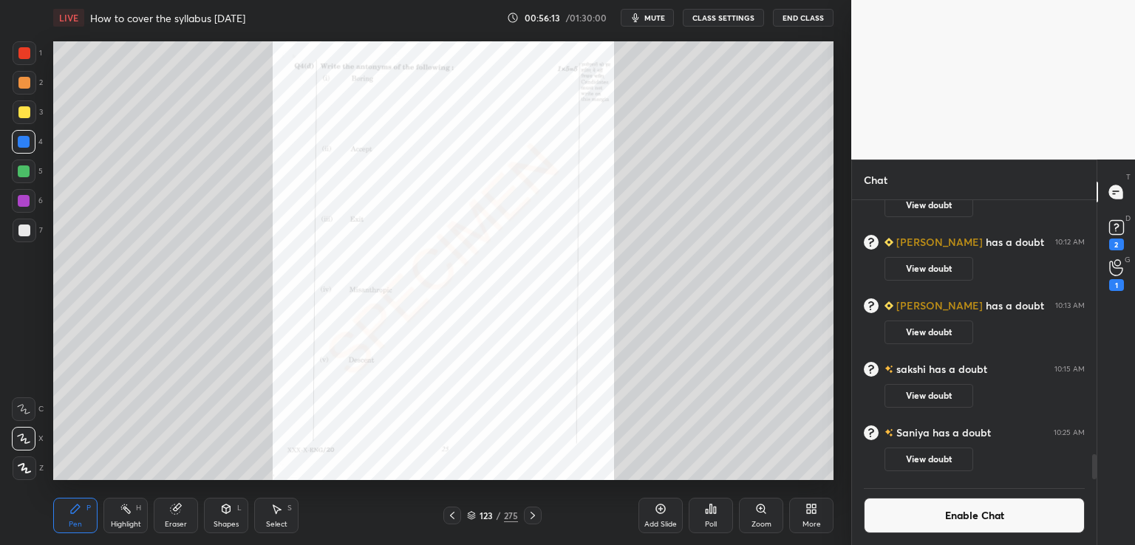
click at [534, 515] on icon at bounding box center [533, 516] width 12 height 12
click at [759, 517] on div "Zoom" at bounding box center [761, 515] width 44 height 35
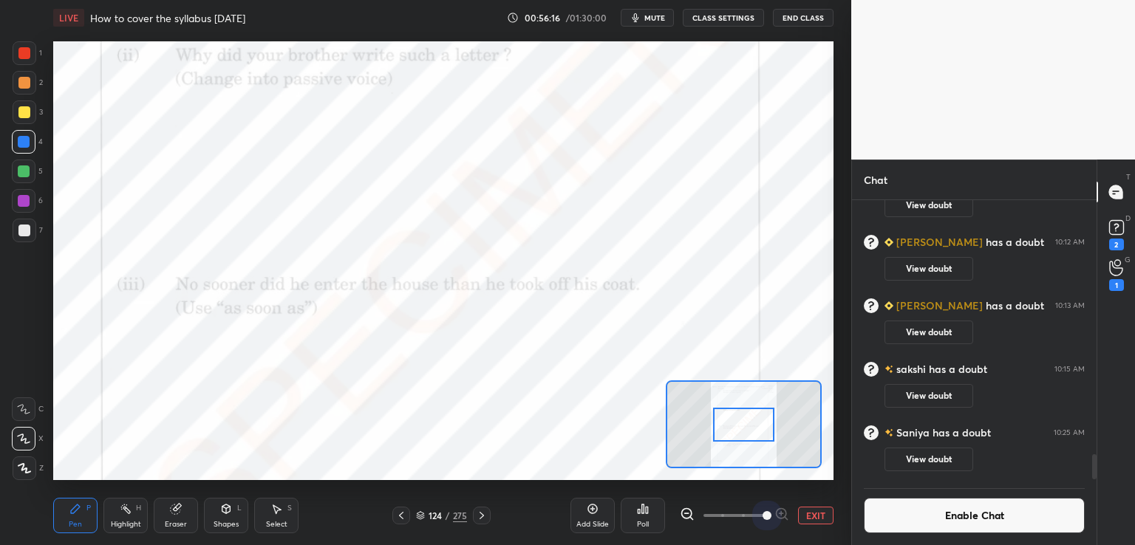
drag, startPoint x: 739, startPoint y: 517, endPoint x: 774, endPoint y: 479, distance: 51.3
click at [803, 513] on div "EXIT" at bounding box center [757, 516] width 154 height 18
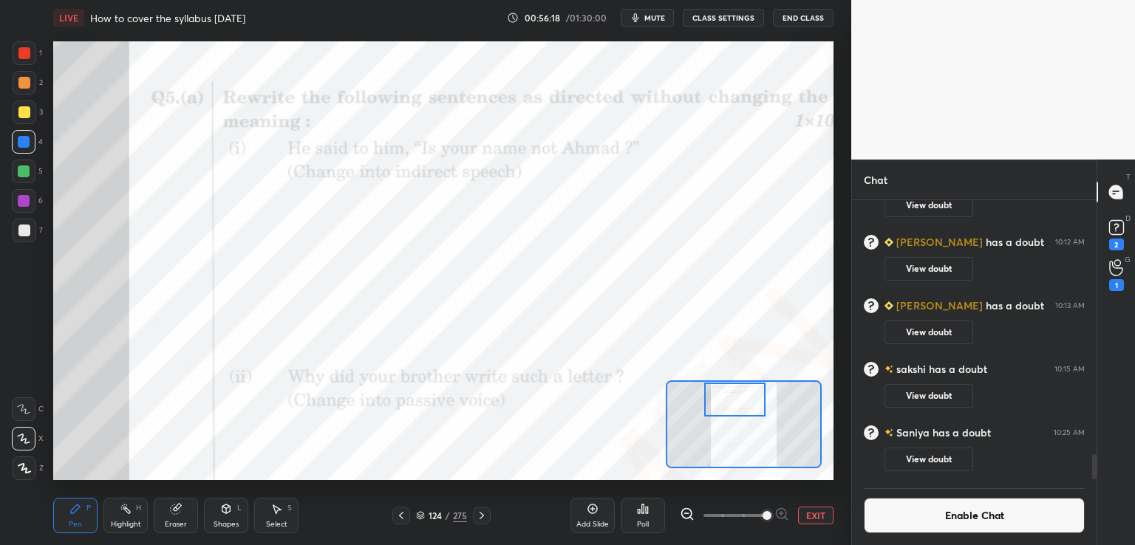
drag, startPoint x: 741, startPoint y: 412, endPoint x: 732, endPoint y: 385, distance: 28.7
click at [732, 387] on div at bounding box center [734, 400] width 61 height 34
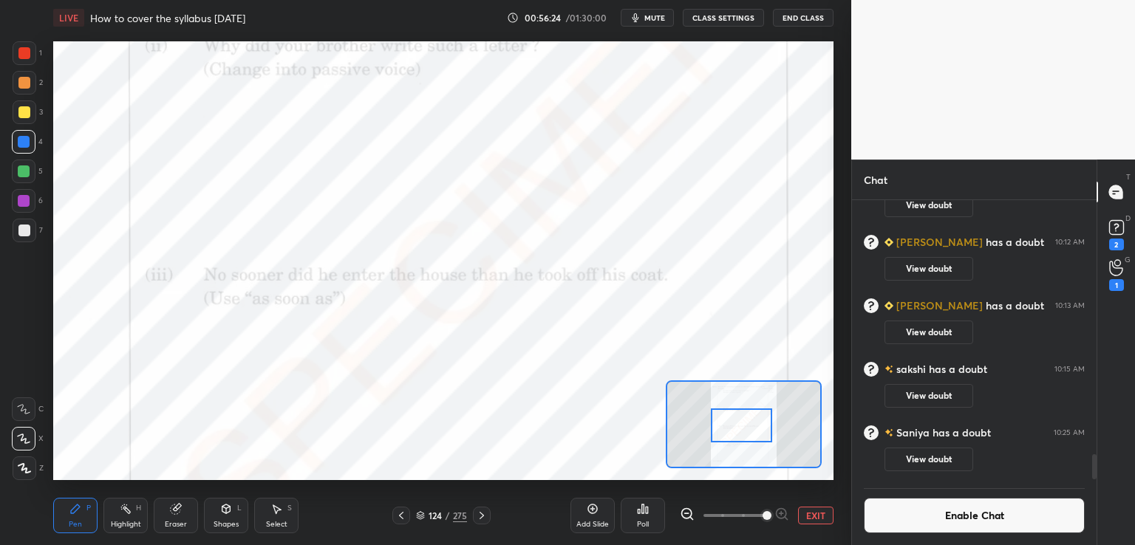
drag, startPoint x: 738, startPoint y: 411, endPoint x: 742, endPoint y: 428, distance: 17.4
click at [742, 428] on div at bounding box center [741, 426] width 61 height 34
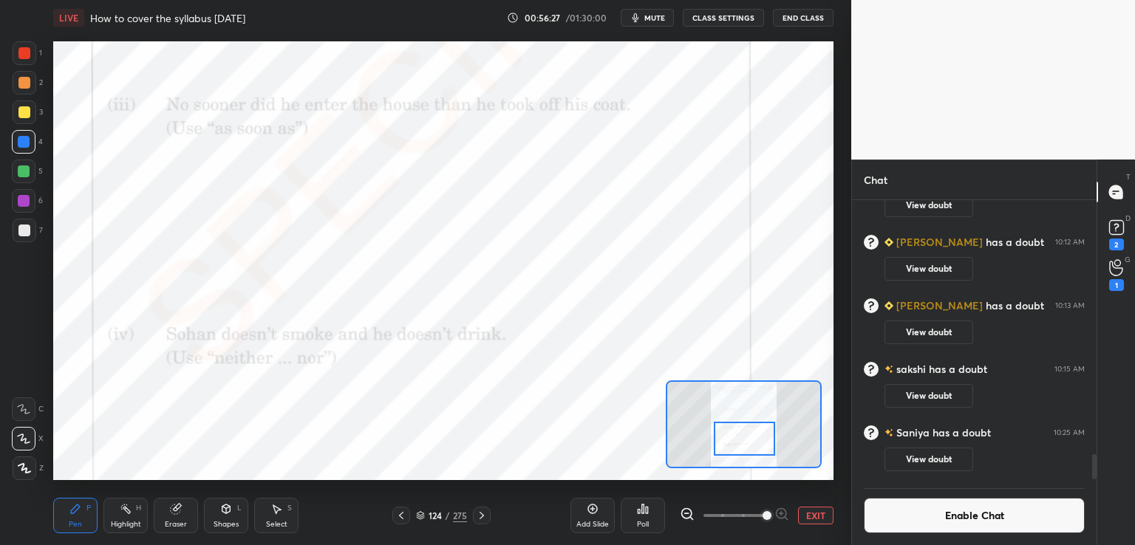
drag, startPoint x: 744, startPoint y: 417, endPoint x: 747, endPoint y: 428, distance: 11.5
click at [747, 428] on div at bounding box center [744, 439] width 61 height 34
click at [815, 517] on button "EXIT" at bounding box center [815, 516] width 35 height 18
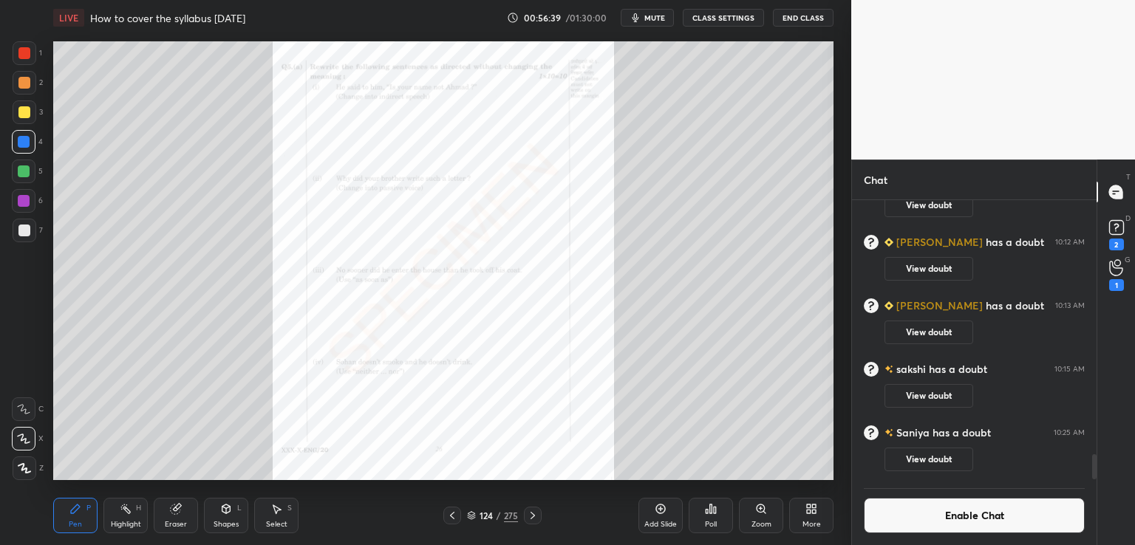
click at [534, 512] on icon at bounding box center [533, 516] width 12 height 12
click at [763, 513] on icon at bounding box center [761, 509] width 12 height 12
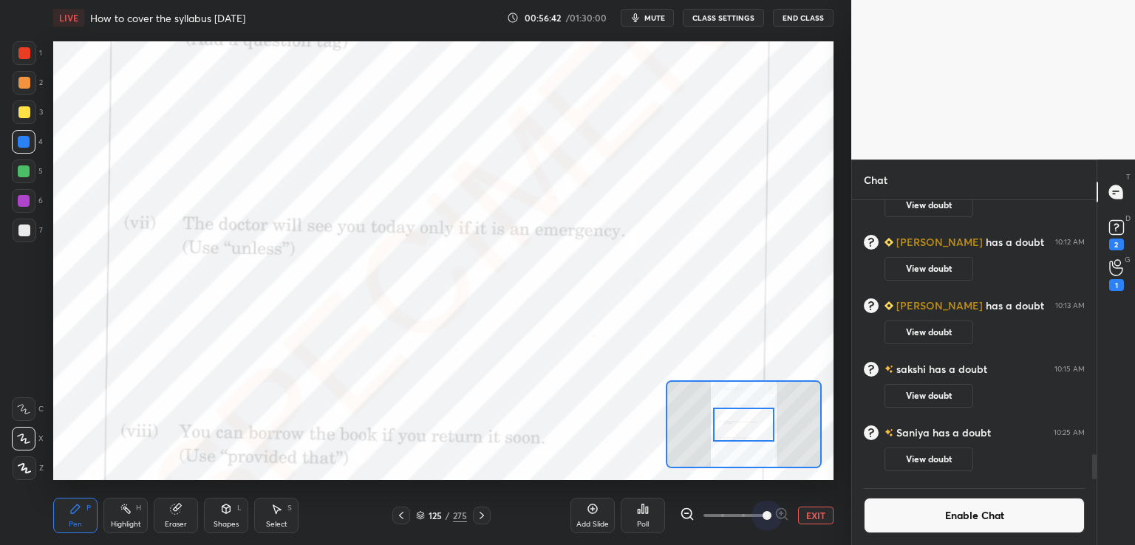
drag, startPoint x: 784, startPoint y: 518, endPoint x: 819, endPoint y: 518, distance: 34.7
click at [825, 521] on div "EXIT" at bounding box center [757, 516] width 154 height 18
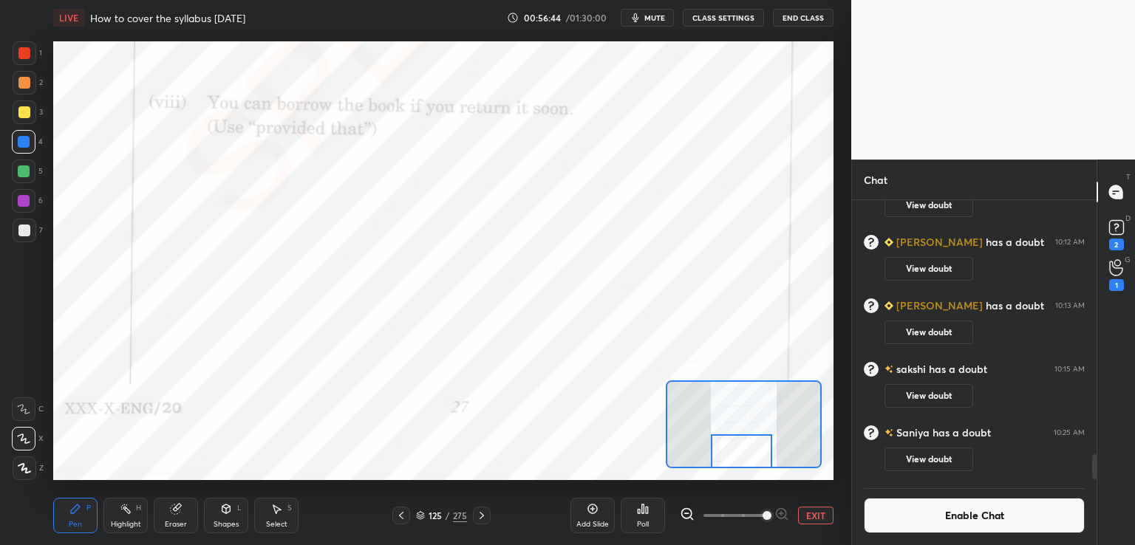
drag, startPoint x: 748, startPoint y: 420, endPoint x: 744, endPoint y: 454, distance: 34.2
click at [745, 453] on div at bounding box center [741, 452] width 61 height 34
click at [815, 516] on button "EXIT" at bounding box center [815, 516] width 35 height 18
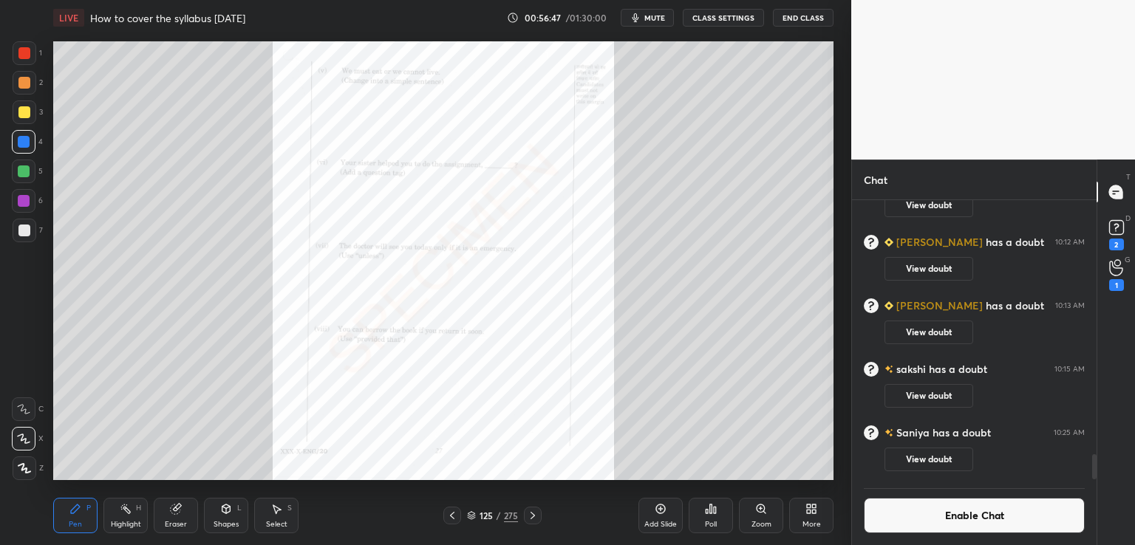
click at [531, 514] on icon at bounding box center [533, 516] width 12 height 12
click at [754, 516] on div "Zoom" at bounding box center [761, 515] width 44 height 35
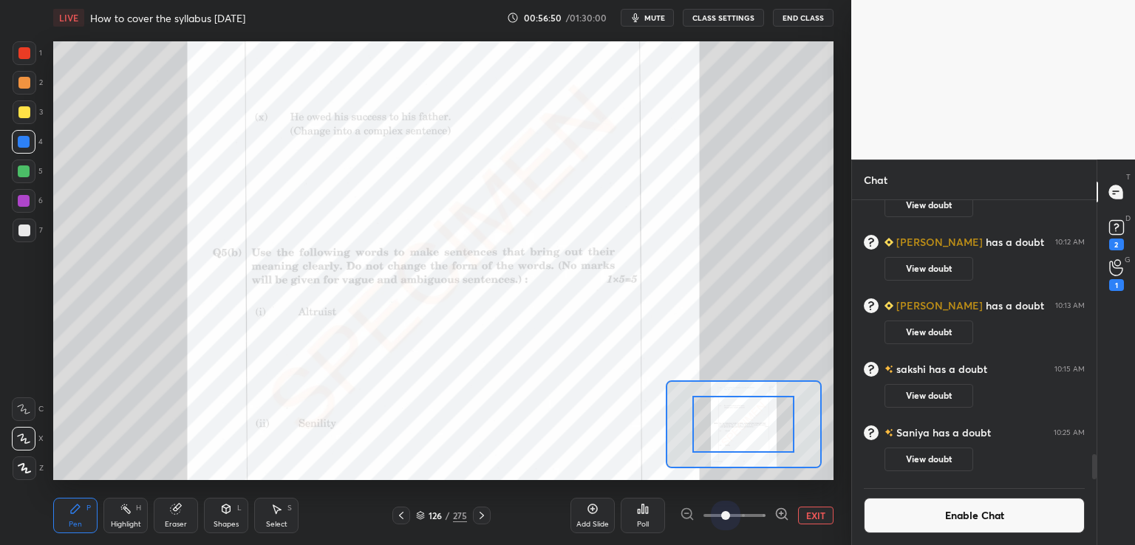
drag, startPoint x: 729, startPoint y: 518, endPoint x: 789, endPoint y: 499, distance: 62.9
click at [818, 520] on div "EXIT" at bounding box center [757, 516] width 154 height 18
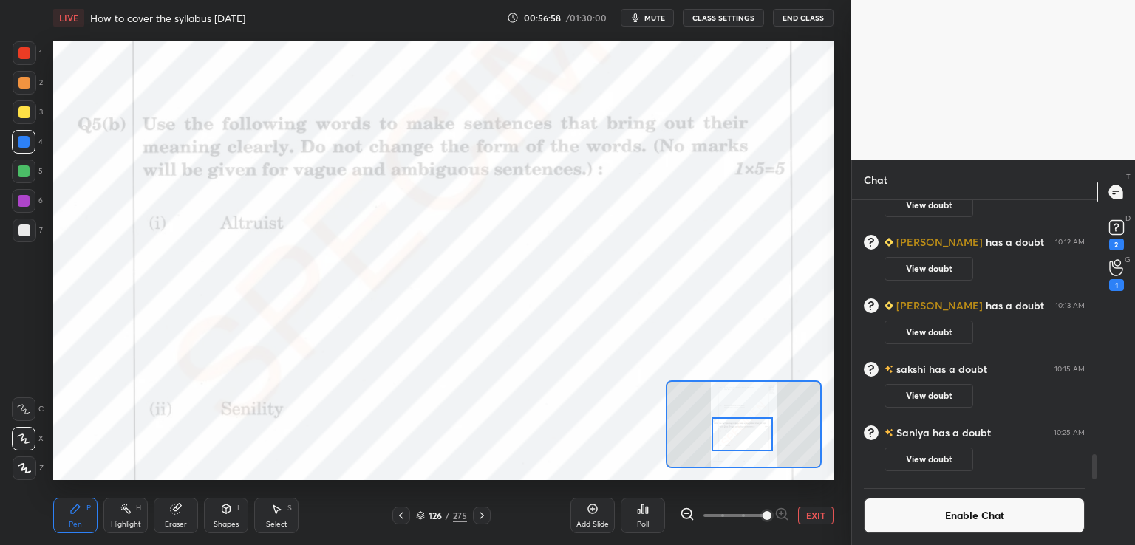
drag, startPoint x: 744, startPoint y: 423, endPoint x: 744, endPoint y: 432, distance: 9.6
click at [744, 432] on div at bounding box center [742, 435] width 61 height 34
click at [475, 525] on div "Pen P Highlight H Eraser Shapes L Select S 126 / 275 Add Slide Poll EXIT" at bounding box center [443, 515] width 780 height 59
click at [480, 515] on icon at bounding box center [482, 516] width 12 height 12
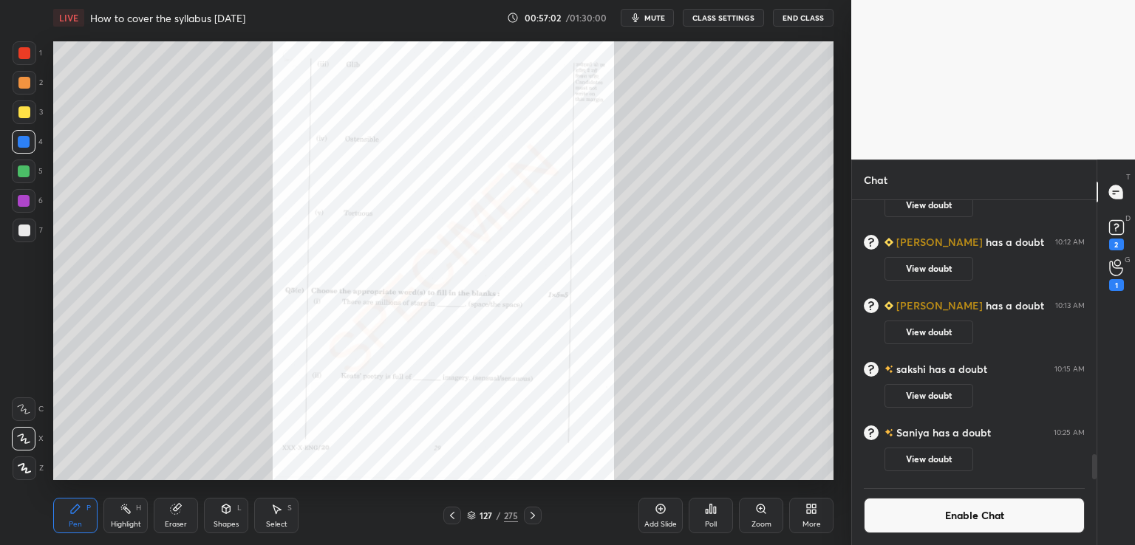
click at [751, 514] on div "Zoom" at bounding box center [761, 515] width 44 height 35
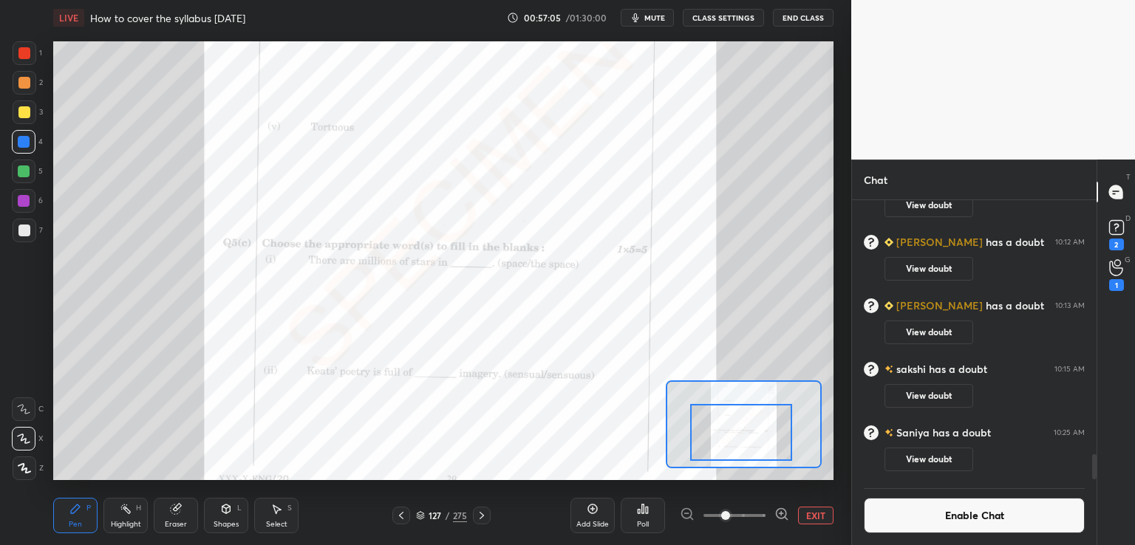
click at [745, 435] on div at bounding box center [741, 432] width 102 height 57
click at [480, 518] on icon at bounding box center [482, 516] width 12 height 12
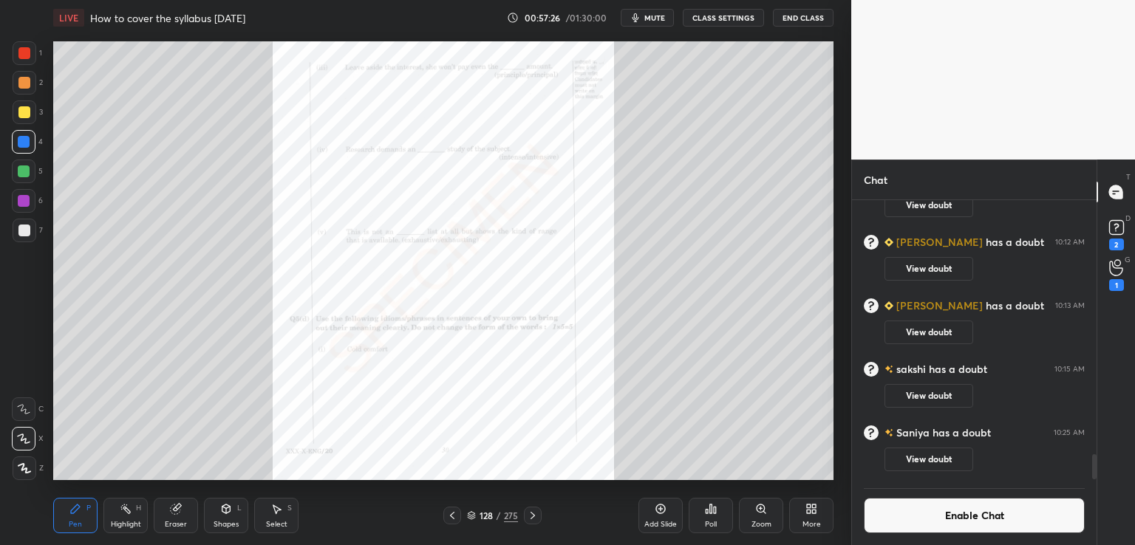
click at [760, 510] on icon at bounding box center [761, 509] width 8 height 8
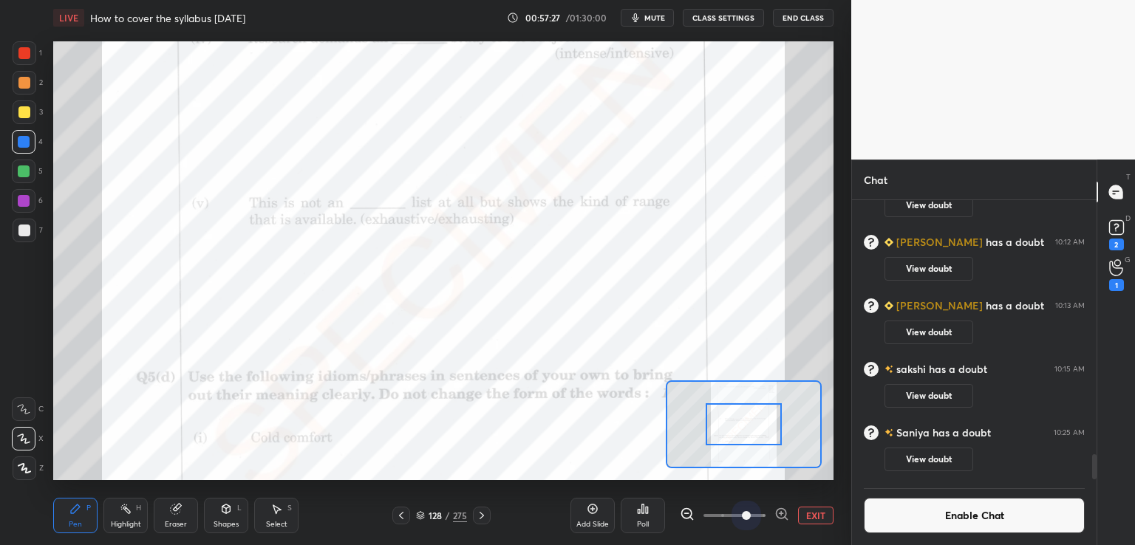
drag, startPoint x: 755, startPoint y: 515, endPoint x: 801, endPoint y: 517, distance: 46.6
click at [809, 521] on div "EXIT" at bounding box center [757, 516] width 154 height 18
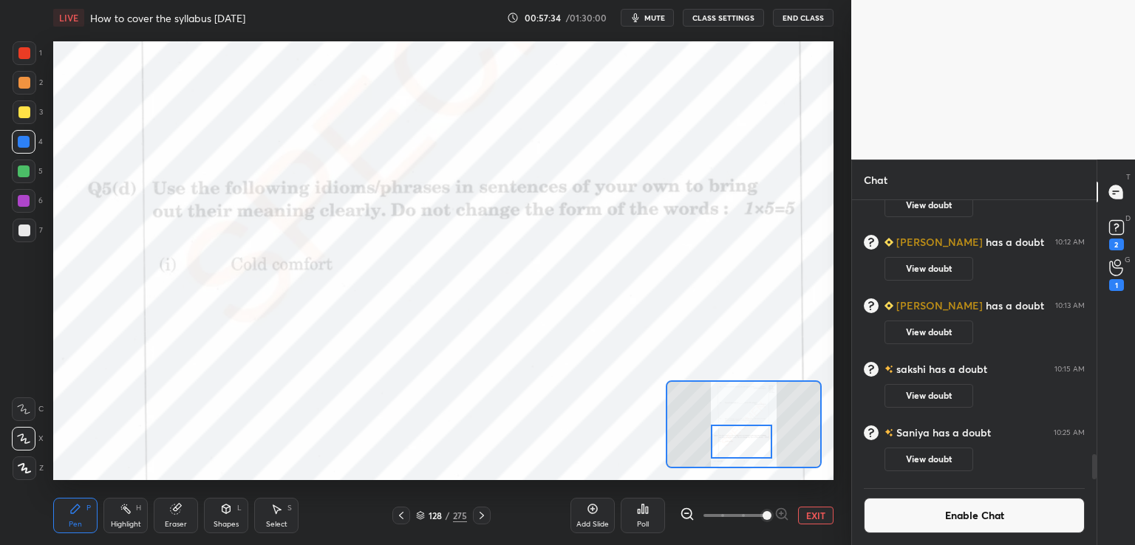
drag, startPoint x: 750, startPoint y: 416, endPoint x: 721, endPoint y: 455, distance: 48.6
click at [748, 436] on div at bounding box center [741, 442] width 61 height 34
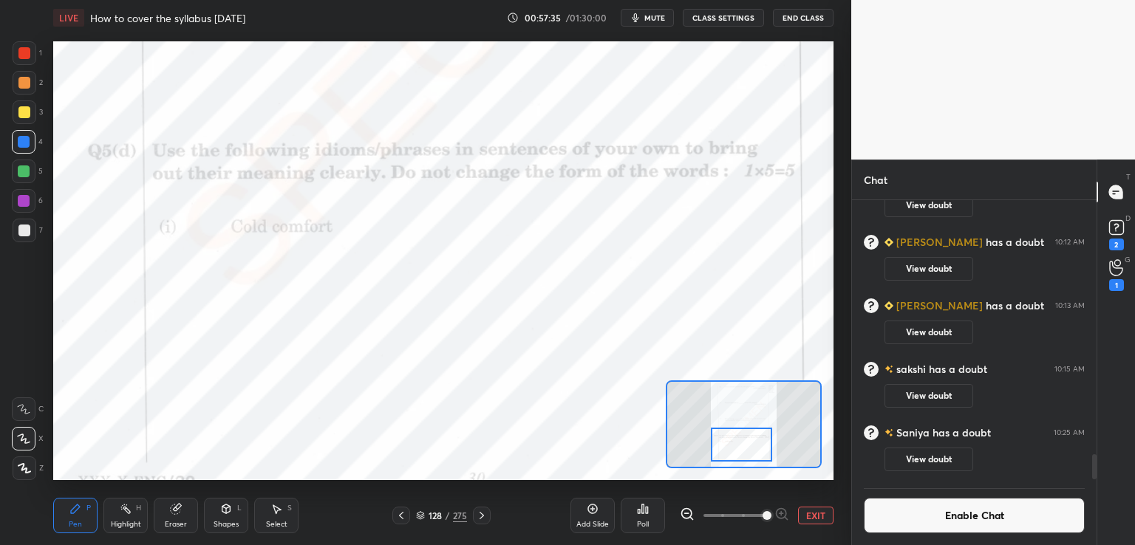
click at [480, 517] on icon at bounding box center [482, 516] width 12 height 12
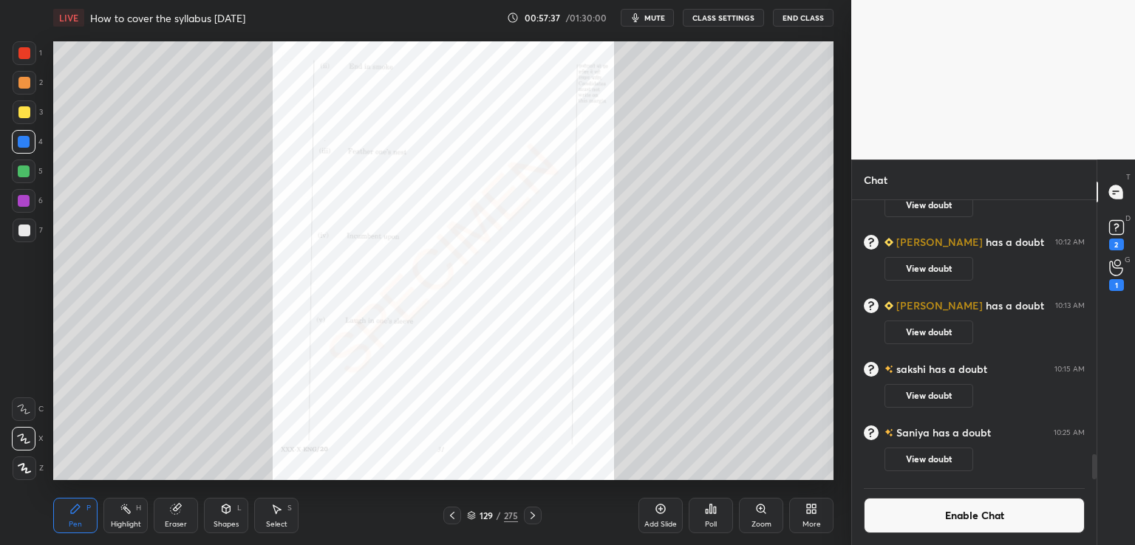
click at [532, 516] on icon at bounding box center [533, 516] width 12 height 12
click at [537, 517] on icon at bounding box center [533, 516] width 12 height 12
click at [535, 514] on icon at bounding box center [533, 516] width 12 height 12
click at [531, 514] on icon at bounding box center [533, 516] width 12 height 12
click at [533, 514] on icon at bounding box center [533, 516] width 12 height 12
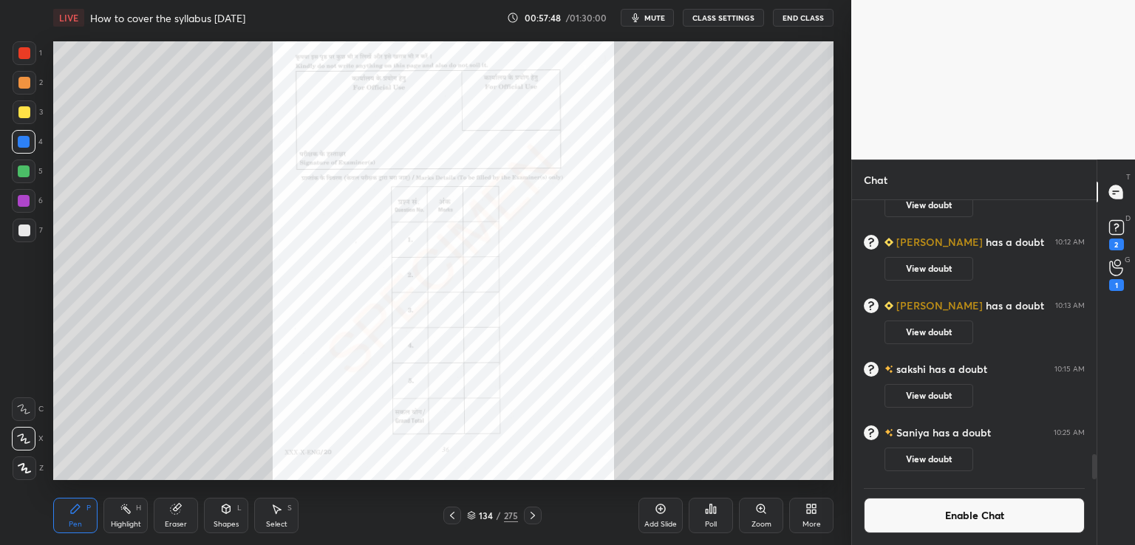
click at [535, 519] on icon at bounding box center [533, 516] width 12 height 12
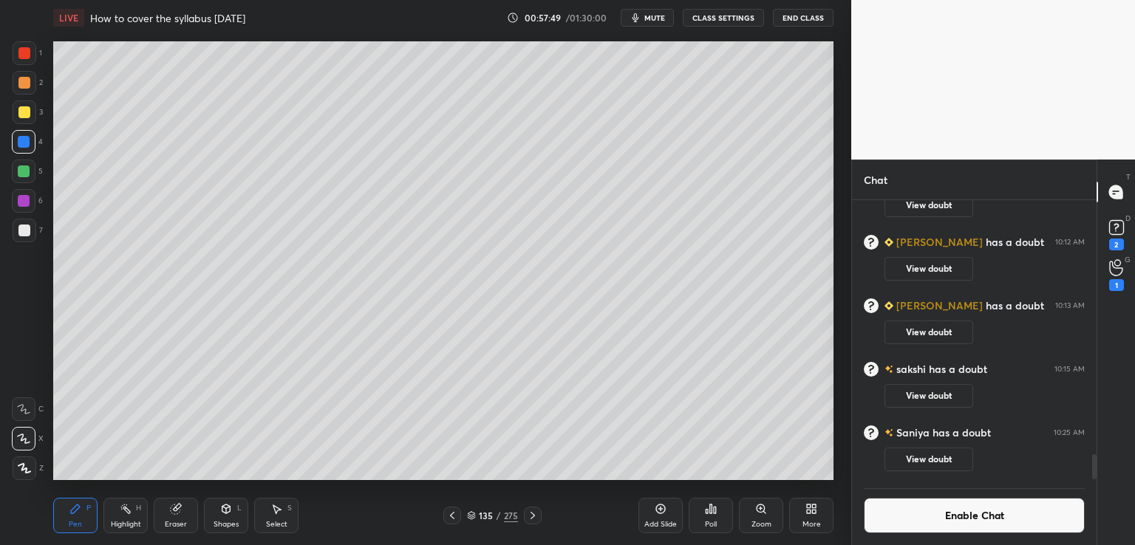
drag, startPoint x: 453, startPoint y: 515, endPoint x: 464, endPoint y: 515, distance: 11.1
click at [454, 515] on icon at bounding box center [452, 516] width 12 height 12
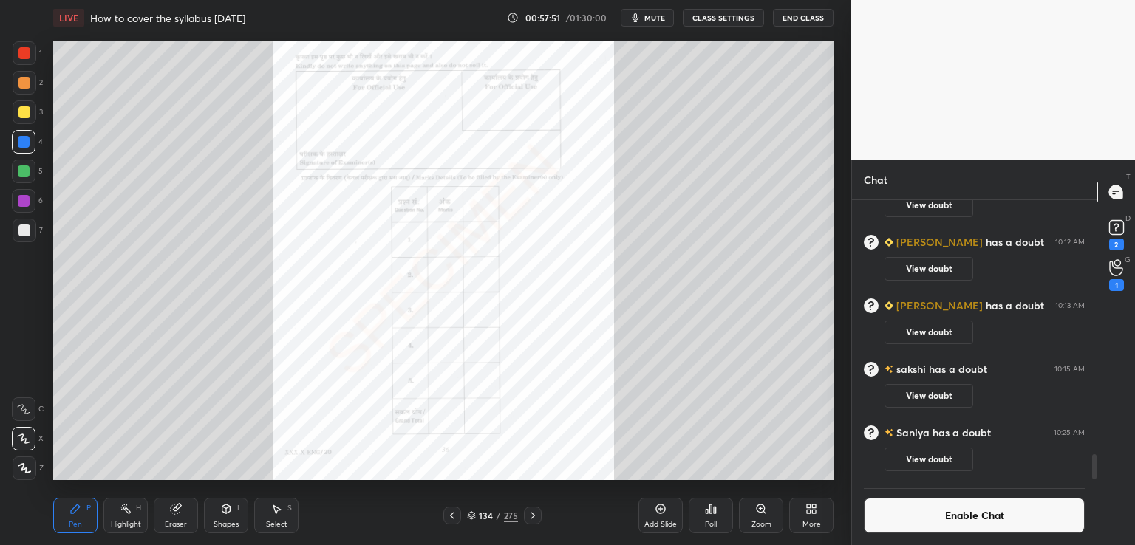
click at [950, 518] on button "Enable Chat" at bounding box center [974, 515] width 221 height 35
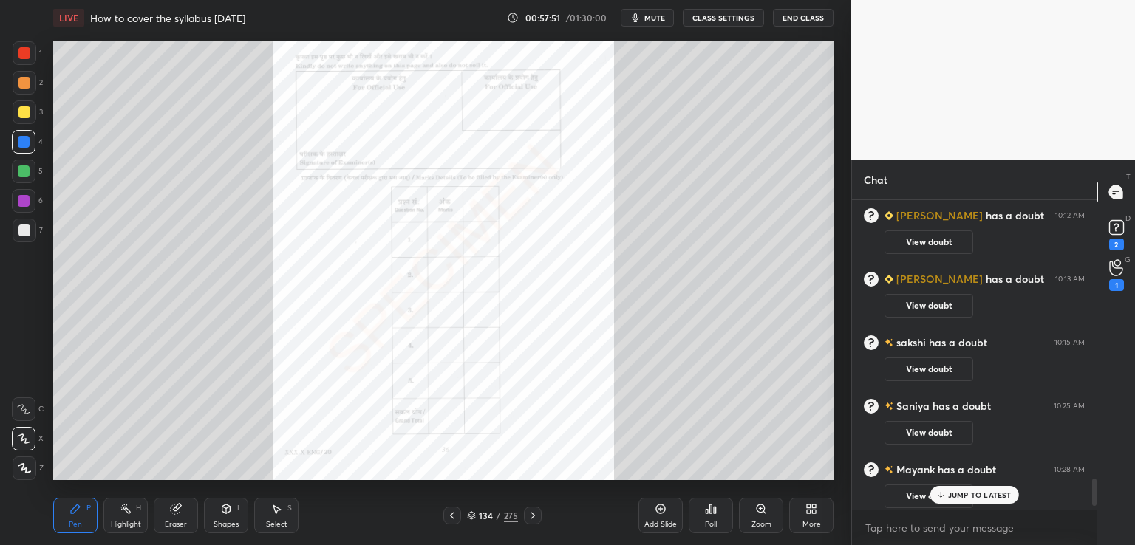
scroll to position [305, 240]
click at [958, 499] on p "JUMP TO LATEST" at bounding box center [980, 495] width 64 height 9
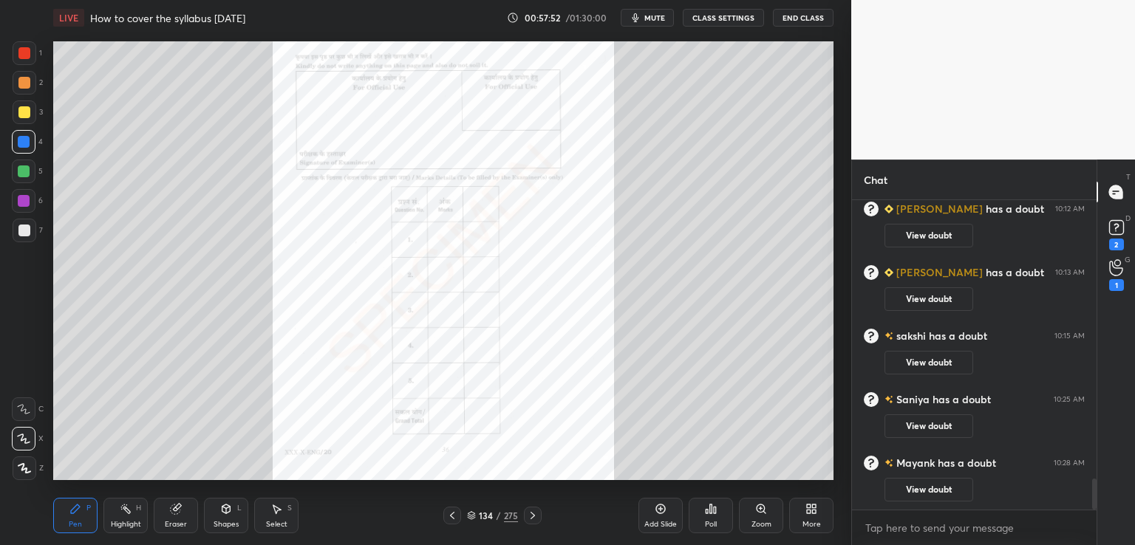
click at [667, 512] on div "Add Slide" at bounding box center [661, 515] width 44 height 35
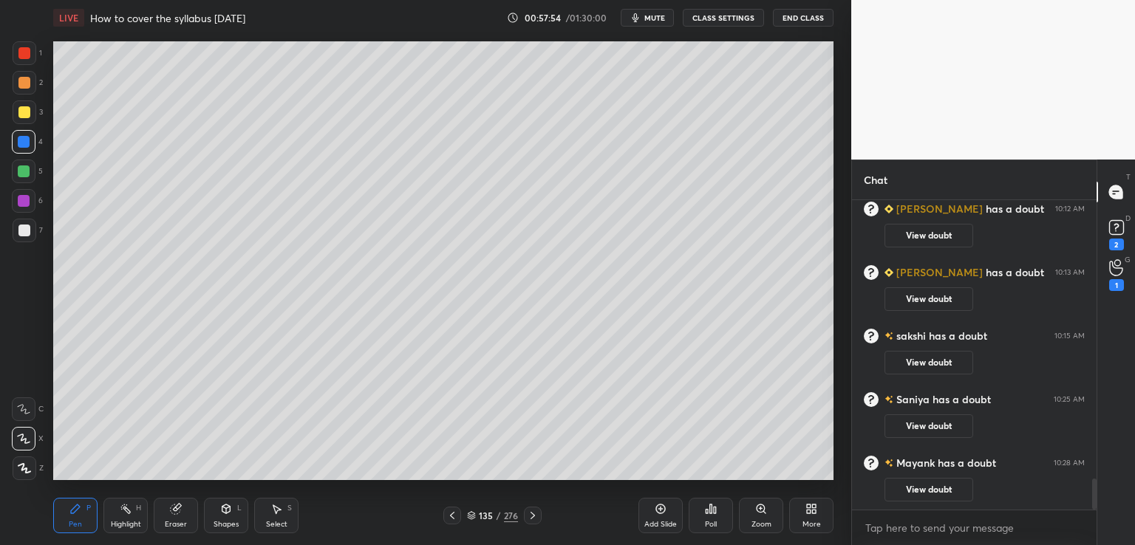
click at [452, 517] on icon at bounding box center [452, 516] width 12 height 12
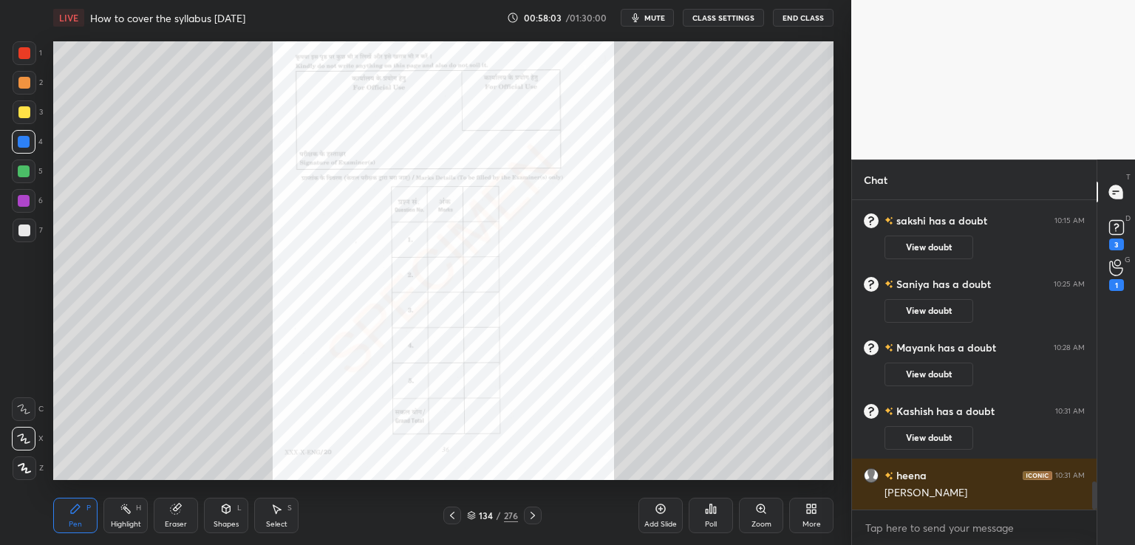
scroll to position [3076, 0]
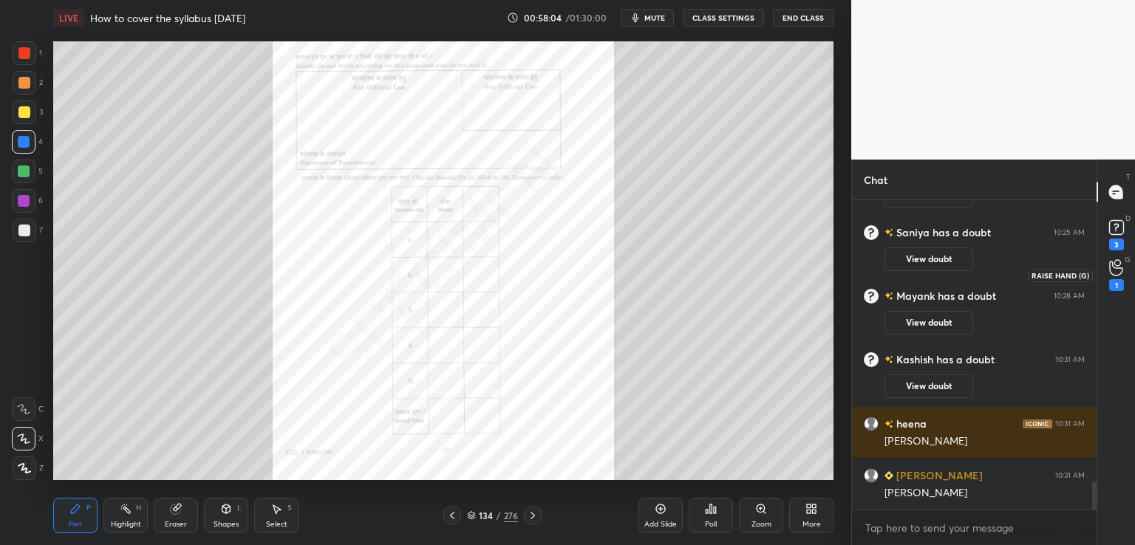
click at [1122, 279] on div "1" at bounding box center [1116, 285] width 15 height 12
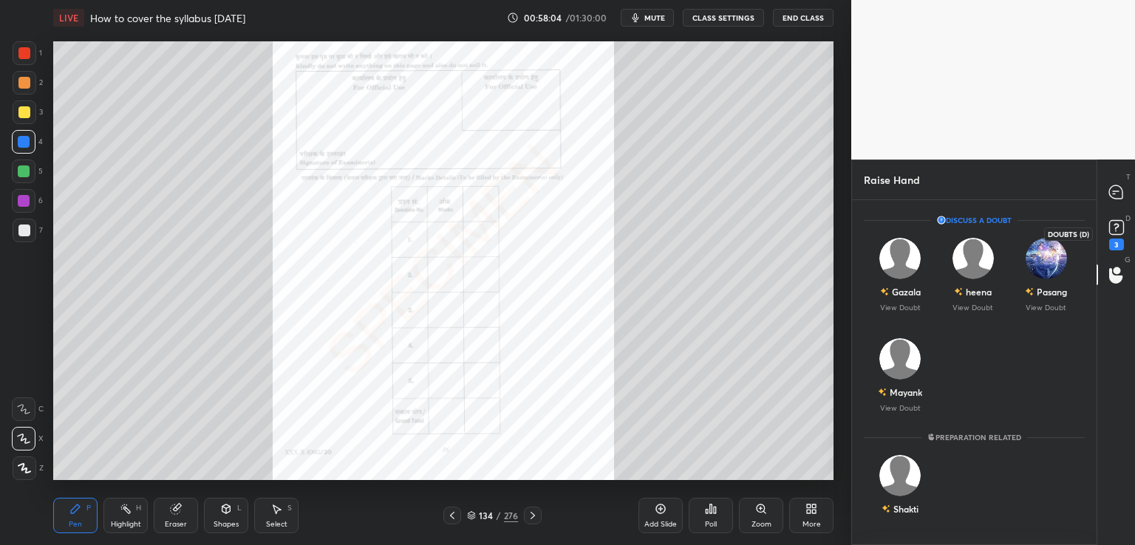
click at [1120, 242] on div "3" at bounding box center [1116, 245] width 15 height 12
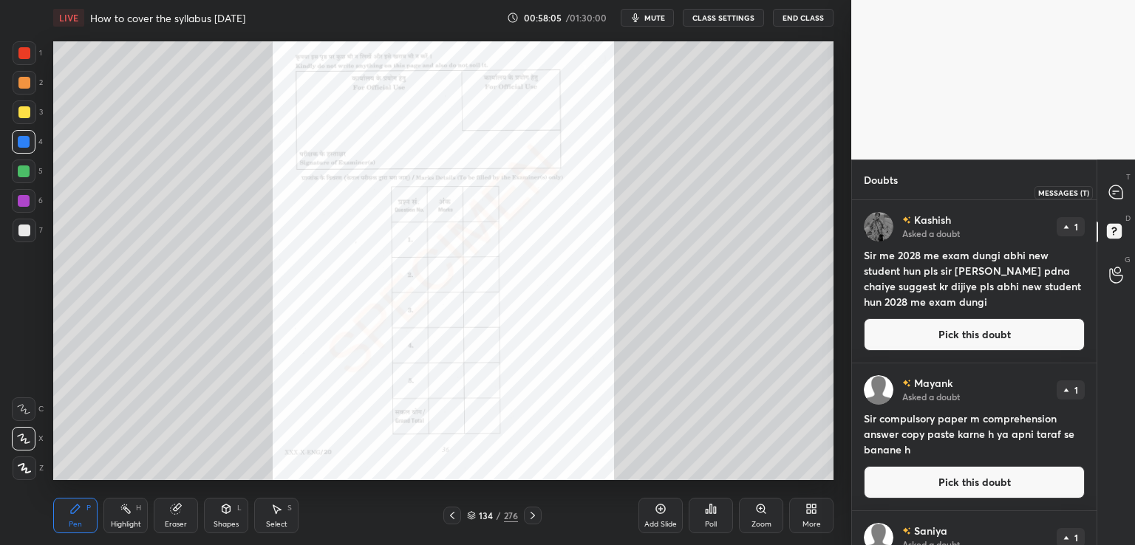
click at [1120, 191] on icon at bounding box center [1115, 192] width 13 height 13
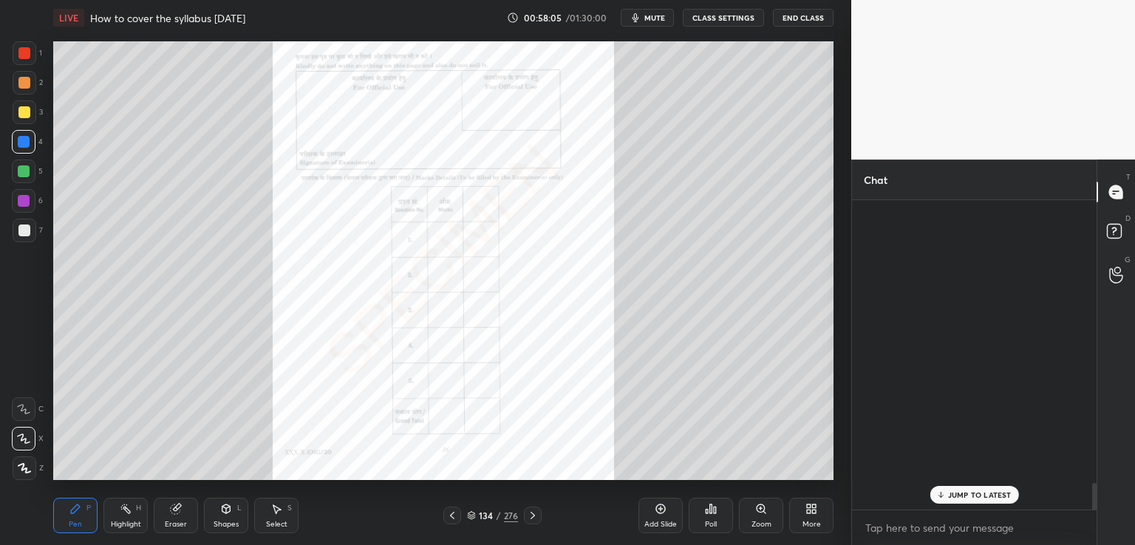
scroll to position [305, 240]
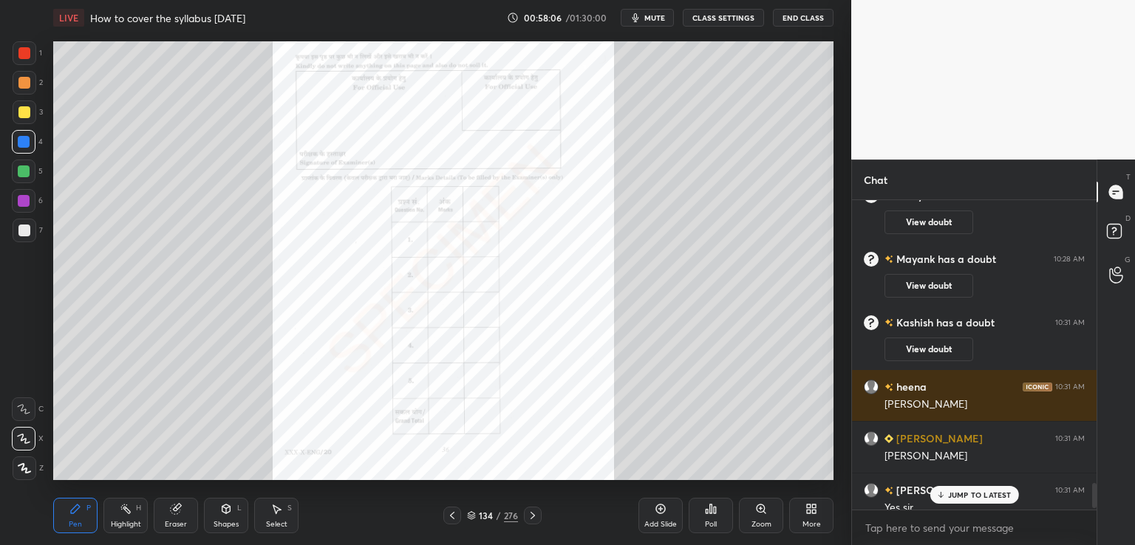
click at [976, 494] on p "JUMP TO LATEST" at bounding box center [980, 495] width 64 height 9
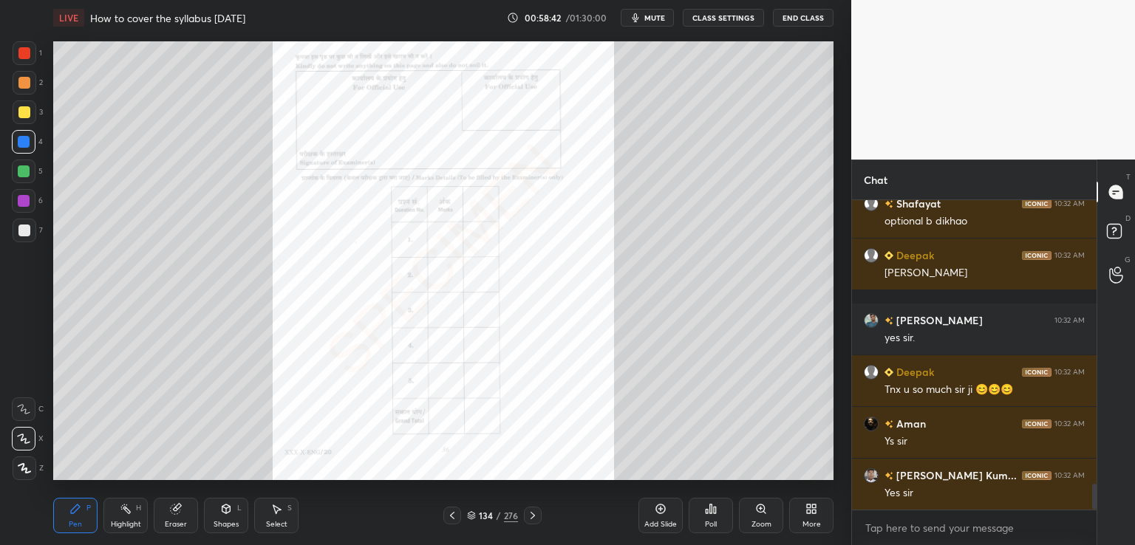
scroll to position [3431, 0]
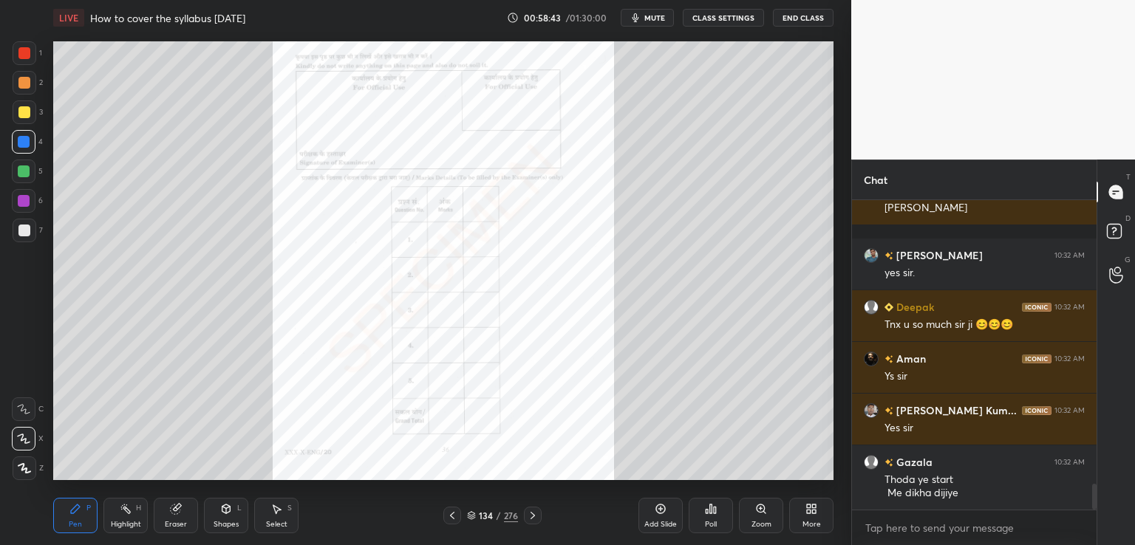
click at [807, 511] on icon at bounding box center [809, 512] width 4 height 4
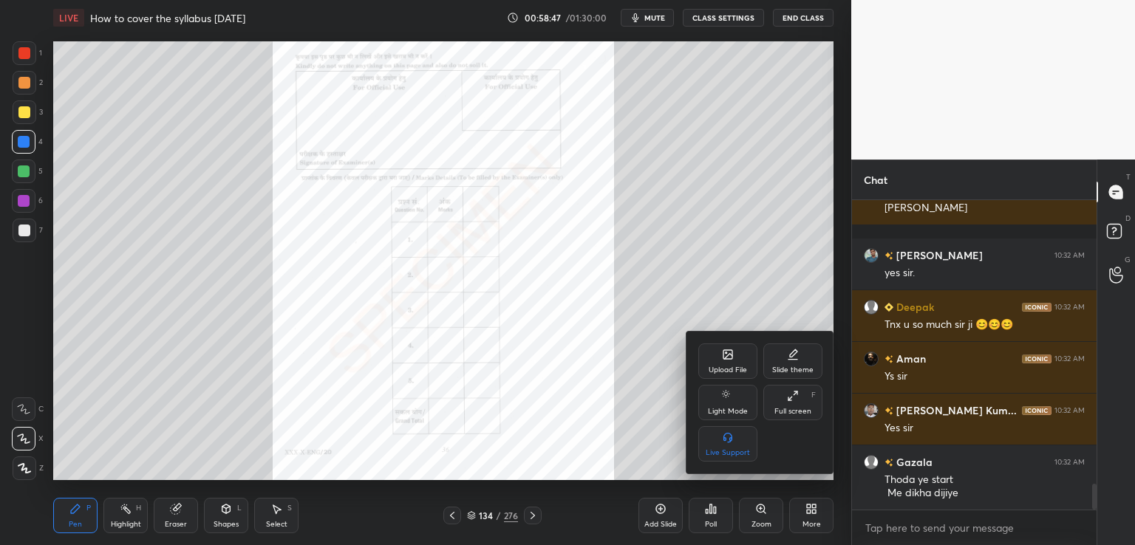
click at [730, 367] on div "Upload File" at bounding box center [728, 370] width 38 height 7
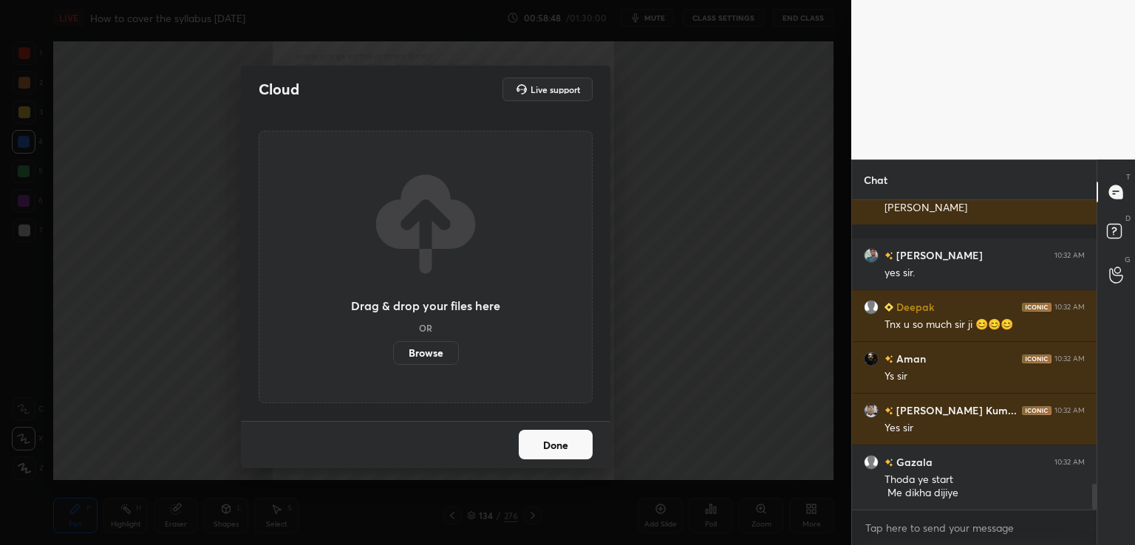
click at [429, 358] on label "Browse" at bounding box center [426, 353] width 66 height 24
click at [393, 358] on input "Browse" at bounding box center [393, 353] width 0 height 24
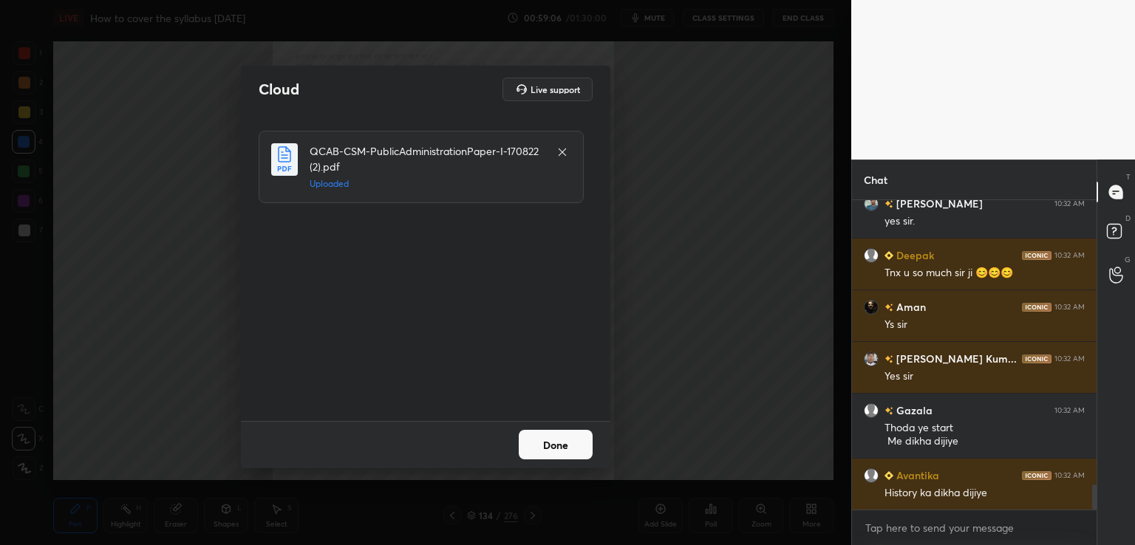
click at [555, 446] on button "Done" at bounding box center [556, 445] width 74 height 30
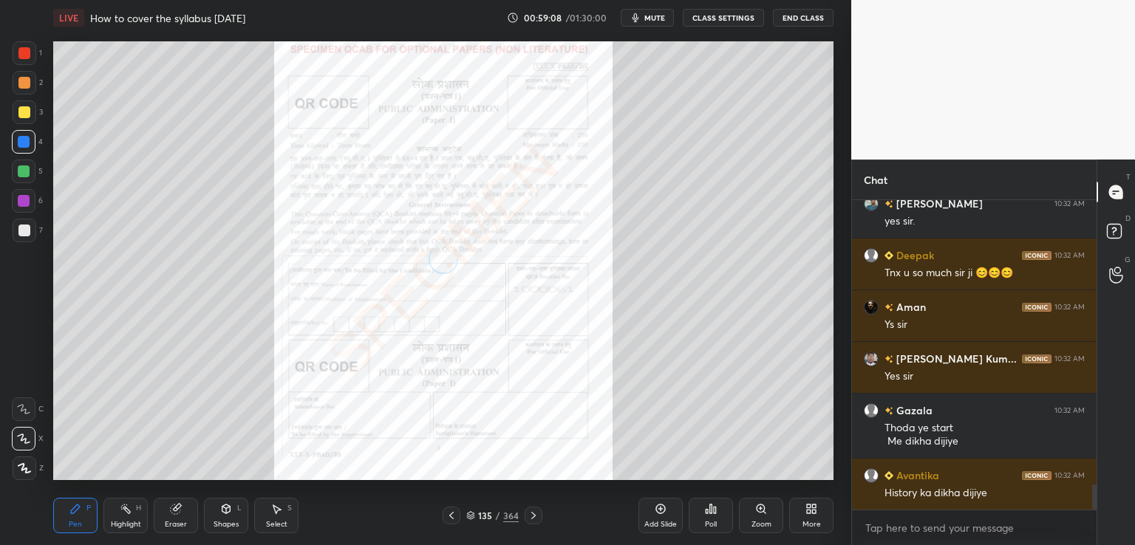
scroll to position [3534, 0]
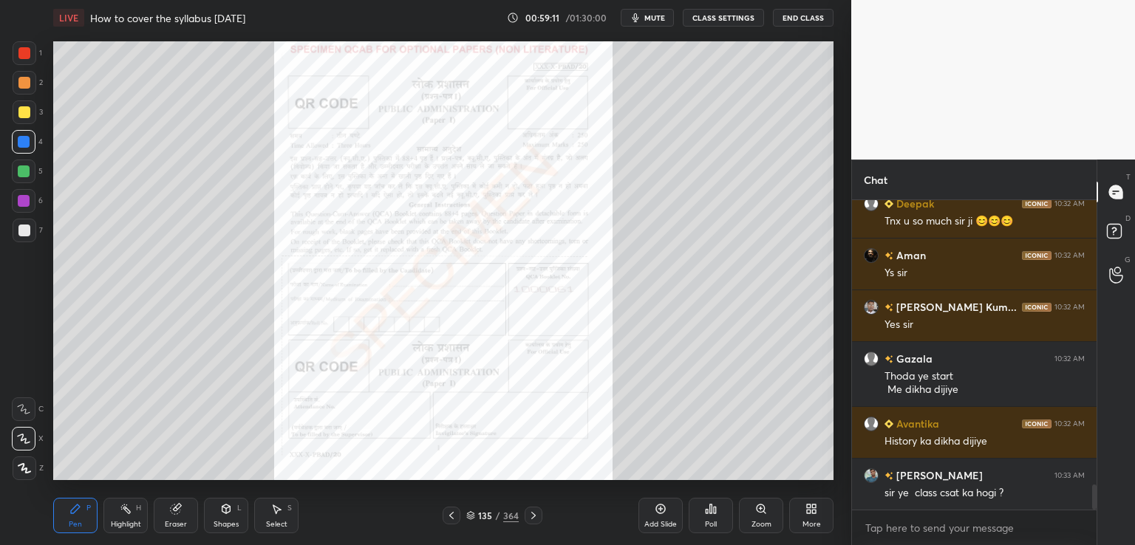
drag, startPoint x: 529, startPoint y: 515, endPoint x: 540, endPoint y: 515, distance: 10.3
click at [532, 515] on icon at bounding box center [534, 516] width 12 height 12
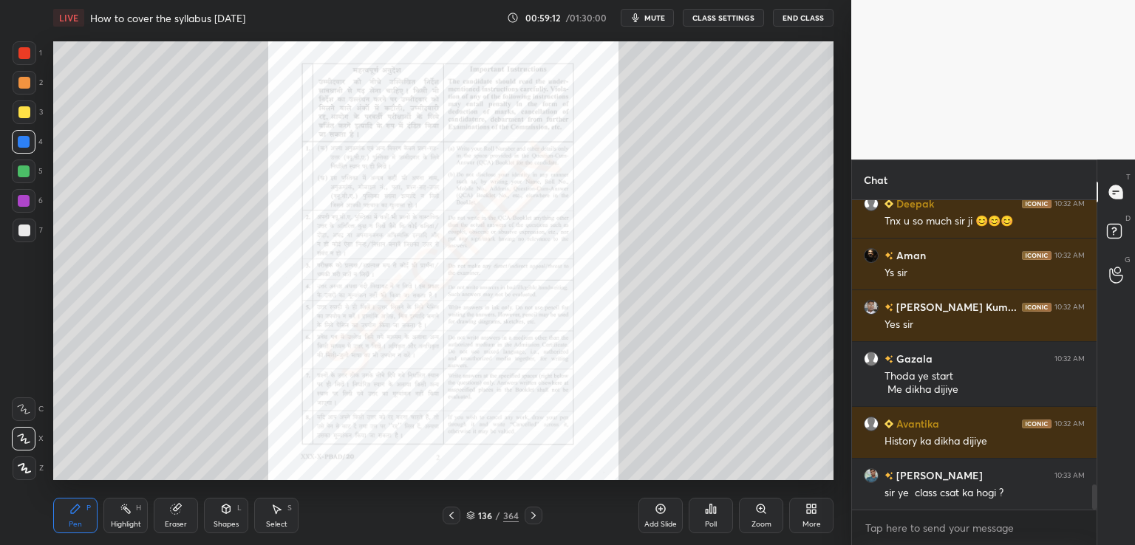
click at [763, 515] on div "Zoom" at bounding box center [761, 515] width 44 height 35
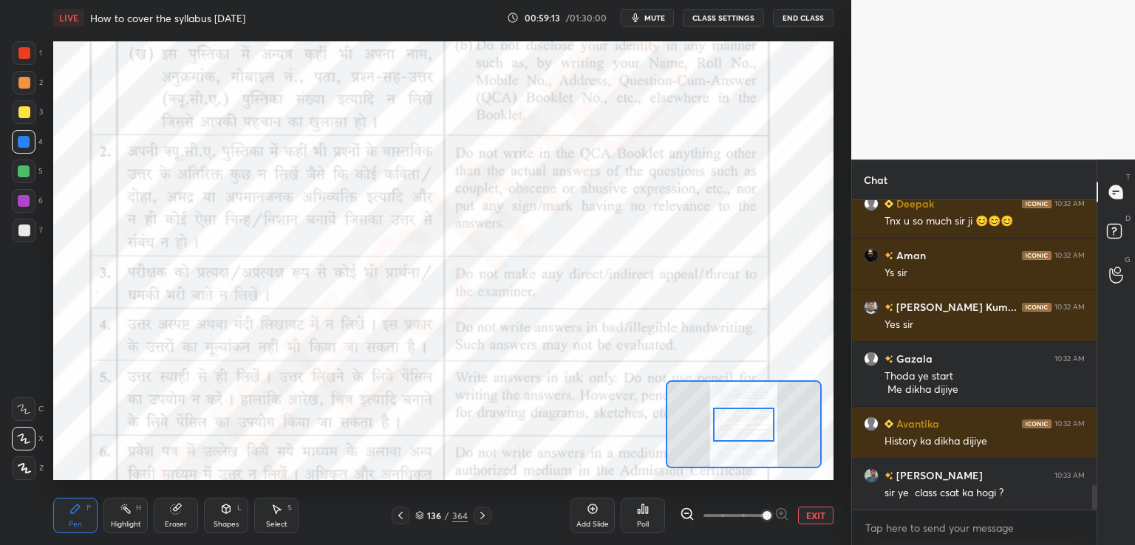
drag, startPoint x: 728, startPoint y: 514, endPoint x: 776, endPoint y: 512, distance: 48.1
click at [772, 514] on span at bounding box center [767, 515] width 9 height 9
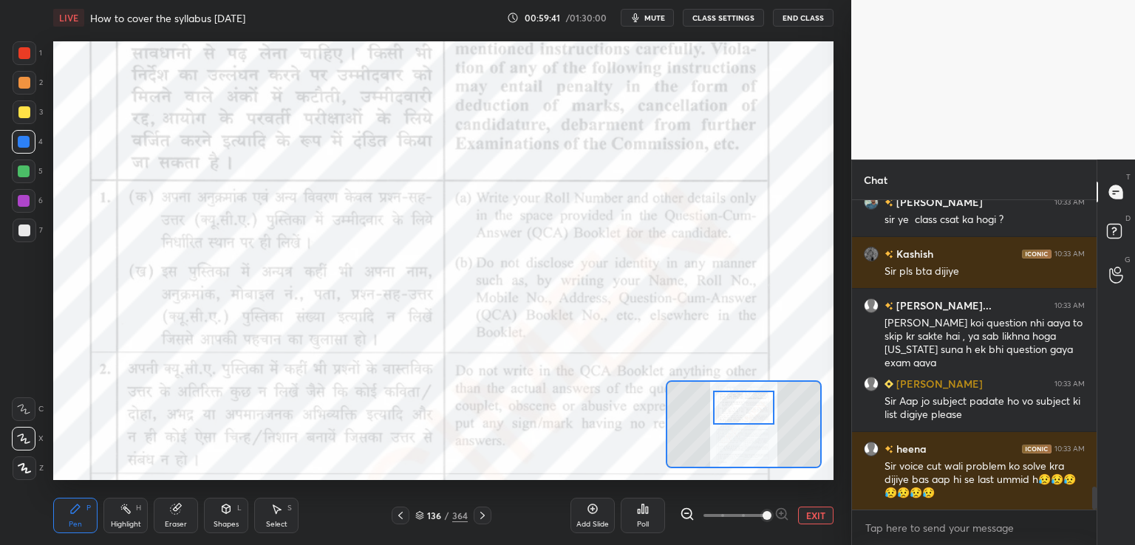
scroll to position [3873, 0]
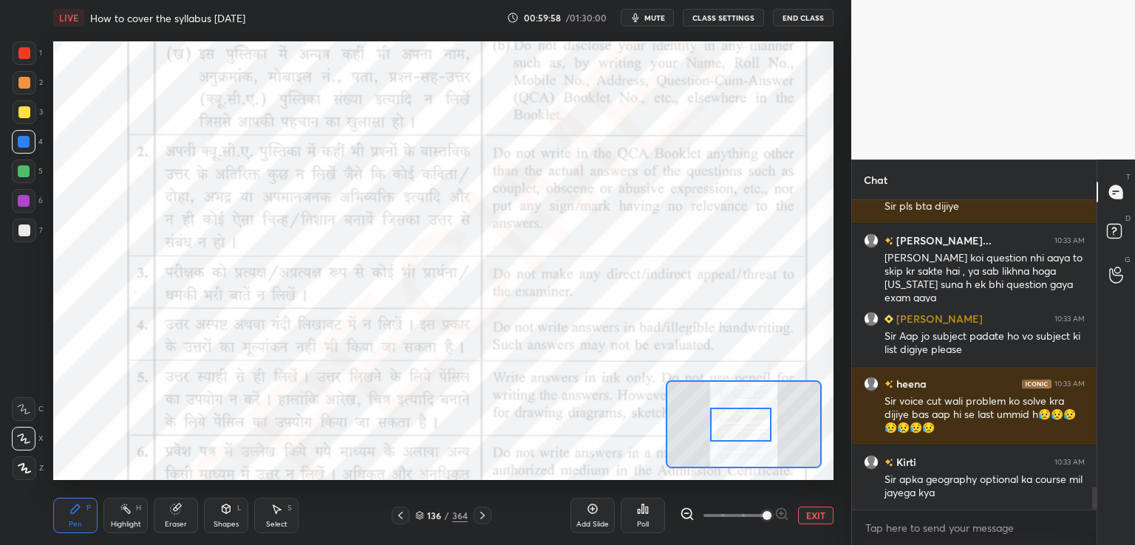
click at [736, 423] on div at bounding box center [740, 425] width 61 height 34
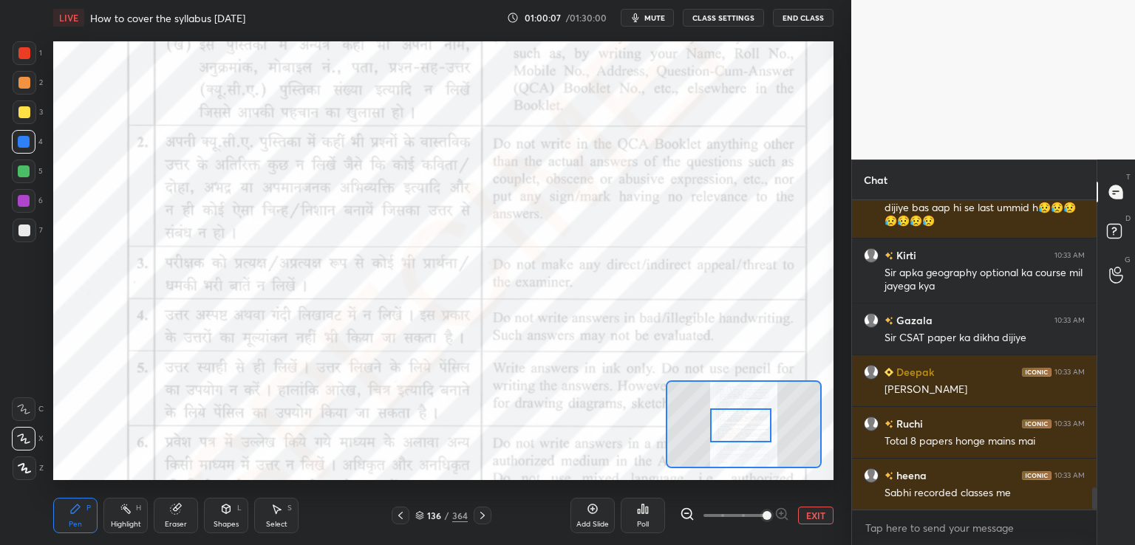
scroll to position [5, 4]
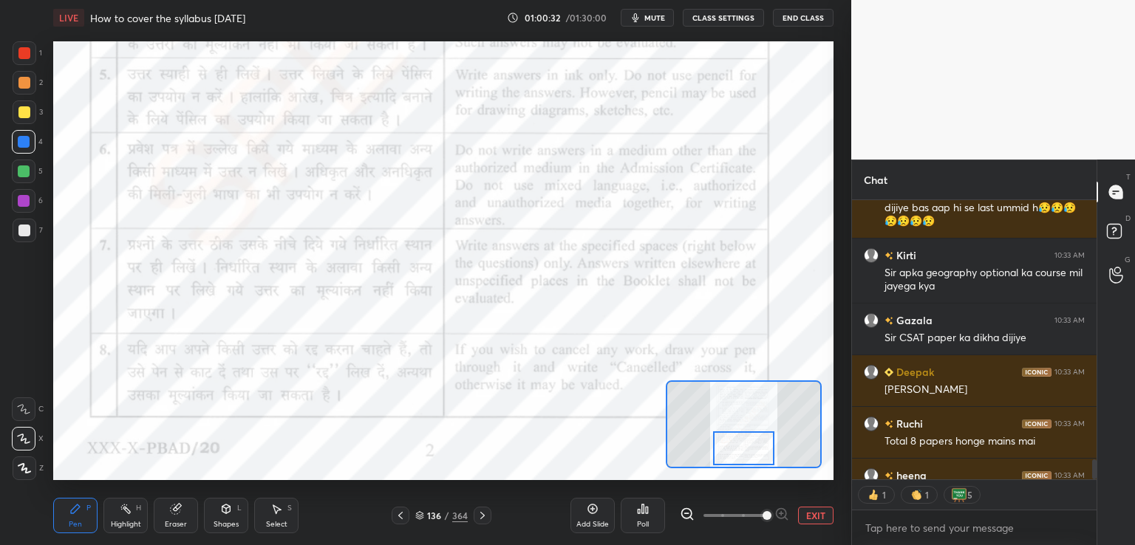
drag, startPoint x: 743, startPoint y: 426, endPoint x: 745, endPoint y: 452, distance: 26.7
click at [745, 452] on div at bounding box center [743, 449] width 61 height 34
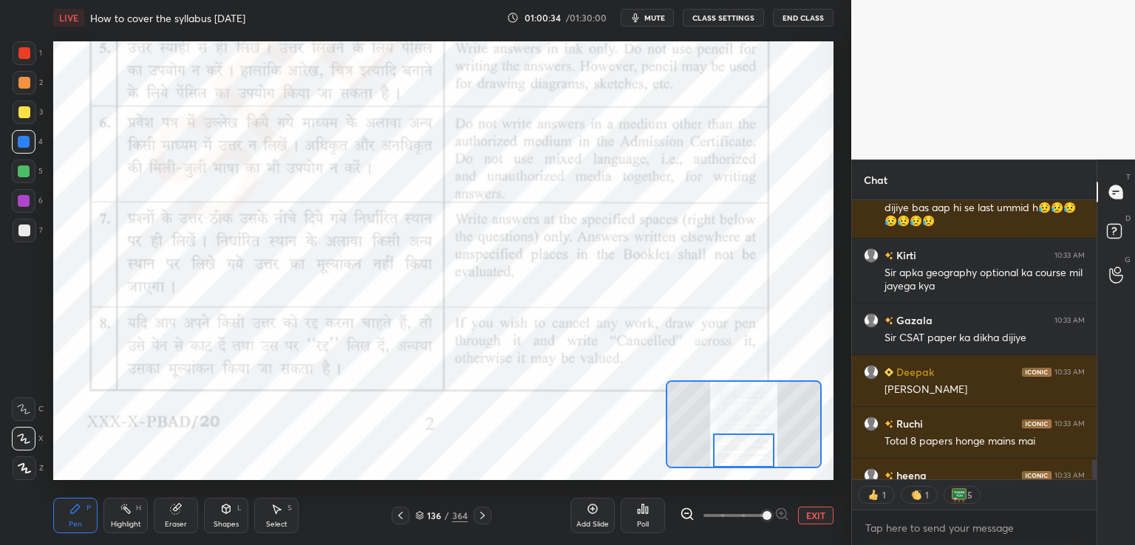
click at [803, 512] on button "EXIT" at bounding box center [815, 516] width 35 height 18
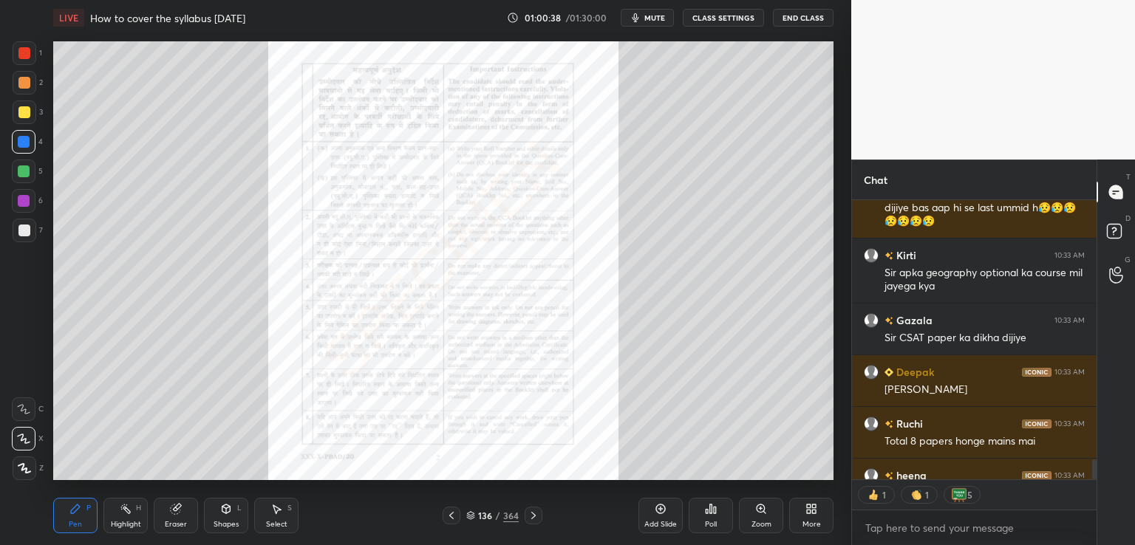
type textarea "x"
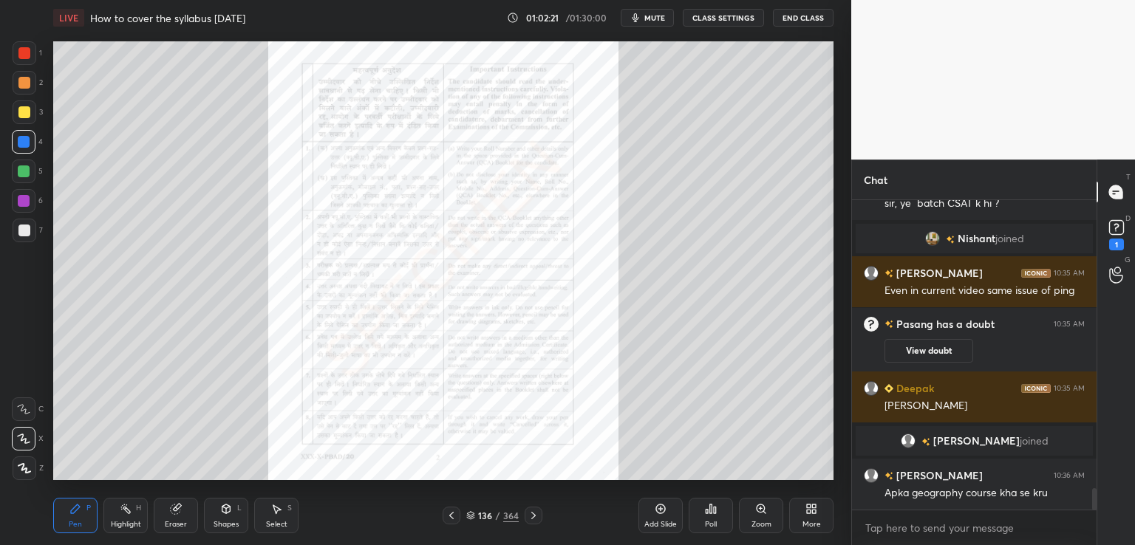
scroll to position [4115, 0]
click at [532, 516] on icon at bounding box center [534, 516] width 12 height 12
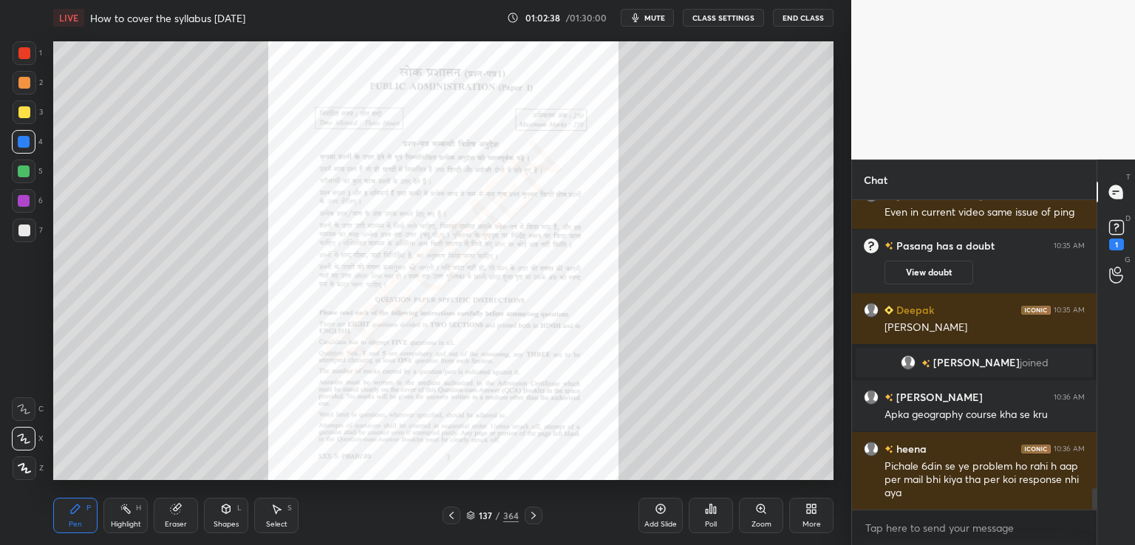
click at [733, 18] on button "CLASS SETTINGS" at bounding box center [723, 18] width 81 height 18
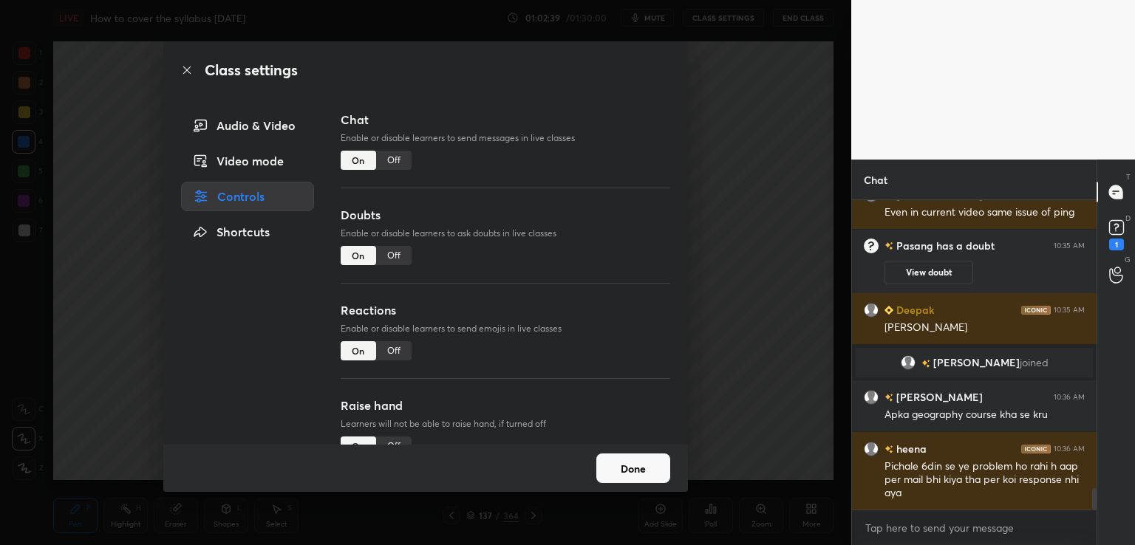
click at [390, 162] on div "Off" at bounding box center [393, 160] width 35 height 19
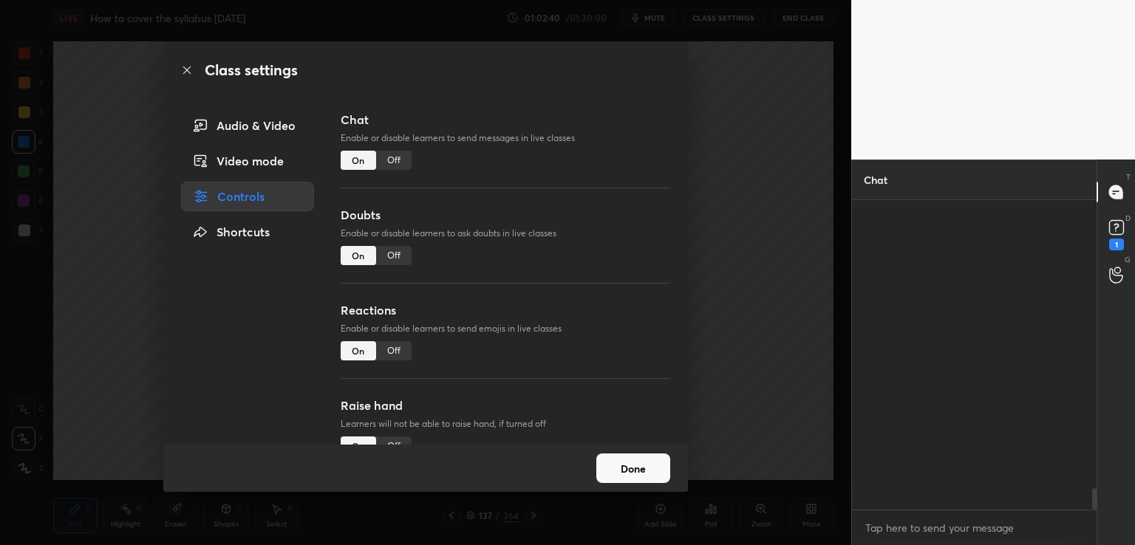
scroll to position [5, 4]
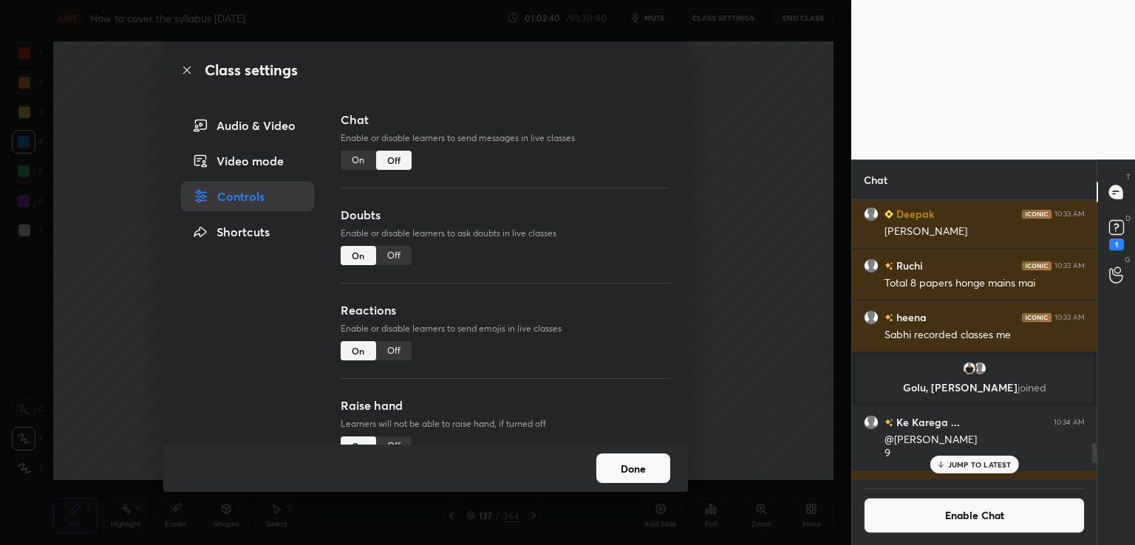
click at [786, 141] on div "Class settings Audio & Video Video mode Controls Shortcuts Chat Enable or disab…" at bounding box center [425, 272] width 851 height 545
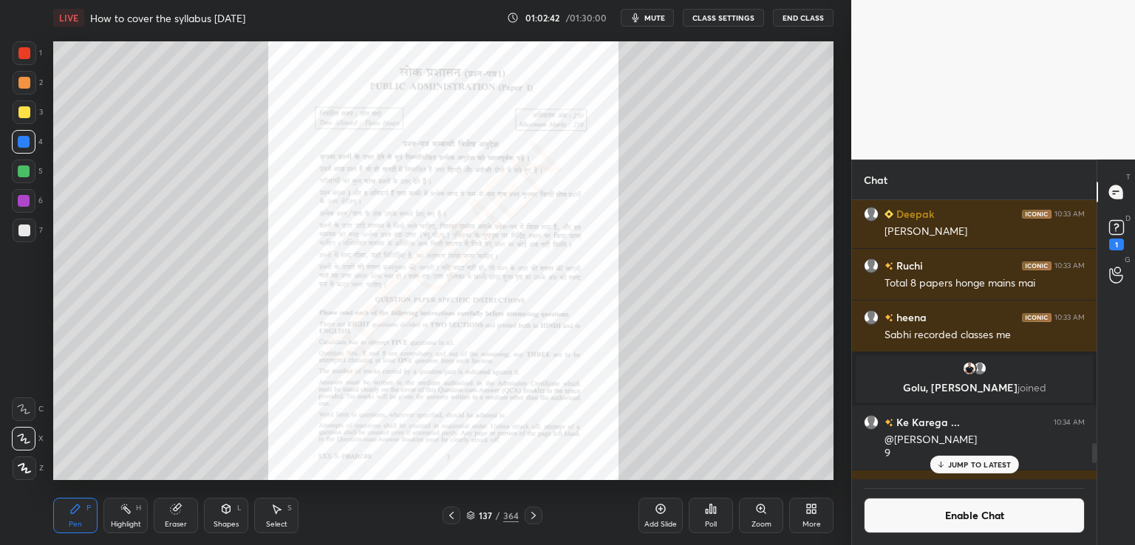
click at [758, 521] on div "Zoom" at bounding box center [762, 524] width 20 height 7
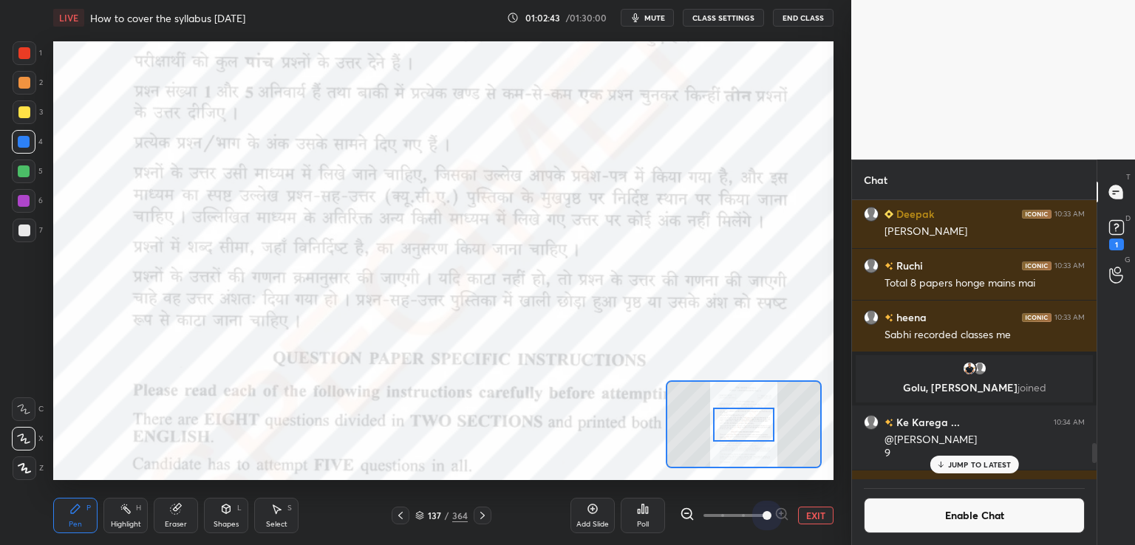
drag, startPoint x: 715, startPoint y: 515, endPoint x: 788, endPoint y: 511, distance: 72.6
click at [793, 515] on div "EXIT" at bounding box center [757, 516] width 154 height 18
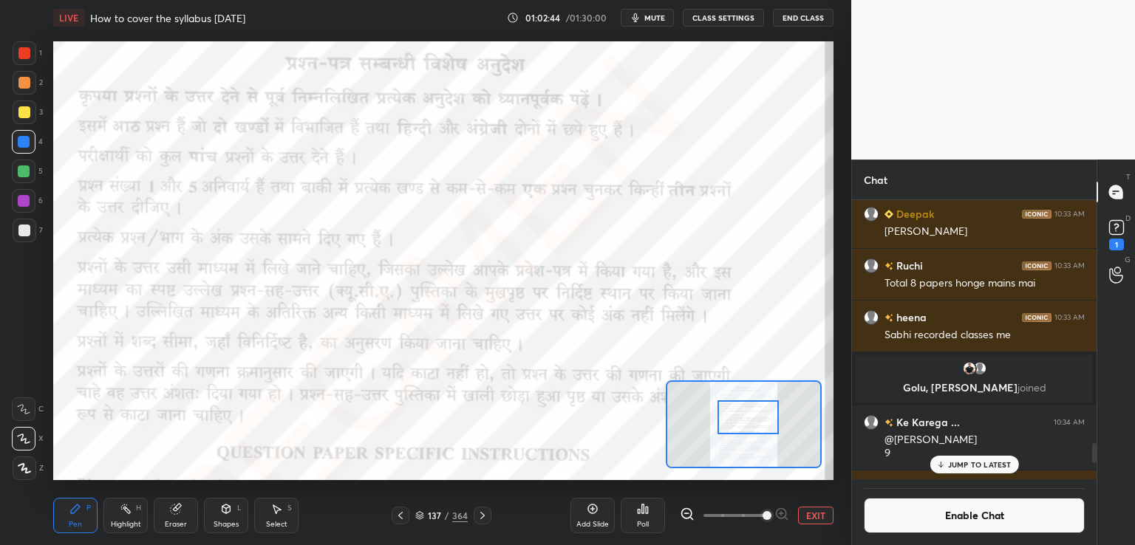
click at [746, 421] on div at bounding box center [748, 418] width 61 height 34
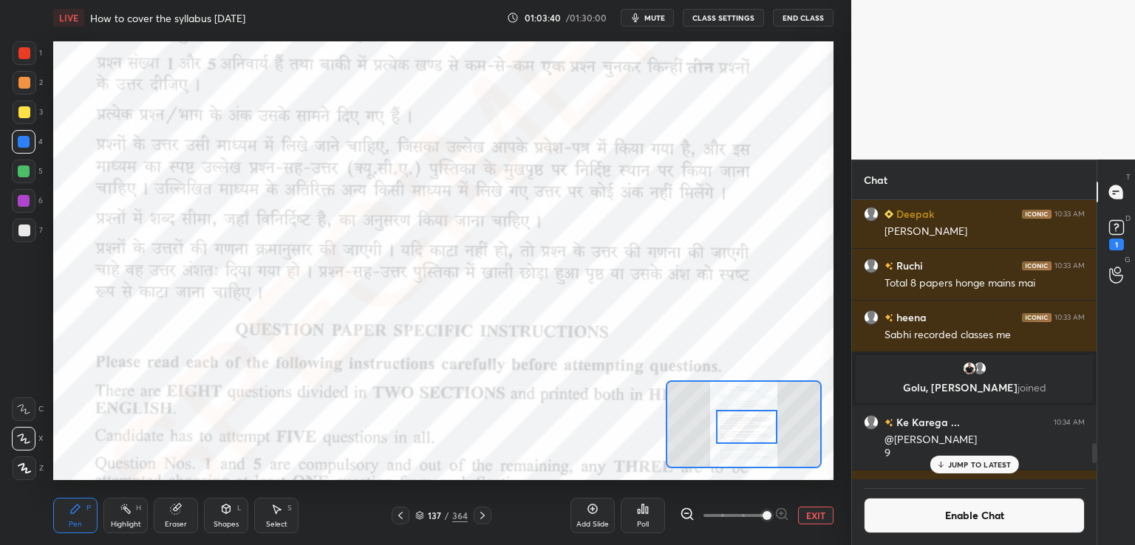
drag, startPoint x: 742, startPoint y: 416, endPoint x: 734, endPoint y: 421, distance: 9.6
click at [740, 426] on div at bounding box center [746, 427] width 61 height 34
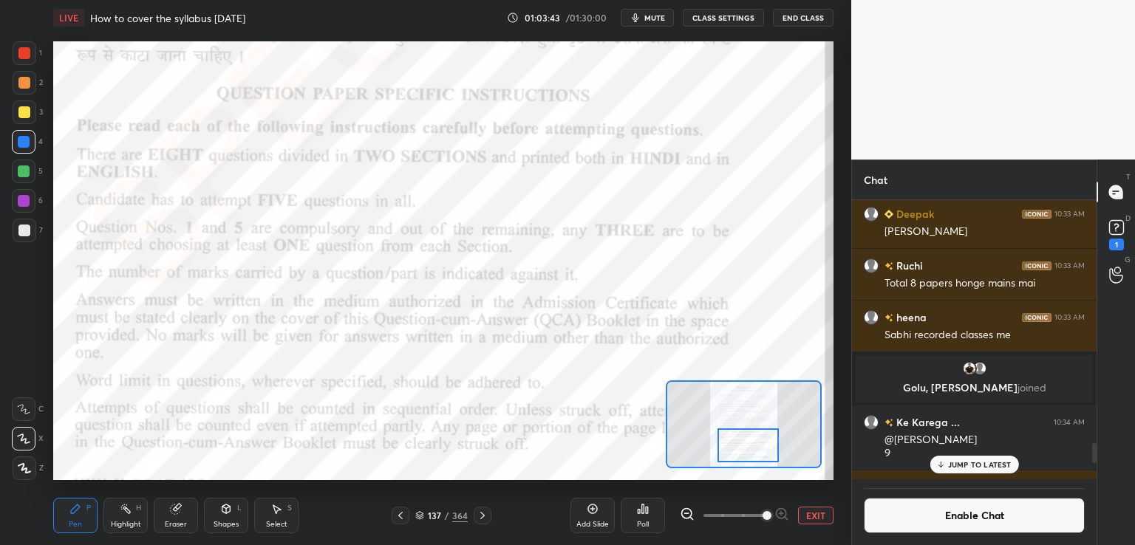
drag, startPoint x: 751, startPoint y: 428, endPoint x: 753, endPoint y: 443, distance: 15.7
click at [755, 446] on div at bounding box center [748, 446] width 61 height 34
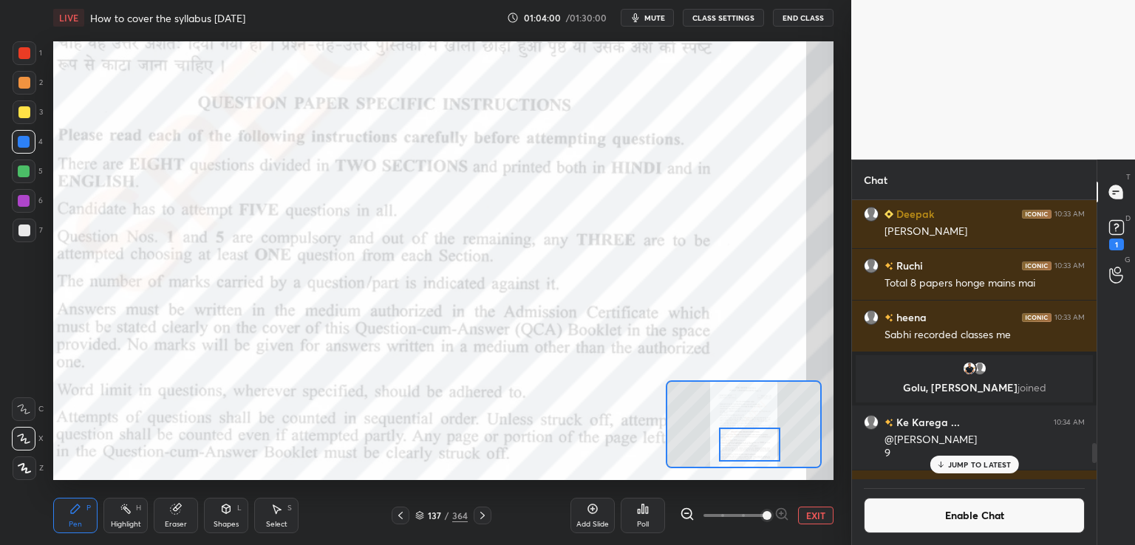
click at [810, 515] on button "EXIT" at bounding box center [815, 516] width 35 height 18
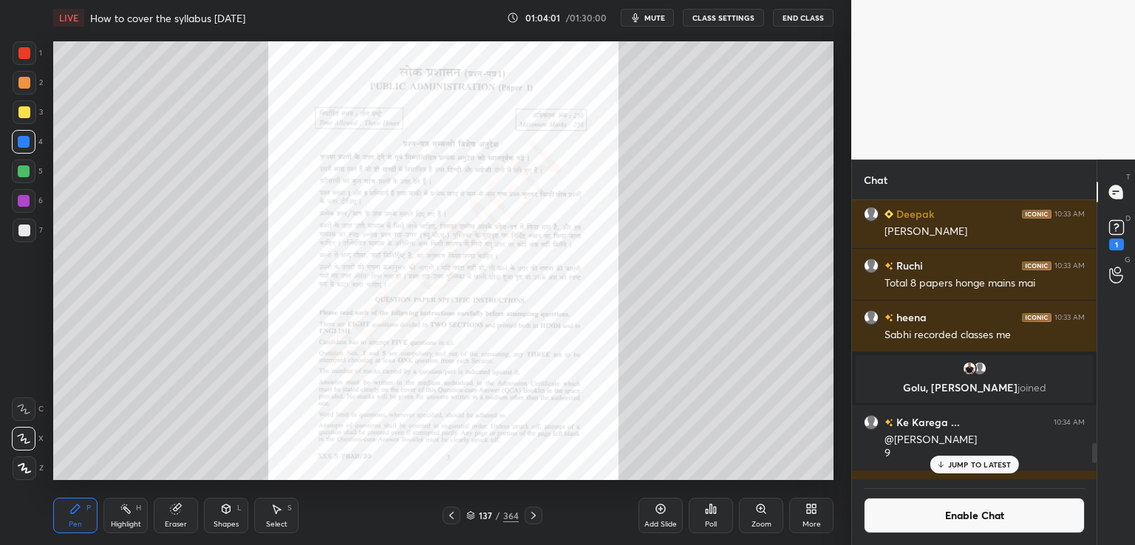
click at [532, 515] on icon at bounding box center [534, 516] width 12 height 12
click at [761, 515] on div "Zoom" at bounding box center [761, 515] width 44 height 35
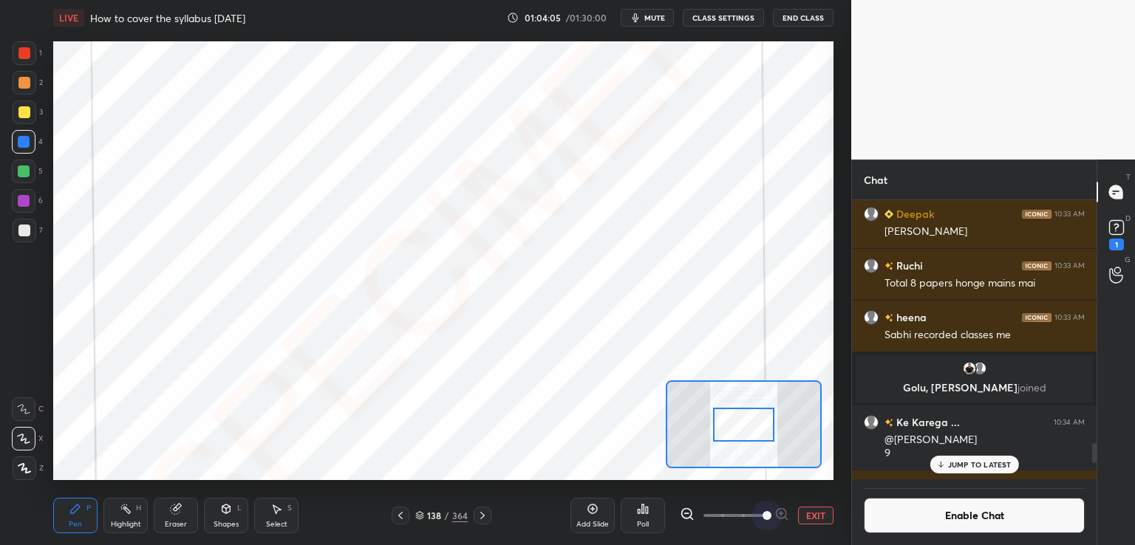
drag, startPoint x: 763, startPoint y: 520, endPoint x: 814, endPoint y: 527, distance: 52.3
click at [814, 527] on div "Add Slide Poll EXIT" at bounding box center [702, 515] width 263 height 83
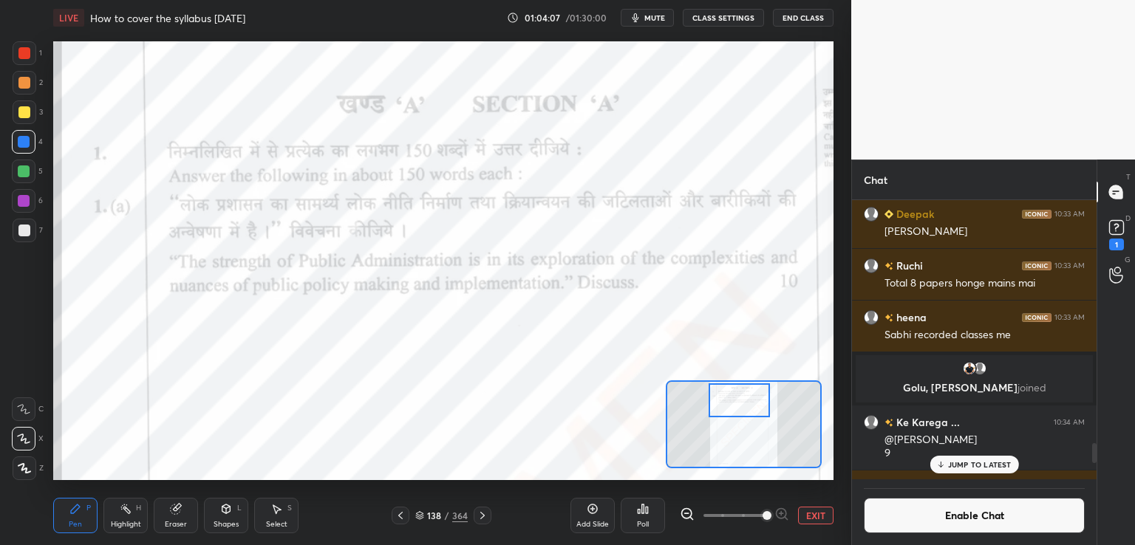
drag, startPoint x: 740, startPoint y: 427, endPoint x: 736, endPoint y: 410, distance: 17.4
click at [736, 410] on div at bounding box center [739, 401] width 61 height 34
click at [814, 513] on button "EXIT" at bounding box center [815, 516] width 35 height 18
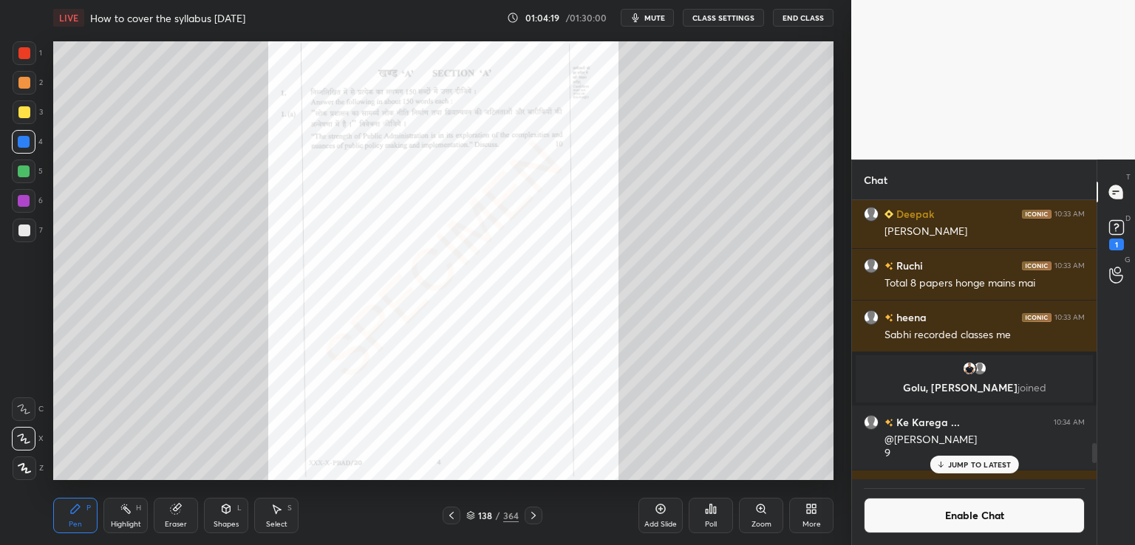
click at [534, 517] on icon at bounding box center [534, 516] width 12 height 12
click at [536, 515] on icon at bounding box center [534, 516] width 12 height 12
drag, startPoint x: 532, startPoint y: 511, endPoint x: 526, endPoint y: 496, distance: 15.9
click at [532, 510] on icon at bounding box center [534, 516] width 12 height 12
click at [534, 516] on icon at bounding box center [534, 516] width 12 height 12
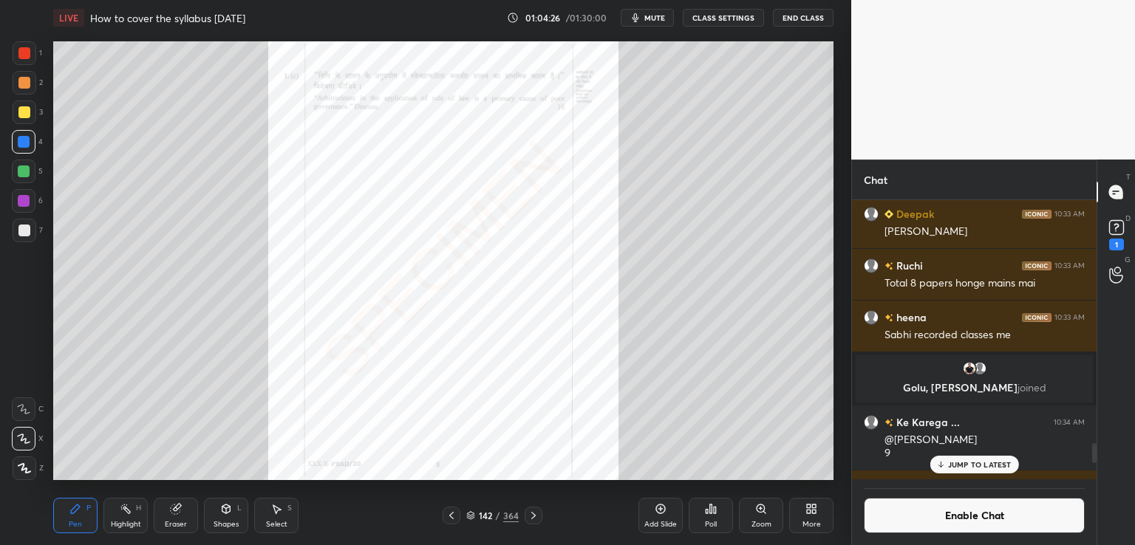
click at [534, 514] on icon at bounding box center [534, 516] width 12 height 12
click at [535, 515] on icon at bounding box center [534, 516] width 12 height 12
click at [535, 514] on icon at bounding box center [534, 516] width 12 height 12
click at [533, 516] on icon at bounding box center [534, 516] width 12 height 12
click at [531, 515] on icon at bounding box center [534, 516] width 12 height 12
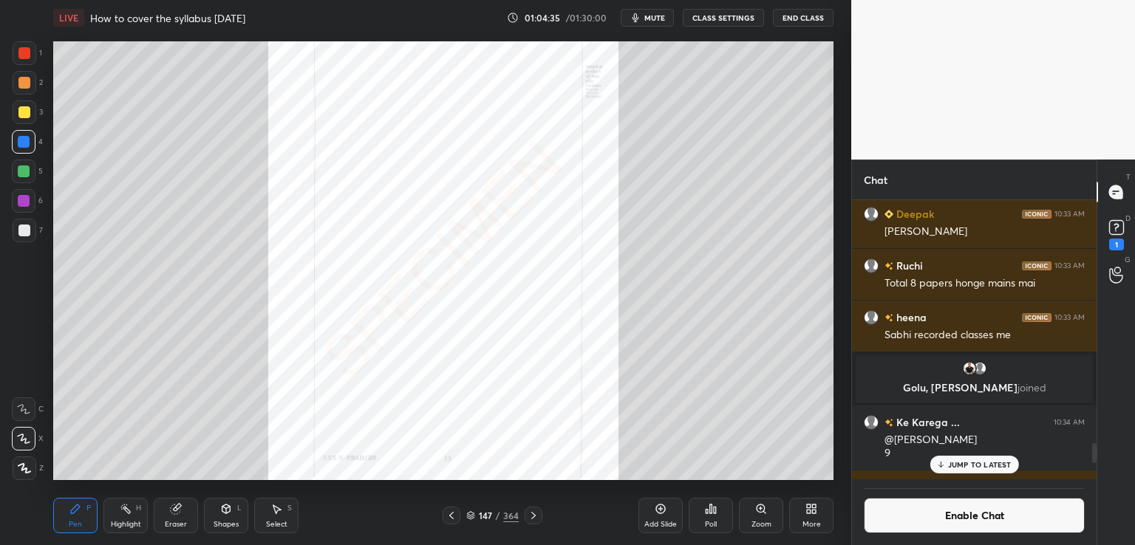
click at [531, 516] on icon at bounding box center [534, 516] width 12 height 12
click at [534, 515] on icon at bounding box center [534, 516] width 12 height 12
click at [535, 517] on icon at bounding box center [534, 516] width 12 height 12
click at [532, 515] on icon at bounding box center [534, 516] width 12 height 12
click at [540, 512] on div at bounding box center [534, 516] width 18 height 18
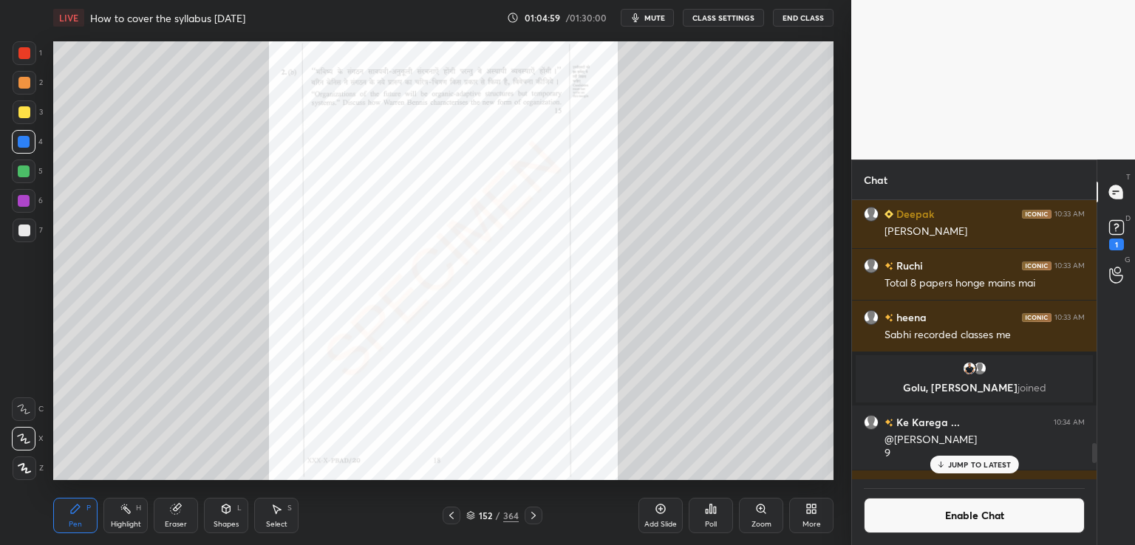
click at [531, 514] on icon at bounding box center [534, 516] width 12 height 12
click at [532, 515] on icon at bounding box center [534, 516] width 12 height 12
click at [534, 513] on icon at bounding box center [534, 516] width 12 height 12
click at [535, 511] on icon at bounding box center [534, 516] width 12 height 12
click at [535, 512] on icon at bounding box center [534, 516] width 12 height 12
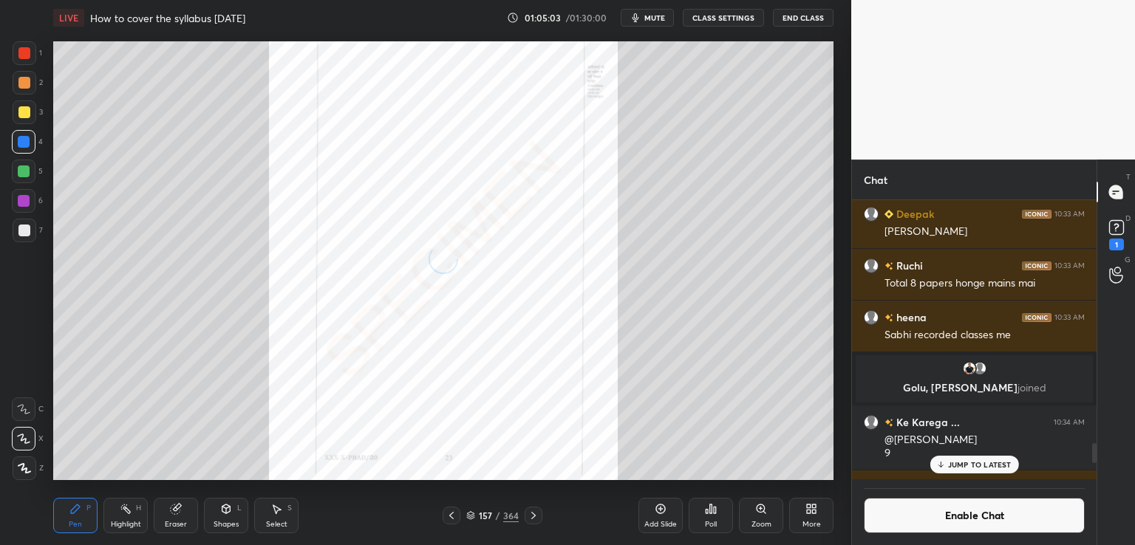
click at [533, 514] on icon at bounding box center [534, 516] width 12 height 12
click at [533, 514] on icon at bounding box center [533, 515] width 4 height 7
click at [536, 514] on icon at bounding box center [534, 516] width 12 height 12
click at [537, 513] on icon at bounding box center [534, 516] width 12 height 12
click at [535, 512] on icon at bounding box center [534, 516] width 12 height 12
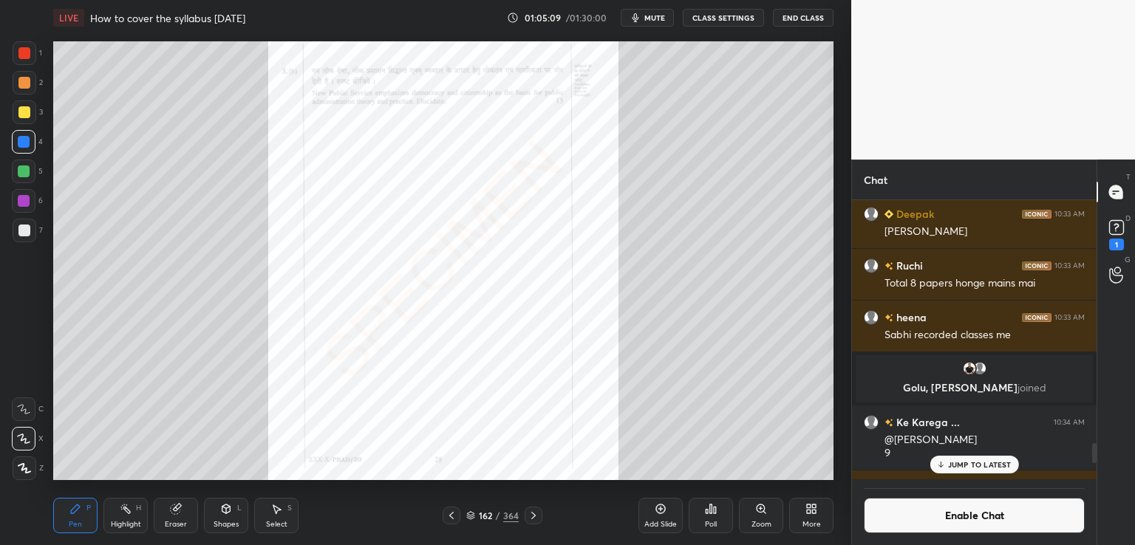
click at [534, 512] on icon at bounding box center [534, 516] width 12 height 12
click at [534, 511] on icon at bounding box center [534, 516] width 12 height 12
click at [532, 511] on icon at bounding box center [534, 516] width 12 height 12
click at [533, 520] on icon at bounding box center [534, 516] width 12 height 12
click at [534, 520] on icon at bounding box center [534, 516] width 12 height 12
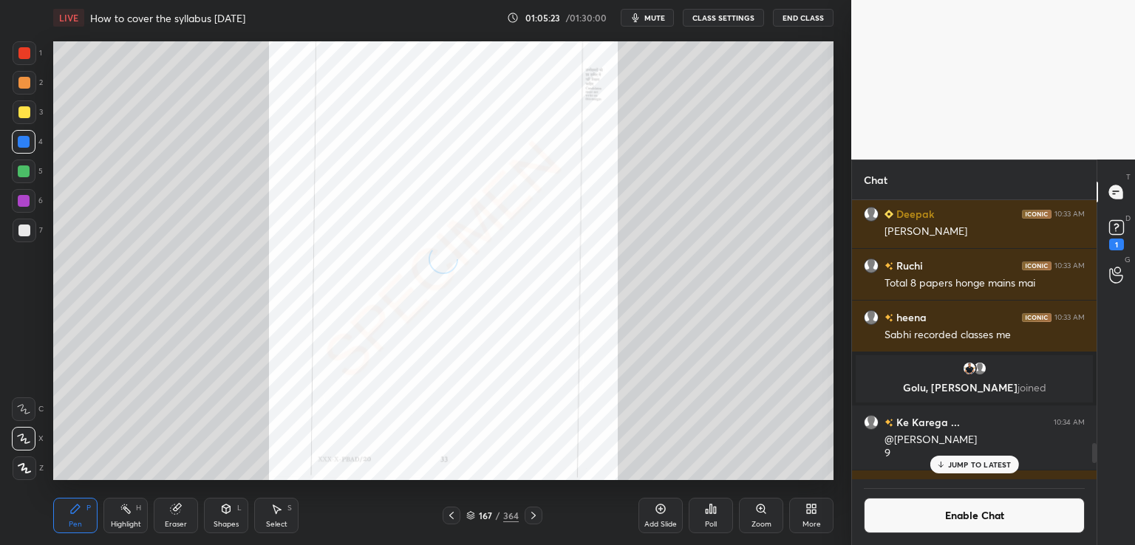
click at [531, 518] on icon at bounding box center [534, 516] width 12 height 12
click at [531, 515] on icon at bounding box center [534, 516] width 12 height 12
click at [528, 515] on icon at bounding box center [534, 516] width 12 height 12
click at [527, 507] on div at bounding box center [534, 516] width 18 height 18
click at [528, 509] on div at bounding box center [534, 516] width 18 height 18
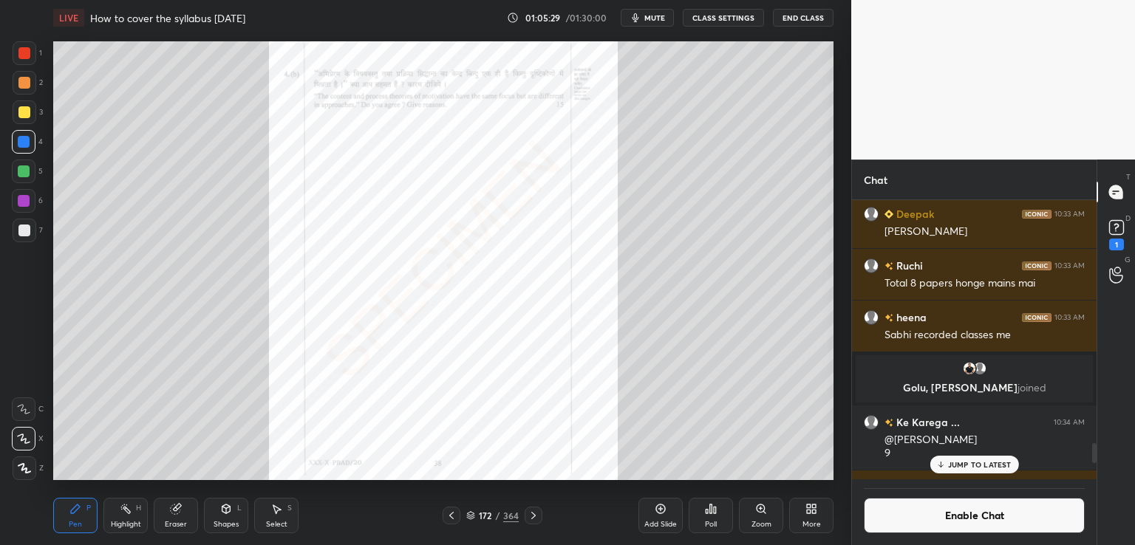
click at [522, 515] on div "172 / 364" at bounding box center [493, 516] width 100 height 18
click at [533, 515] on icon at bounding box center [534, 516] width 12 height 12
click at [538, 517] on icon at bounding box center [534, 516] width 12 height 12
click at [535, 515] on icon at bounding box center [534, 516] width 12 height 12
click at [532, 515] on icon at bounding box center [534, 516] width 12 height 12
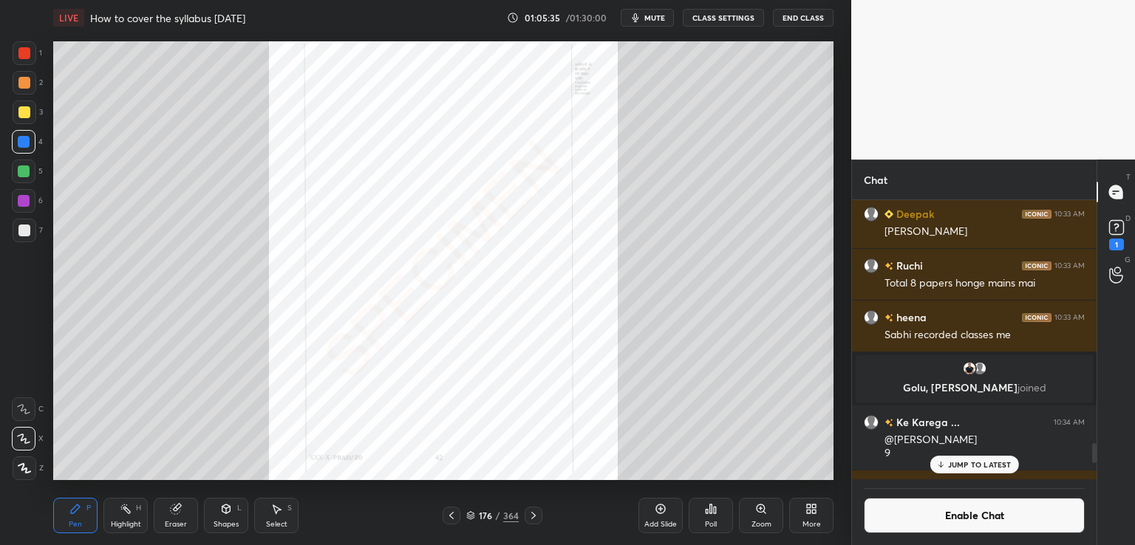
click at [534, 516] on icon at bounding box center [533, 515] width 4 height 7
click at [535, 517] on icon at bounding box center [534, 516] width 12 height 12
click at [535, 518] on icon at bounding box center [534, 516] width 12 height 12
click at [533, 512] on icon at bounding box center [534, 516] width 12 height 12
click at [532, 520] on icon at bounding box center [534, 516] width 12 height 12
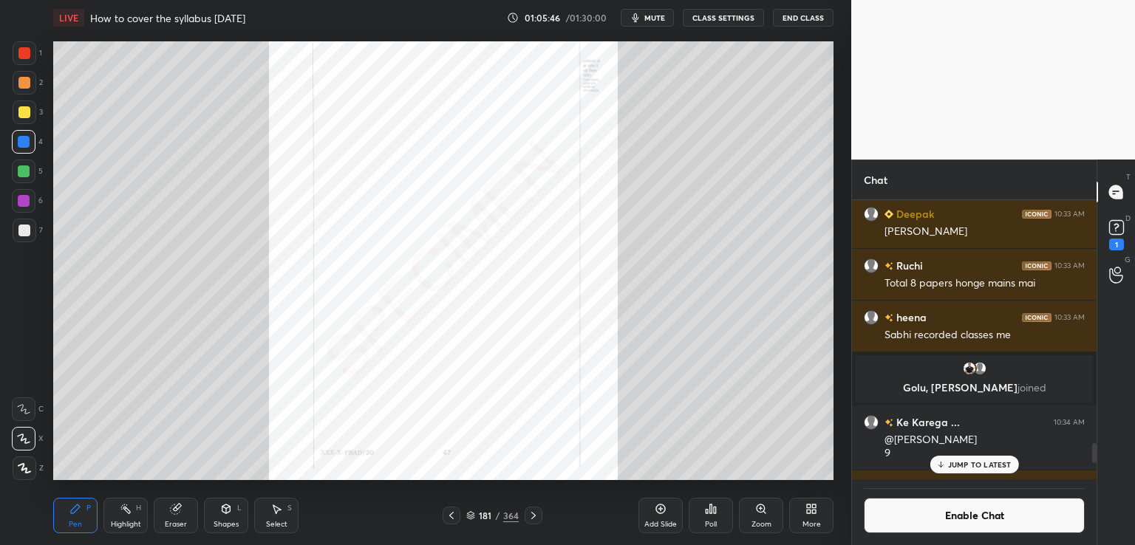
click at [535, 516] on icon at bounding box center [534, 516] width 12 height 12
click at [530, 514] on icon at bounding box center [534, 516] width 12 height 12
click at [532, 511] on icon at bounding box center [534, 516] width 12 height 12
click at [531, 511] on icon at bounding box center [534, 516] width 12 height 12
click at [532, 510] on icon at bounding box center [534, 516] width 12 height 12
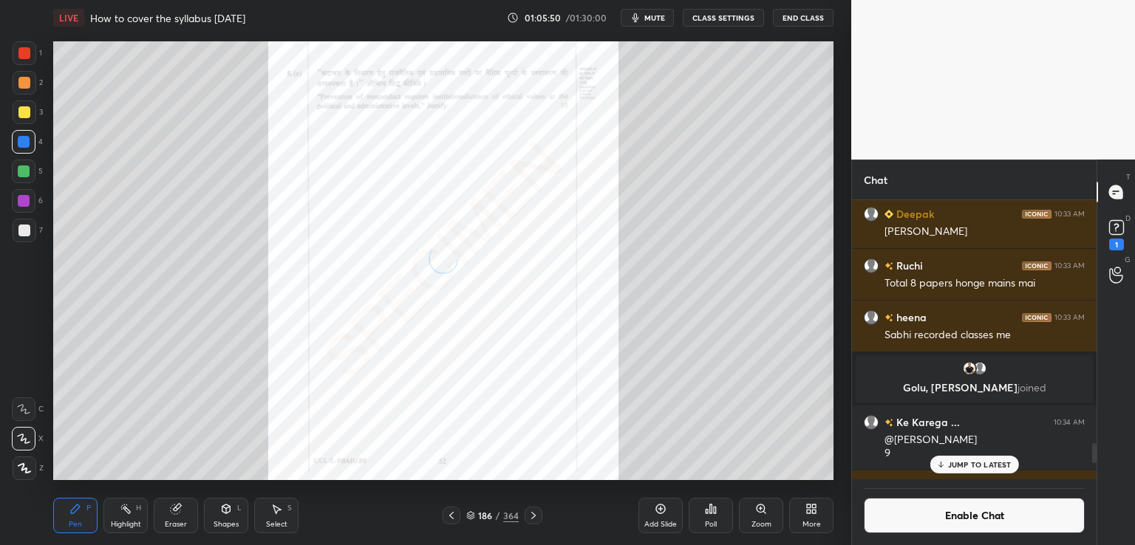
click at [532, 507] on div at bounding box center [534, 516] width 18 height 18
click at [531, 513] on icon at bounding box center [534, 516] width 12 height 12
click at [532, 524] on div at bounding box center [534, 516] width 18 height 18
click at [534, 517] on icon at bounding box center [534, 516] width 12 height 12
click at [535, 520] on icon at bounding box center [534, 516] width 12 height 12
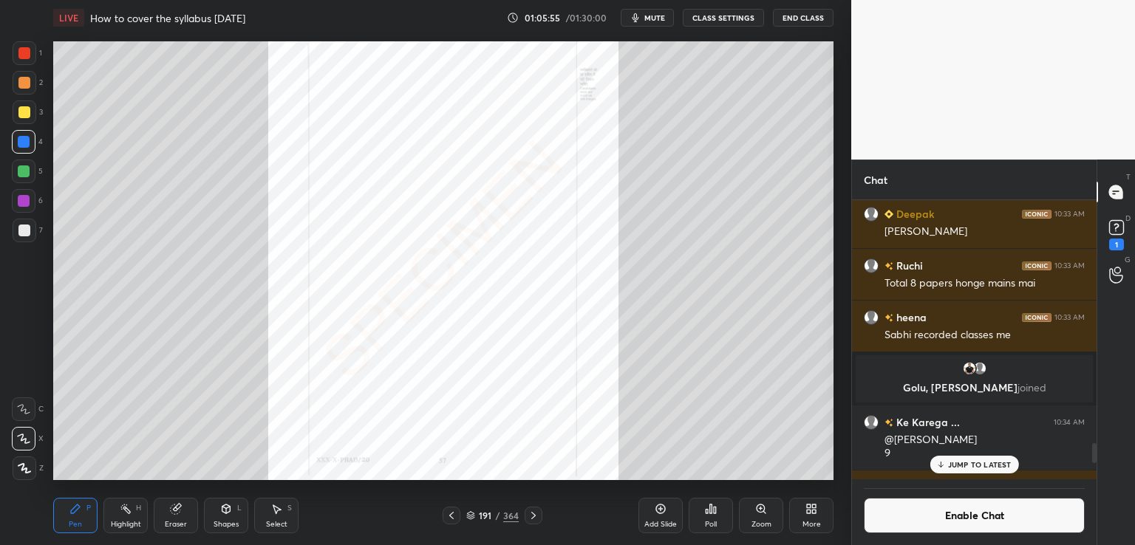
click at [537, 514] on icon at bounding box center [534, 516] width 12 height 12
click at [538, 510] on icon at bounding box center [534, 516] width 12 height 12
click at [533, 520] on icon at bounding box center [534, 516] width 12 height 12
click at [535, 518] on icon at bounding box center [534, 516] width 12 height 12
click at [536, 517] on icon at bounding box center [534, 516] width 12 height 12
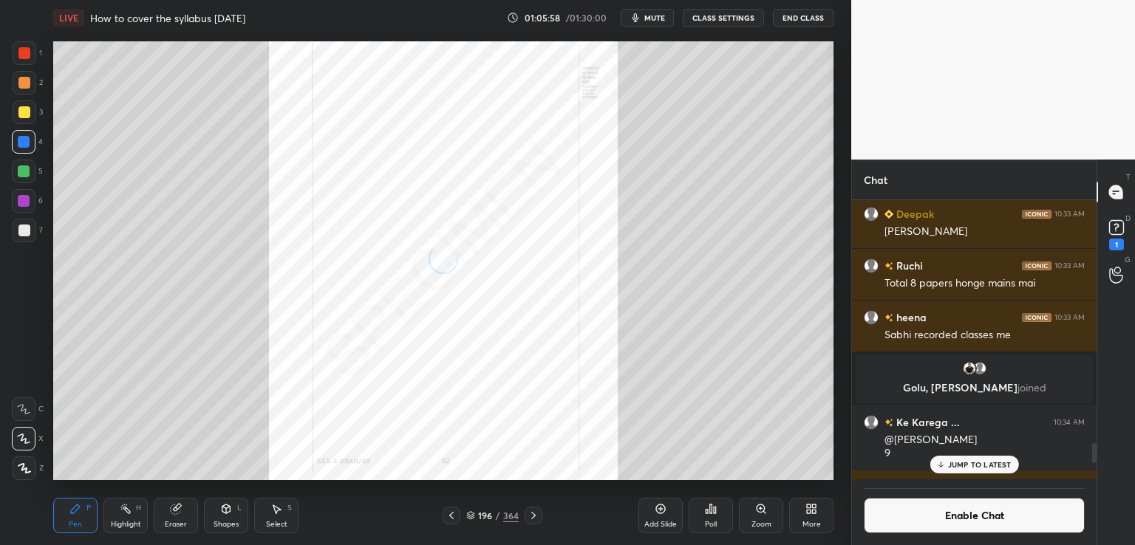
click at [534, 517] on icon at bounding box center [534, 516] width 12 height 12
click at [532, 517] on icon at bounding box center [534, 516] width 12 height 12
click at [531, 512] on icon at bounding box center [534, 516] width 12 height 12
click at [531, 513] on icon at bounding box center [534, 516] width 12 height 12
click at [529, 514] on icon at bounding box center [534, 516] width 12 height 12
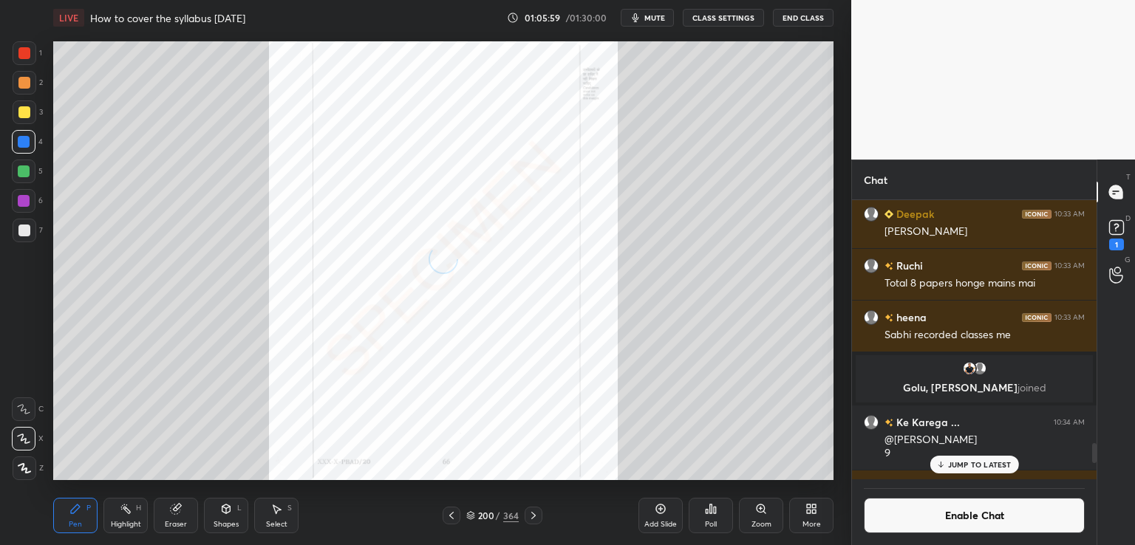
click at [529, 518] on icon at bounding box center [534, 516] width 12 height 12
click at [530, 517] on icon at bounding box center [534, 516] width 12 height 12
click at [531, 518] on icon at bounding box center [534, 516] width 12 height 12
click at [531, 517] on icon at bounding box center [534, 516] width 12 height 12
click at [532, 517] on icon at bounding box center [534, 516] width 12 height 12
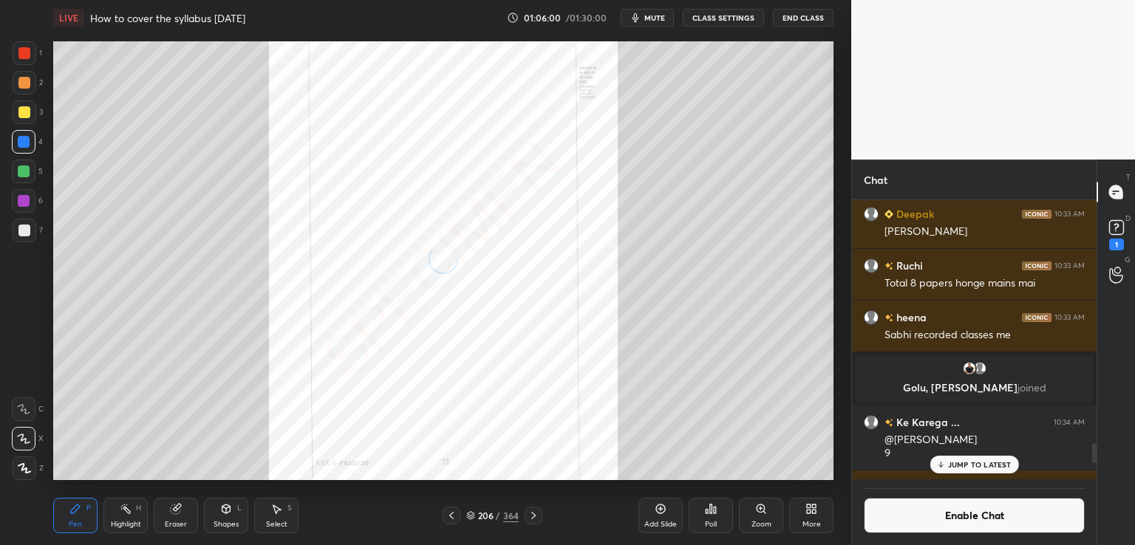
click at [531, 517] on icon at bounding box center [534, 516] width 12 height 12
click at [531, 516] on icon at bounding box center [534, 516] width 12 height 12
click at [532, 515] on icon at bounding box center [534, 516] width 12 height 12
click at [532, 514] on icon at bounding box center [534, 516] width 12 height 12
click at [533, 514] on icon at bounding box center [534, 516] width 12 height 12
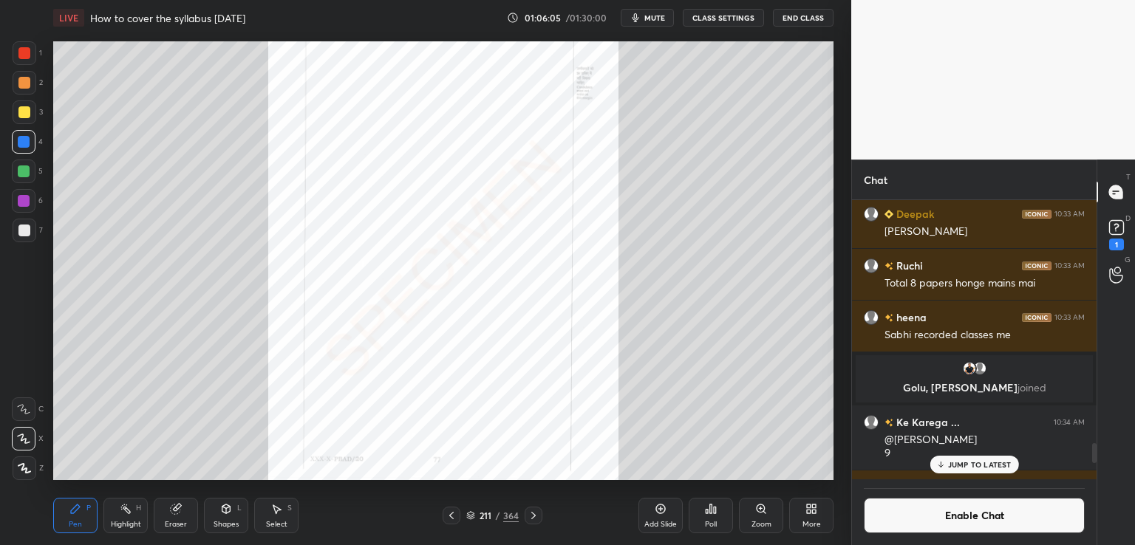
click at [535, 513] on icon at bounding box center [534, 516] width 12 height 12
click at [529, 515] on icon at bounding box center [534, 516] width 12 height 12
click at [534, 514] on icon at bounding box center [534, 516] width 12 height 12
click at [534, 516] on icon at bounding box center [534, 516] width 12 height 12
click at [535, 514] on icon at bounding box center [534, 516] width 12 height 12
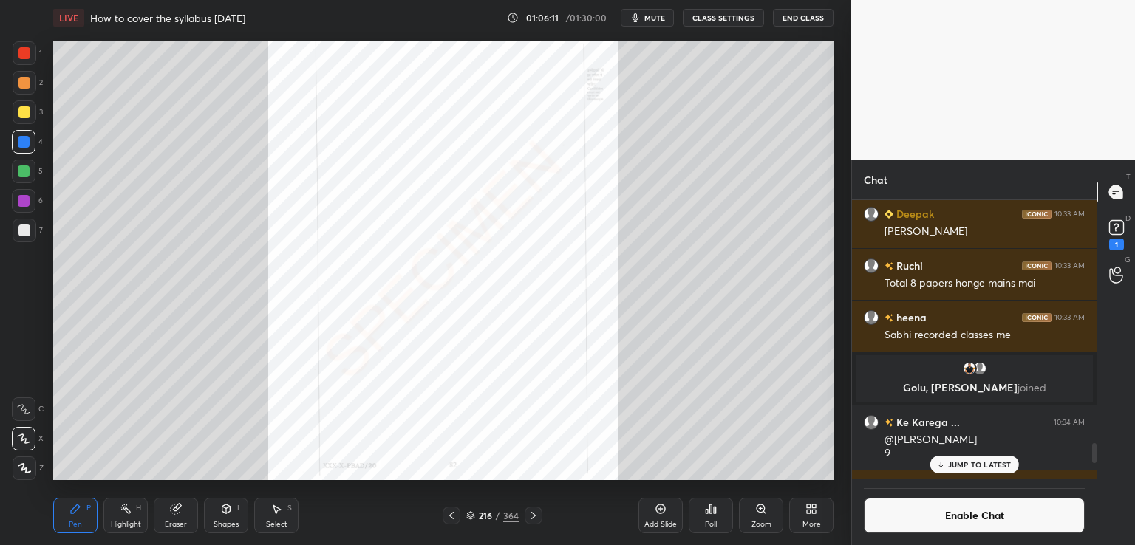
click at [534, 515] on icon at bounding box center [533, 515] width 4 height 7
click at [532, 512] on icon at bounding box center [534, 516] width 12 height 12
click at [528, 509] on div at bounding box center [534, 516] width 18 height 18
click at [532, 515] on icon at bounding box center [534, 516] width 12 height 12
click at [535, 512] on icon at bounding box center [534, 516] width 12 height 12
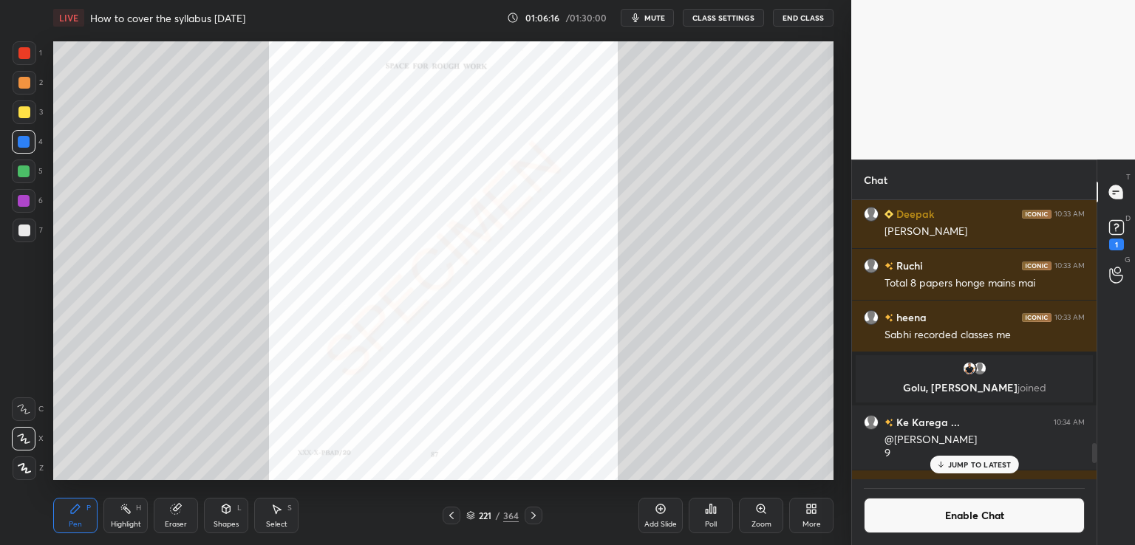
click at [537, 512] on icon at bounding box center [534, 516] width 12 height 12
click at [984, 468] on p "JUMP TO LATEST" at bounding box center [980, 464] width 64 height 9
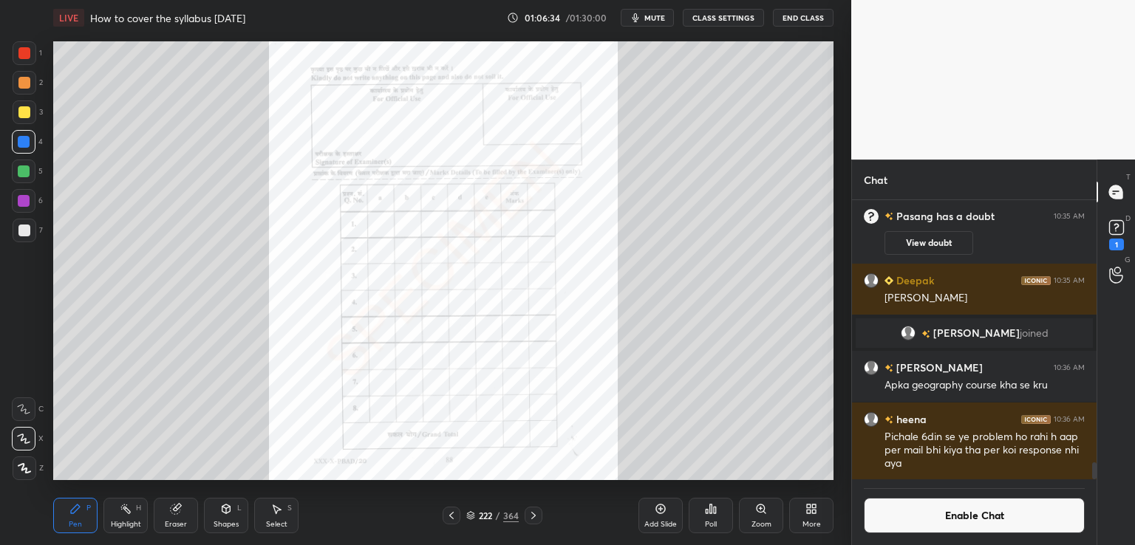
click at [958, 516] on button "Enable Chat" at bounding box center [974, 515] width 221 height 35
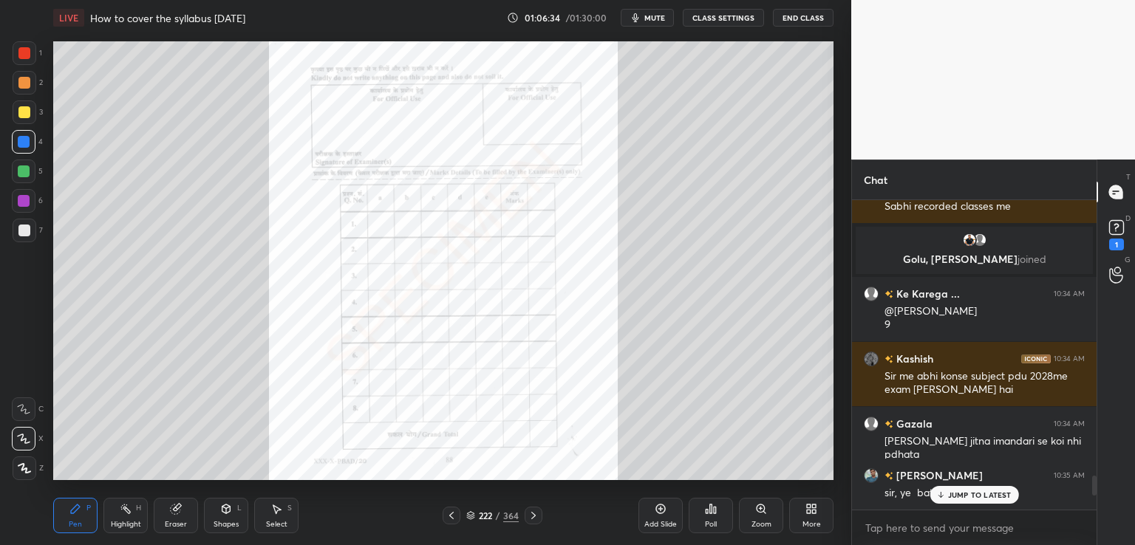
click at [963, 497] on p "JUMP TO LATEST" at bounding box center [980, 495] width 64 height 9
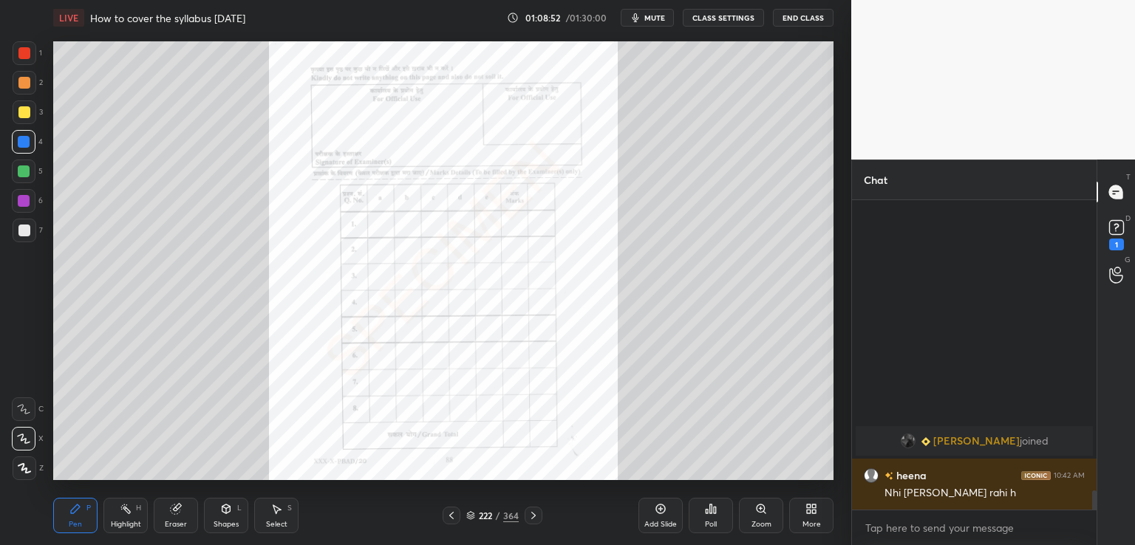
scroll to position [4412, 0]
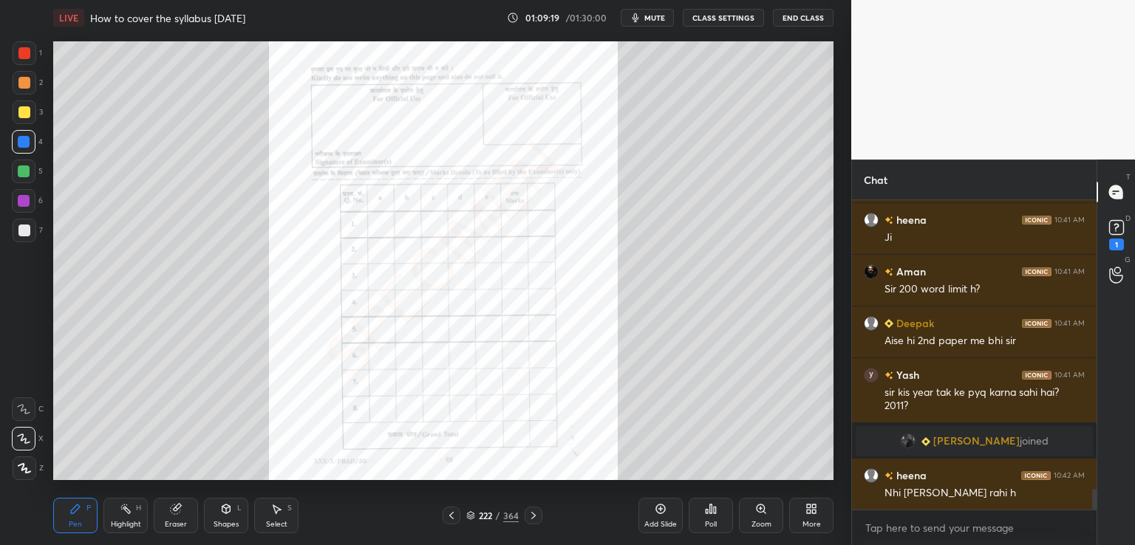
click at [665, 509] on icon at bounding box center [661, 510] width 10 height 10
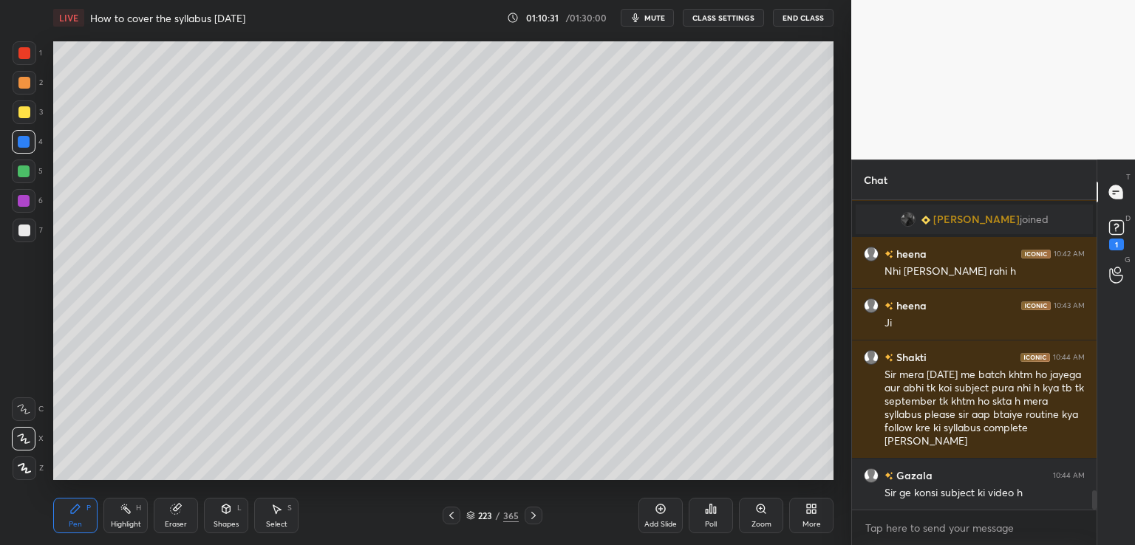
scroll to position [4670, 0]
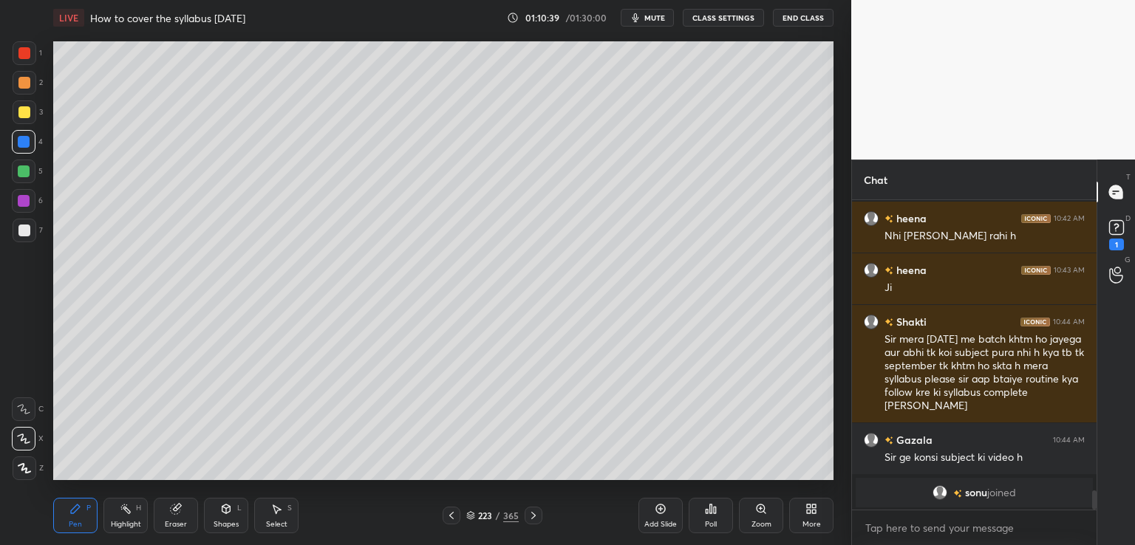
click at [663, 517] on div "Add Slide" at bounding box center [661, 515] width 44 height 35
click at [457, 511] on div at bounding box center [452, 516] width 18 height 18
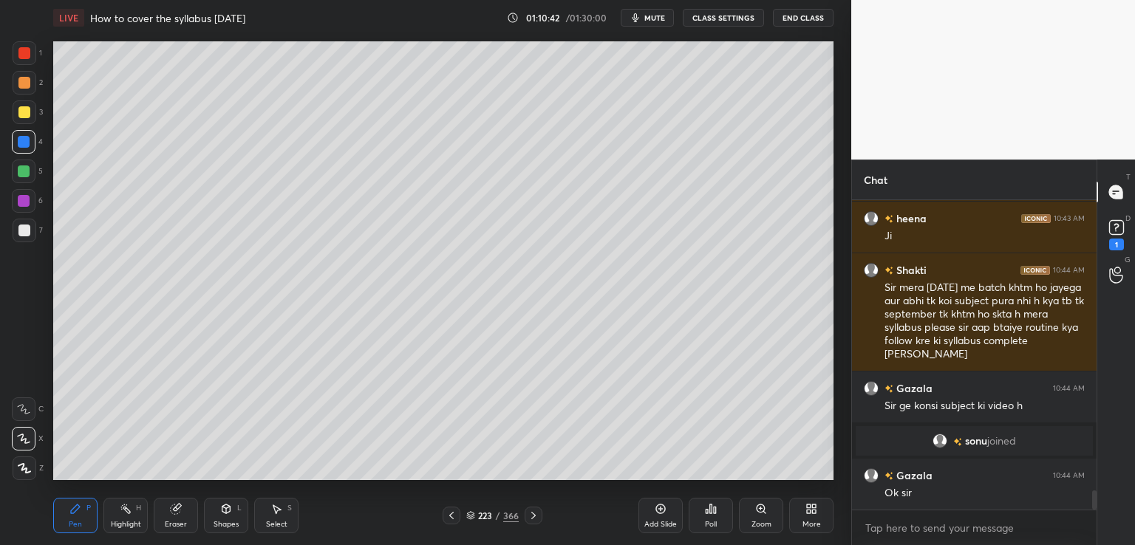
scroll to position [4622, 0]
click at [661, 516] on div "Add Slide" at bounding box center [661, 515] width 44 height 35
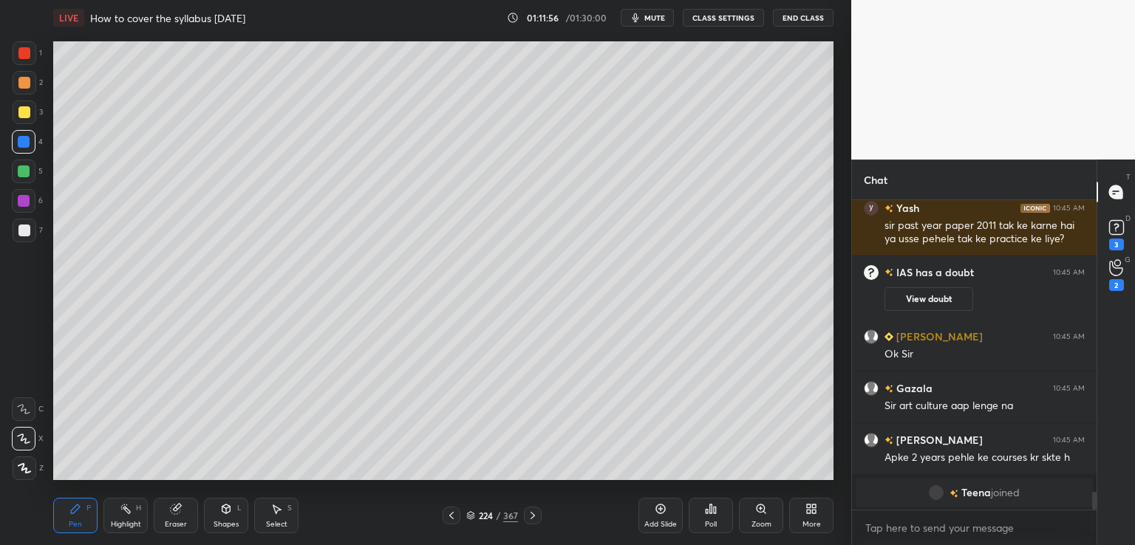
scroll to position [5095, 0]
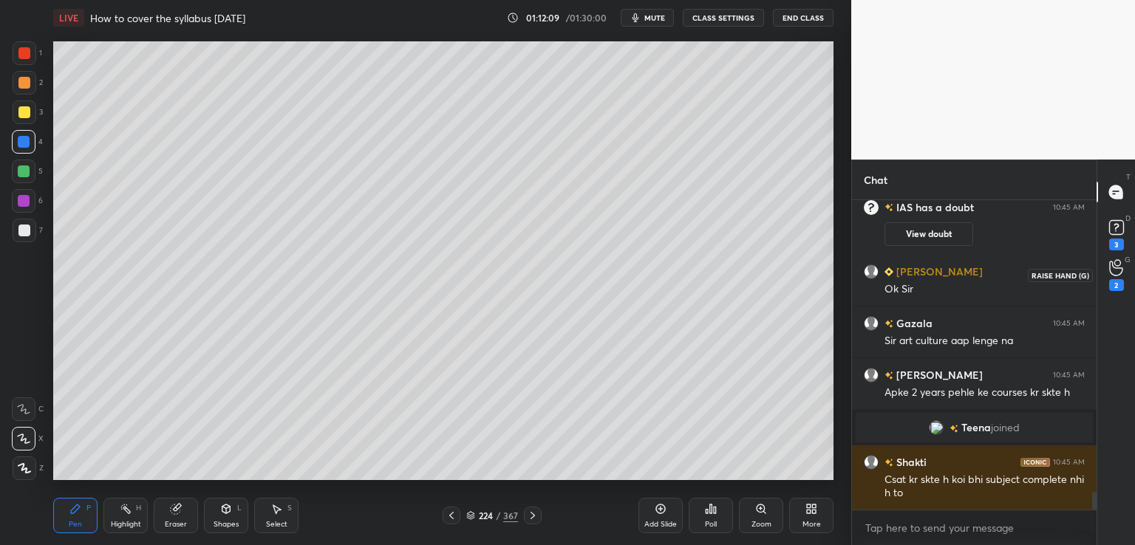
click at [1115, 282] on div "2" at bounding box center [1116, 285] width 15 height 12
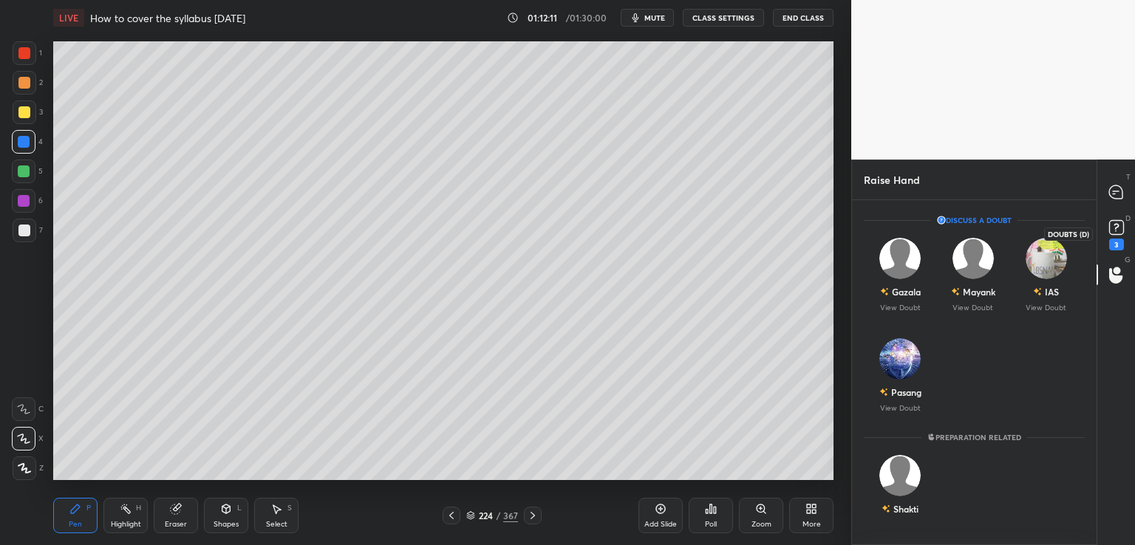
click at [1118, 233] on rect at bounding box center [1116, 228] width 14 height 14
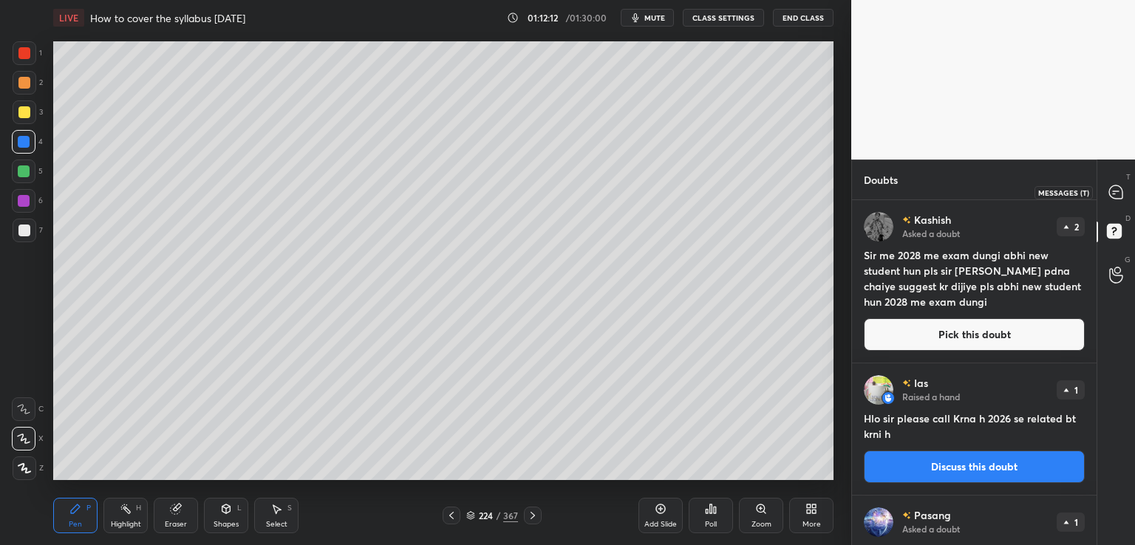
click at [1116, 189] on icon at bounding box center [1115, 192] width 13 height 13
type textarea "x"
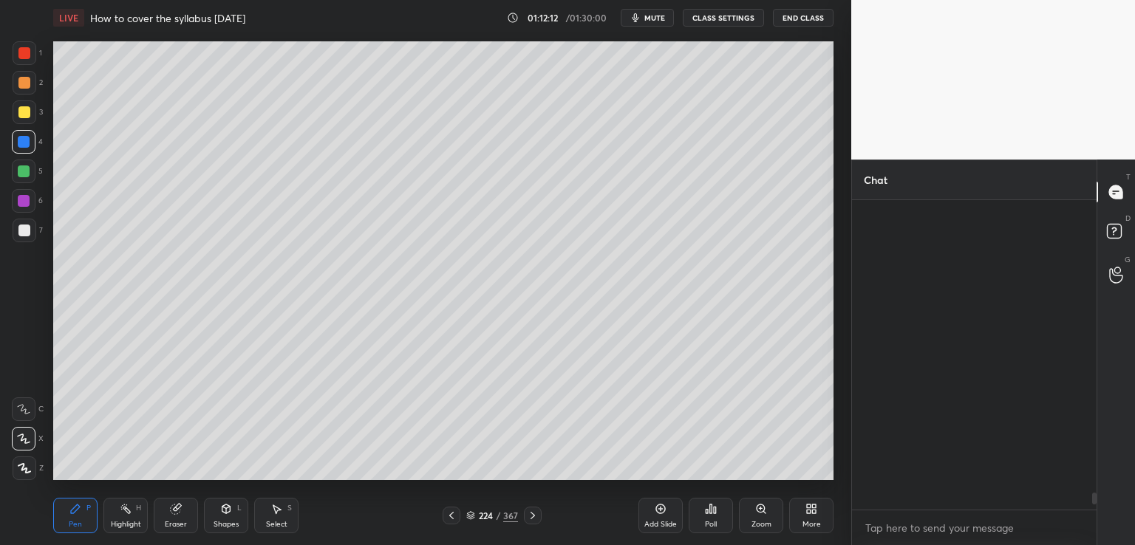
scroll to position [305, 240]
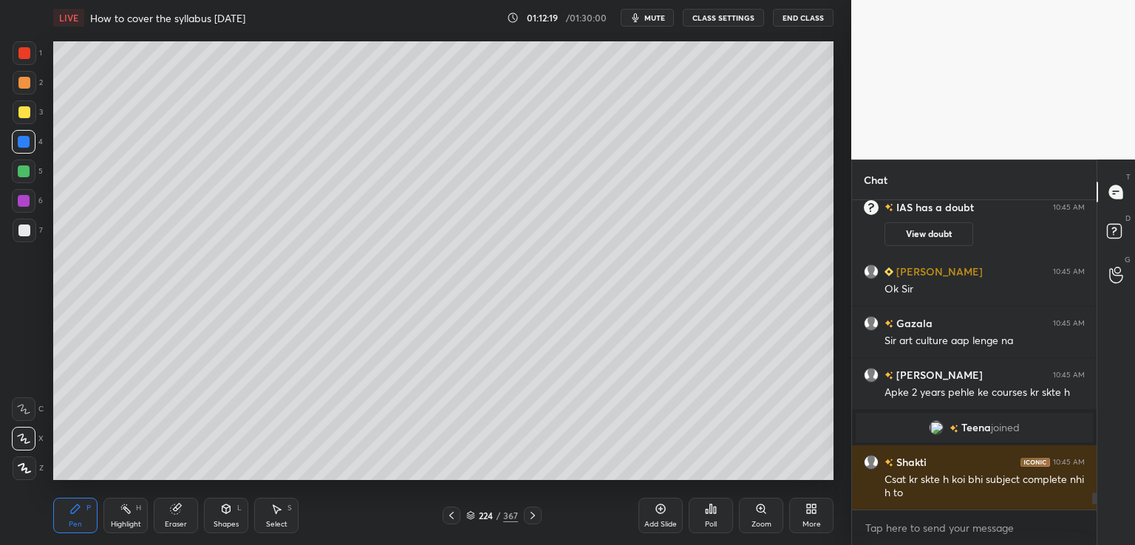
click at [662, 511] on icon at bounding box center [661, 509] width 12 height 12
click at [15, 113] on div at bounding box center [25, 113] width 24 height 24
click at [717, 16] on button "CLASS SETTINGS" at bounding box center [723, 18] width 81 height 18
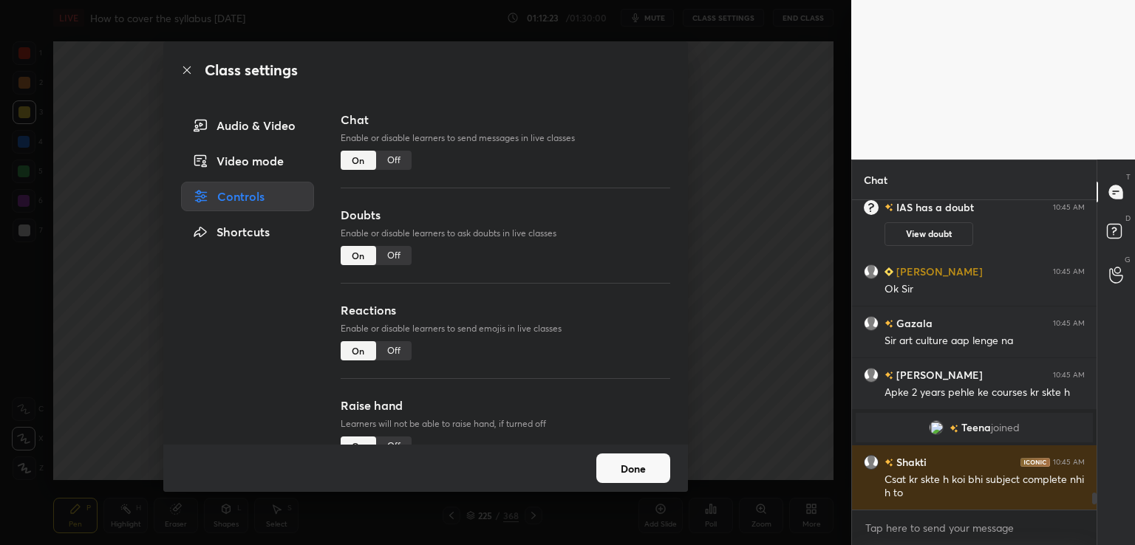
scroll to position [5488, 0]
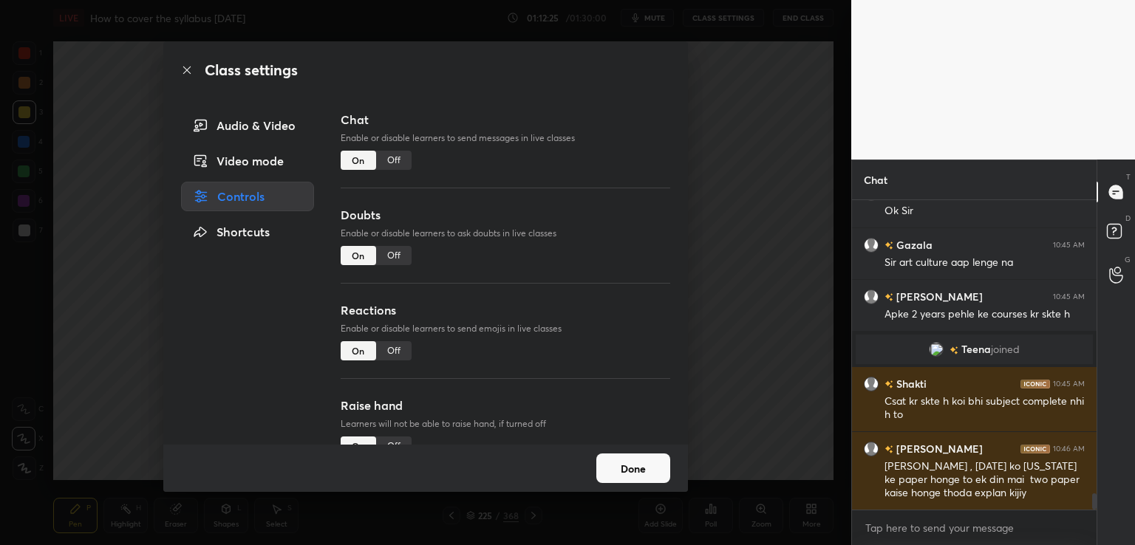
click at [392, 158] on div "Off" at bounding box center [393, 160] width 35 height 19
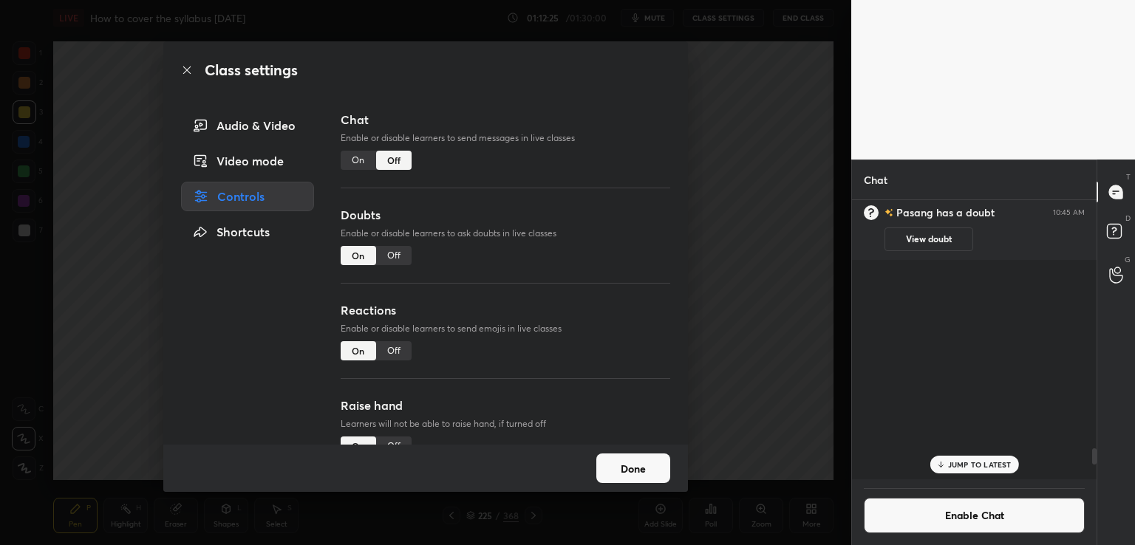
scroll to position [5, 4]
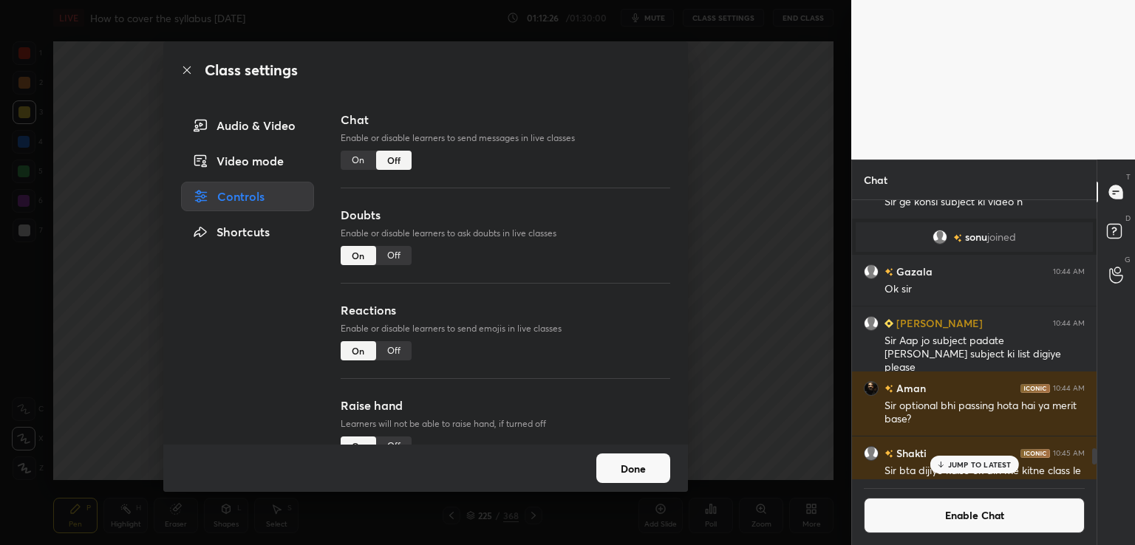
drag, startPoint x: 854, startPoint y: 137, endPoint x: 859, endPoint y: 154, distance: 18.5
click at [854, 138] on video at bounding box center [993, 80] width 284 height 160
click at [649, 447] on div "Done" at bounding box center [425, 468] width 525 height 47
drag, startPoint x: 647, startPoint y: 463, endPoint x: 659, endPoint y: 456, distance: 13.9
click at [647, 463] on button "Done" at bounding box center [633, 469] width 74 height 30
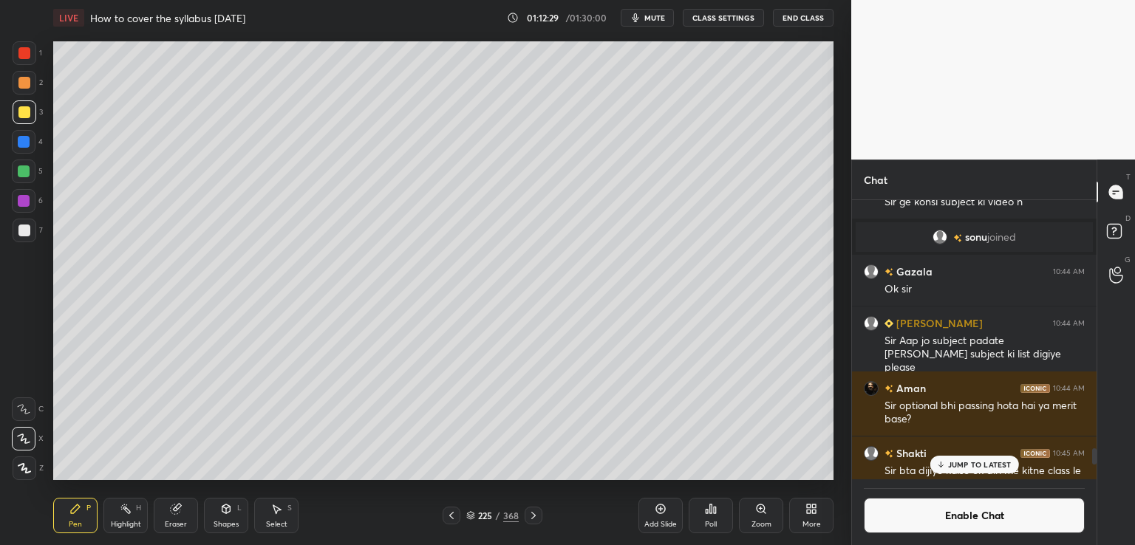
click at [987, 464] on p "JUMP TO LATEST" at bounding box center [980, 464] width 64 height 9
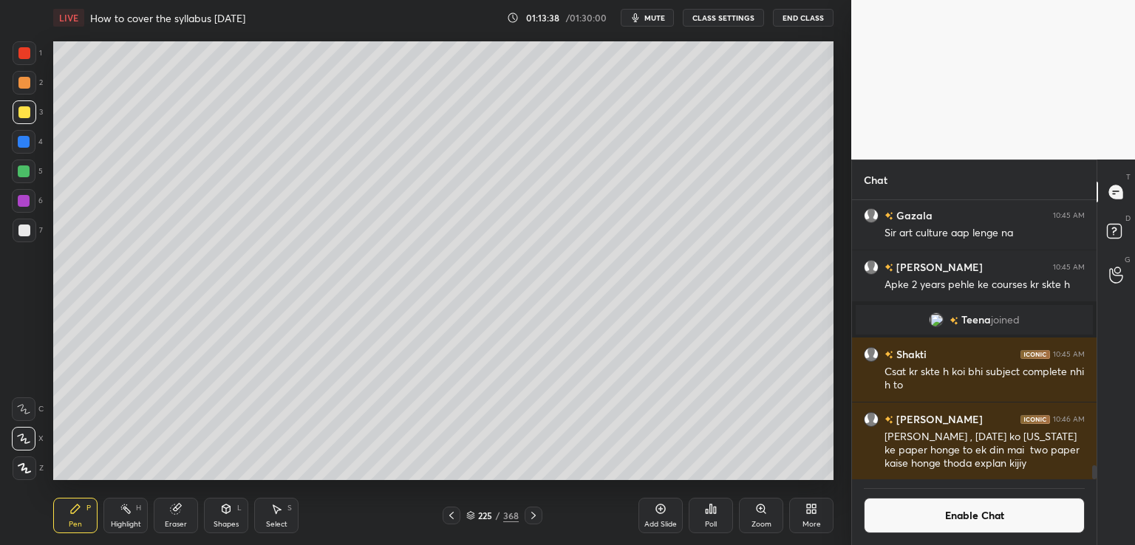
click at [930, 510] on button "Enable Chat" at bounding box center [974, 515] width 221 height 35
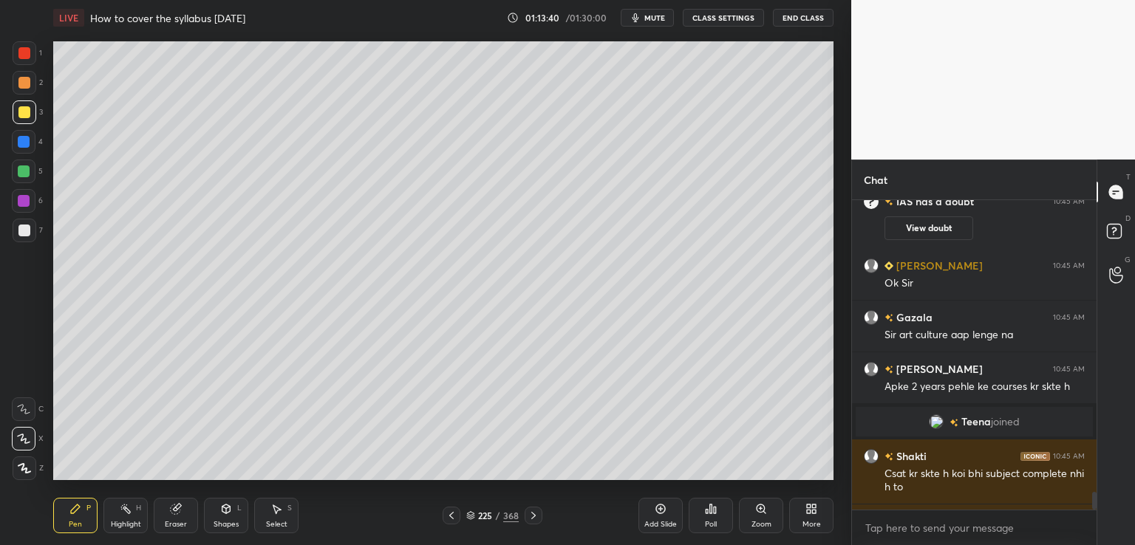
scroll to position [5188, 0]
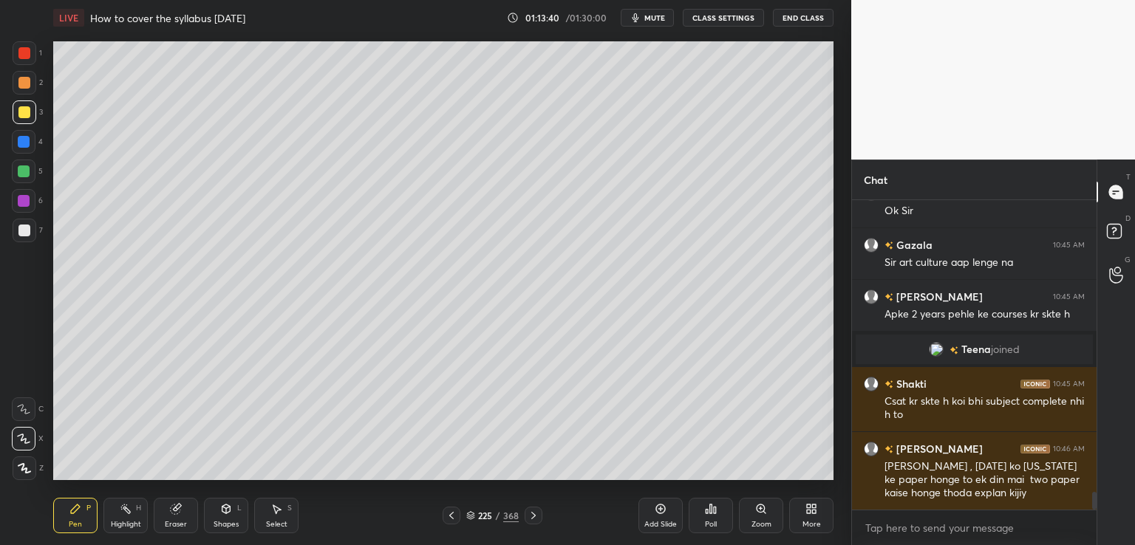
drag, startPoint x: 1092, startPoint y: 492, endPoint x: 1081, endPoint y: 524, distance: 33.7
click at [1089, 520] on div "IAS has a doubt 10:45 AM View doubt [PERSON_NAME] 10:45 AM Ok [PERSON_NAME] 10:…" at bounding box center [974, 372] width 245 height 345
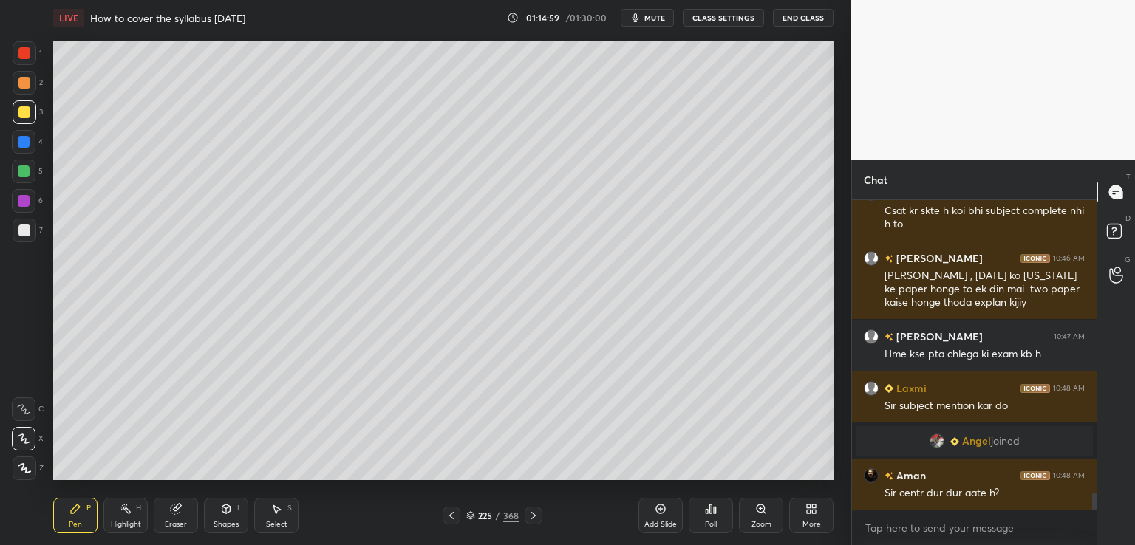
scroll to position [5388, 0]
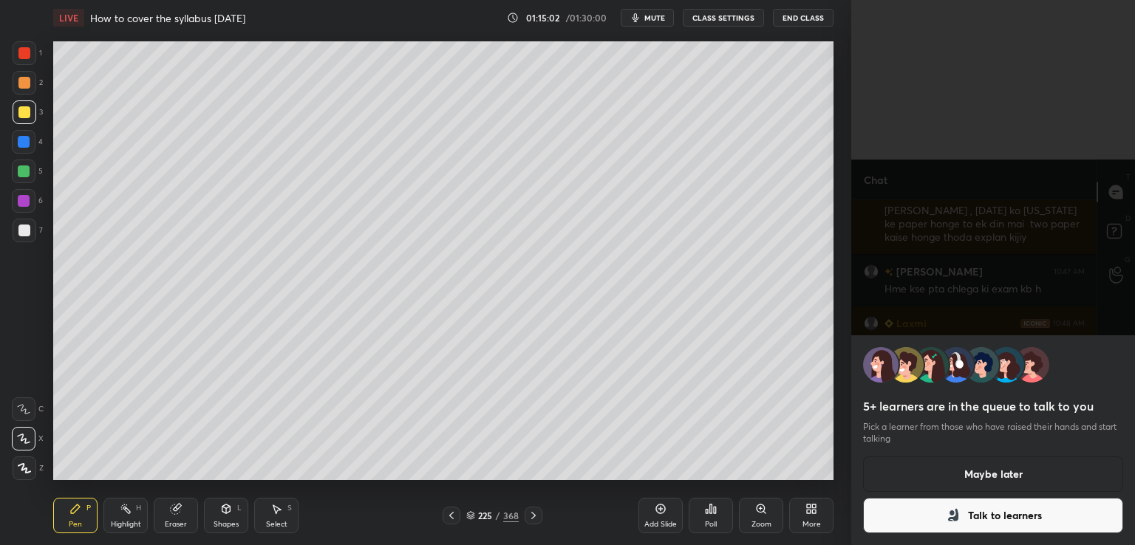
click at [967, 474] on button "Maybe later" at bounding box center [993, 474] width 260 height 35
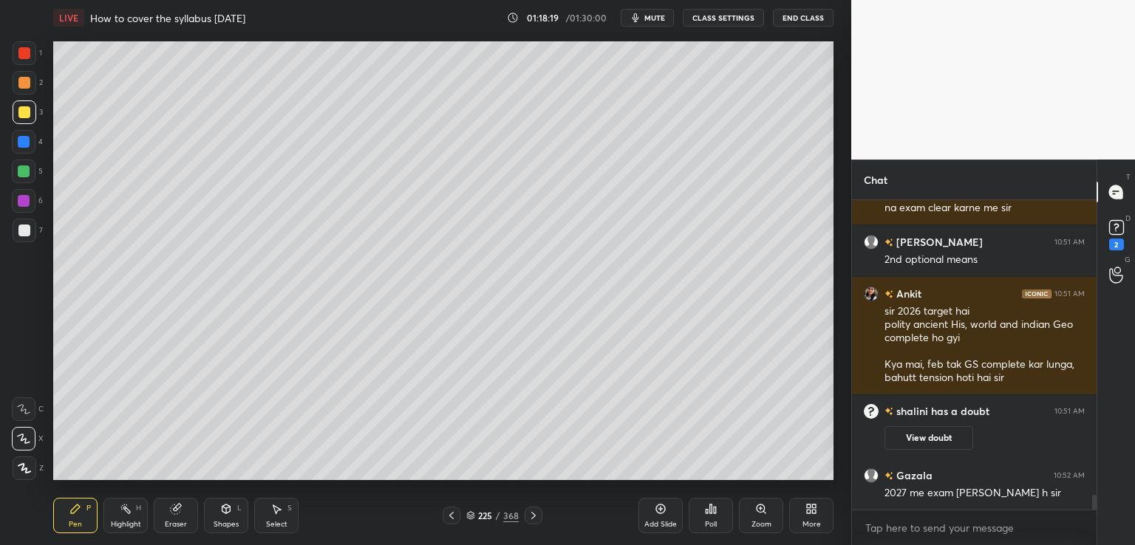
scroll to position [6386, 0]
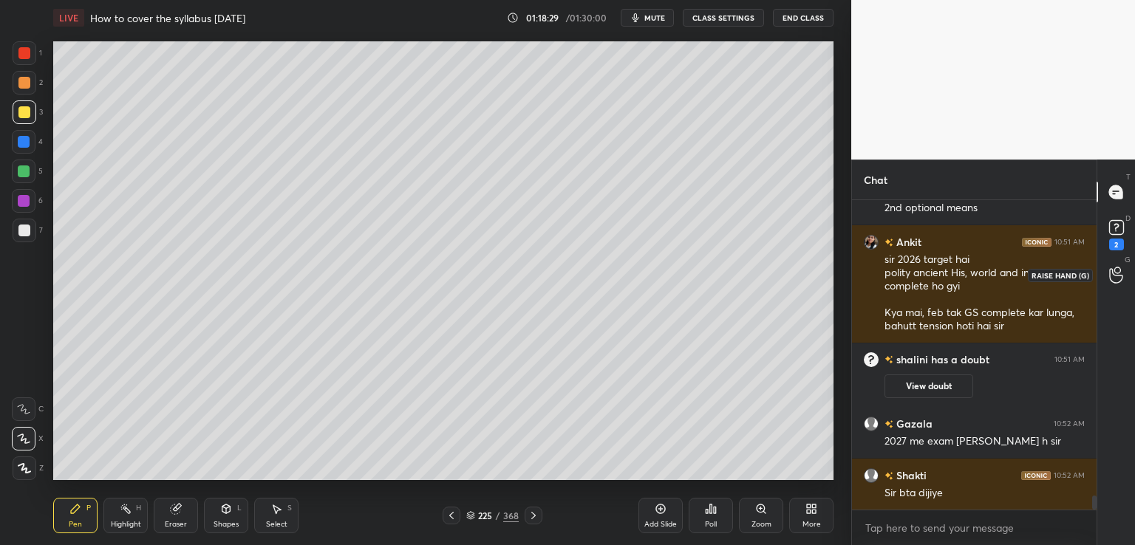
click at [1115, 273] on icon at bounding box center [1116, 275] width 14 height 17
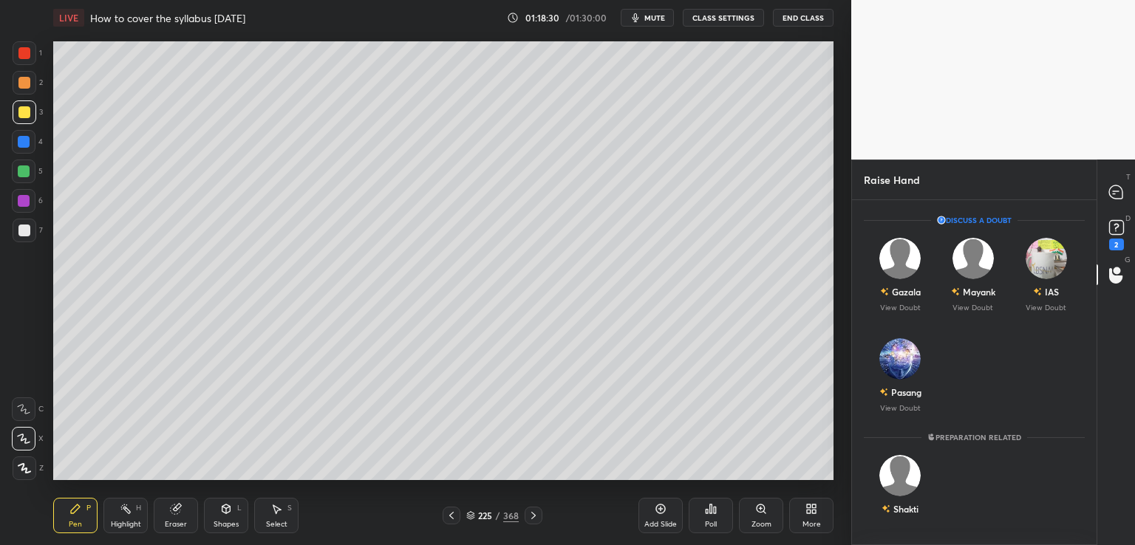
click at [1110, 242] on div "2" at bounding box center [1116, 245] width 15 height 12
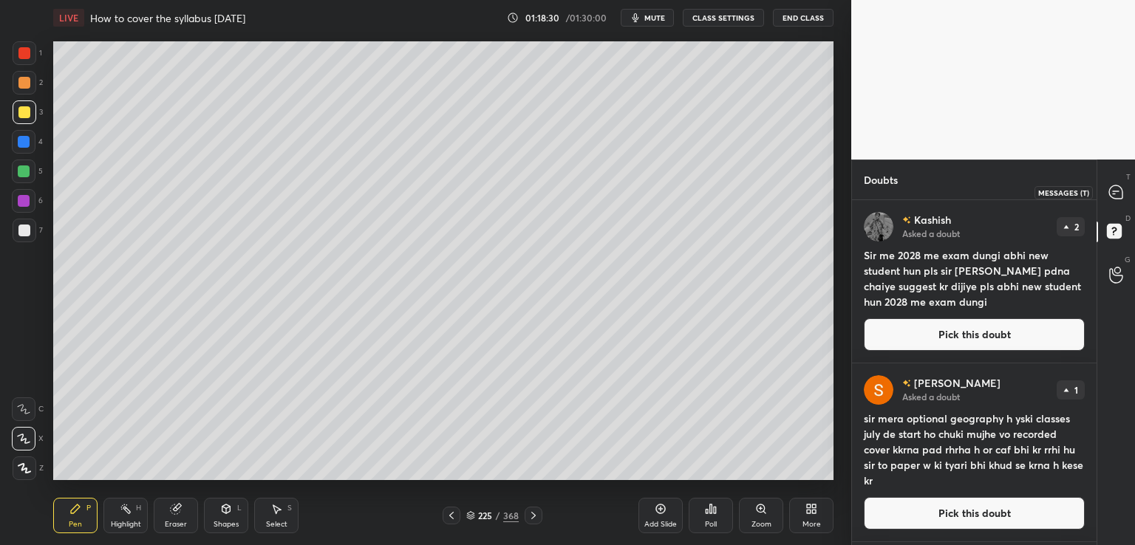
click at [1112, 183] on div at bounding box center [1117, 192] width 30 height 27
type textarea "x"
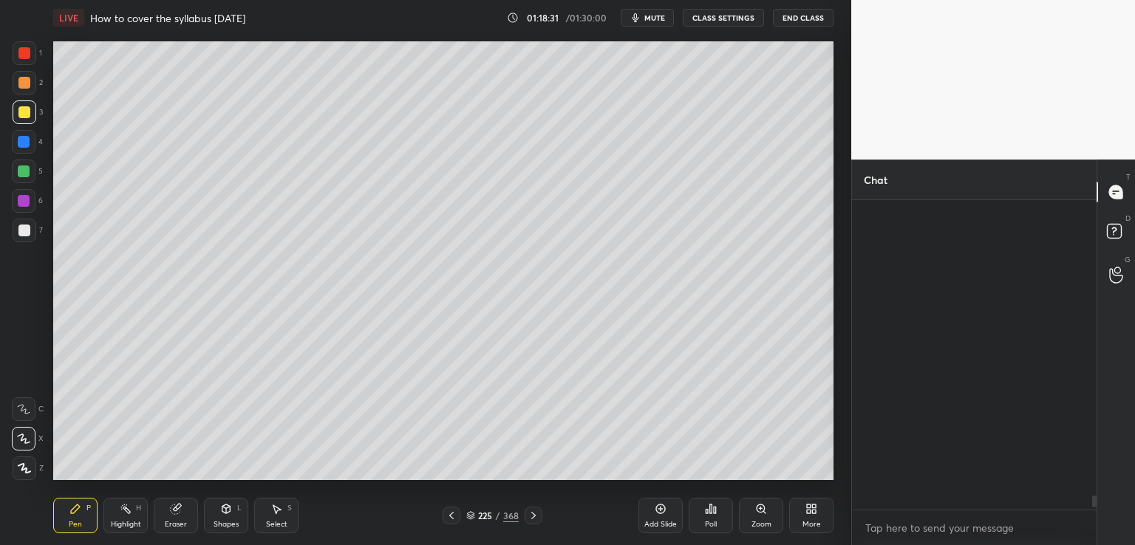
scroll to position [305, 240]
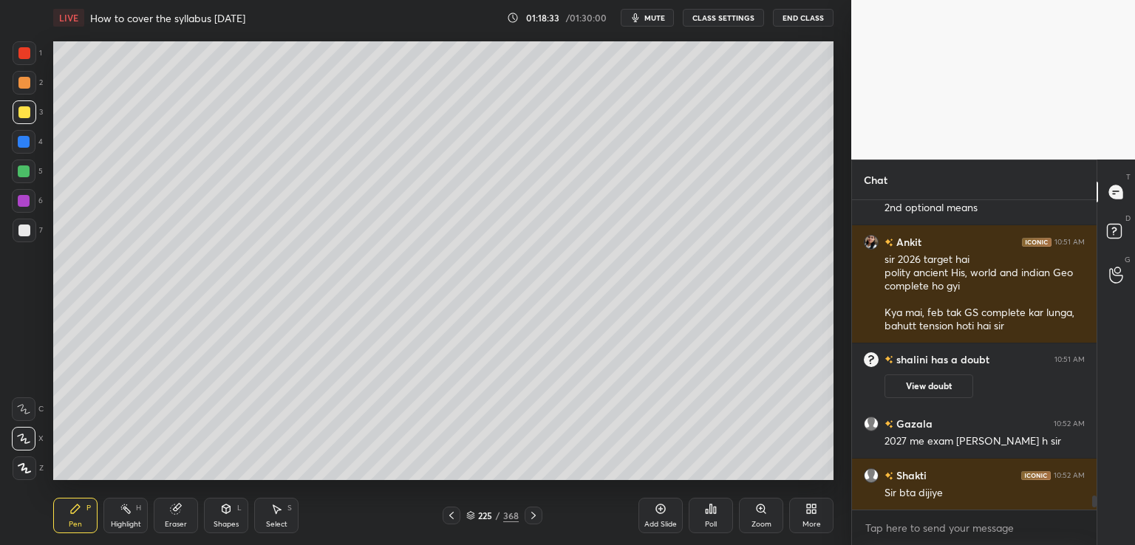
click at [718, 23] on button "CLASS SETTINGS" at bounding box center [723, 18] width 81 height 18
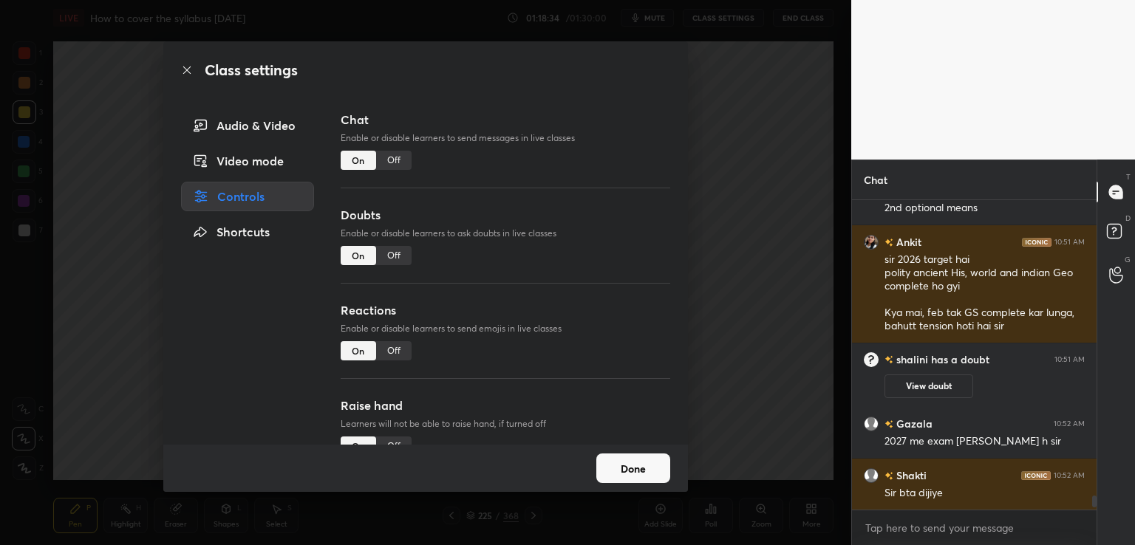
click at [398, 153] on div "Off" at bounding box center [393, 160] width 35 height 19
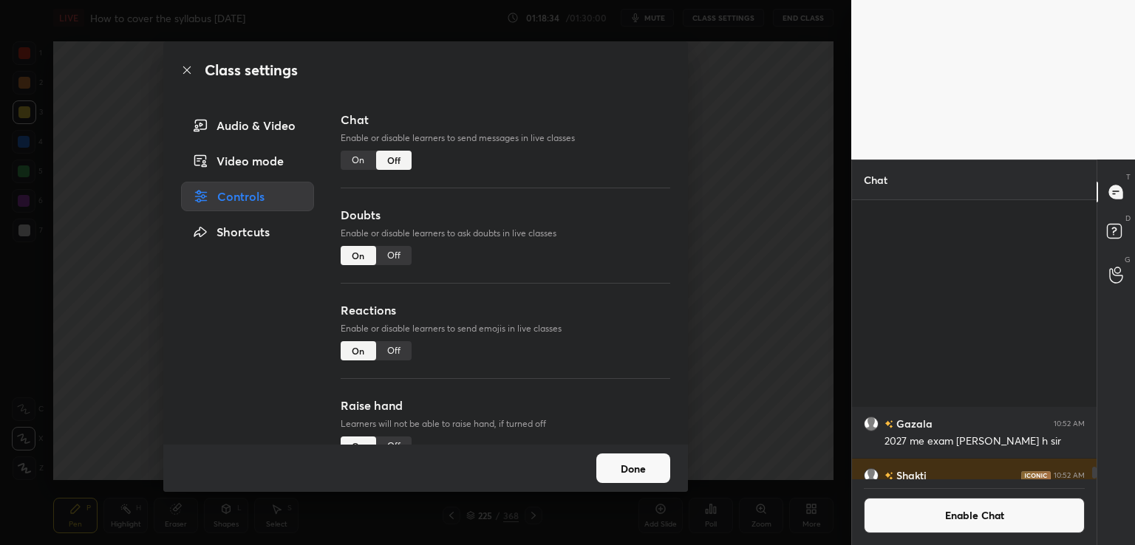
scroll to position [5, 4]
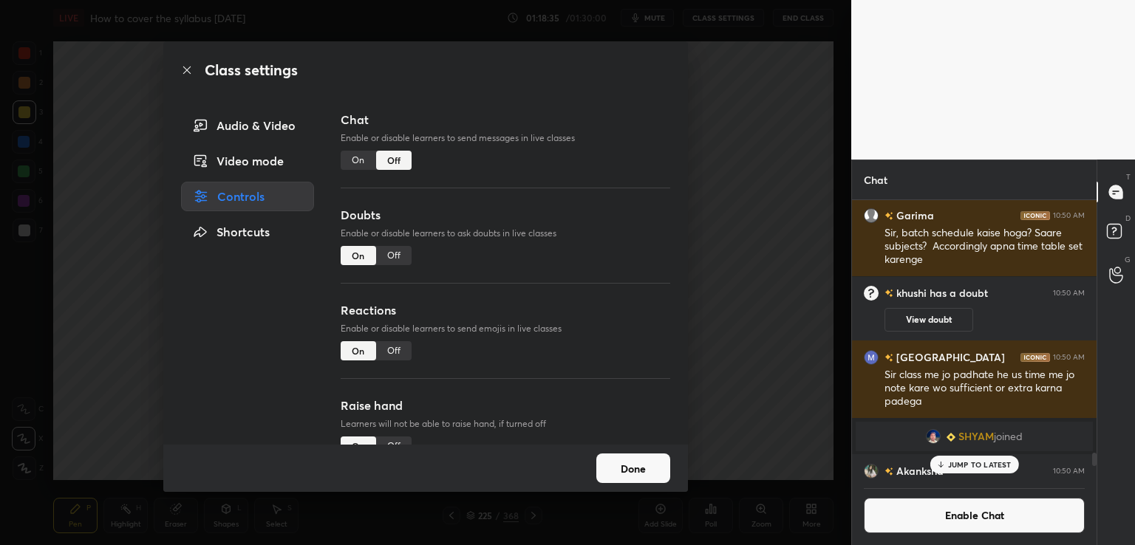
click at [633, 477] on button "Done" at bounding box center [633, 469] width 74 height 30
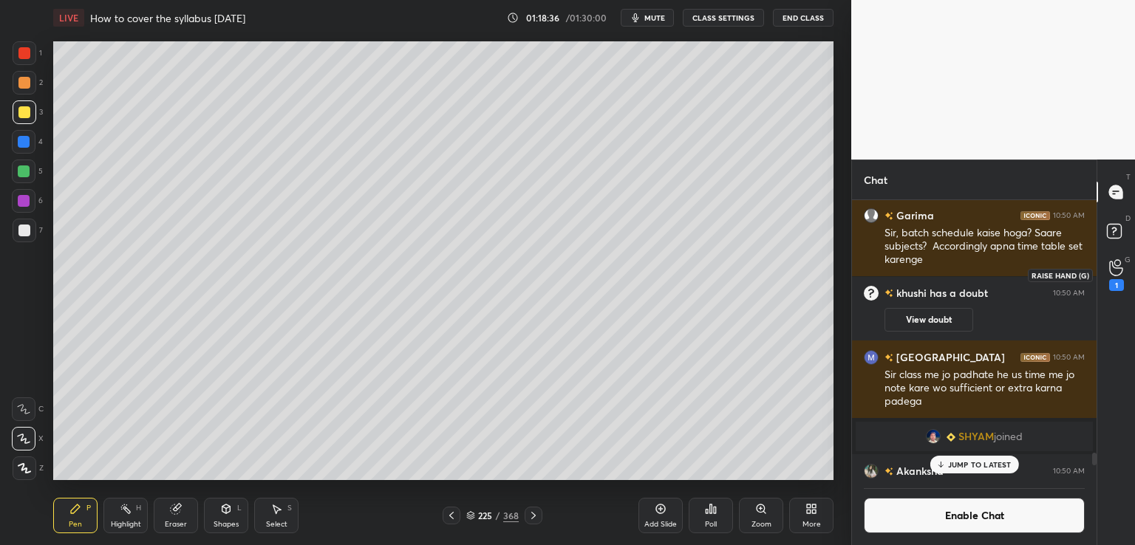
click at [1119, 270] on icon at bounding box center [1116, 267] width 14 height 17
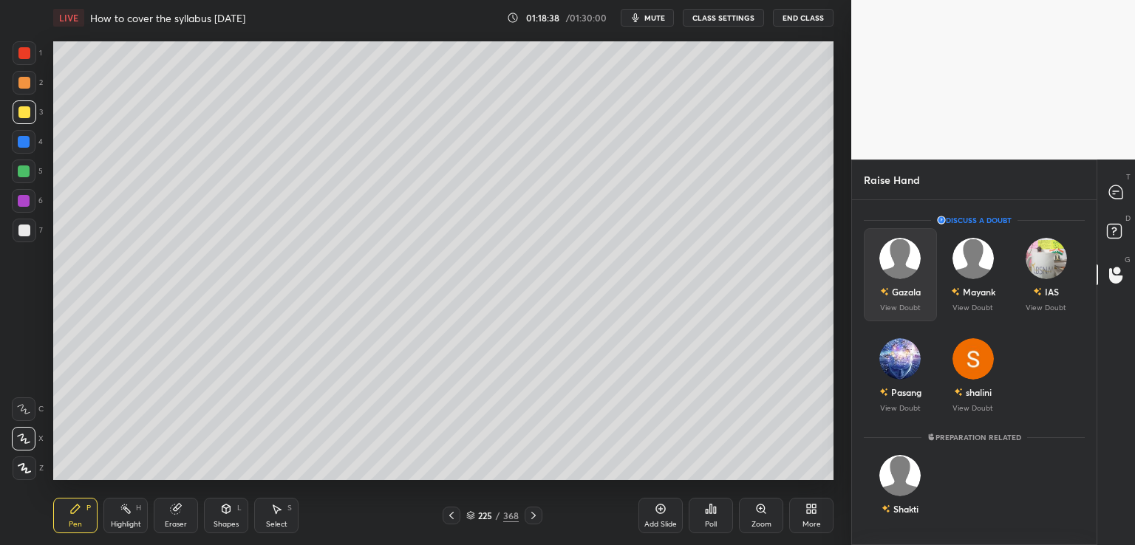
click at [897, 293] on div "Gazala" at bounding box center [906, 291] width 29 height 13
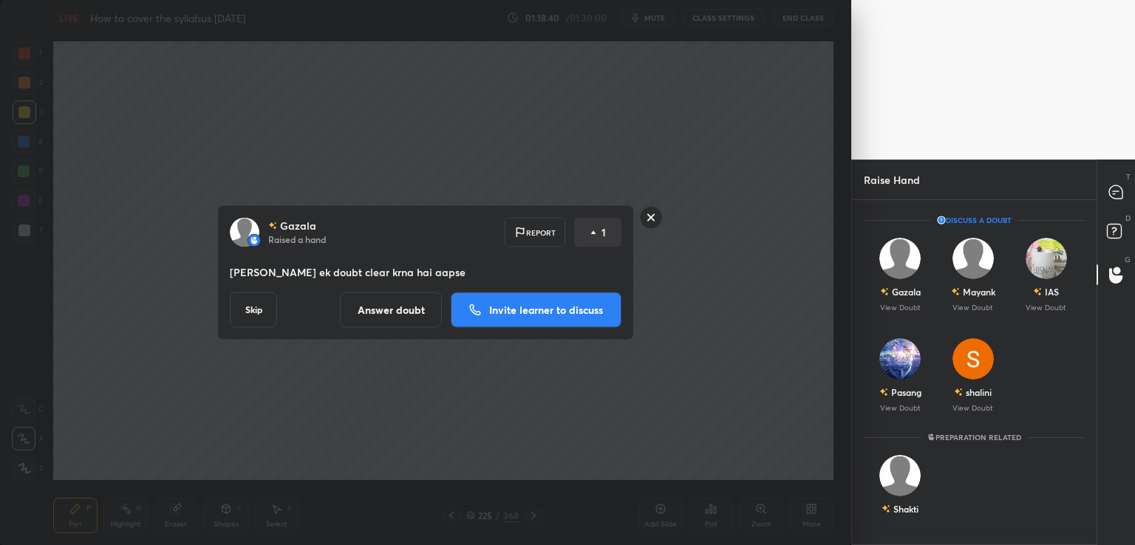
click at [511, 311] on p "Invite learner to discuss" at bounding box center [546, 310] width 114 height 10
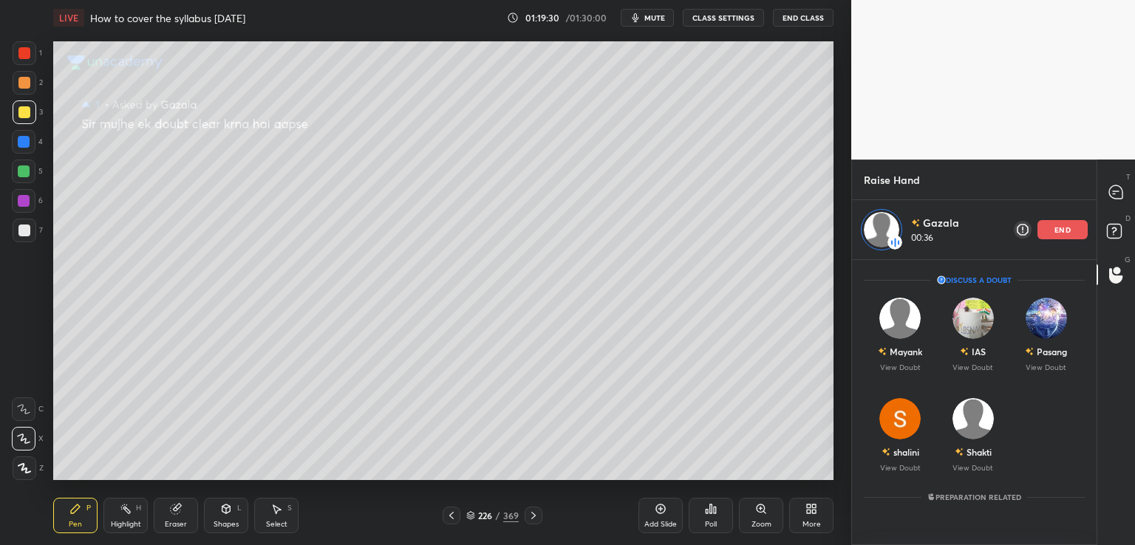
click at [1070, 230] on div "end" at bounding box center [1063, 229] width 50 height 19
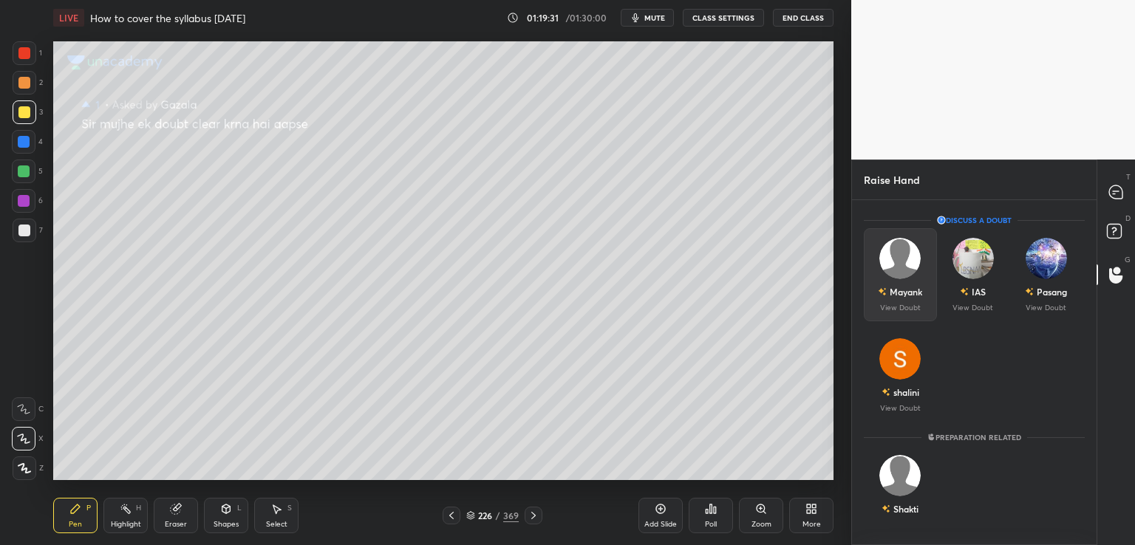
click at [899, 310] on p "View Doubt" at bounding box center [900, 308] width 41 height 7
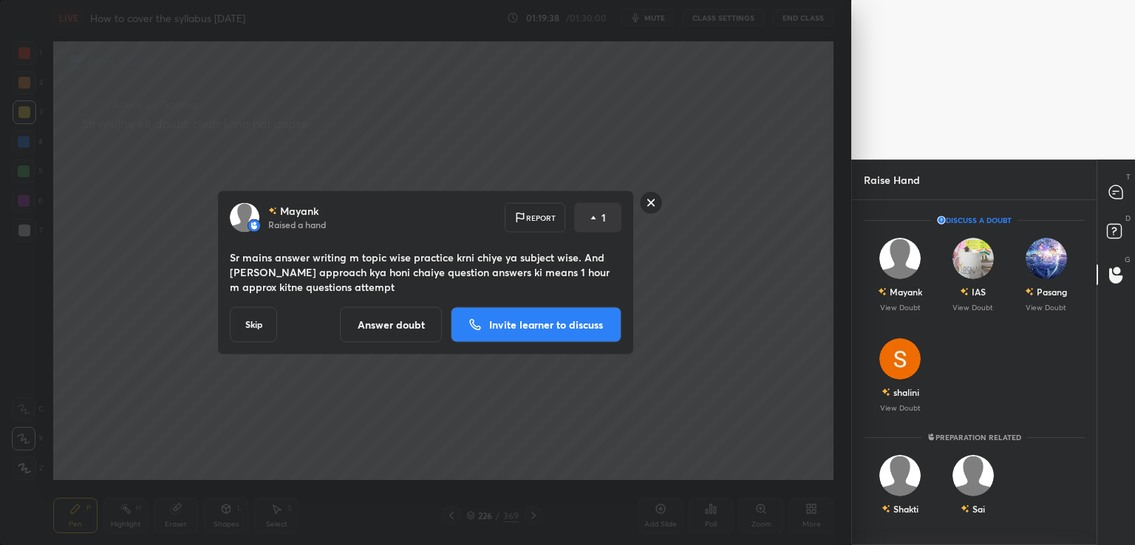
click at [397, 329] on button "Answer doubt" at bounding box center [391, 324] width 102 height 35
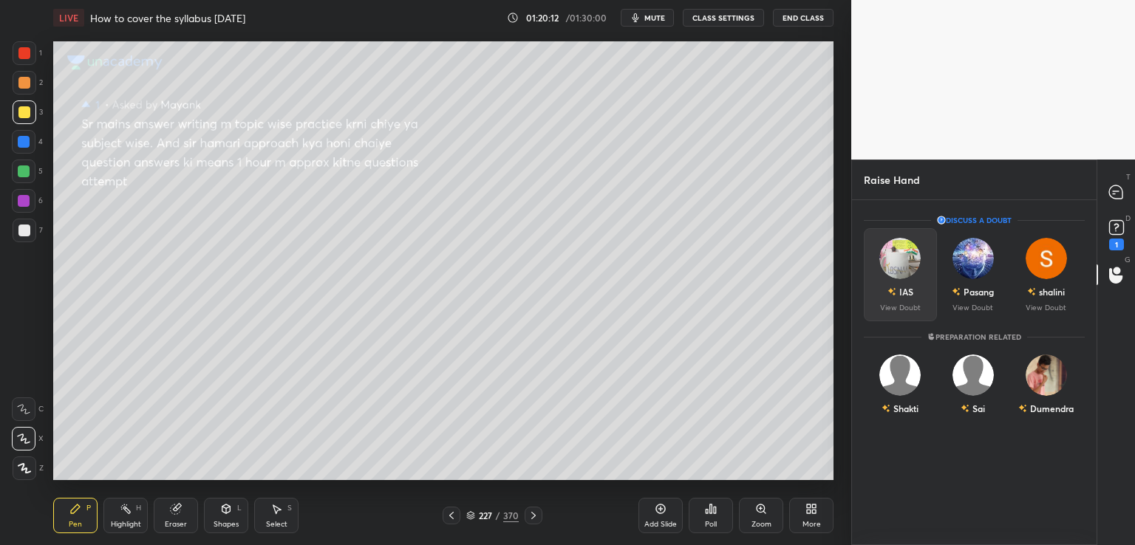
click at [902, 302] on div "IAS" at bounding box center [901, 291] width 26 height 25
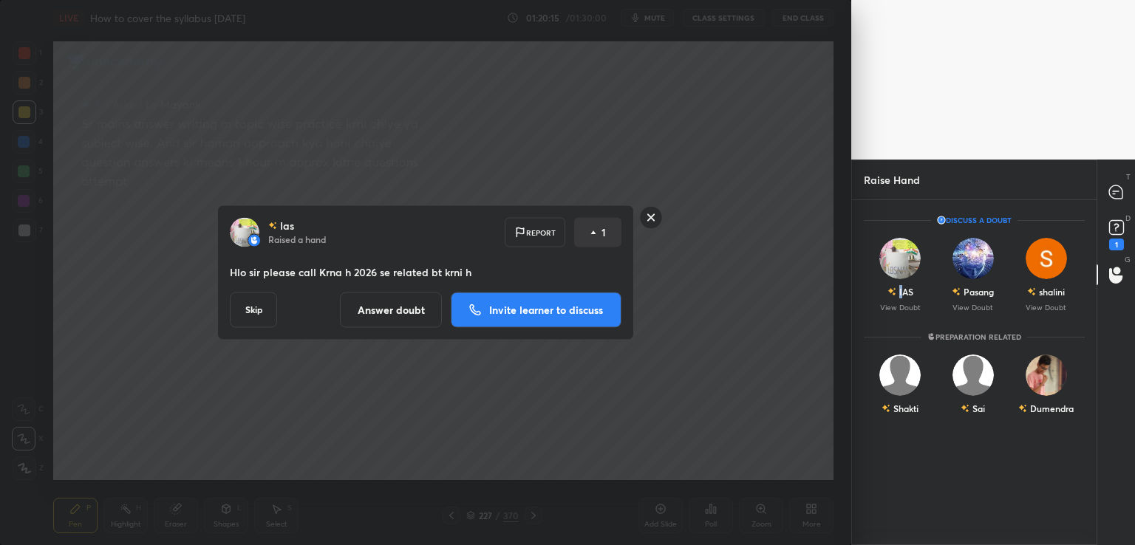
click at [520, 310] on p "Invite learner to discuss" at bounding box center [546, 310] width 114 height 10
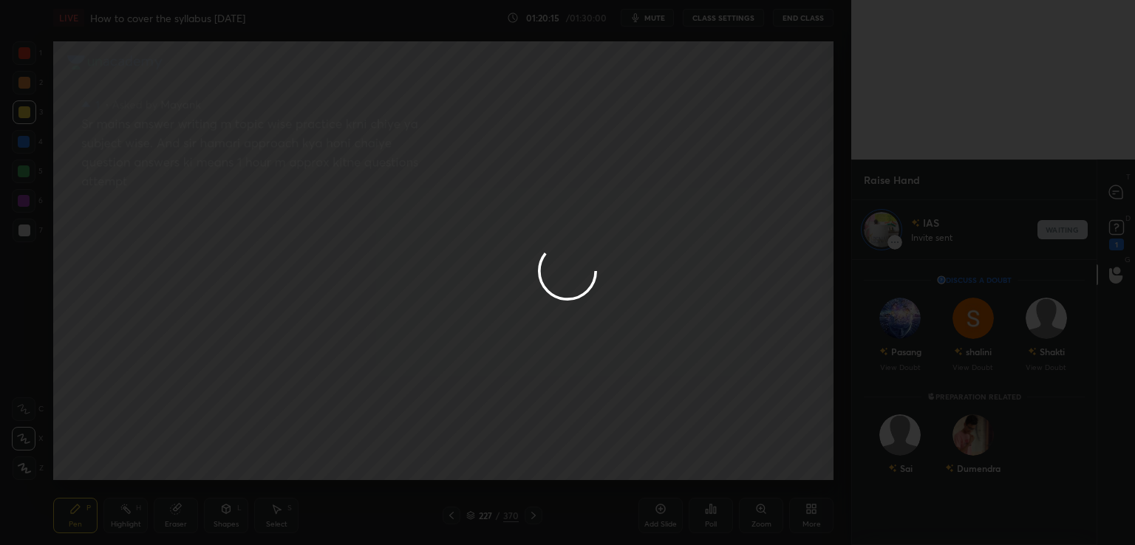
scroll to position [5, 4]
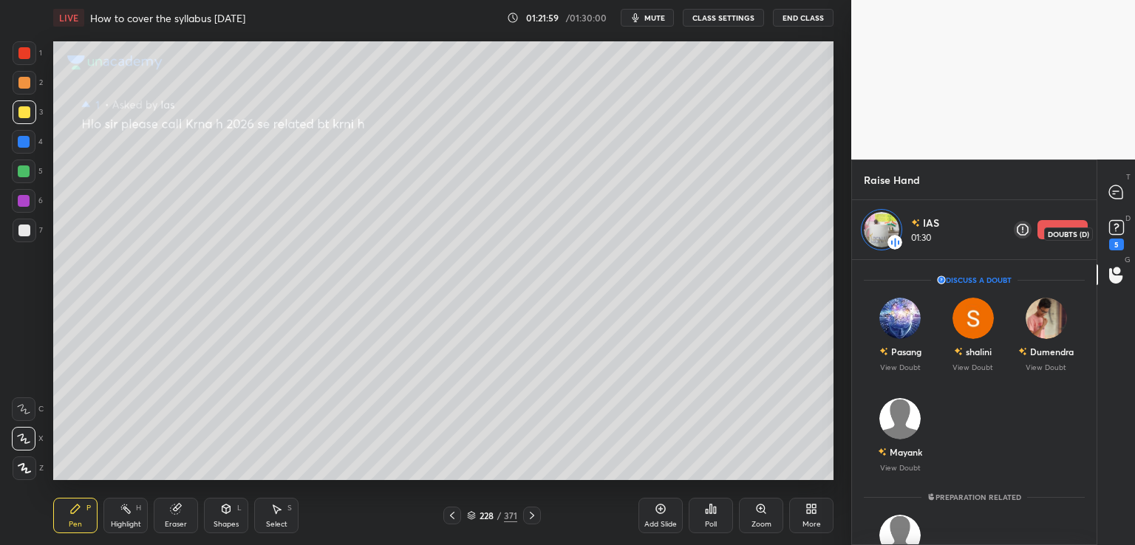
click at [1112, 239] on div "5" at bounding box center [1116, 245] width 15 height 12
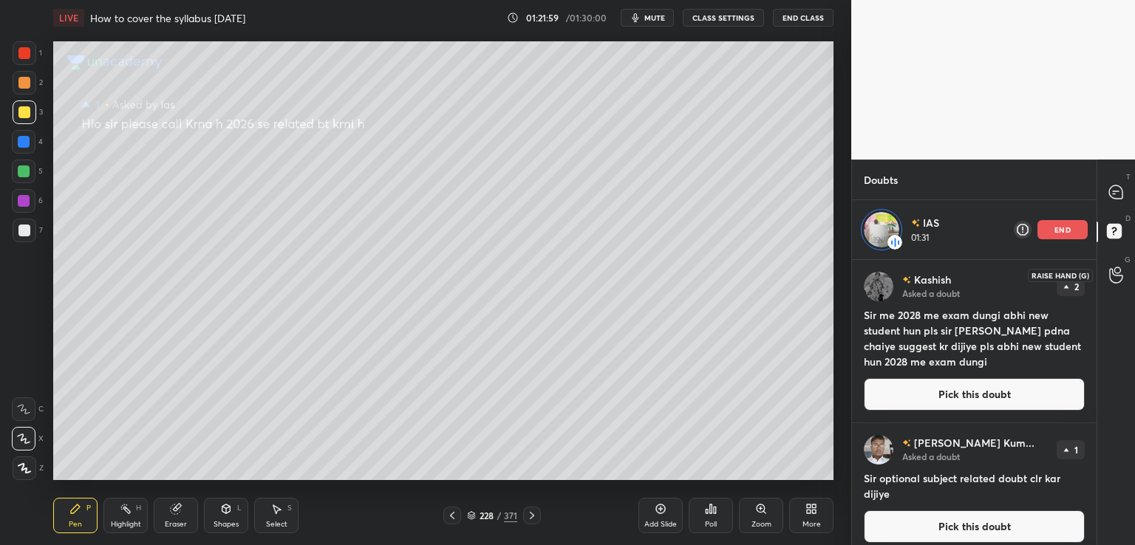
click at [1109, 280] on icon at bounding box center [1116, 275] width 14 height 17
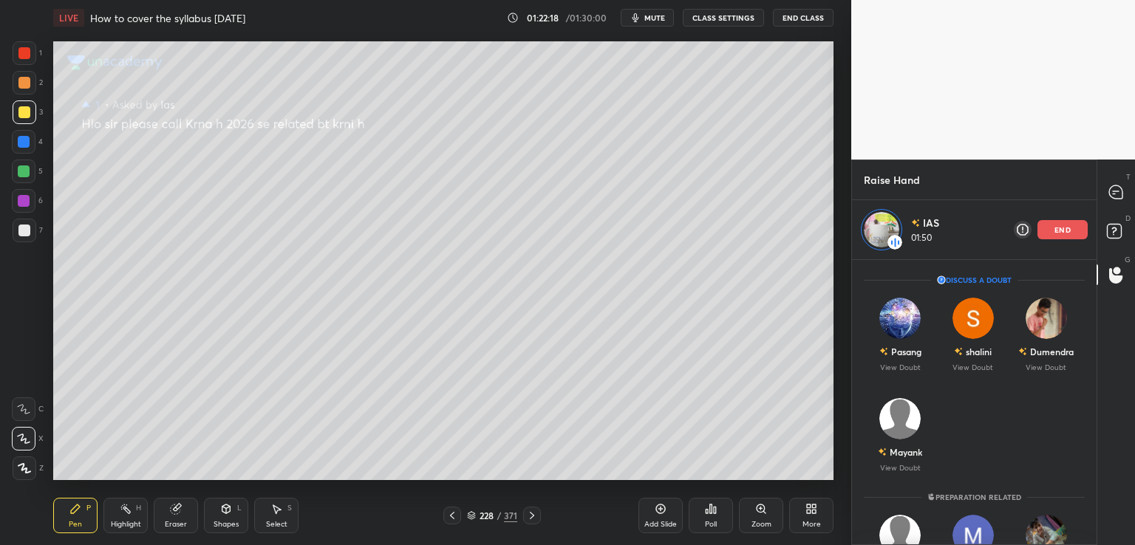
click at [662, 514] on icon at bounding box center [661, 509] width 12 height 12
drag, startPoint x: 1050, startPoint y: 232, endPoint x: 1048, endPoint y: 252, distance: 20.1
click at [1048, 252] on div "IAS 02:00 end" at bounding box center [974, 229] width 245 height 59
click at [1117, 246] on div "2" at bounding box center [1116, 245] width 15 height 12
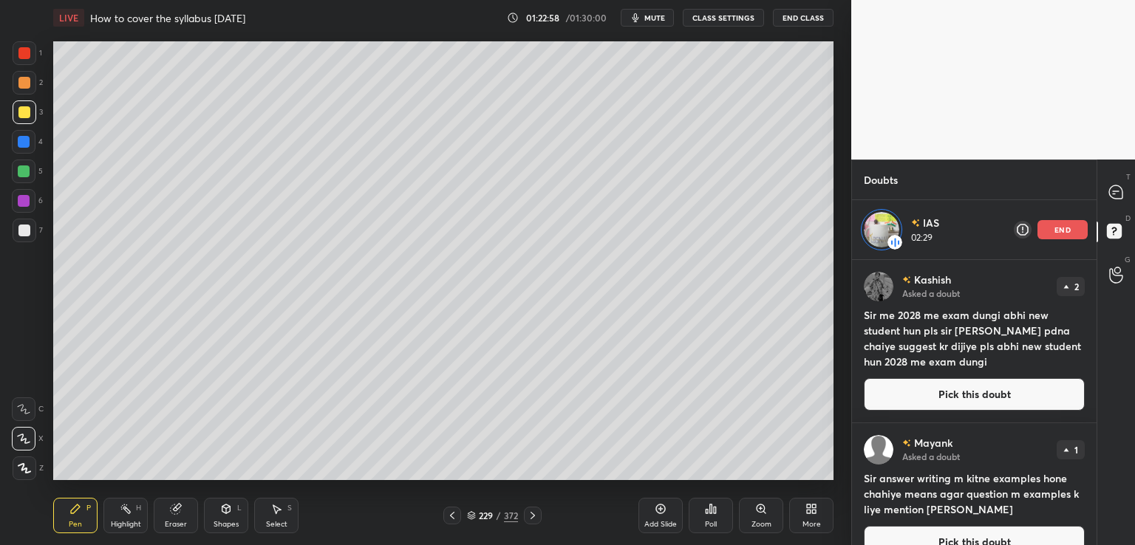
click at [1083, 231] on div "end" at bounding box center [1063, 229] width 50 height 19
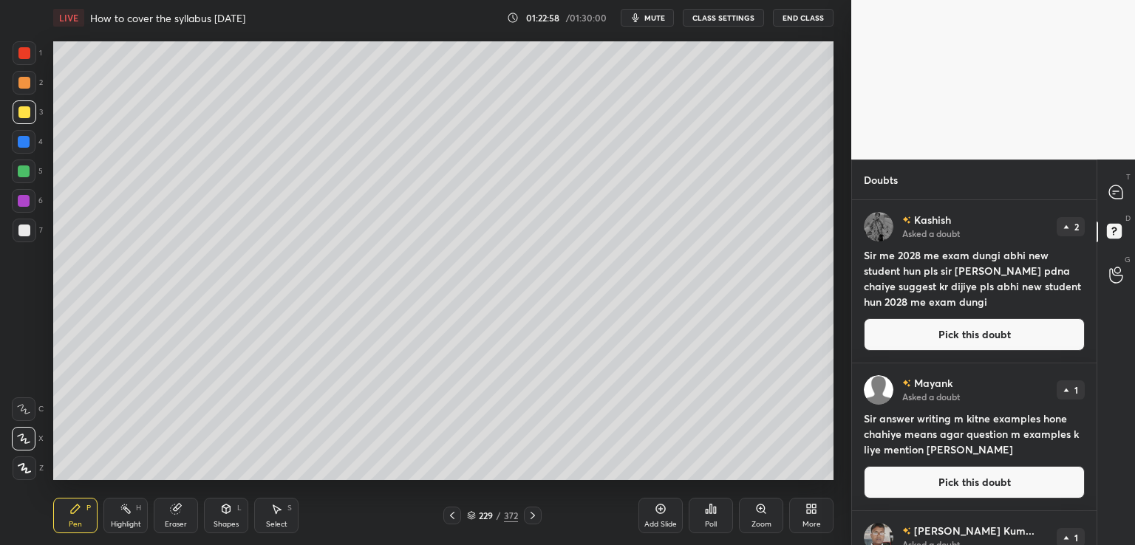
scroll to position [341, 240]
click at [1117, 279] on icon at bounding box center [1116, 275] width 14 height 17
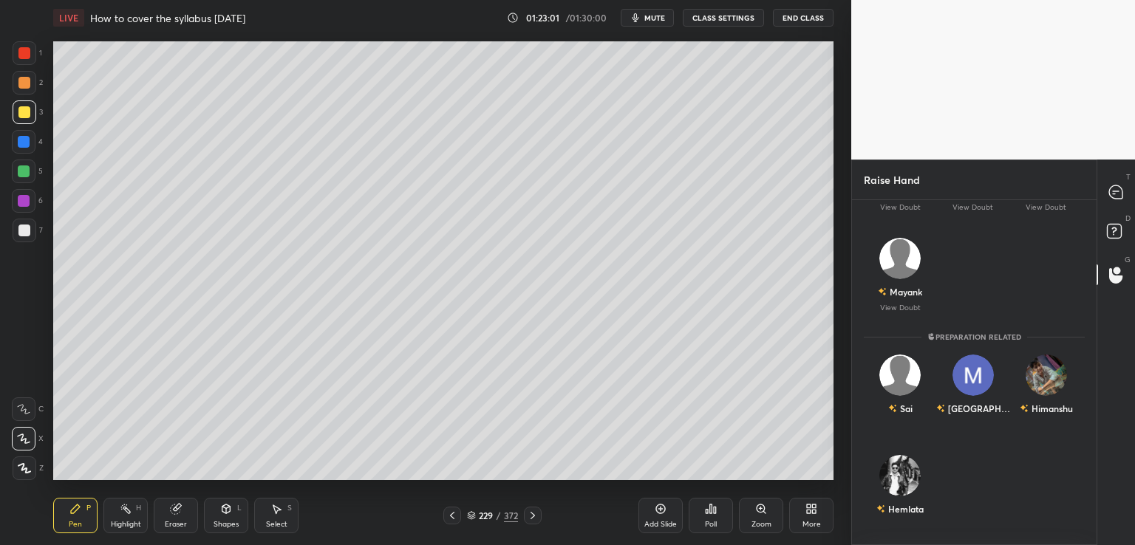
scroll to position [0, 0]
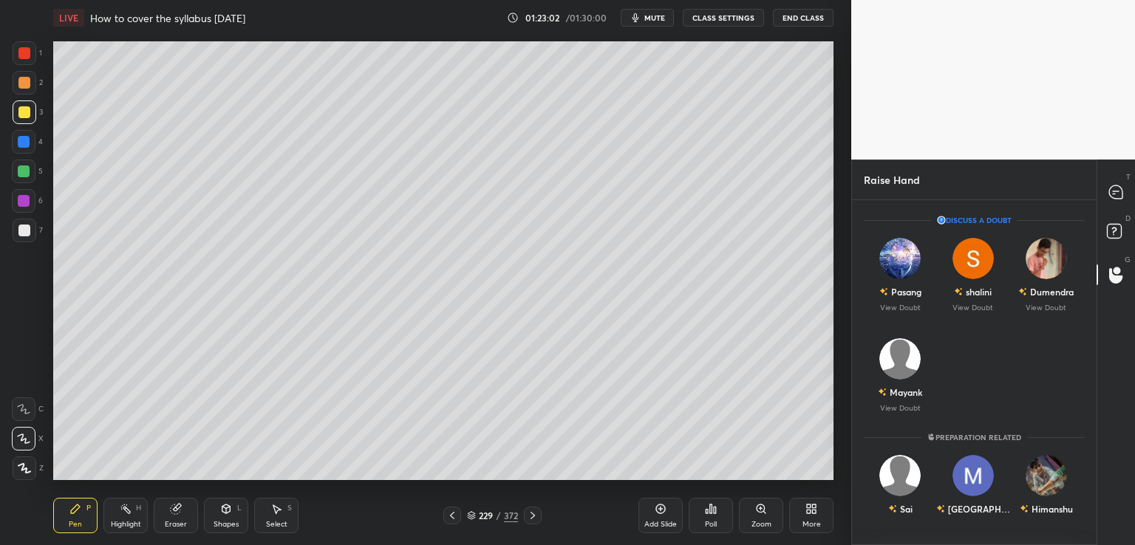
drag, startPoint x: 1093, startPoint y: 320, endPoint x: 1092, endPoint y: 269, distance: 51.0
click at [1091, 259] on div "Discuss a doubt Pasang View Doubt [PERSON_NAME] View Doubt Dumendra View Doubt …" at bounding box center [974, 373] width 245 height 346
drag, startPoint x: 1089, startPoint y: 242, endPoint x: 1085, endPoint y: 231, distance: 11.9
click at [1089, 227] on div "Raise Hand Enable Chat [PERSON_NAME] Kum... Asked a doubt 1 Sir optional subjec…" at bounding box center [993, 353] width 284 height 386
click at [1119, 197] on icon at bounding box center [1115, 192] width 13 height 13
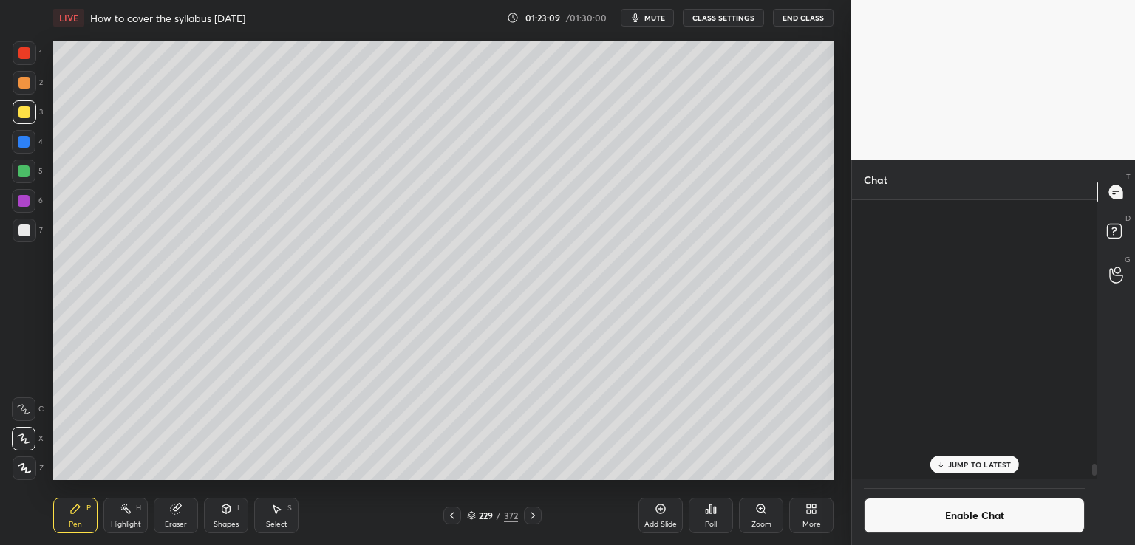
scroll to position [276, 240]
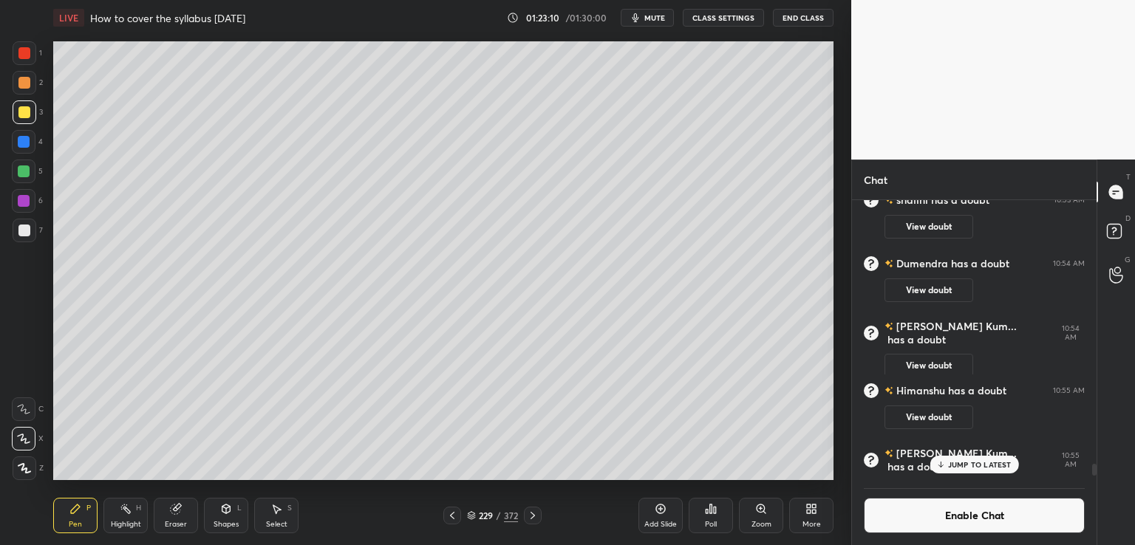
click at [984, 516] on button "Enable Chat" at bounding box center [974, 515] width 221 height 35
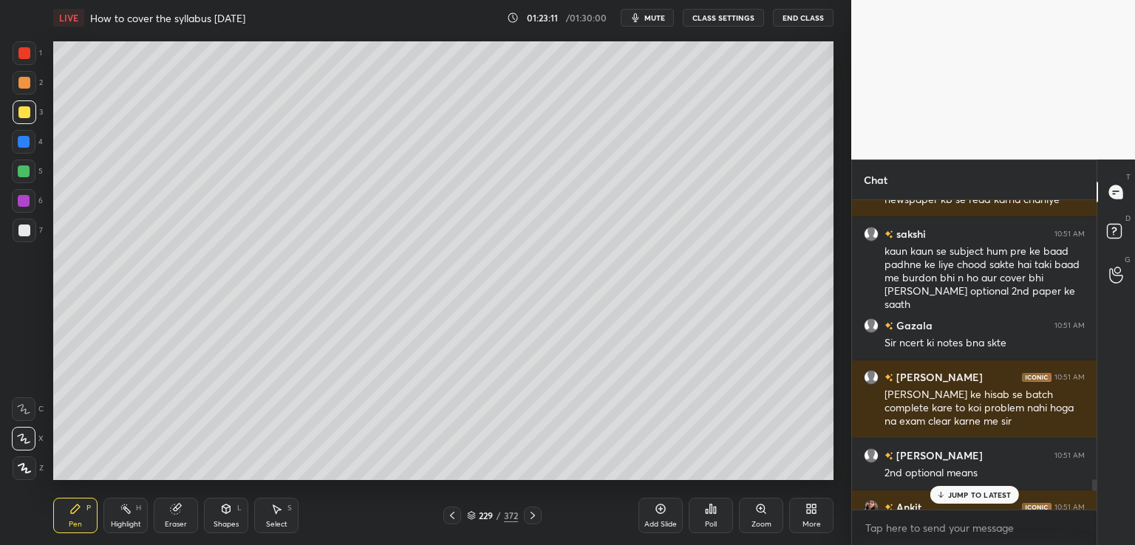
click at [986, 494] on p "JUMP TO LATEST" at bounding box center [980, 495] width 64 height 9
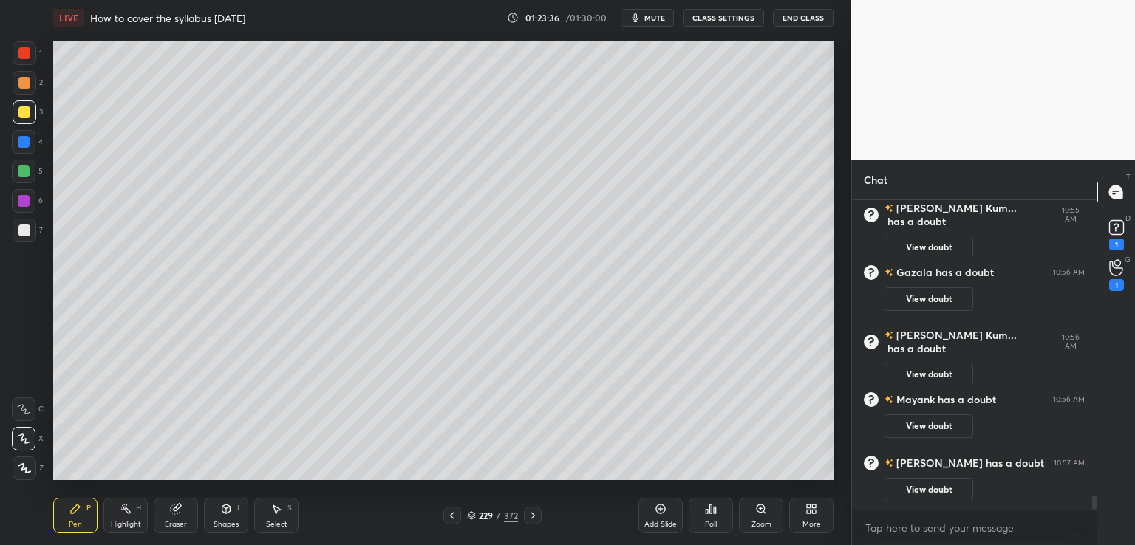
scroll to position [6457, 0]
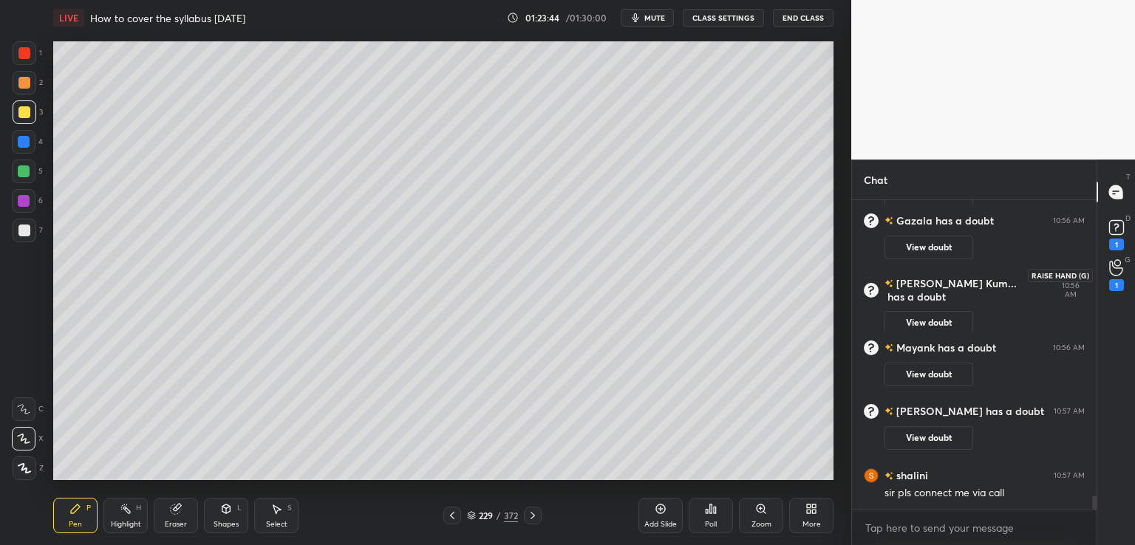
click at [1116, 279] on div "1" at bounding box center [1116, 285] width 15 height 12
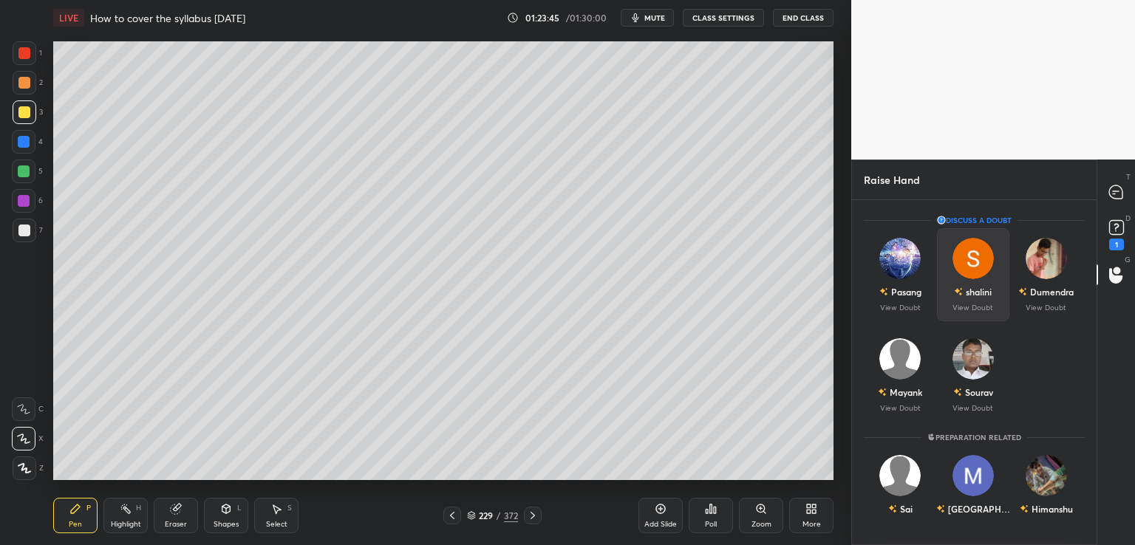
drag, startPoint x: 974, startPoint y: 278, endPoint x: 976, endPoint y: 286, distance: 8.3
click at [976, 278] on img "grid" at bounding box center [973, 258] width 41 height 41
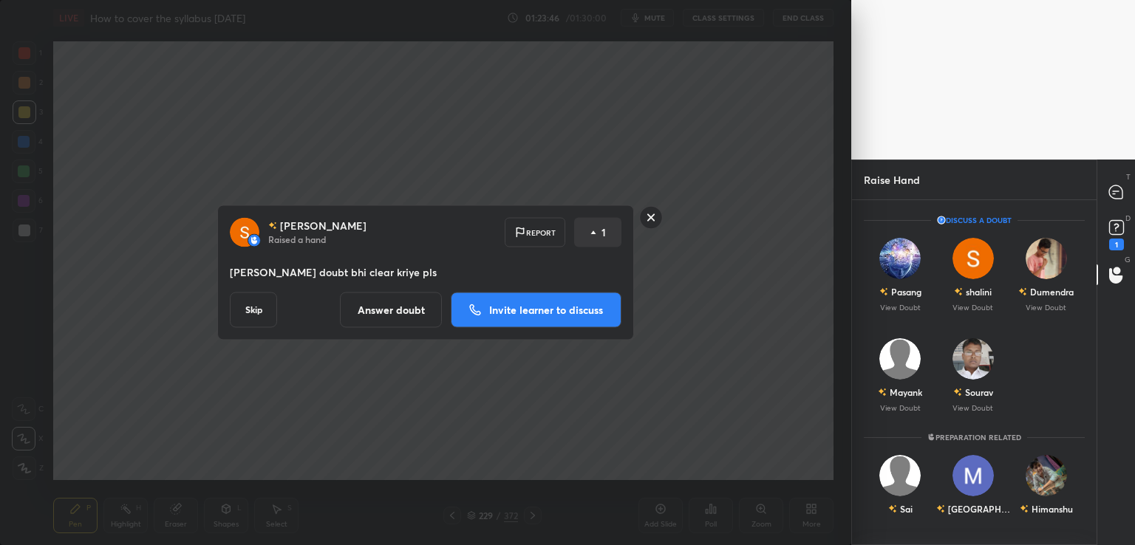
click at [554, 315] on p "Invite learner to discuss" at bounding box center [546, 310] width 114 height 10
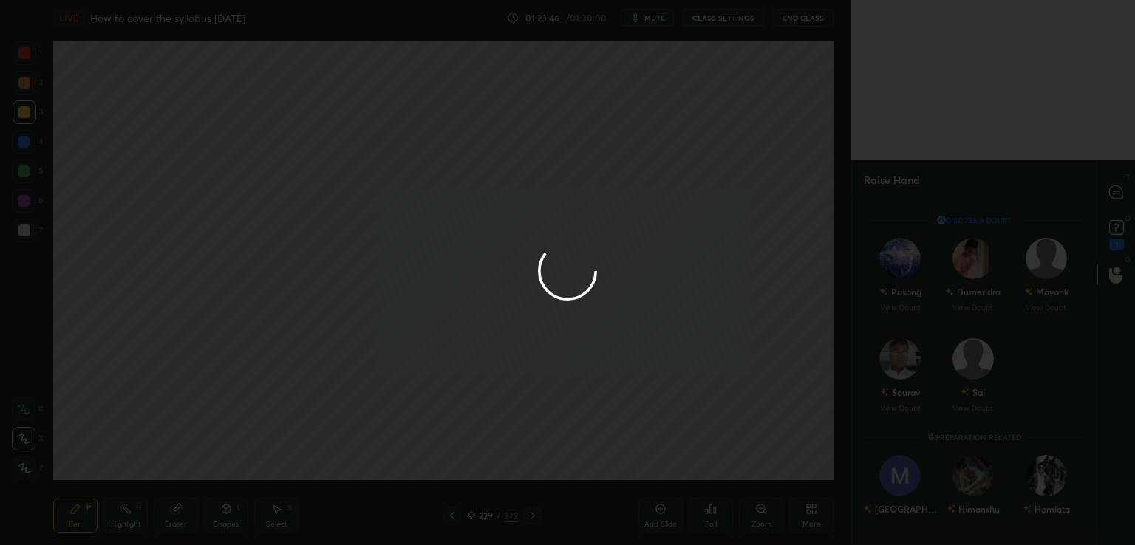
scroll to position [5, 4]
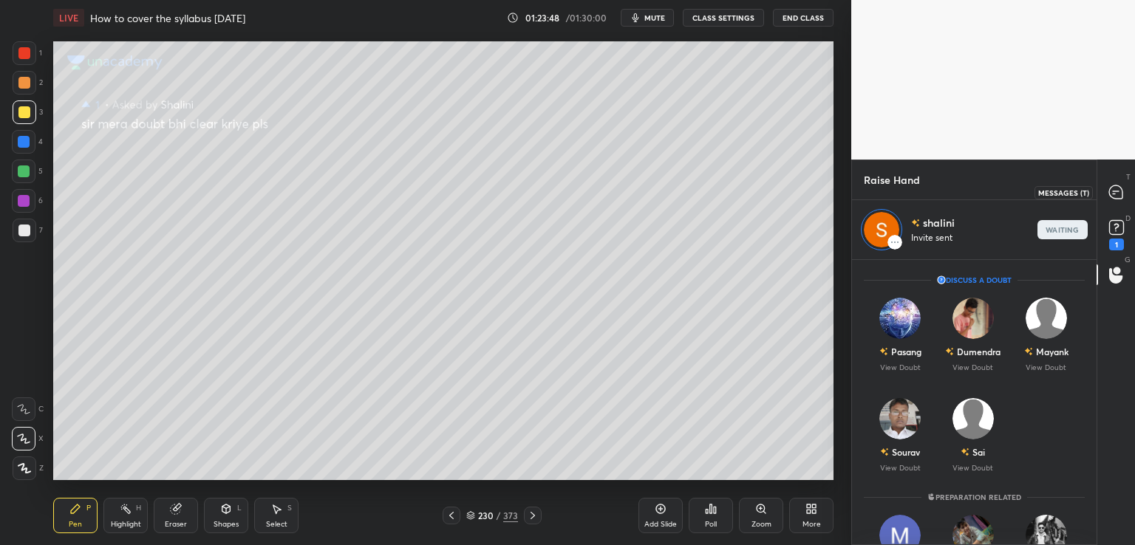
click at [1113, 193] on icon at bounding box center [1115, 192] width 13 height 13
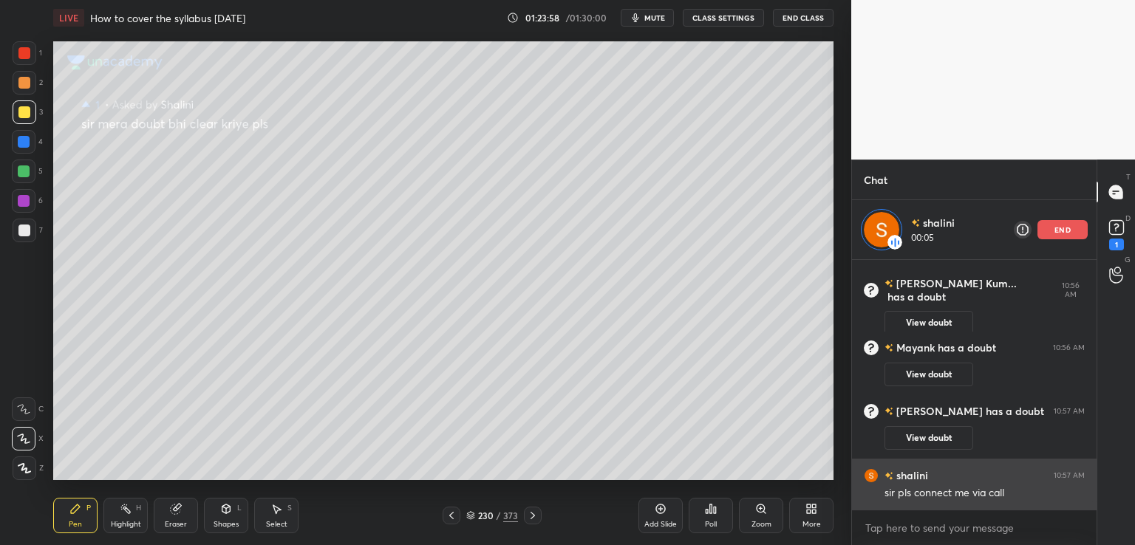
scroll to position [6788, 0]
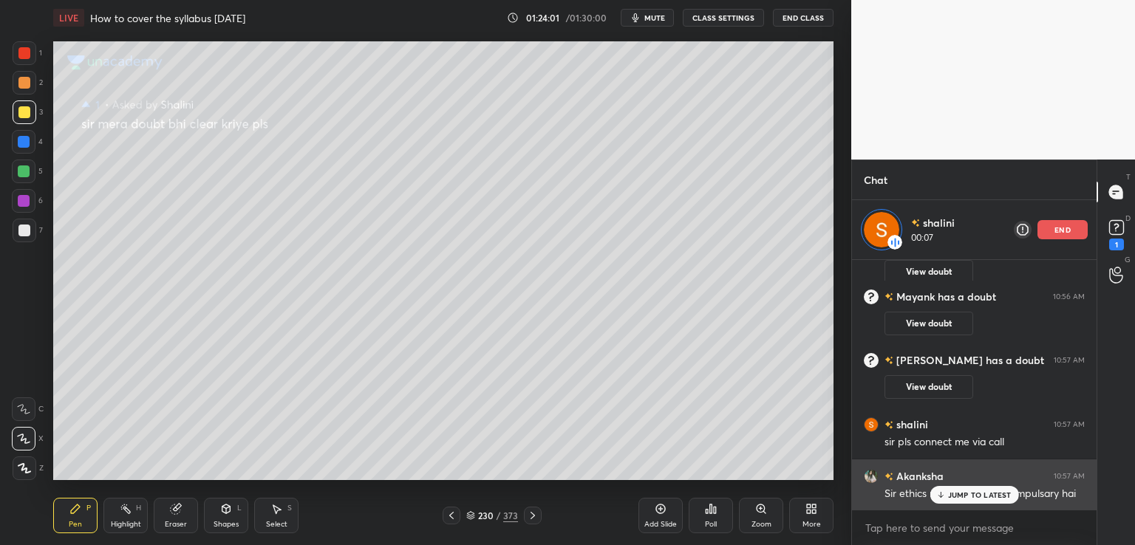
click at [996, 496] on p "JUMP TO LATEST" at bounding box center [980, 495] width 64 height 9
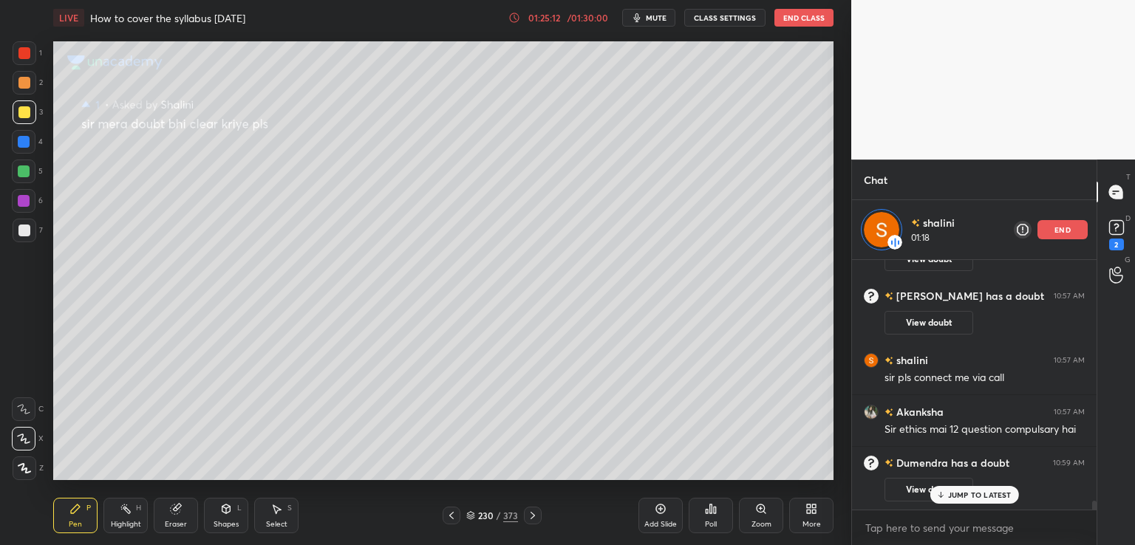
scroll to position [6664, 0]
click at [1119, 245] on div "2" at bounding box center [1116, 245] width 15 height 12
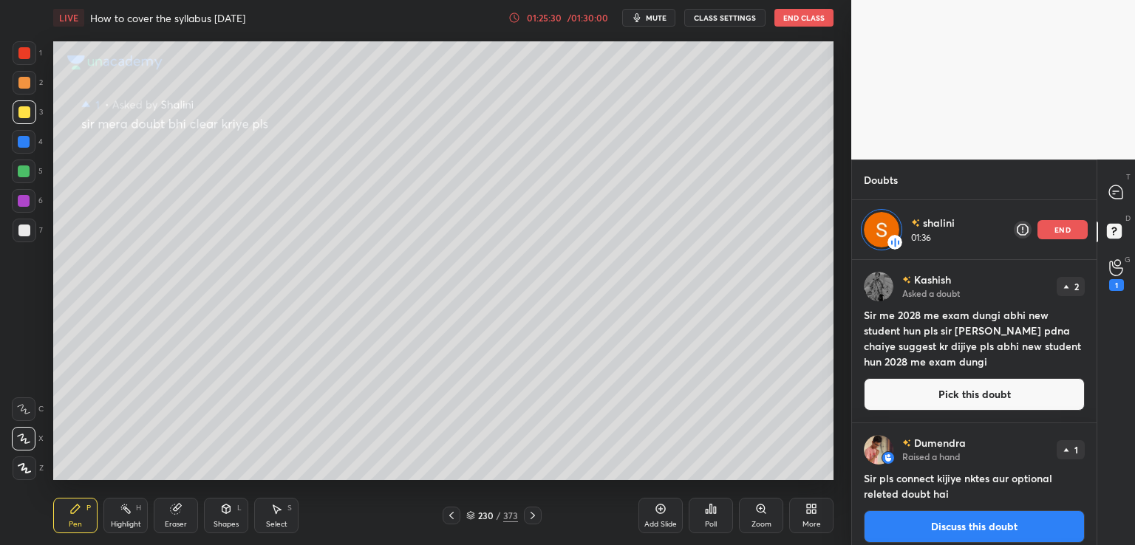
drag, startPoint x: 1072, startPoint y: 235, endPoint x: 1070, endPoint y: 245, distance: 10.5
click at [1070, 245] on div "[PERSON_NAME] 01:36 end" at bounding box center [974, 229] width 245 height 59
click at [1117, 285] on div "1" at bounding box center [1116, 285] width 15 height 12
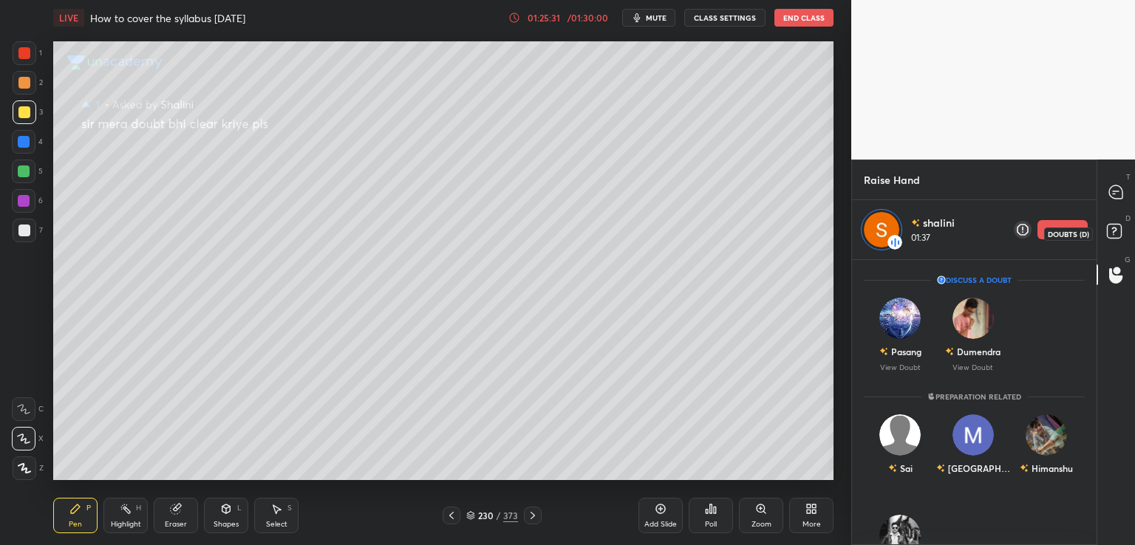
click at [1115, 238] on icon at bounding box center [1116, 233] width 27 height 27
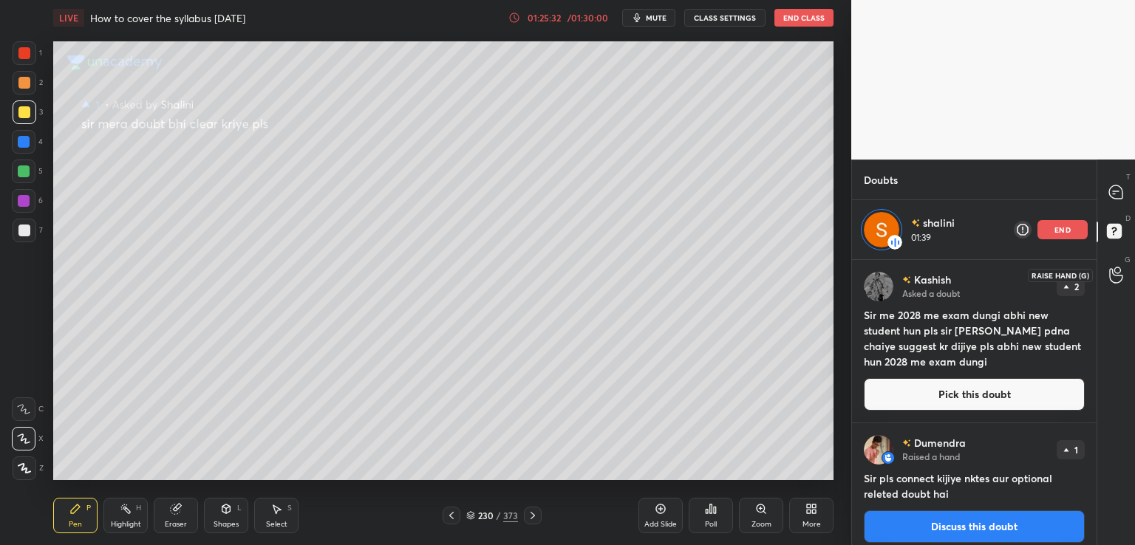
click at [1112, 274] on icon at bounding box center [1116, 275] width 14 height 17
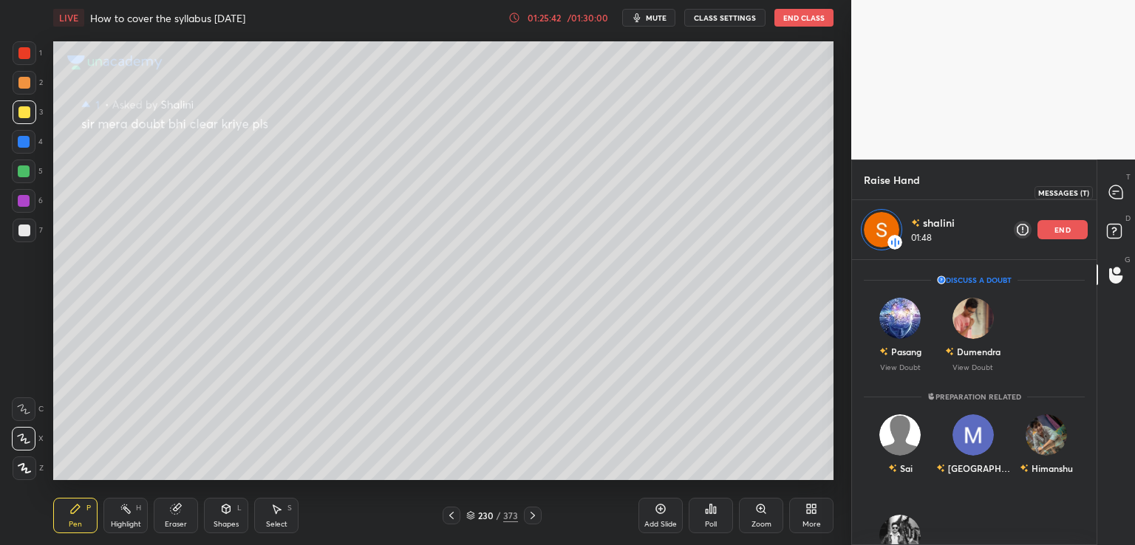
click at [1117, 194] on icon at bounding box center [1115, 192] width 13 height 13
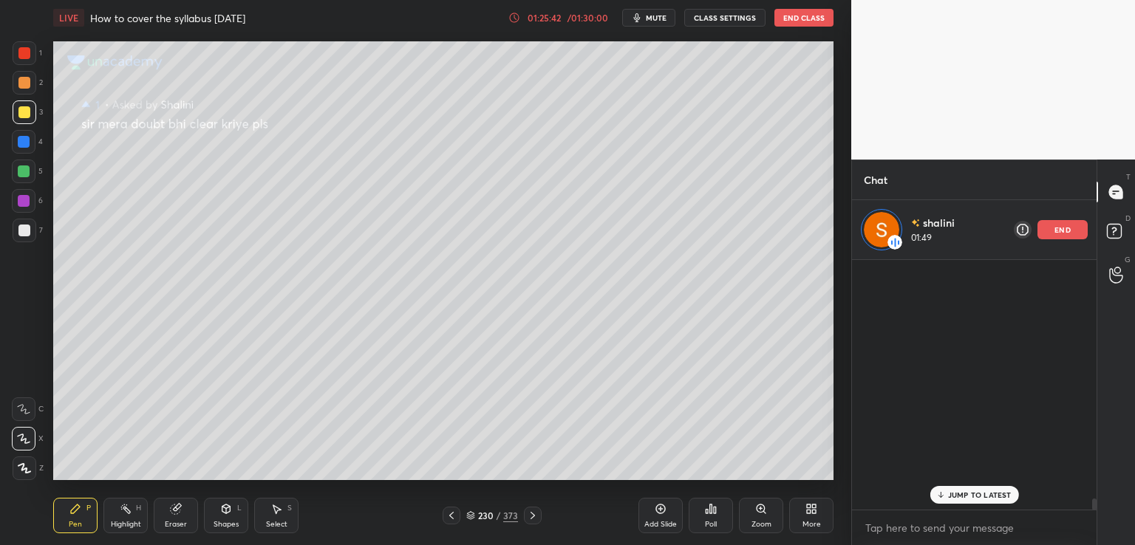
scroll to position [245, 240]
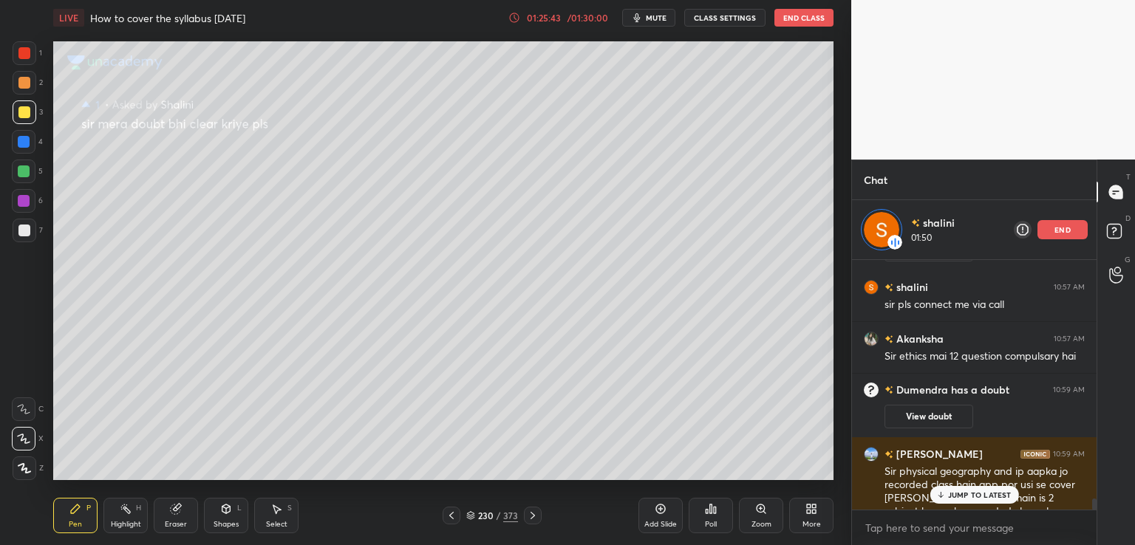
click at [1072, 232] on div "end" at bounding box center [1063, 229] width 50 height 19
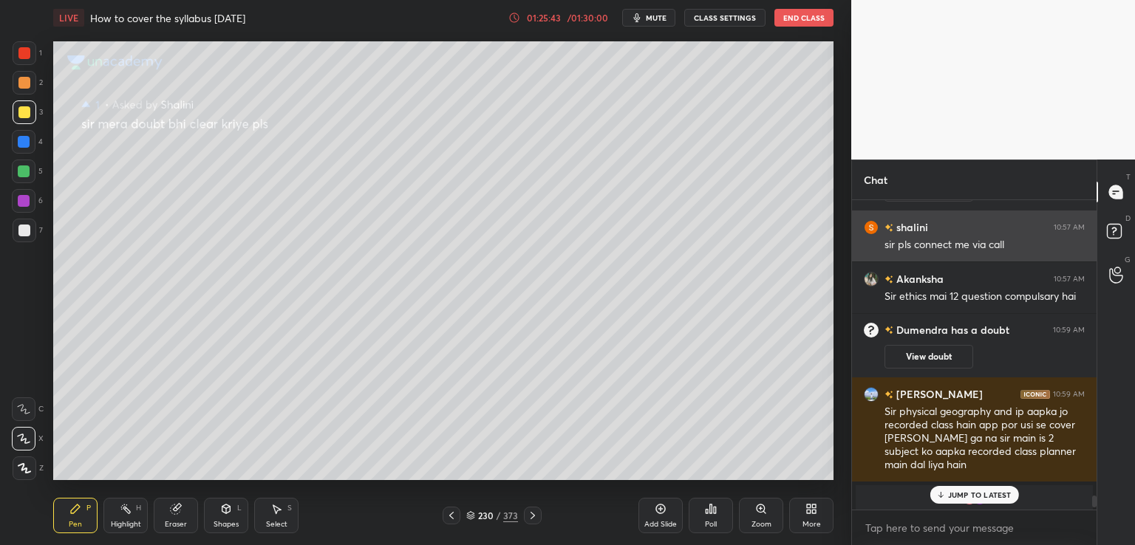
scroll to position [341, 240]
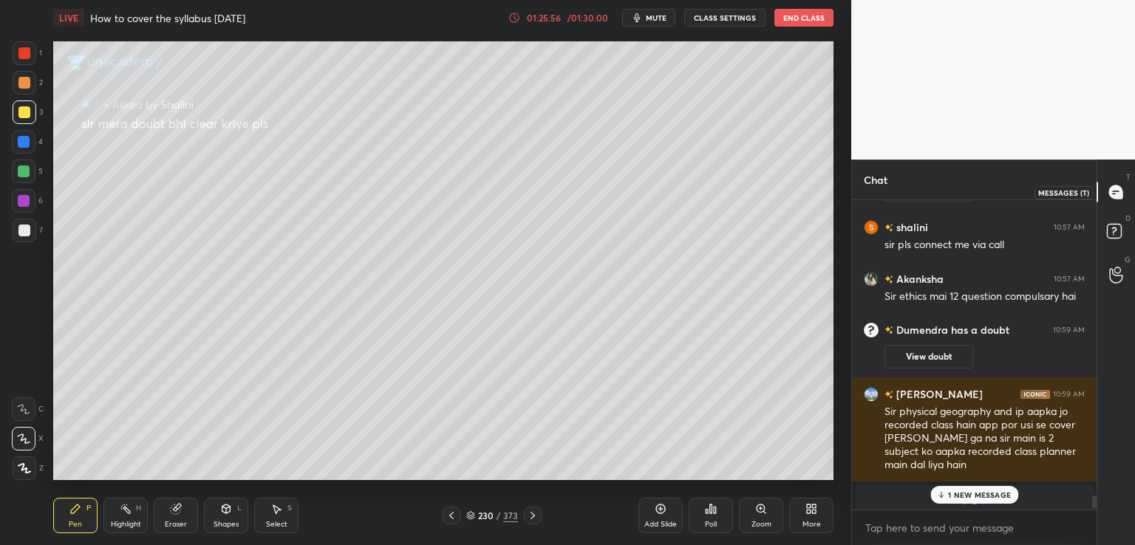
click at [1115, 190] on icon at bounding box center [1115, 192] width 13 height 13
click at [965, 500] on div "1 NEW MESSAGE" at bounding box center [975, 495] width 88 height 18
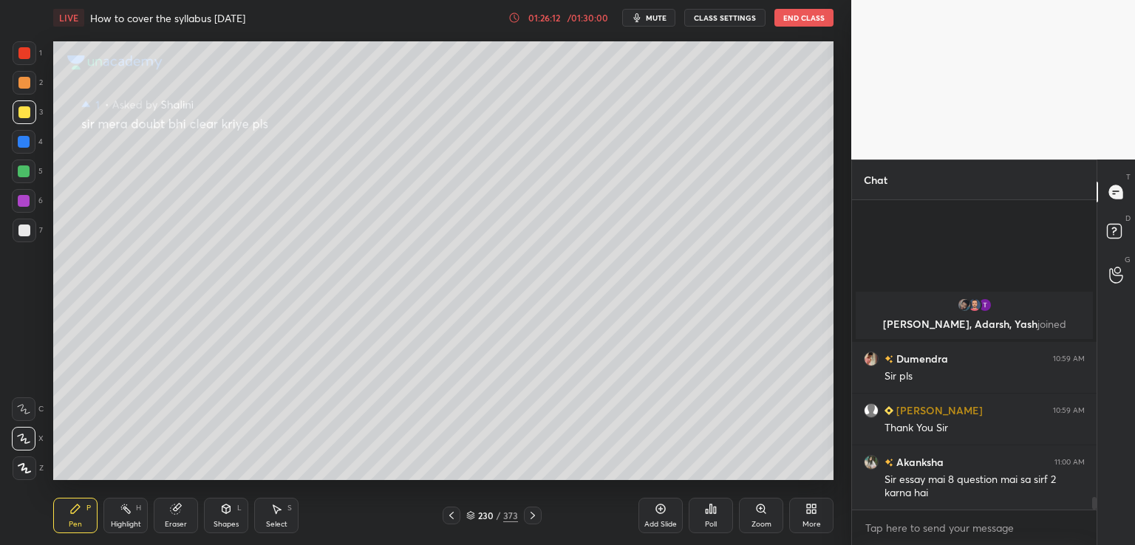
scroll to position [7372, 0]
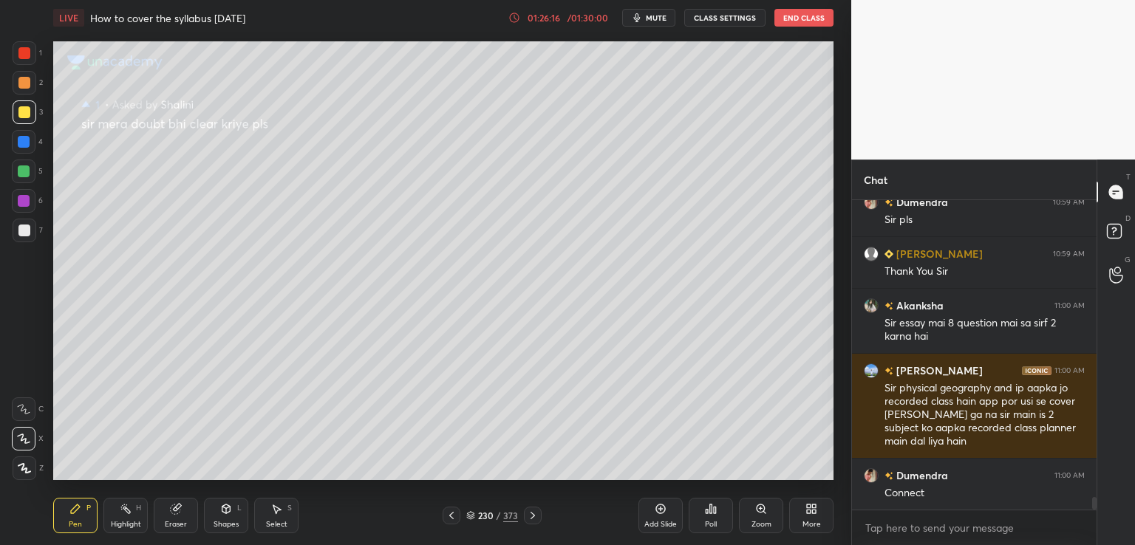
click at [799, 23] on button "End Class" at bounding box center [804, 18] width 59 height 18
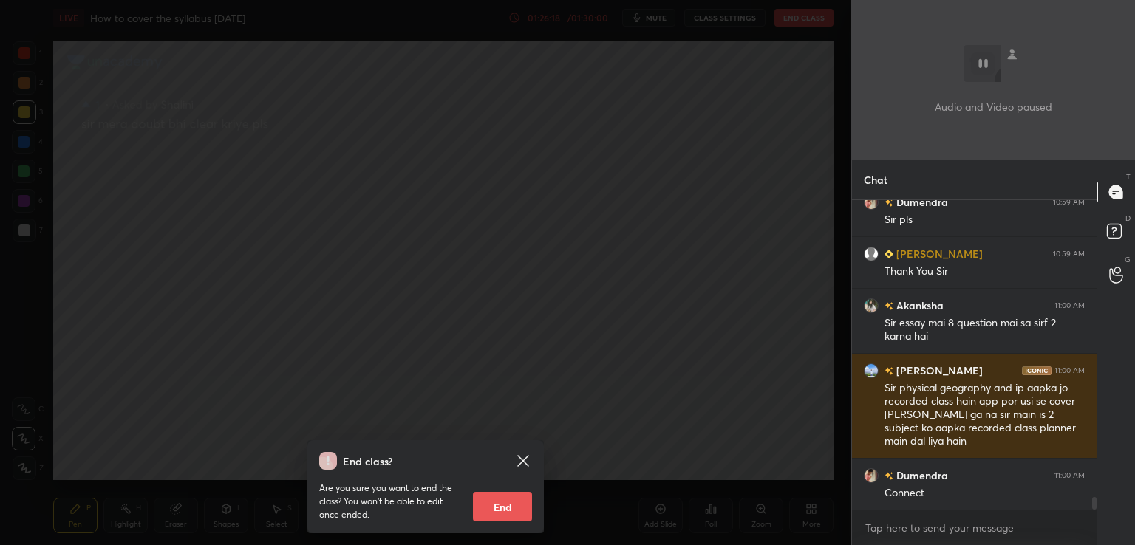
scroll to position [7423, 0]
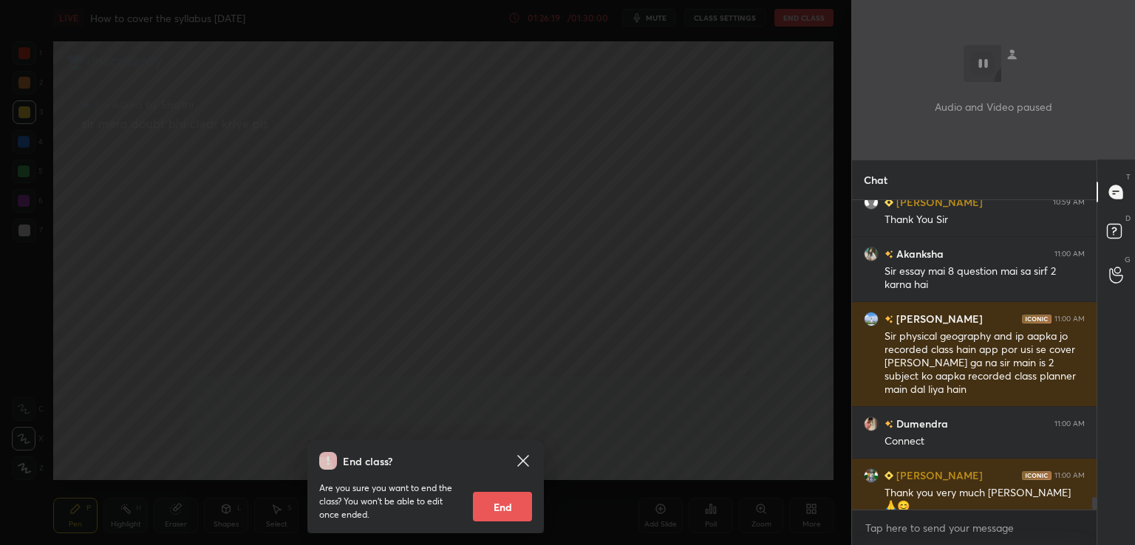
click at [676, 321] on div "End class? Are you sure you want to end the class? You won’t be able to edit on…" at bounding box center [425, 272] width 851 height 545
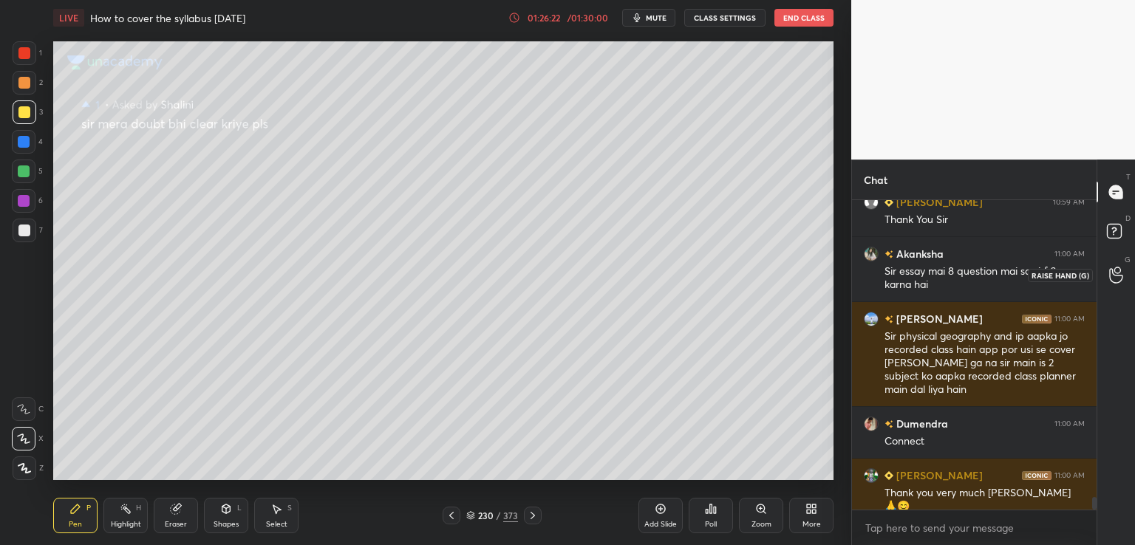
click at [1115, 276] on icon at bounding box center [1115, 275] width 13 height 15
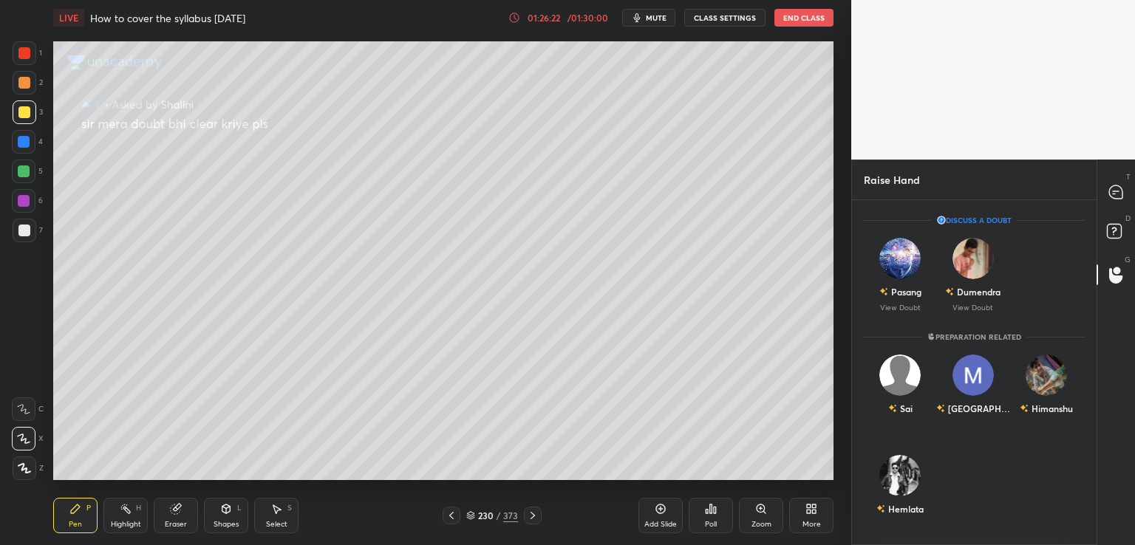
scroll to position [341, 240]
click at [984, 302] on div "Dumendra" at bounding box center [972, 291] width 55 height 25
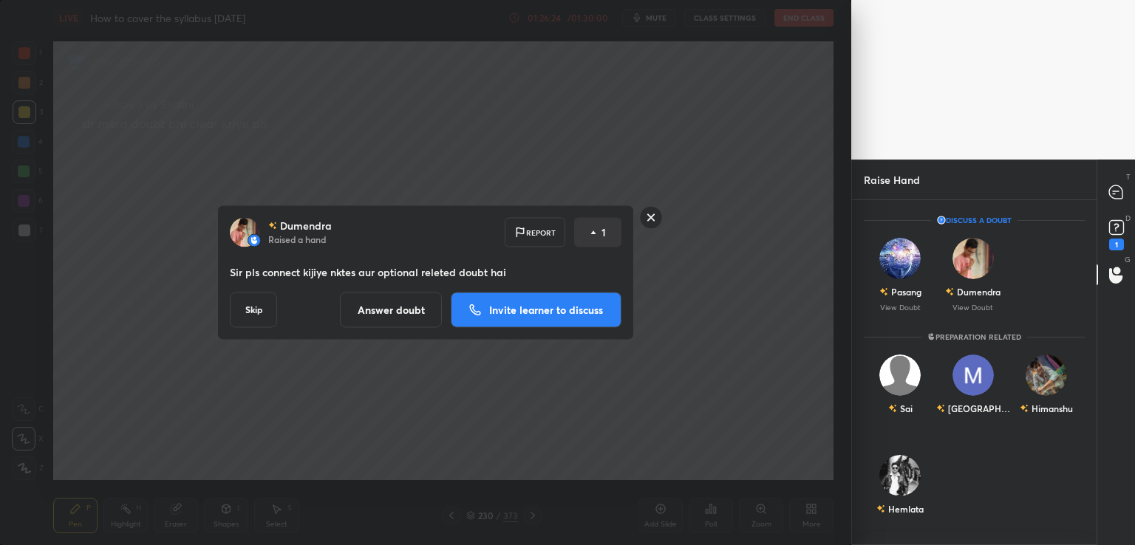
drag, startPoint x: 562, startPoint y: 322, endPoint x: 557, endPoint y: 311, distance: 11.6
click at [559, 317] on button "Invite learner to discuss" at bounding box center [536, 310] width 171 height 35
click at [557, 311] on div "[PERSON_NAME] Raised a hand Report 1 Sir pls connect kijiye nktes aur optional …" at bounding box center [425, 272] width 851 height 545
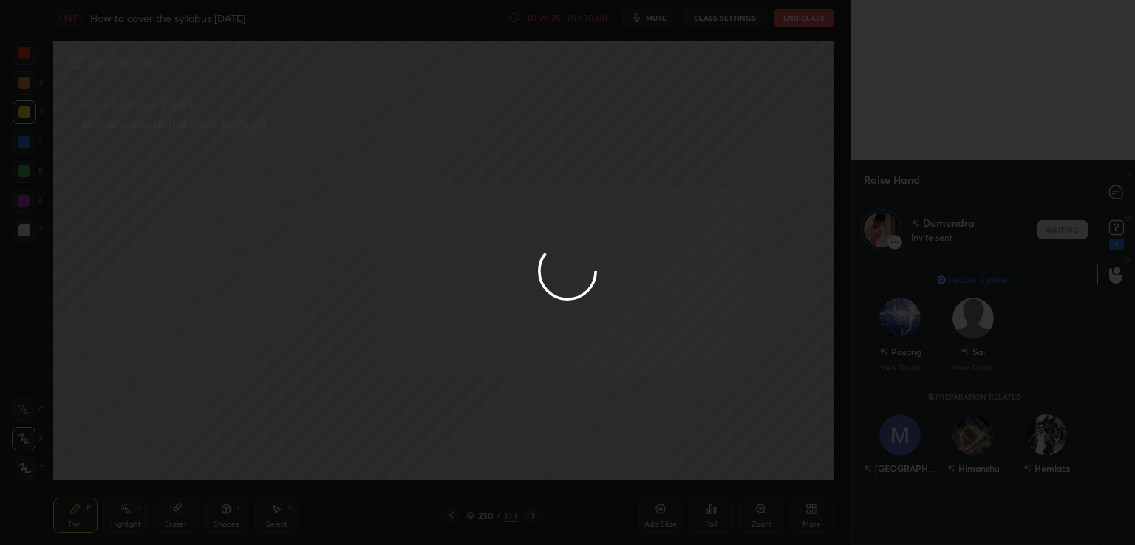
scroll to position [5, 4]
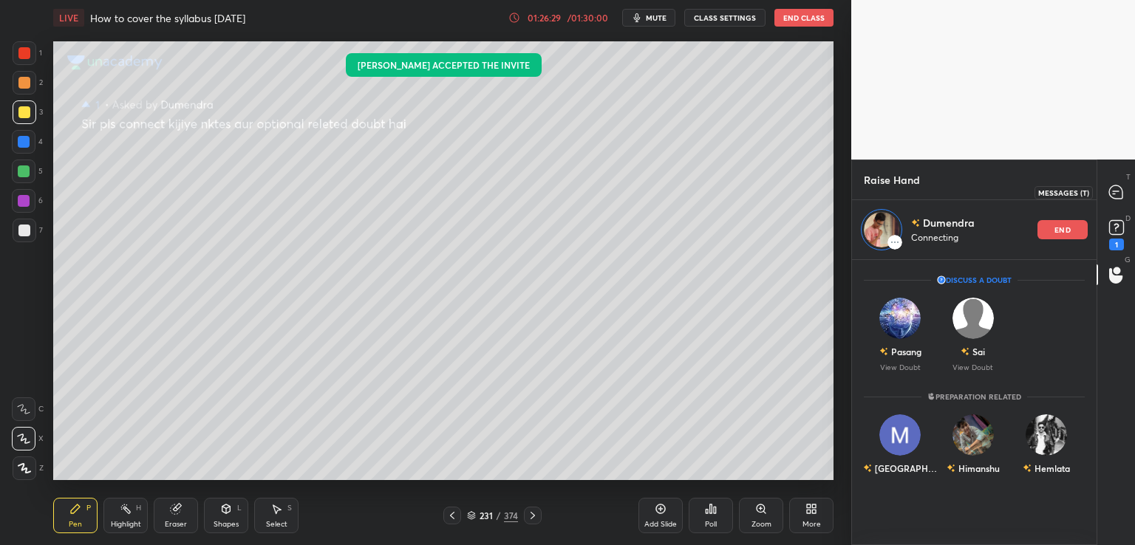
click at [1116, 194] on icon at bounding box center [1115, 192] width 13 height 13
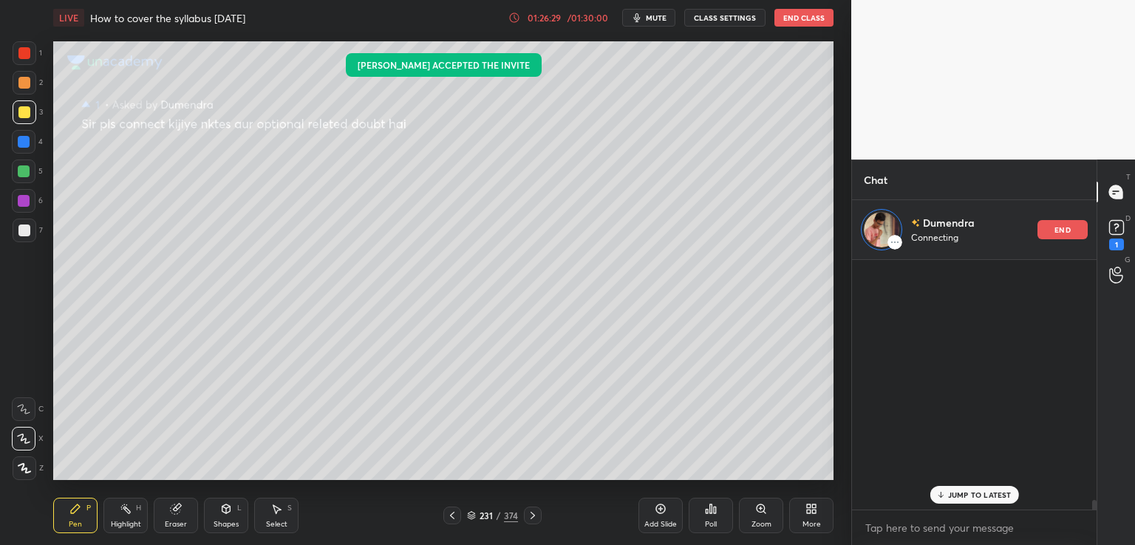
scroll to position [245, 240]
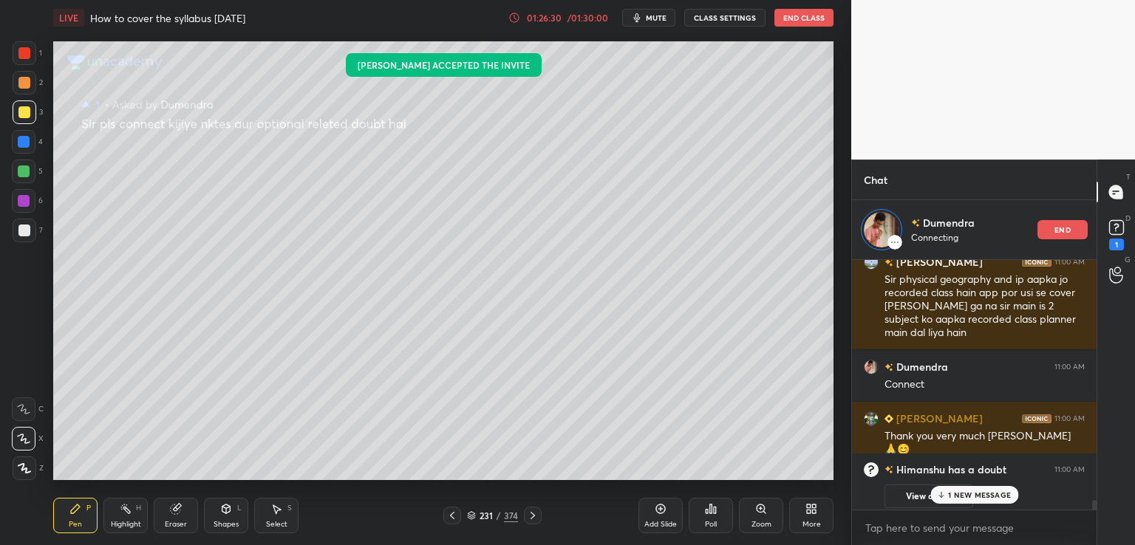
click at [949, 498] on p "1 NEW MESSAGE" at bounding box center [979, 495] width 63 height 9
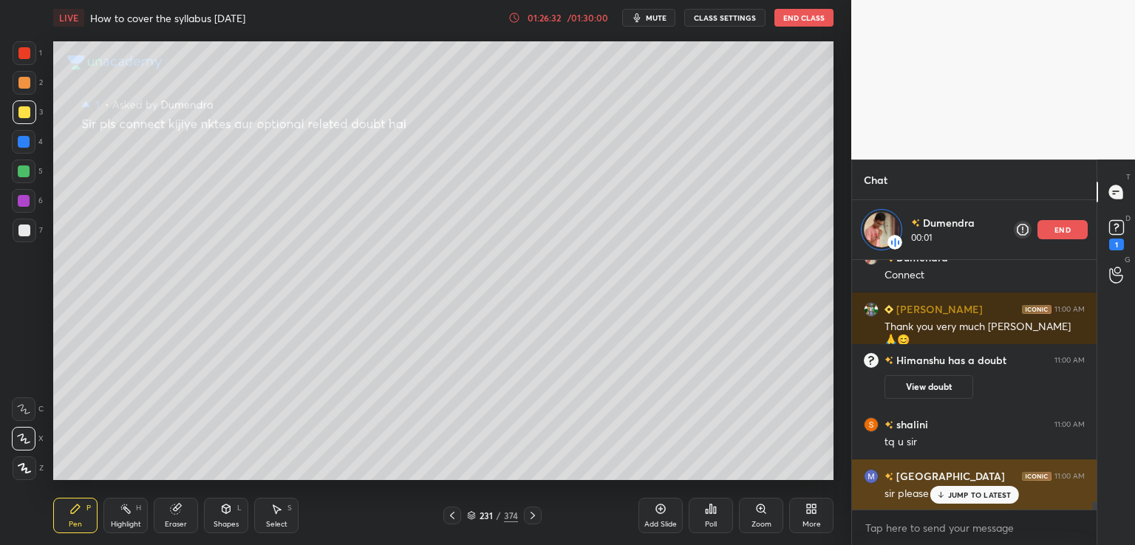
click at [979, 497] on p "JUMP TO LATEST" at bounding box center [980, 495] width 64 height 9
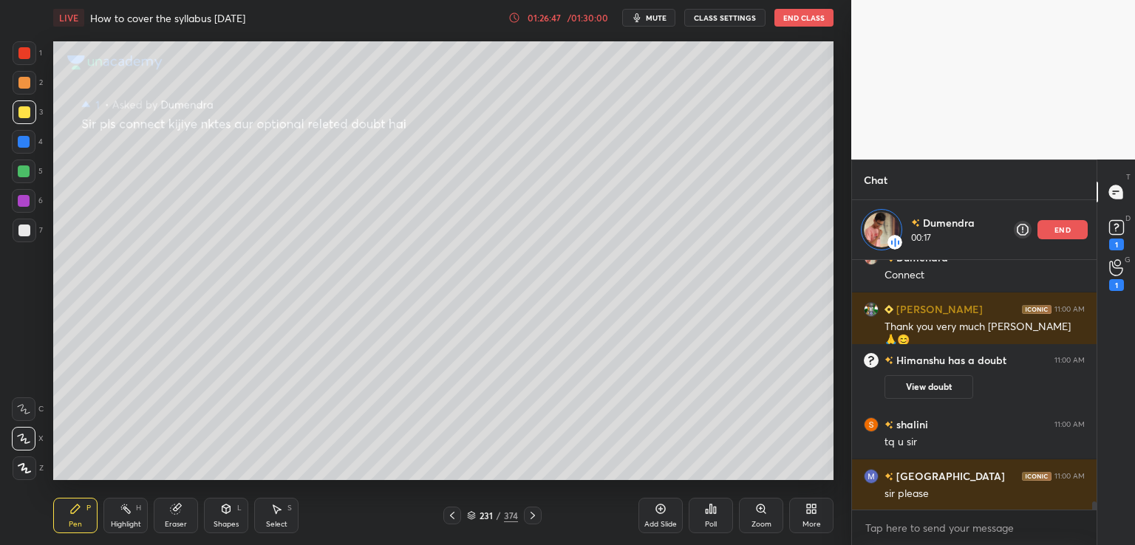
scroll to position [7601, 0]
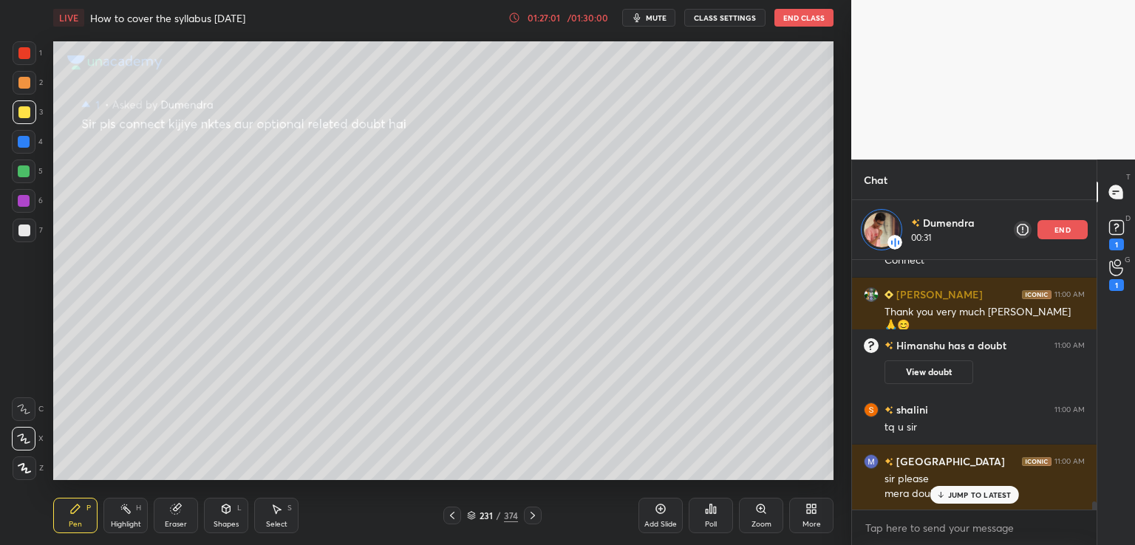
drag, startPoint x: 945, startPoint y: 497, endPoint x: 933, endPoint y: 509, distance: 16.7
click at [945, 498] on icon at bounding box center [941, 495] width 10 height 9
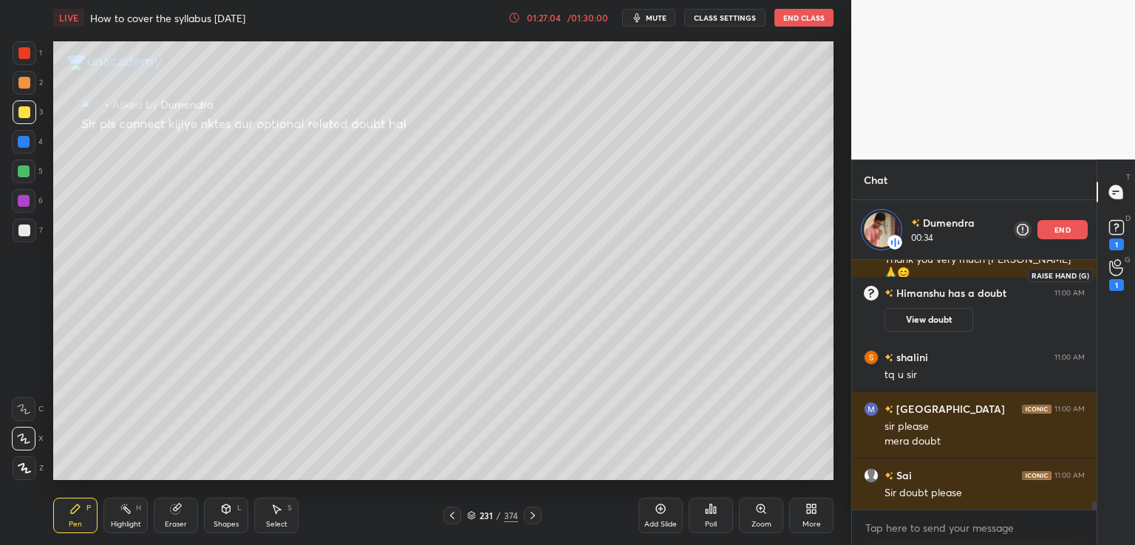
click at [1115, 281] on div "1" at bounding box center [1116, 285] width 15 height 12
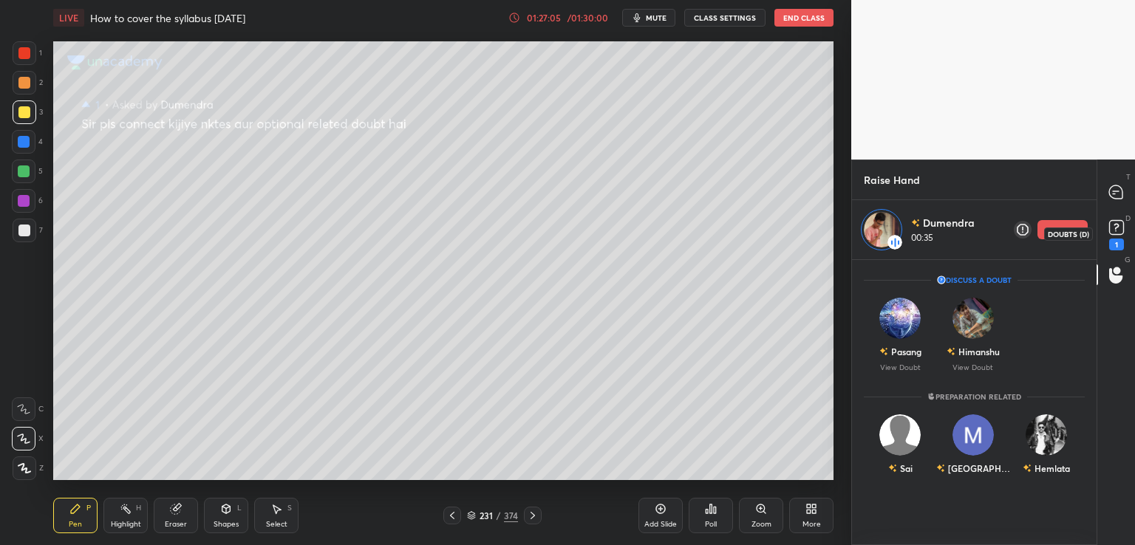
click at [1116, 247] on div "1" at bounding box center [1116, 245] width 15 height 12
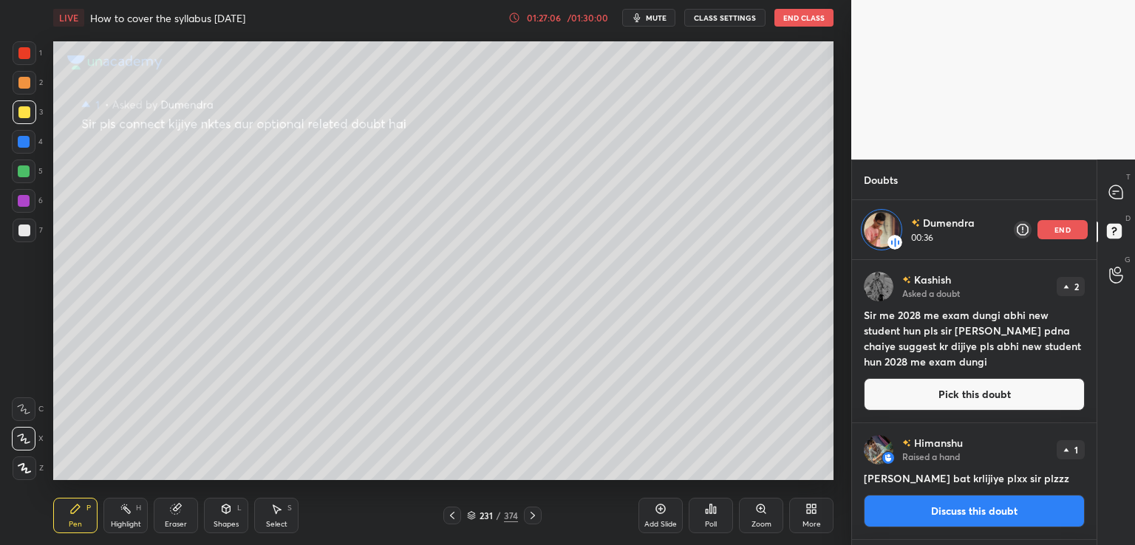
click at [1117, 193] on icon at bounding box center [1115, 192] width 13 height 13
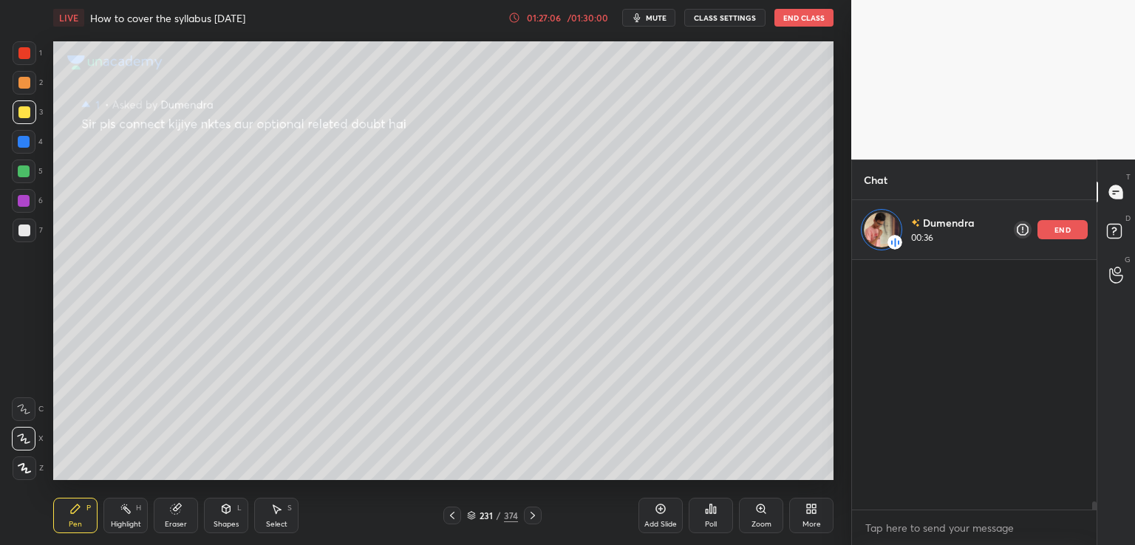
scroll to position [245, 240]
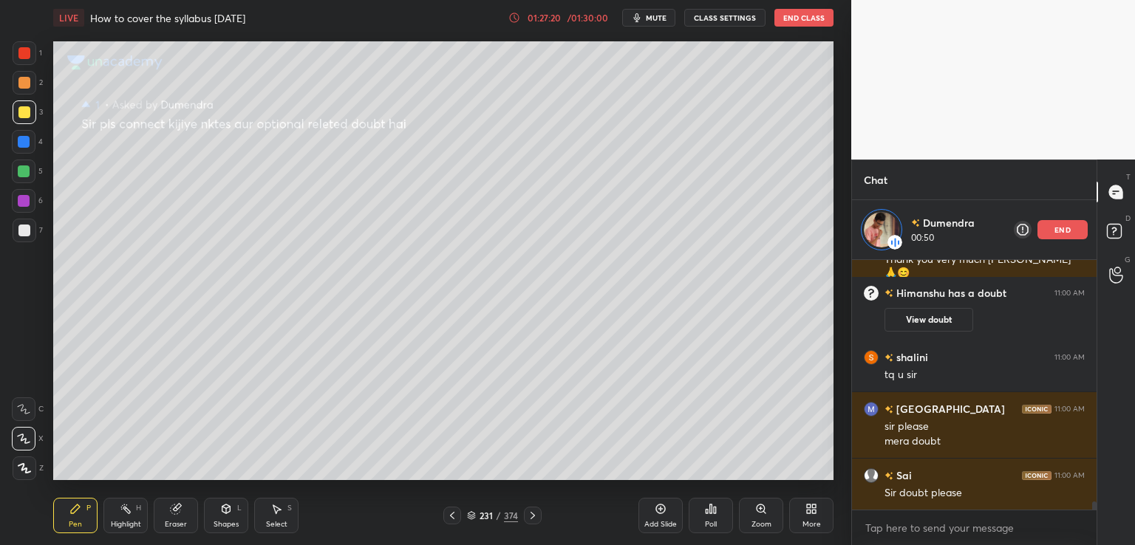
click at [1064, 235] on div "end" at bounding box center [1063, 229] width 50 height 19
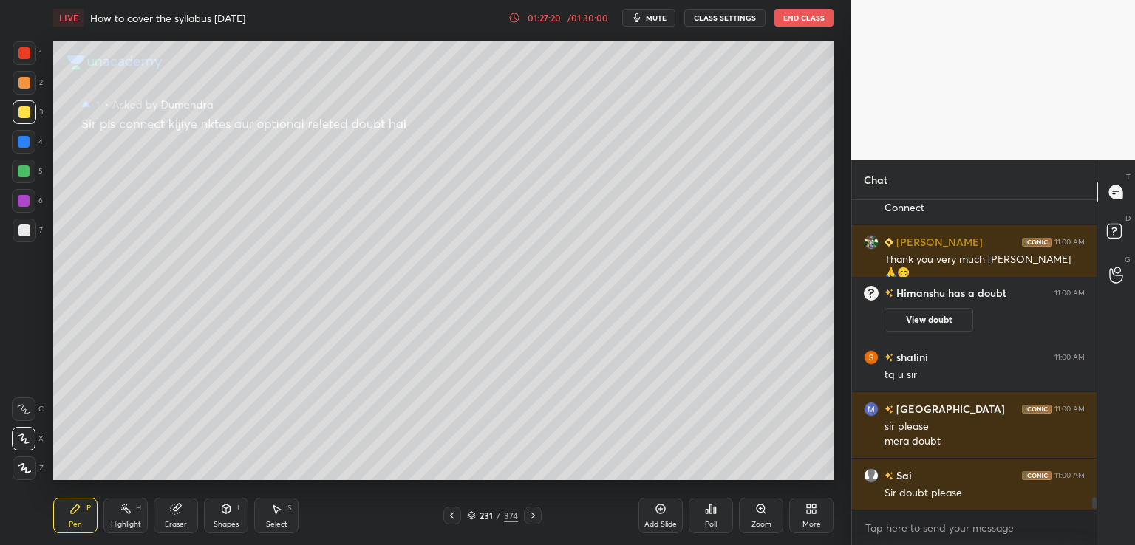
scroll to position [7144, 0]
click at [805, 18] on button "End Class" at bounding box center [804, 18] width 59 height 18
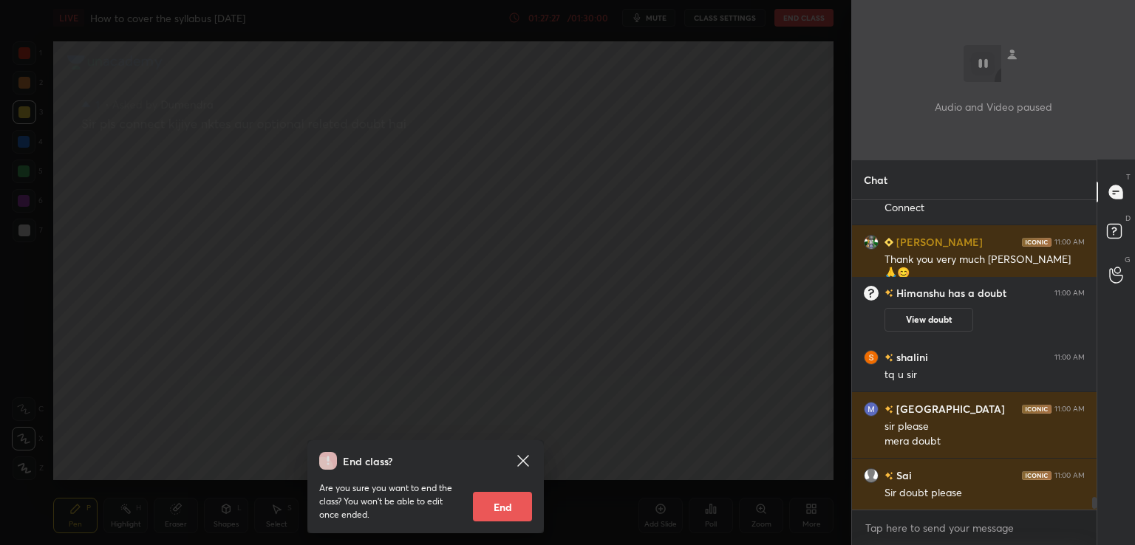
click at [506, 506] on button "End" at bounding box center [502, 507] width 59 height 30
type textarea "x"
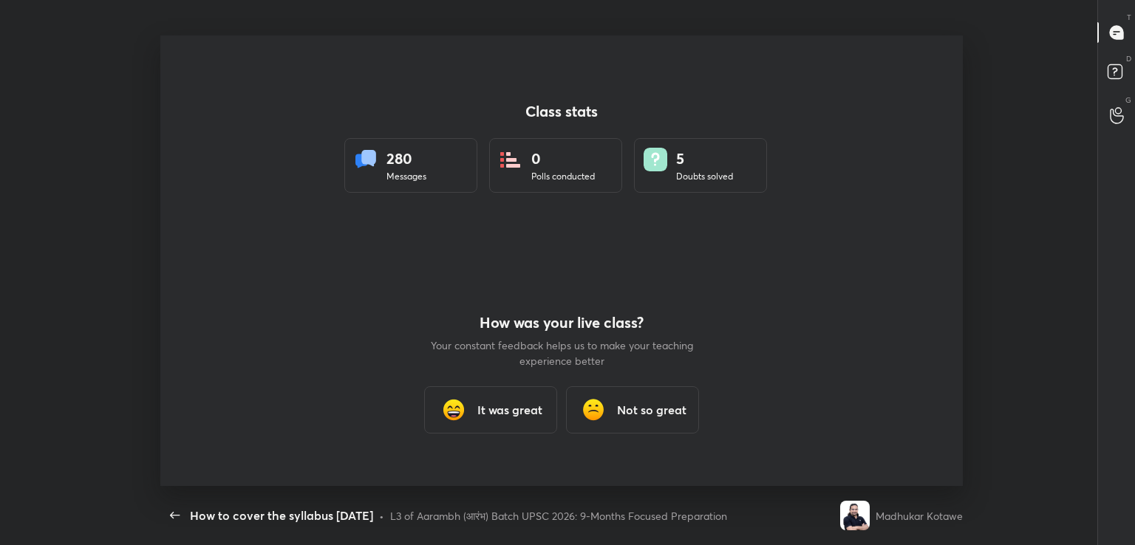
scroll to position [73457, 72827]
